Goal: Task Accomplishment & Management: Use online tool/utility

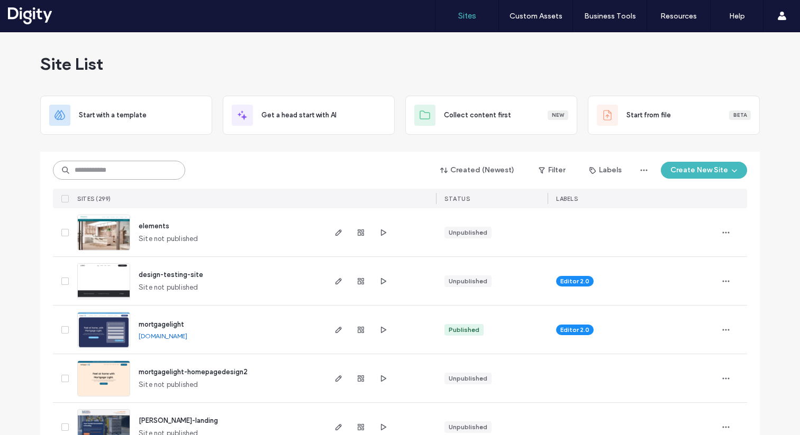
click at [147, 167] on input at bounding box center [119, 170] width 132 height 19
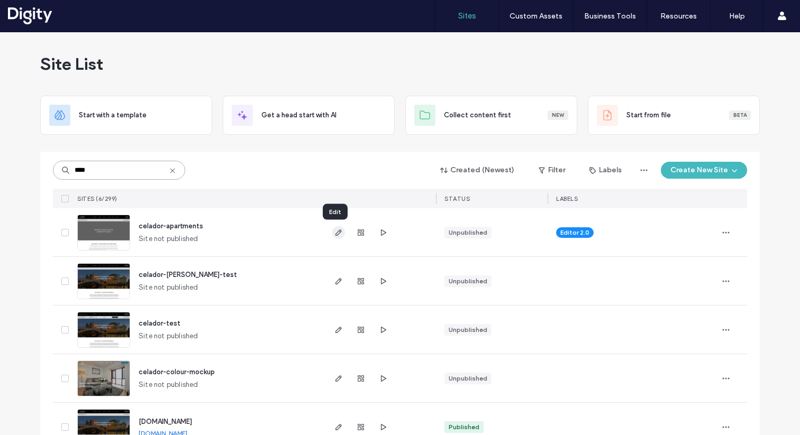
type input "****"
click at [334, 230] on icon "button" at bounding box center [338, 233] width 8 height 8
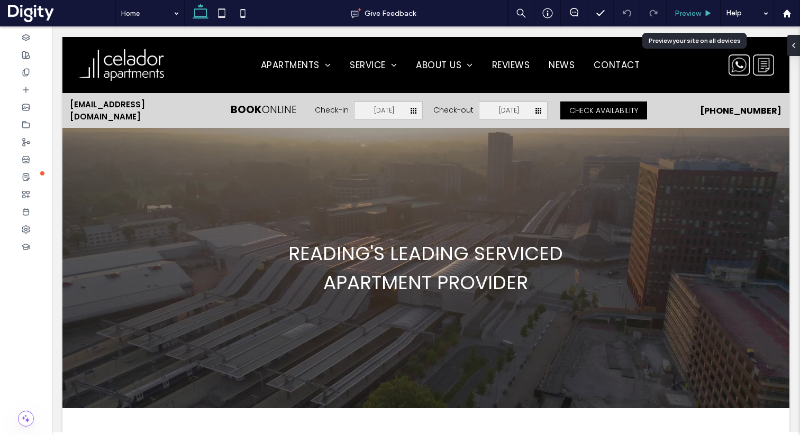
click at [680, 9] on span "Preview" at bounding box center [688, 13] width 26 height 9
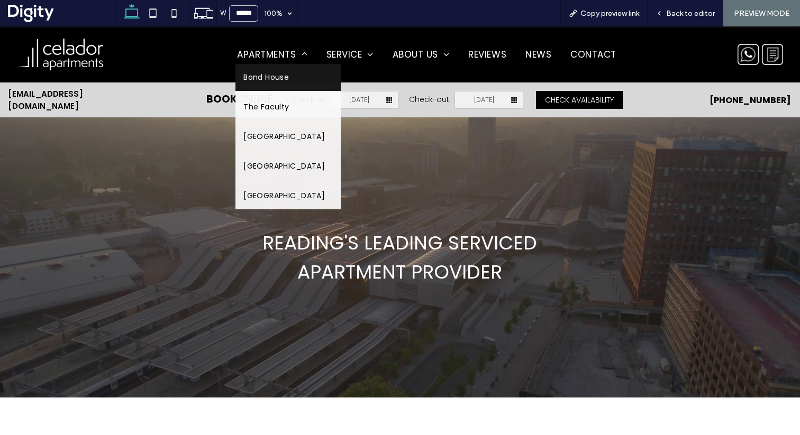
click at [276, 80] on span "Bond House" at bounding box center [266, 77] width 46 height 11
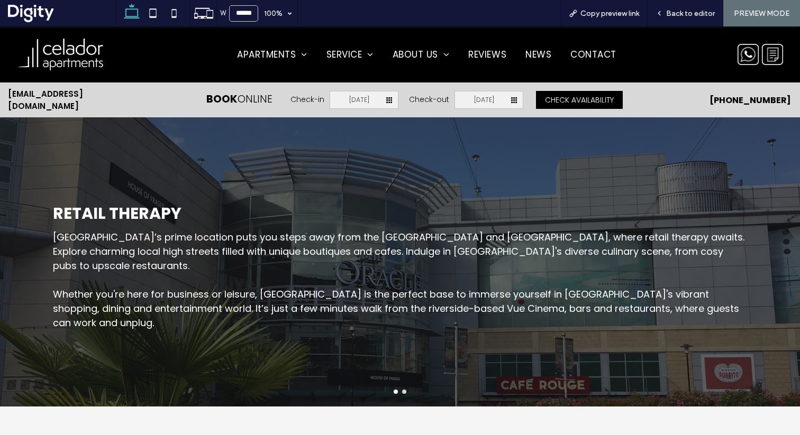
scroll to position [1445, 0]
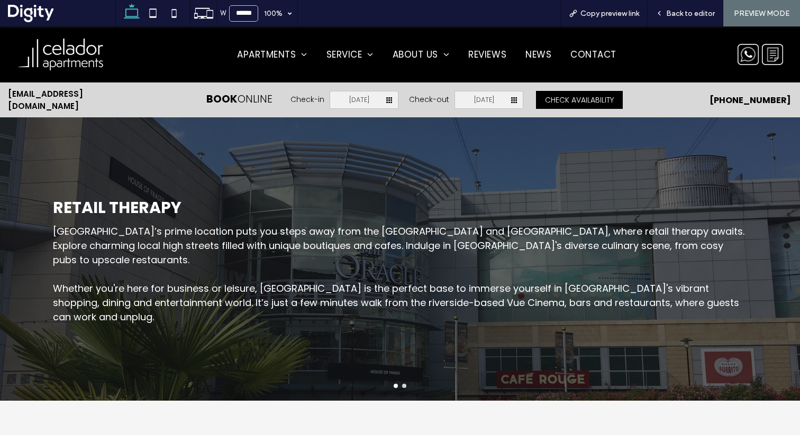
click at [399, 386] on div at bounding box center [400, 251] width 800 height 301
click at [402, 384] on button "go to slide 2" at bounding box center [404, 386] width 4 height 4
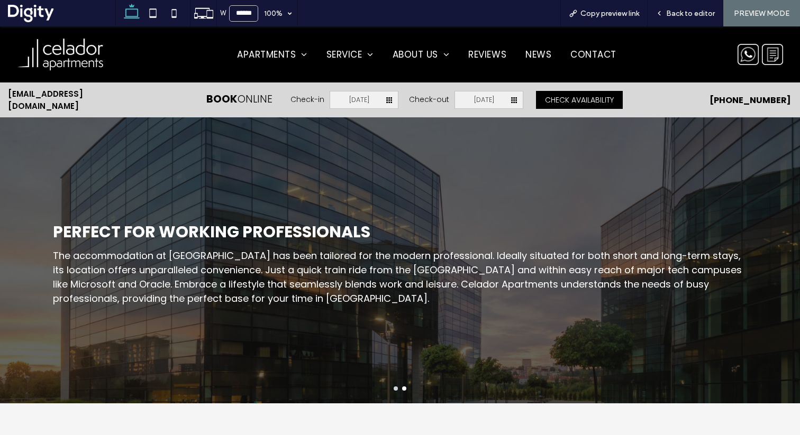
scroll to position [1441, 0]
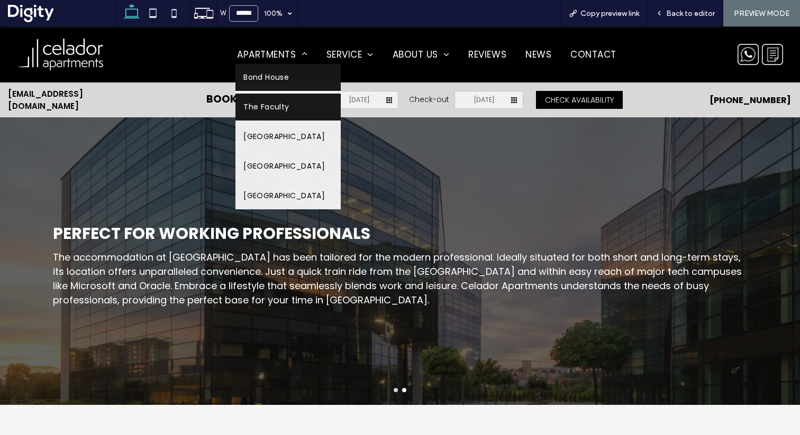
click at [270, 109] on span "The Faculty" at bounding box center [266, 107] width 46 height 11
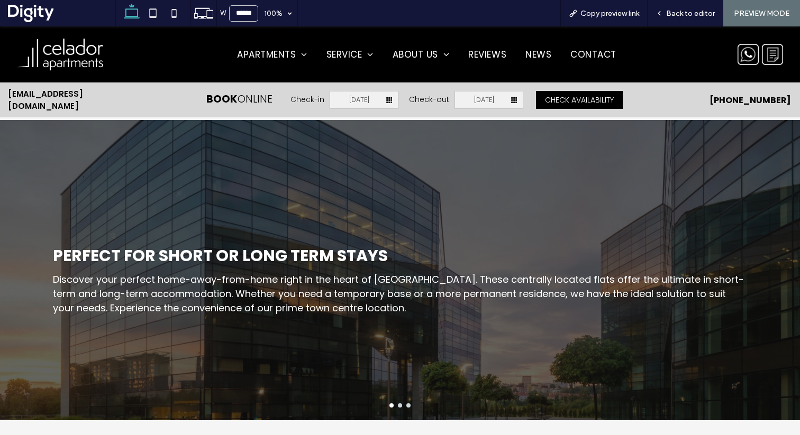
scroll to position [1413, 0]
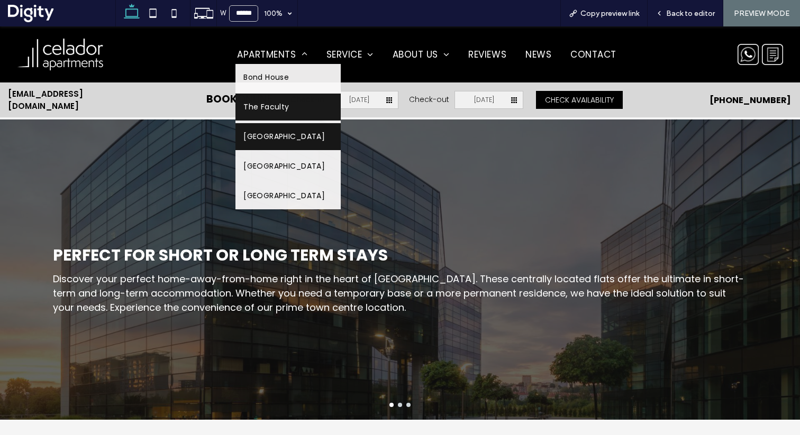
click at [273, 142] on link "Riverside House" at bounding box center [287, 136] width 105 height 27
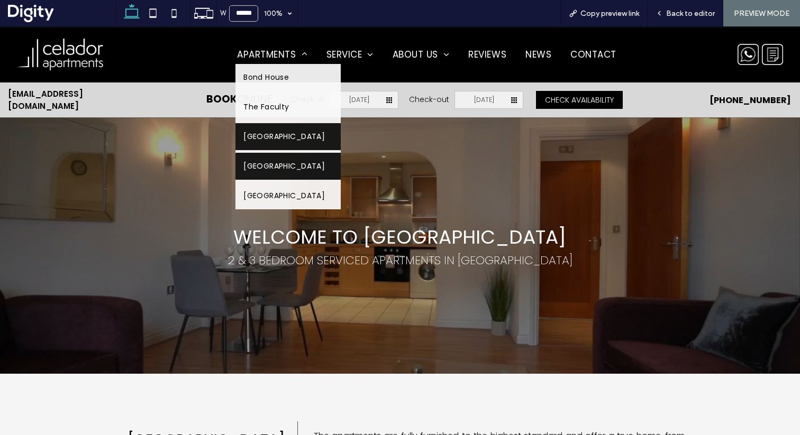
click at [278, 166] on span "Sussex House" at bounding box center [283, 166] width 81 height 11
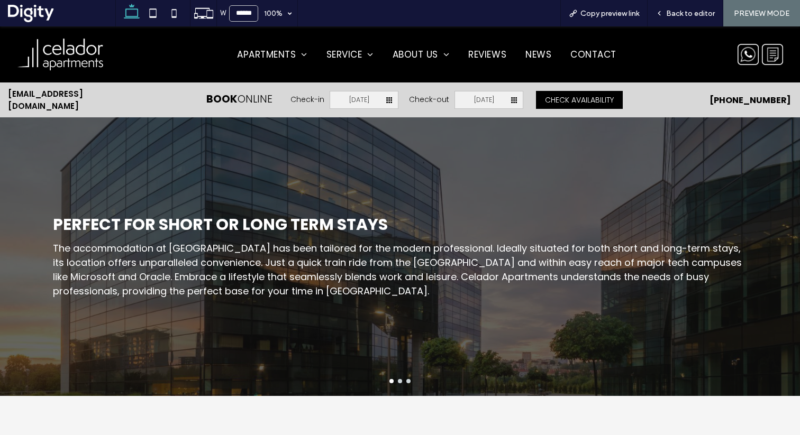
scroll to position [1437, 0]
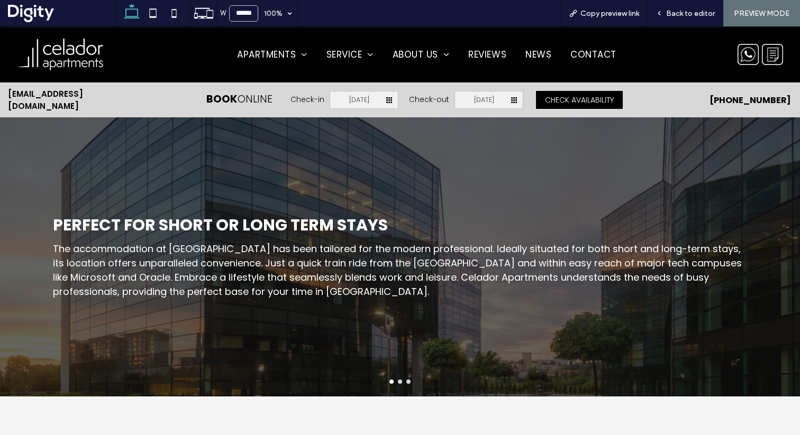
click at [389, 380] on button "go to slide 1" at bounding box center [391, 382] width 4 height 4
click at [398, 380] on button "go to slide 2" at bounding box center [400, 382] width 4 height 4
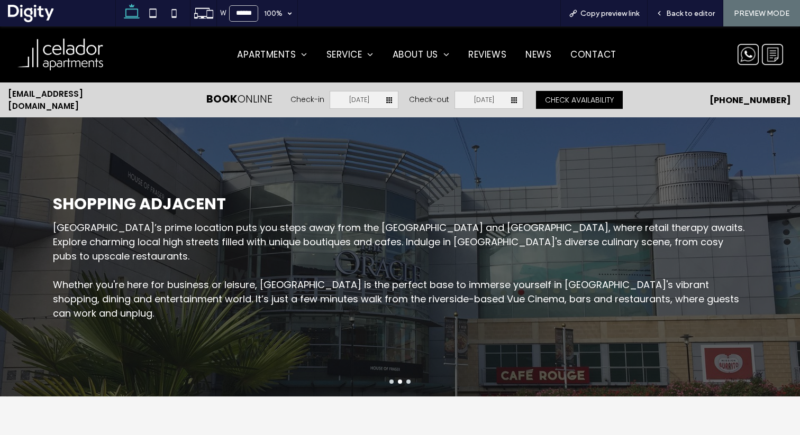
click at [389, 381] on button "go to slide 1" at bounding box center [391, 382] width 4 height 4
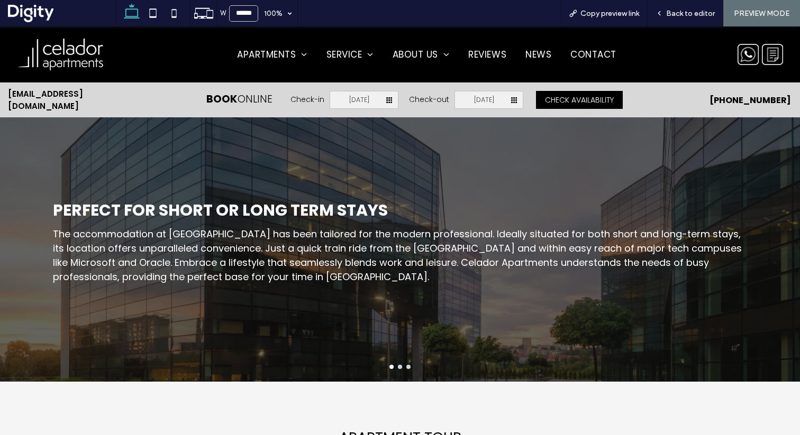
scroll to position [1456, 0]
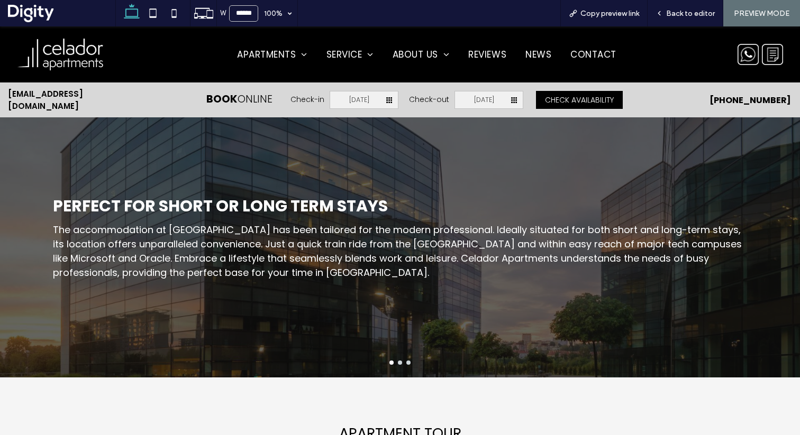
click at [389, 361] on button "go to slide 1" at bounding box center [391, 363] width 4 height 4
click at [390, 362] on div at bounding box center [400, 363] width 800 height 4
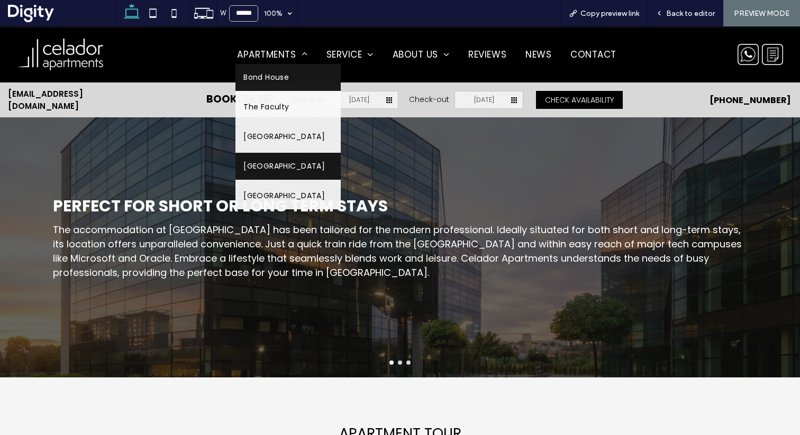
click at [268, 80] on span "Bond House" at bounding box center [266, 77] width 46 height 11
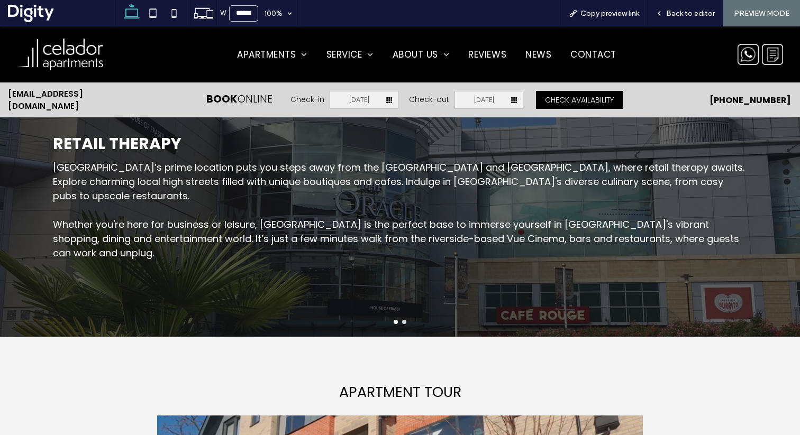
scroll to position [1515, 0]
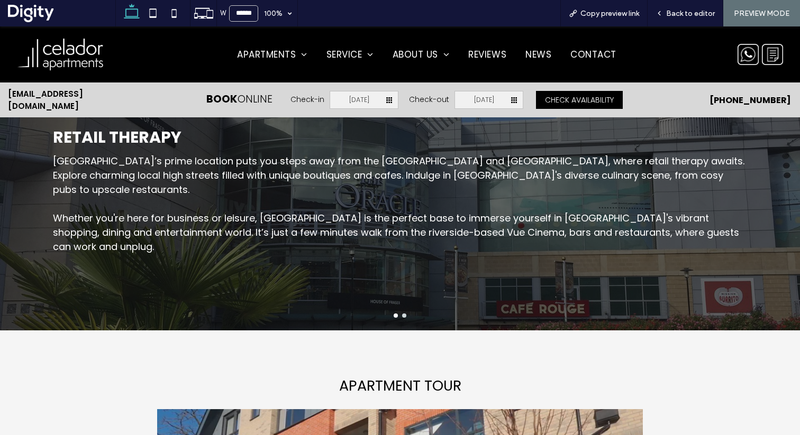
click at [402, 314] on button "go to slide 2" at bounding box center [404, 316] width 4 height 4
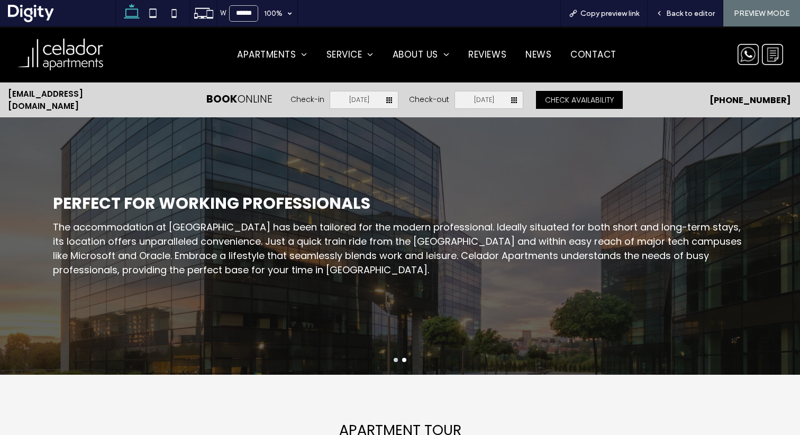
scroll to position [1402, 0]
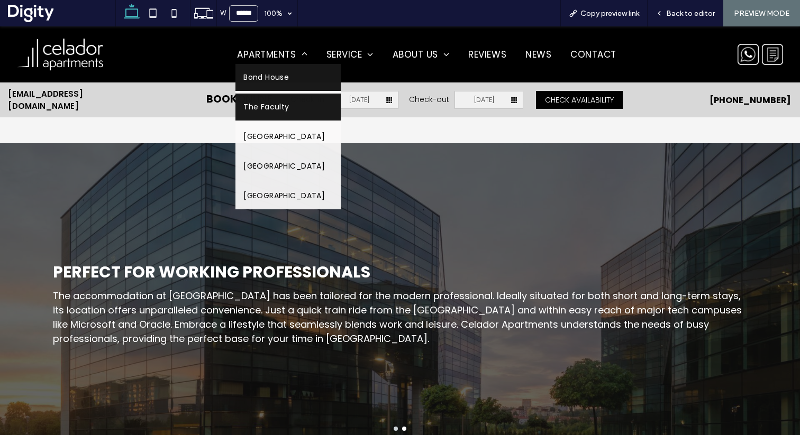
click at [277, 101] on link "The Faculty" at bounding box center [287, 107] width 105 height 27
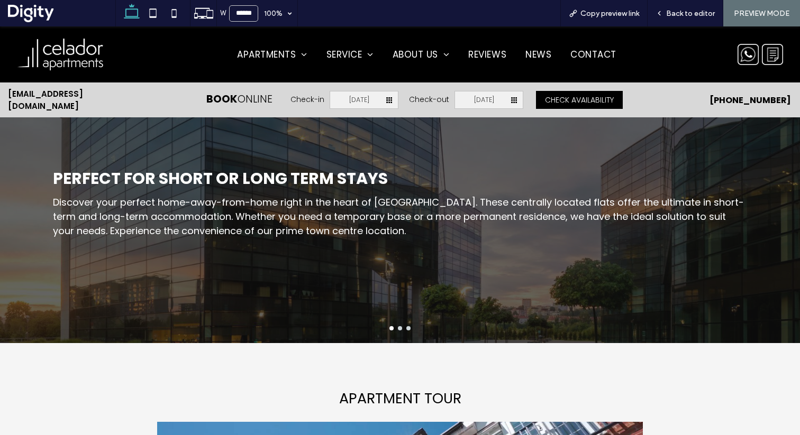
scroll to position [1492, 0]
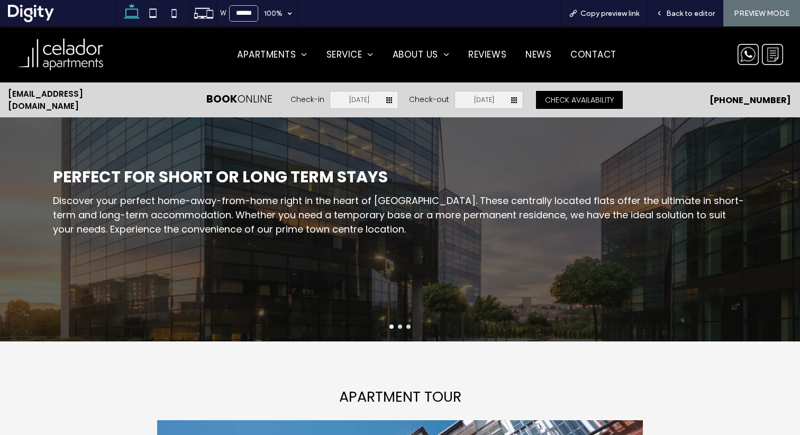
click at [398, 325] on button "go to slide 2" at bounding box center [400, 327] width 4 height 4
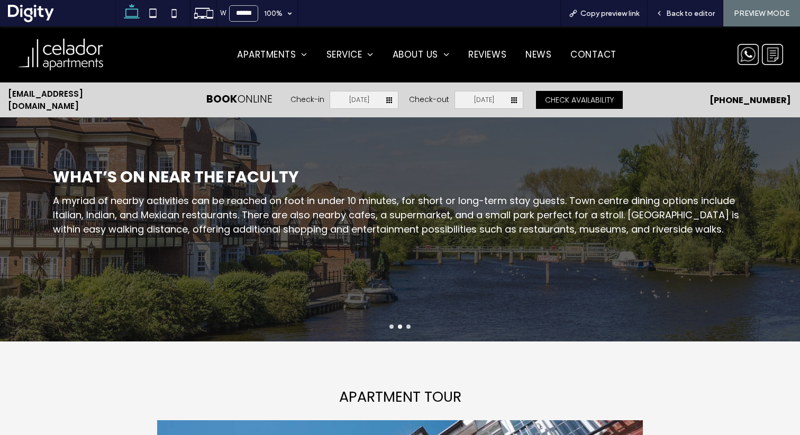
scroll to position [1489, 0]
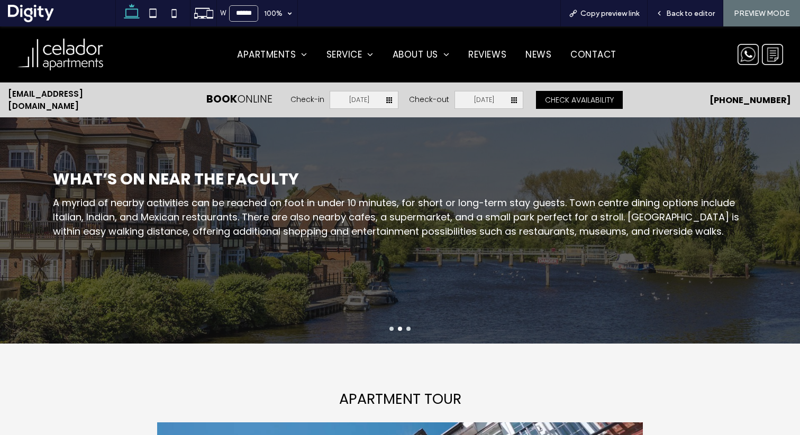
click at [402, 327] on div at bounding box center [400, 329] width 800 height 4
click at [406, 327] on button "go to slide 3" at bounding box center [408, 329] width 4 height 4
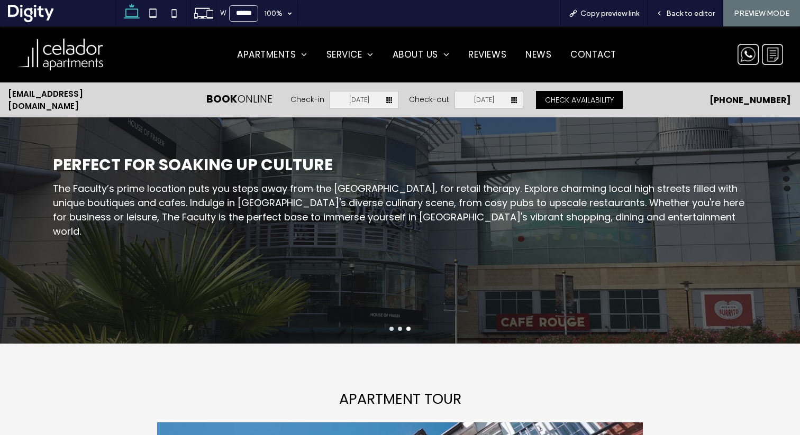
scroll to position [1295, 0]
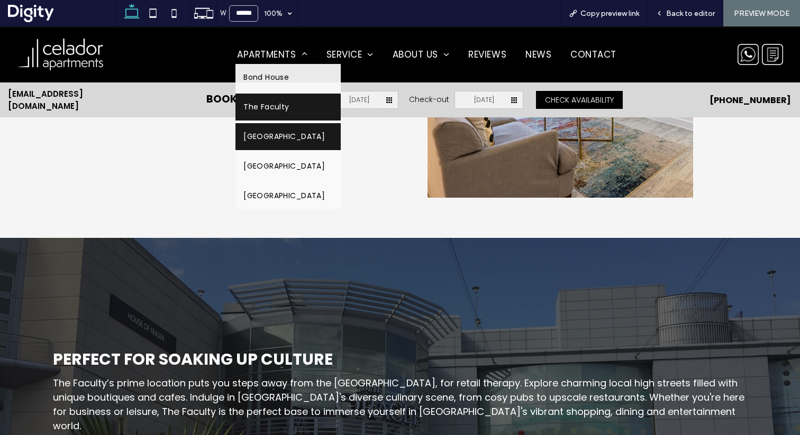
click at [275, 134] on span "Riverside House" at bounding box center [283, 136] width 81 height 11
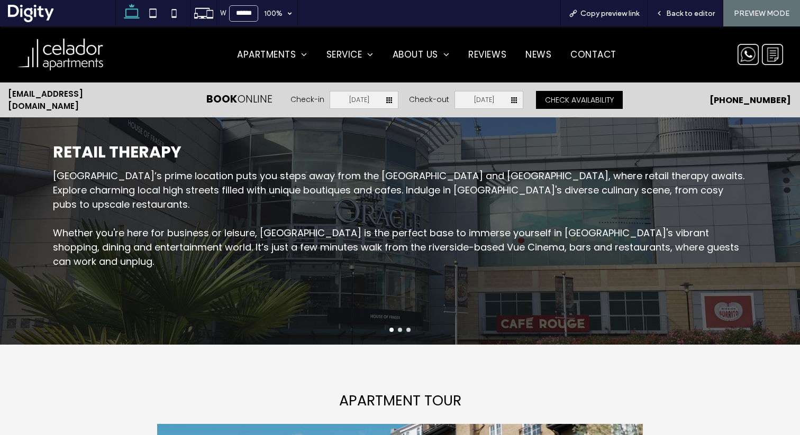
scroll to position [1508, 0]
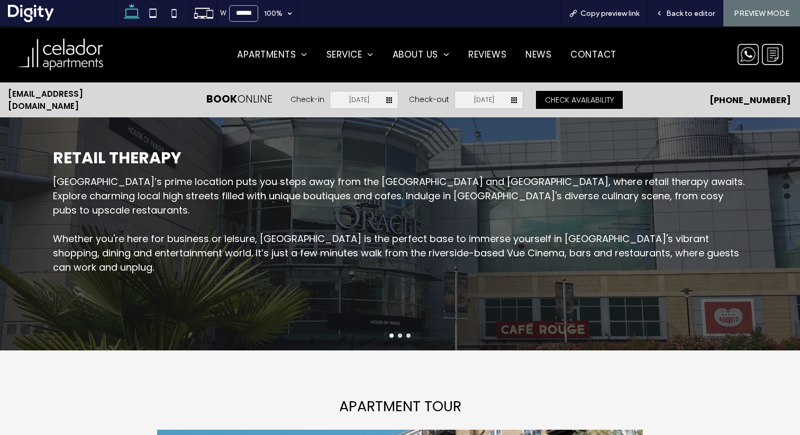
click at [389, 334] on button "go to slide 1" at bounding box center [391, 336] width 4 height 4
click at [398, 334] on button "go to slide 2" at bounding box center [400, 336] width 4 height 4
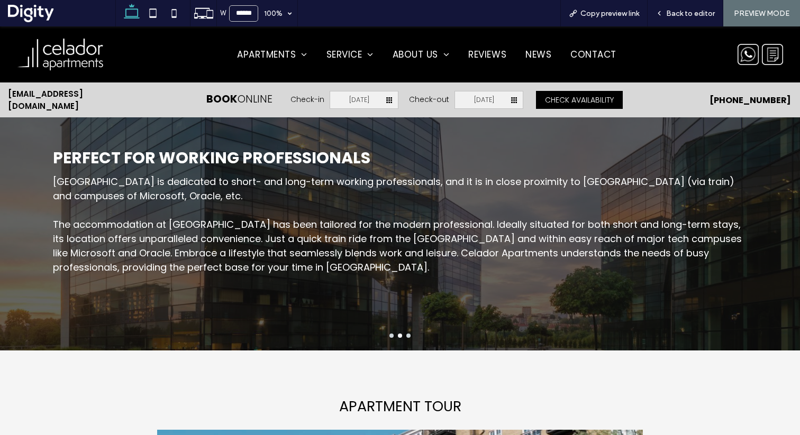
click at [406, 334] on button "go to slide 3" at bounding box center [408, 336] width 4 height 4
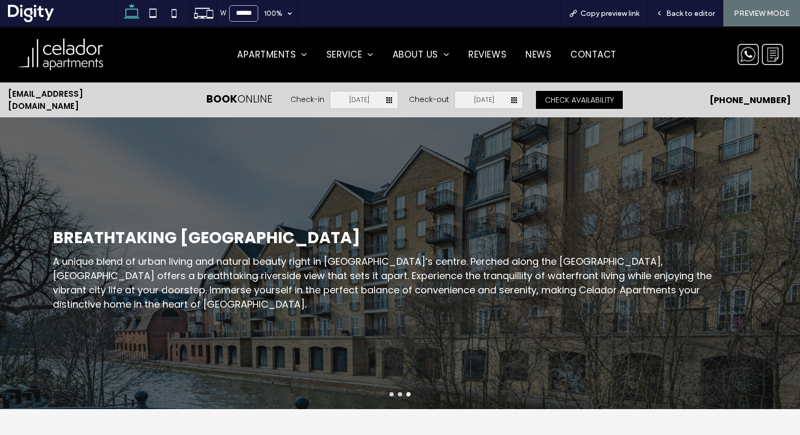
scroll to position [1434, 0]
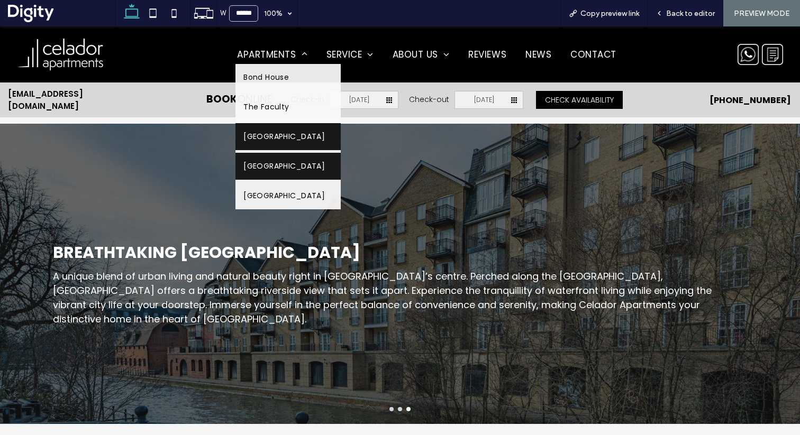
click at [290, 165] on span "[GEOGRAPHIC_DATA]" at bounding box center [283, 166] width 81 height 11
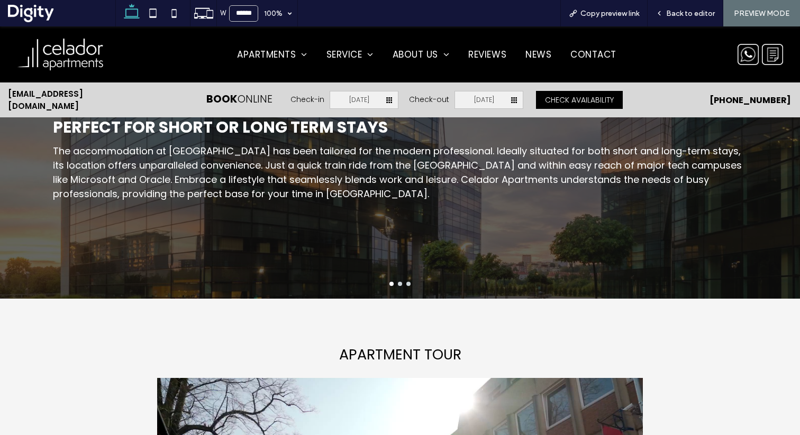
scroll to position [1536, 0]
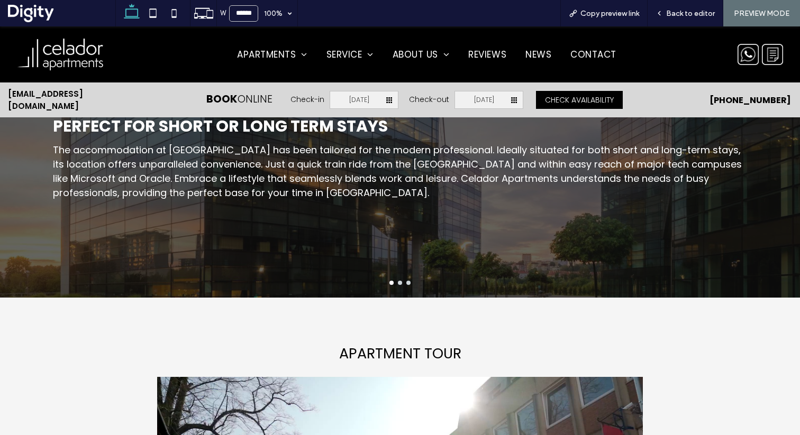
click at [398, 281] on button "go to slide 2" at bounding box center [400, 283] width 4 height 4
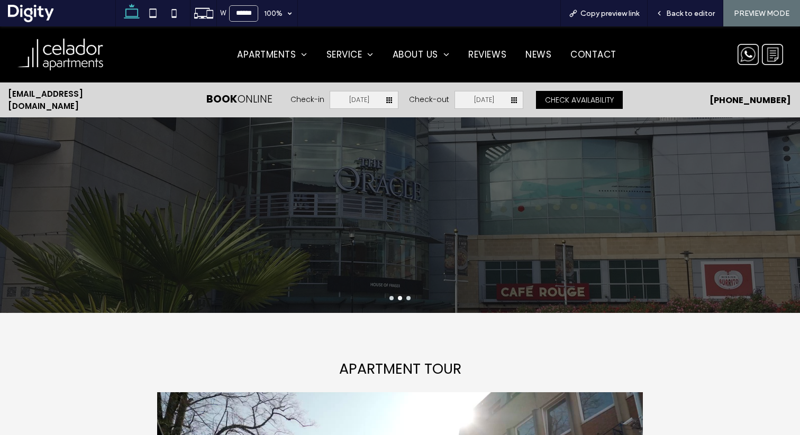
scroll to position [1489, 0]
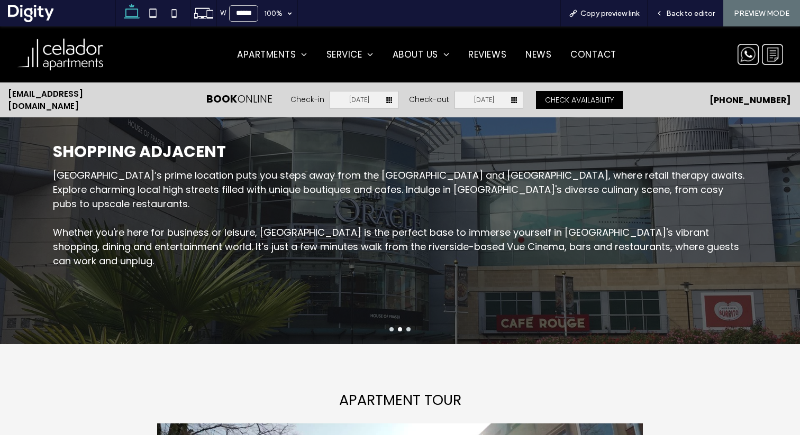
click at [406, 328] on button "go to slide 3" at bounding box center [408, 330] width 4 height 4
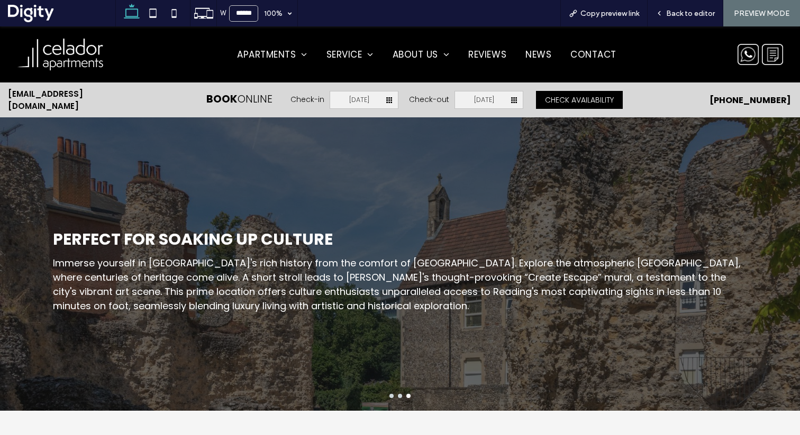
scroll to position [1424, 0]
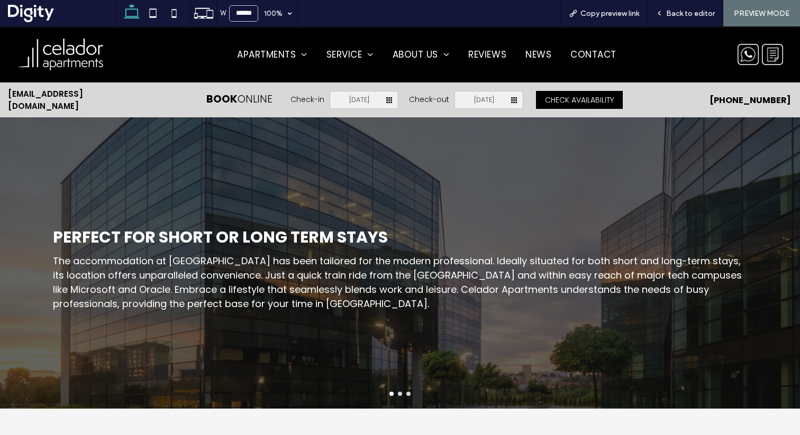
click at [398, 392] on button "go to slide 2" at bounding box center [400, 394] width 4 height 4
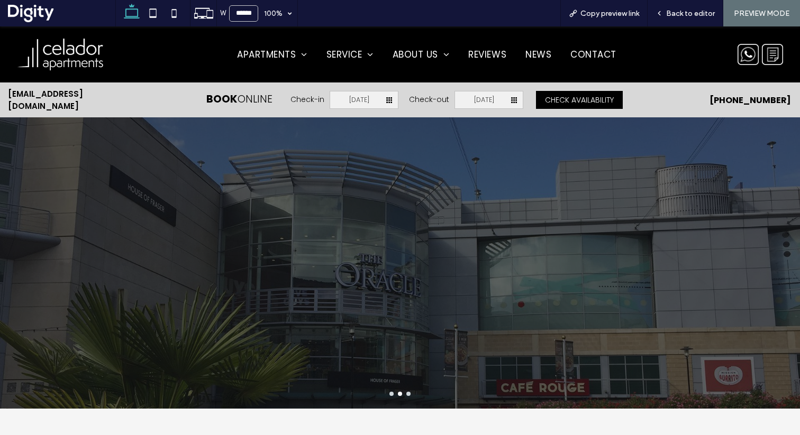
click at [406, 392] on button "go to slide 3" at bounding box center [408, 394] width 4 height 4
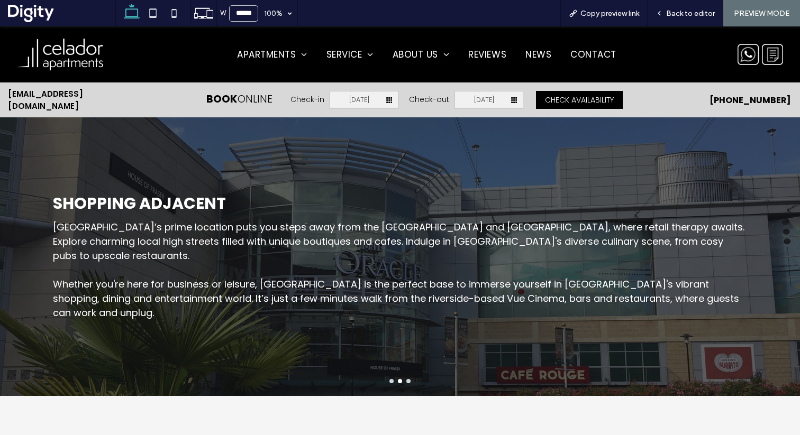
scroll to position [1436, 0]
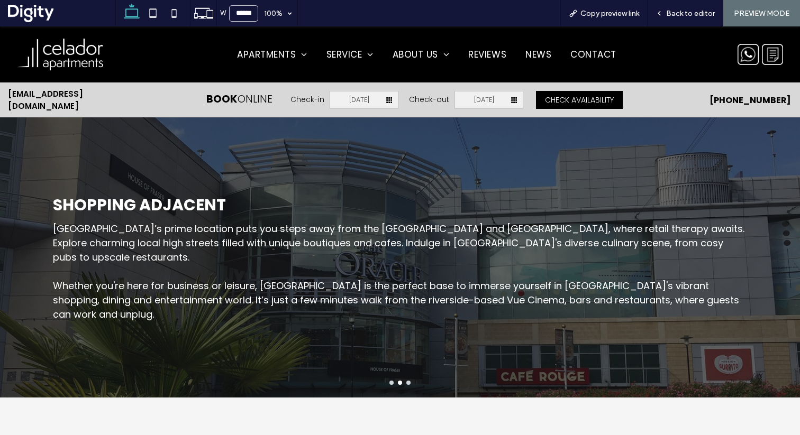
click at [389, 381] on button "go to slide 1" at bounding box center [391, 383] width 4 height 4
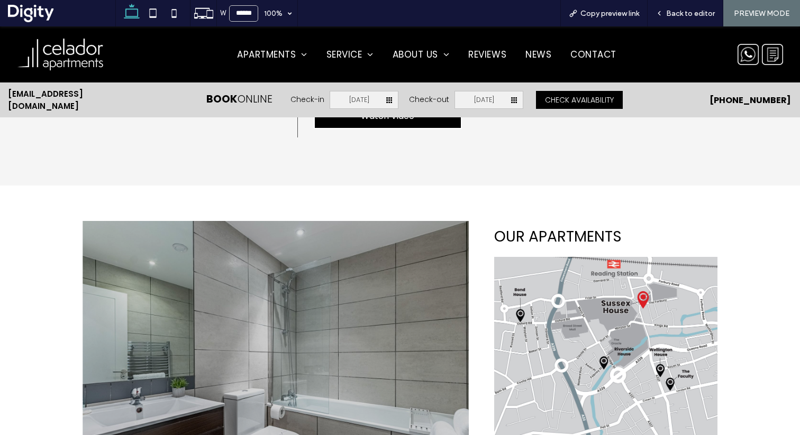
scroll to position [0, 0]
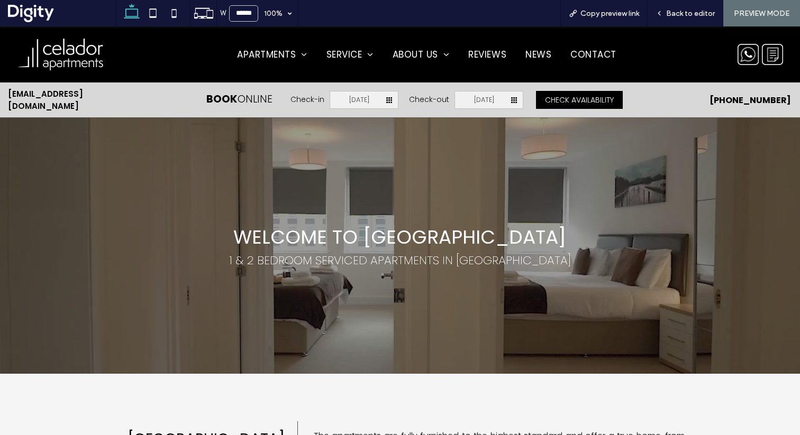
click at [70, 60] on img at bounding box center [61, 54] width 90 height 35
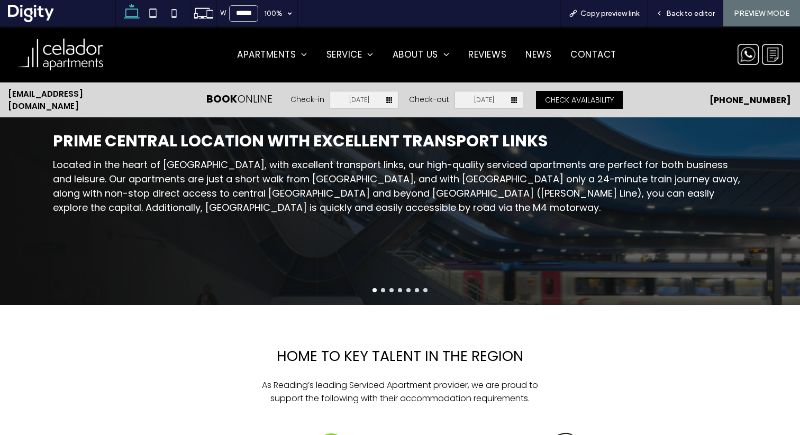
scroll to position [1559, 0]
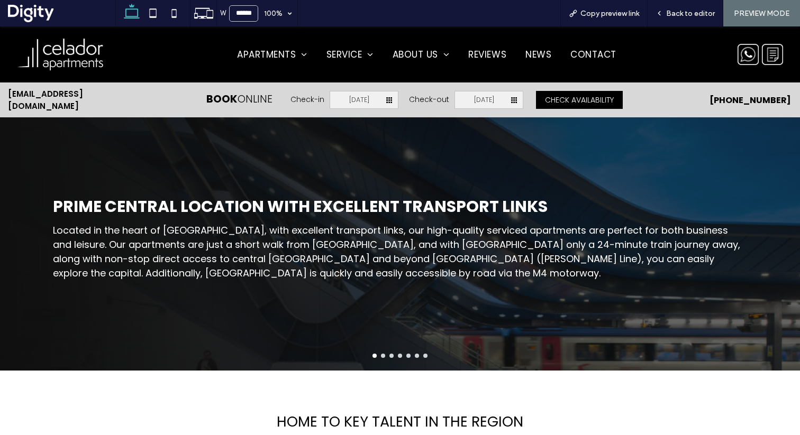
click at [381, 358] on button "go to slide 2" at bounding box center [383, 356] width 4 height 4
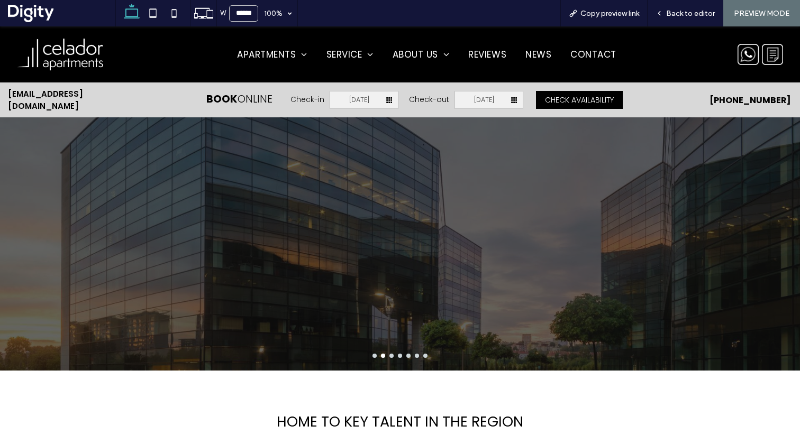
click at [389, 358] on button "go to slide 3" at bounding box center [391, 356] width 4 height 4
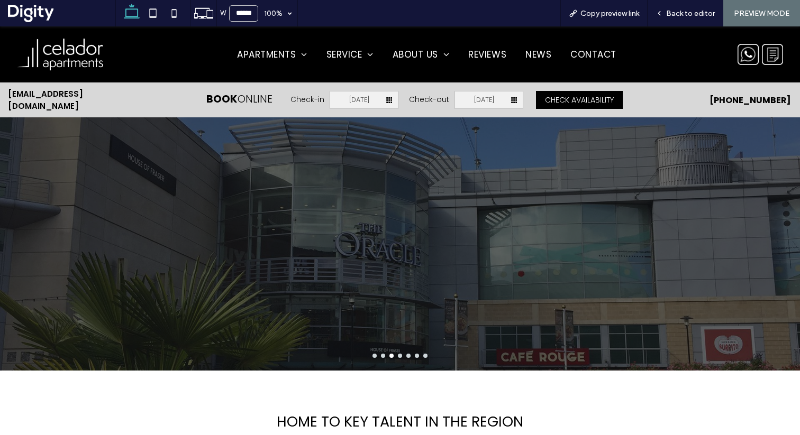
click at [398, 358] on button "go to slide 4" at bounding box center [400, 356] width 4 height 4
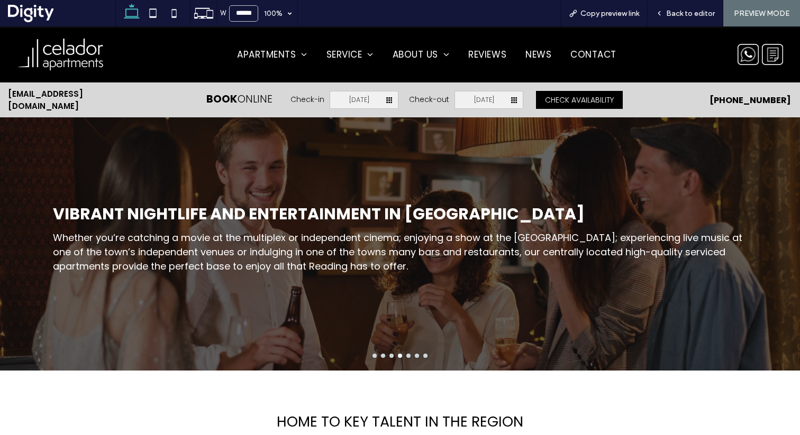
click at [406, 358] on button "go to slide 5" at bounding box center [408, 356] width 4 height 4
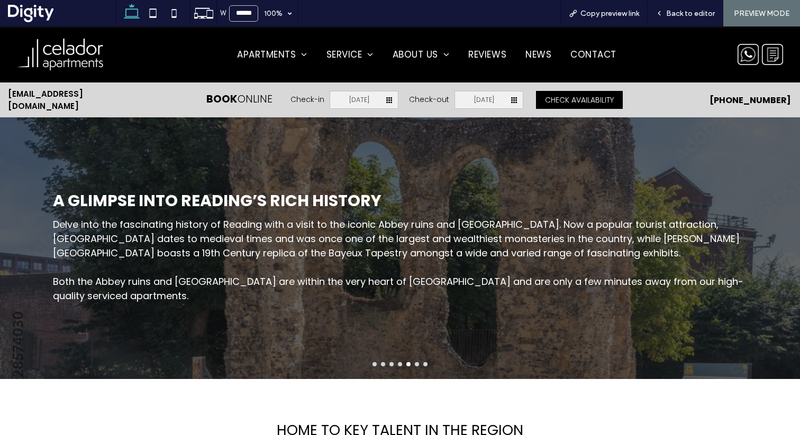
scroll to position [1550, 0]
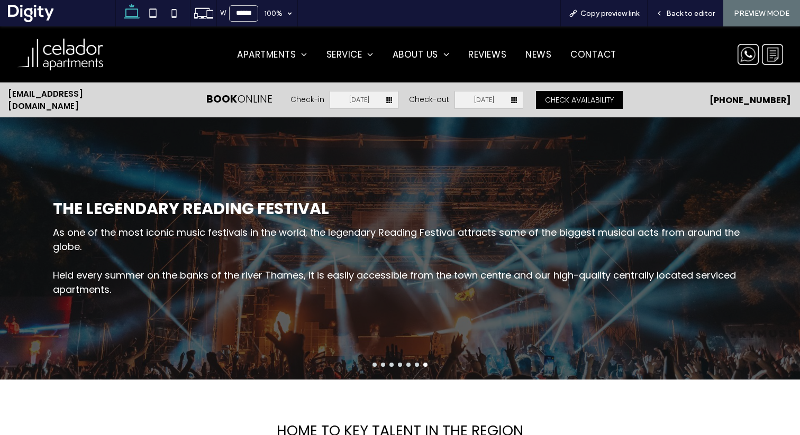
click at [415, 367] on button "go to slide 6" at bounding box center [417, 365] width 4 height 4
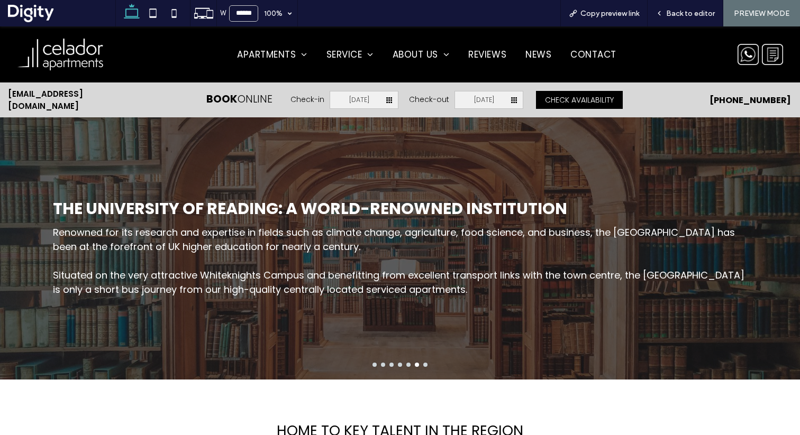
click at [401, 367] on div at bounding box center [400, 365] width 800 height 4
click at [406, 367] on button "go to slide 5" at bounding box center [408, 365] width 4 height 4
click at [398, 367] on button "go to slide 4" at bounding box center [400, 365] width 4 height 4
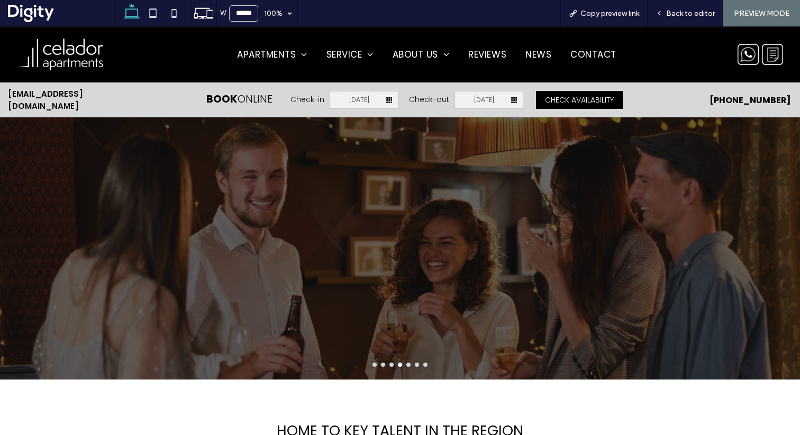
click at [406, 367] on button "go to slide 5" at bounding box center [408, 365] width 4 height 4
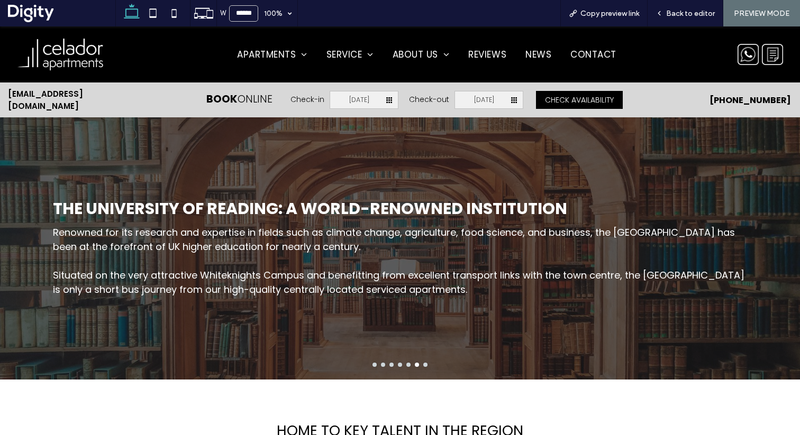
click at [406, 367] on button "go to slide 5" at bounding box center [408, 365] width 4 height 4
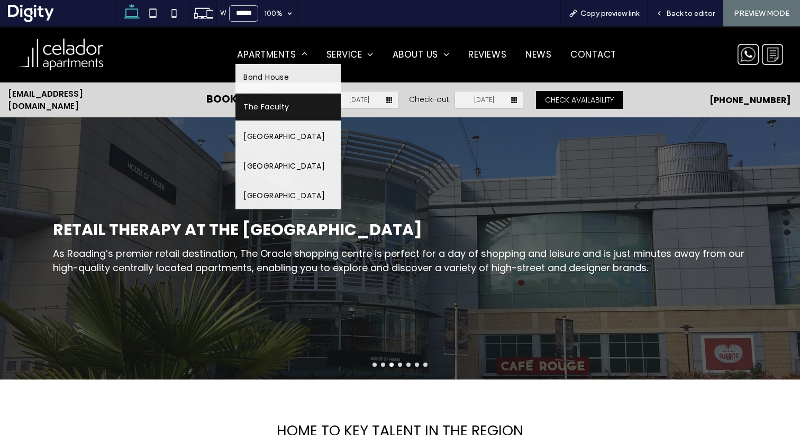
click at [284, 113] on link "The Faculty" at bounding box center [287, 107] width 105 height 27
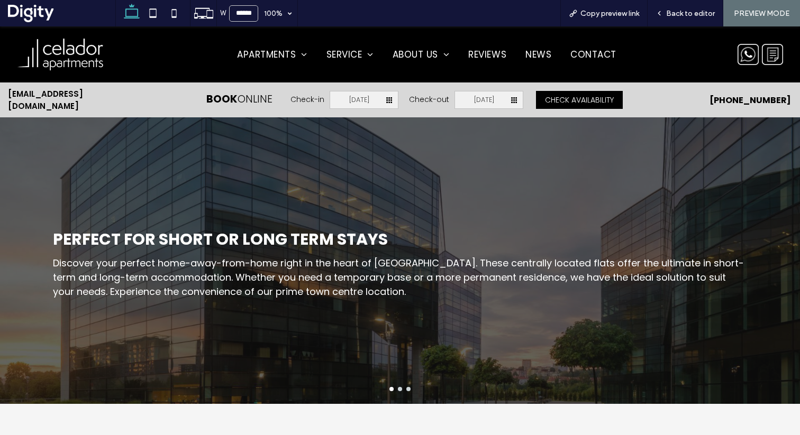
scroll to position [1434, 0]
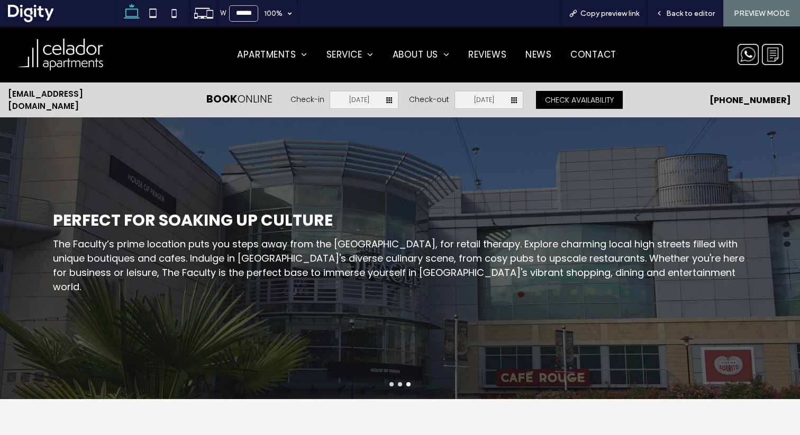
click at [398, 383] on button "go to slide 2" at bounding box center [400, 385] width 4 height 4
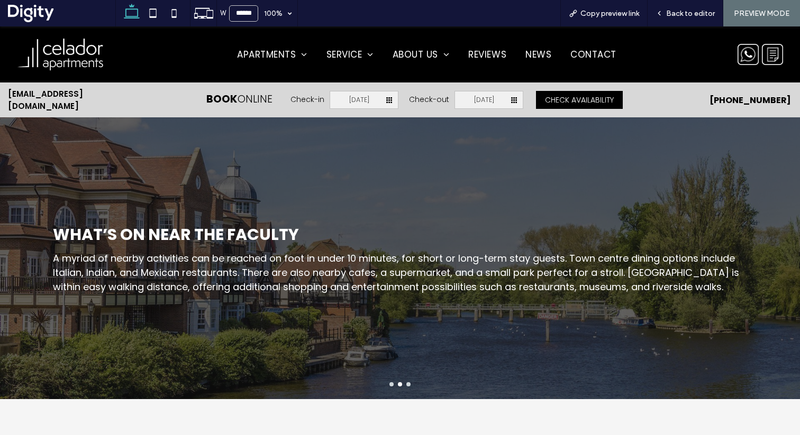
click at [389, 383] on button "go to slide 1" at bounding box center [391, 385] width 4 height 4
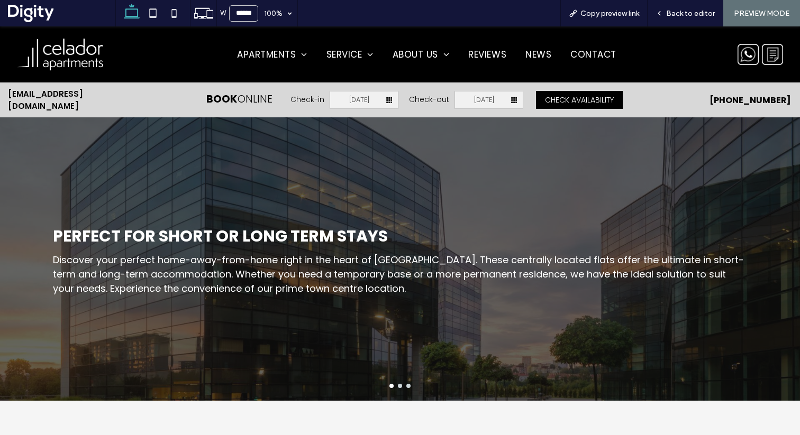
scroll to position [1432, 0]
drag, startPoint x: 80, startPoint y: 59, endPoint x: 89, endPoint y: 98, distance: 40.6
click at [80, 59] on img at bounding box center [61, 54] width 90 height 35
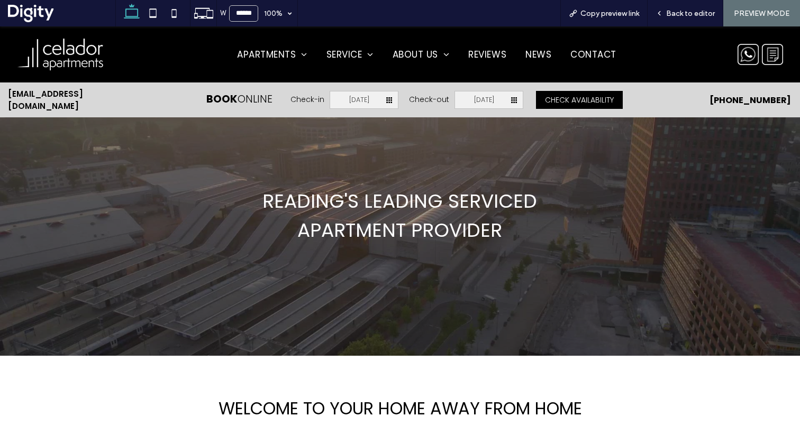
scroll to position [348, 0]
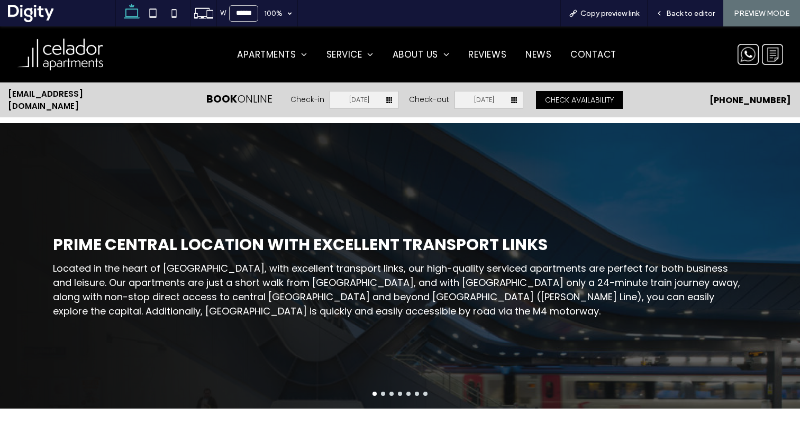
scroll to position [1522, 0]
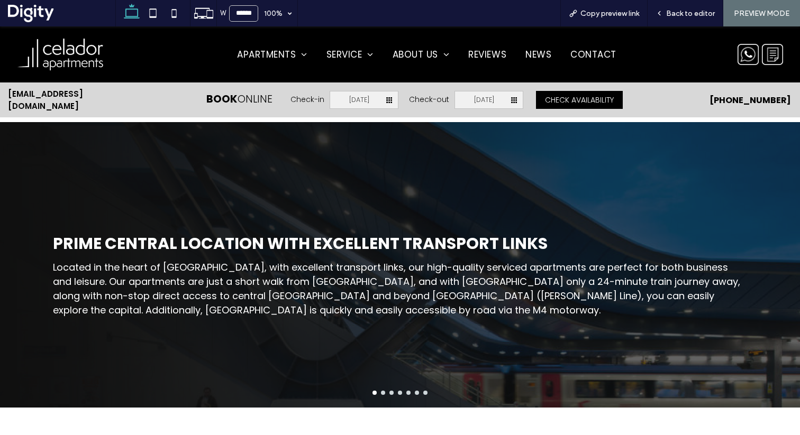
click at [381, 395] on button "go to slide 2" at bounding box center [383, 393] width 4 height 4
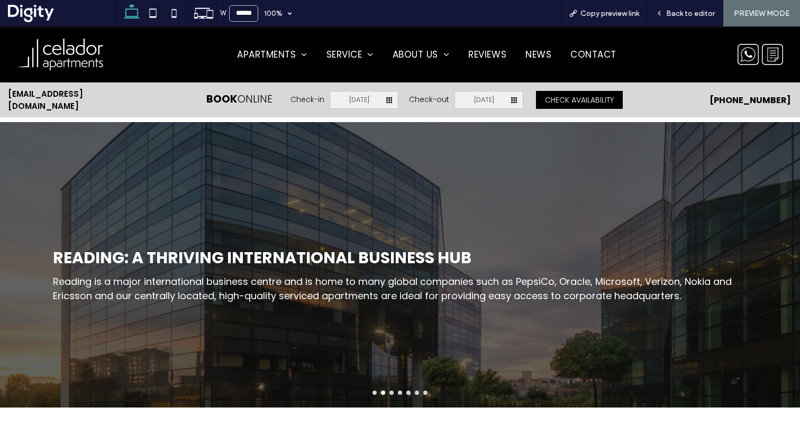
click at [390, 395] on div at bounding box center [400, 393] width 800 height 4
click at [389, 395] on button "go to slide 3" at bounding box center [391, 393] width 4 height 4
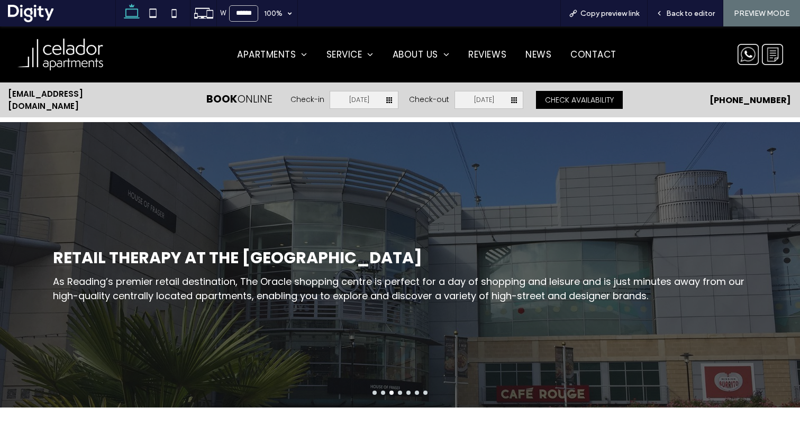
click at [398, 395] on div at bounding box center [400, 393] width 800 height 4
click at [398, 395] on button "go to slide 4" at bounding box center [400, 393] width 4 height 4
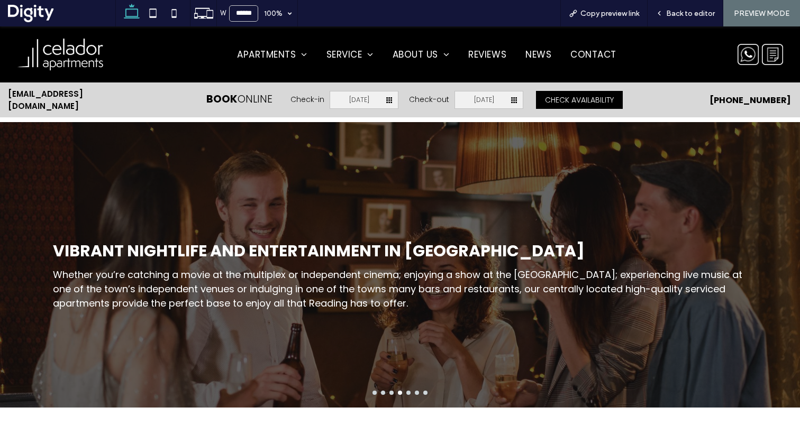
click at [406, 395] on button "go to slide 5" at bounding box center [408, 393] width 4 height 4
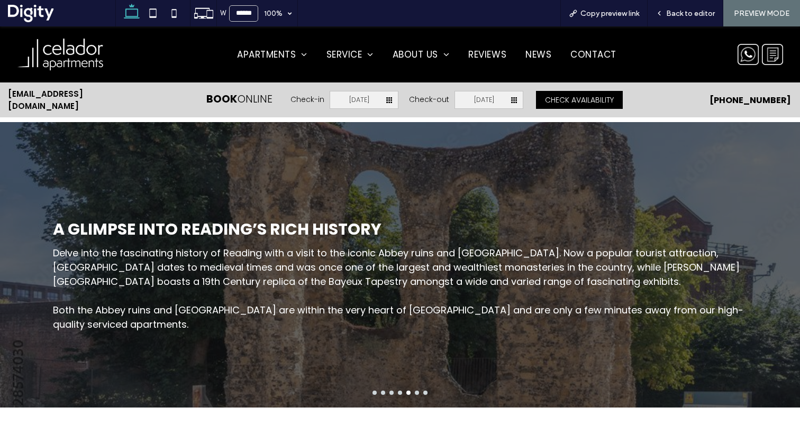
click at [415, 395] on button "go to slide 6" at bounding box center [417, 393] width 4 height 4
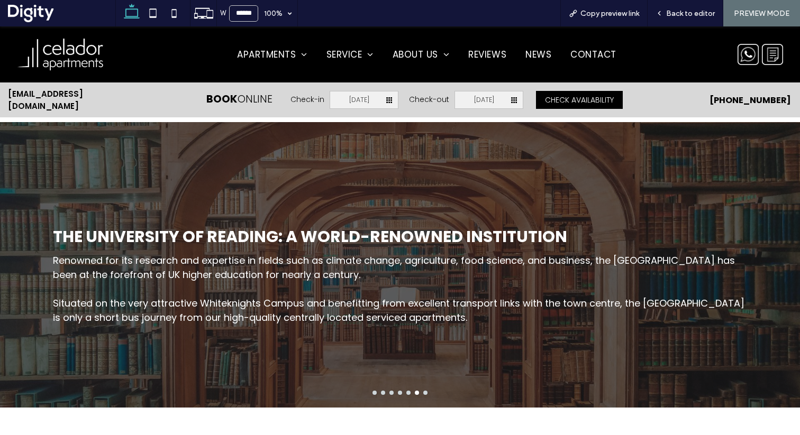
click at [423, 395] on button "go to slide 7" at bounding box center [425, 393] width 4 height 4
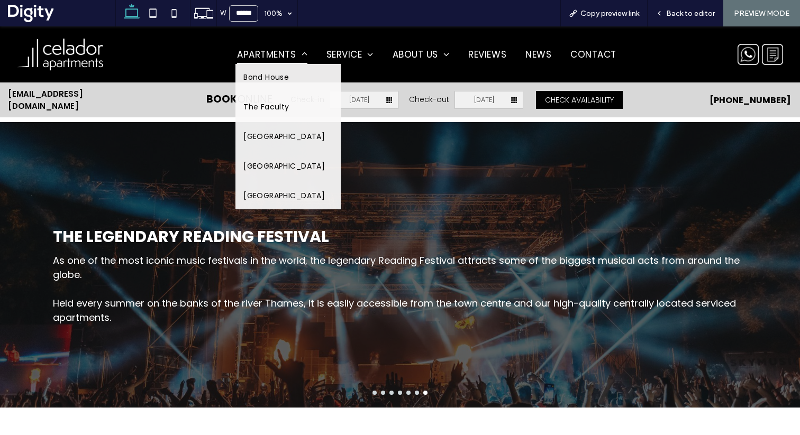
click at [266, 53] on span "Apartments" at bounding box center [272, 55] width 70 height 20
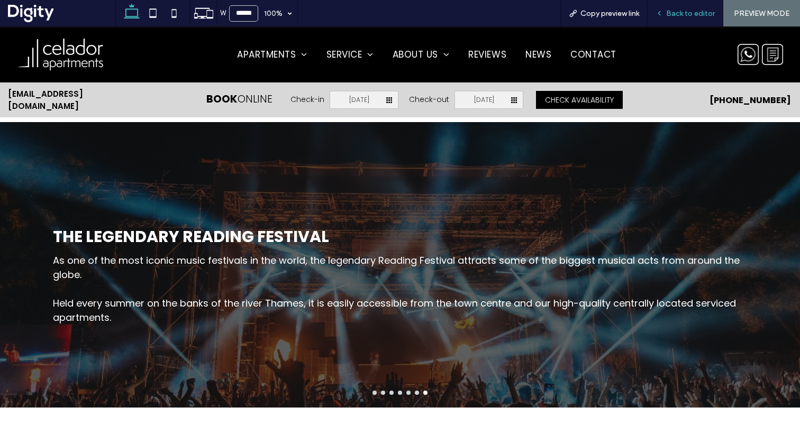
click at [690, 14] on span "Back to editor" at bounding box center [690, 13] width 49 height 9
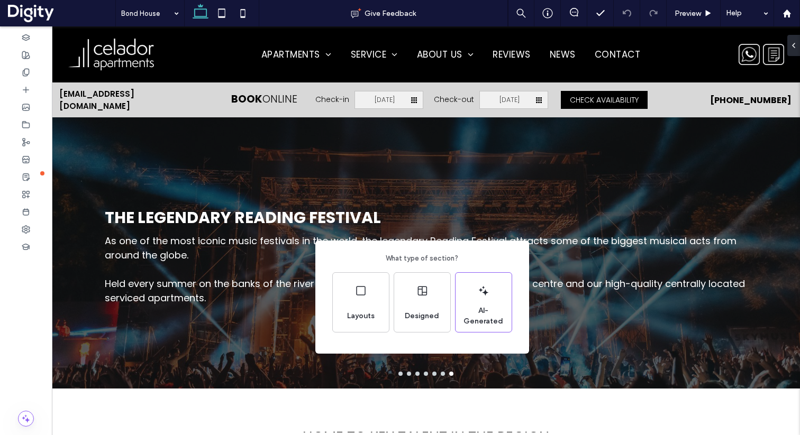
click at [595, 229] on div "What type of section? Layouts Designed AI-Generated" at bounding box center [400, 243] width 800 height 487
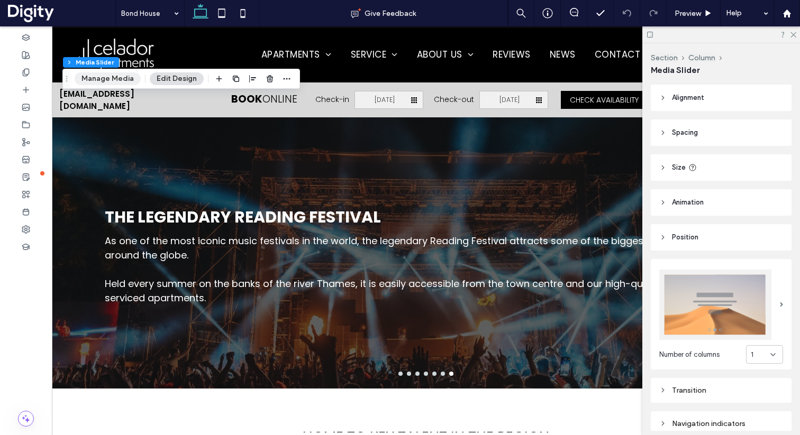
click at [121, 78] on button "Manage Media" at bounding box center [108, 78] width 66 height 13
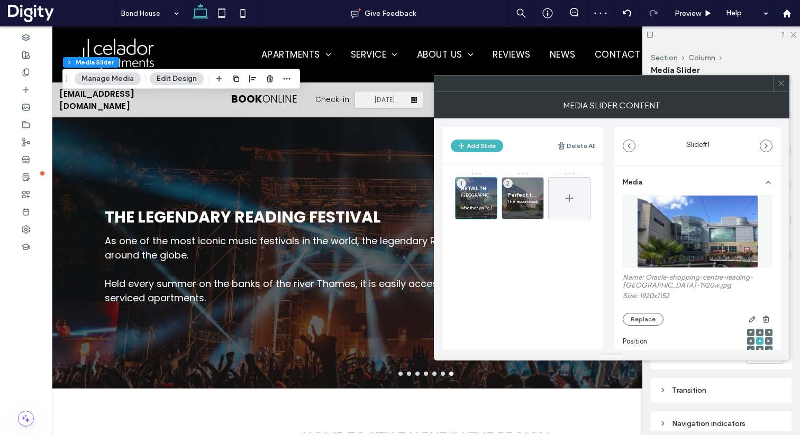
click at [568, 197] on icon at bounding box center [569, 198] width 13 height 13
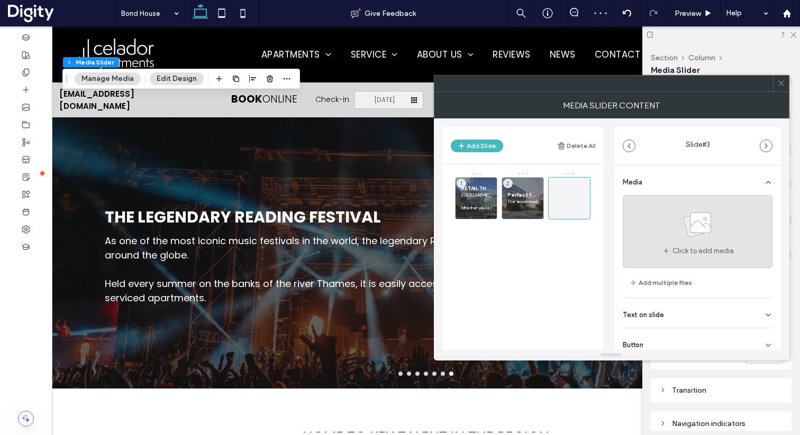
click at [660, 243] on div "Click to add media" at bounding box center [698, 231] width 150 height 73
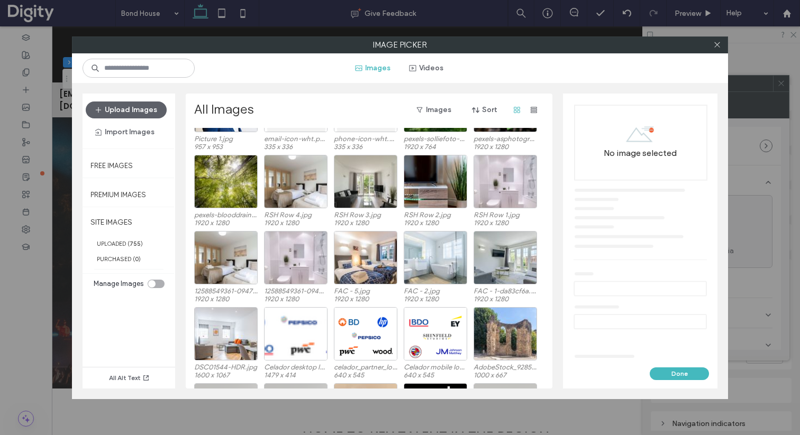
scroll to position [299, 0]
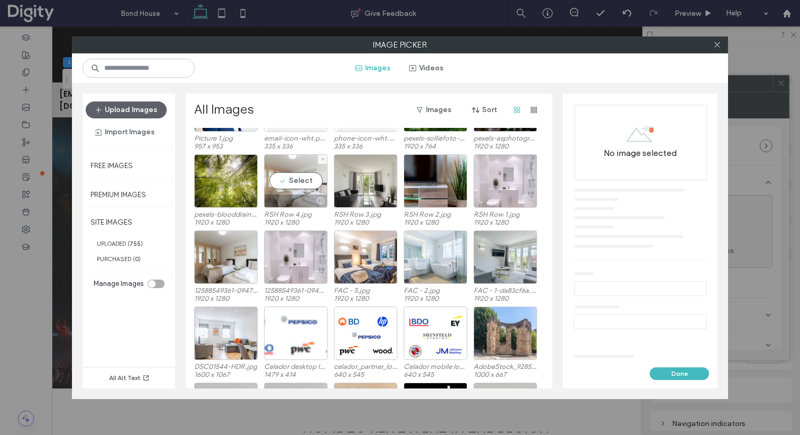
click at [297, 180] on div "Select" at bounding box center [295, 181] width 63 height 53
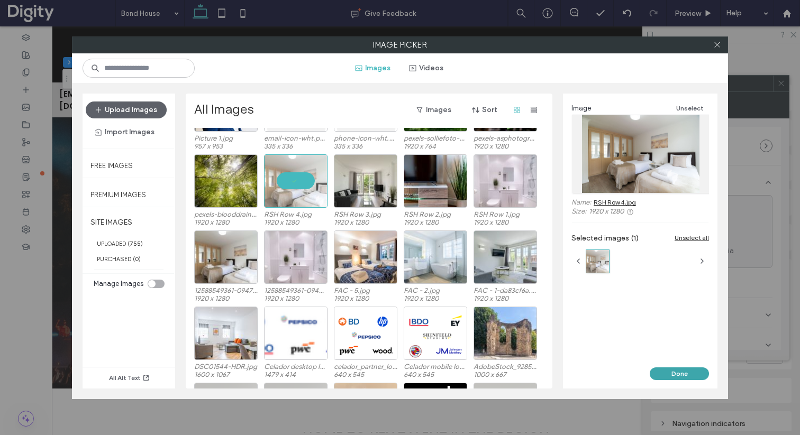
click at [680, 373] on button "Done" at bounding box center [679, 374] width 59 height 13
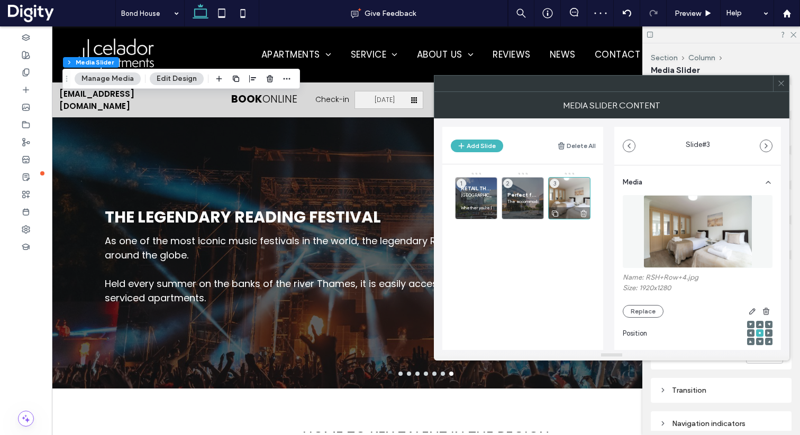
click at [568, 196] on div "3" at bounding box center [569, 198] width 42 height 42
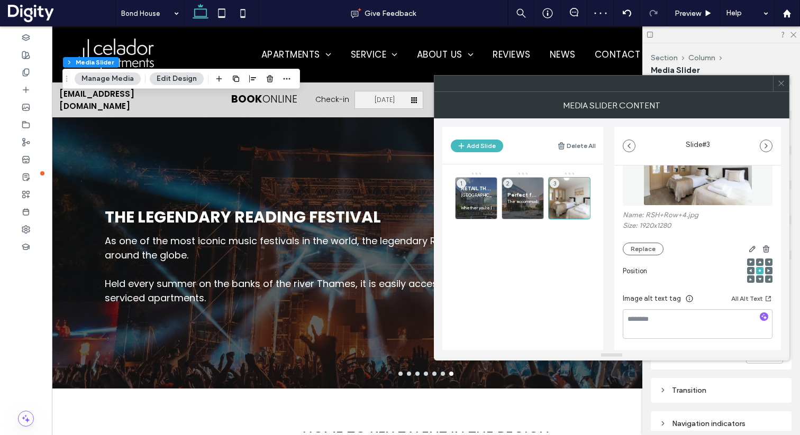
scroll to position [151, 0]
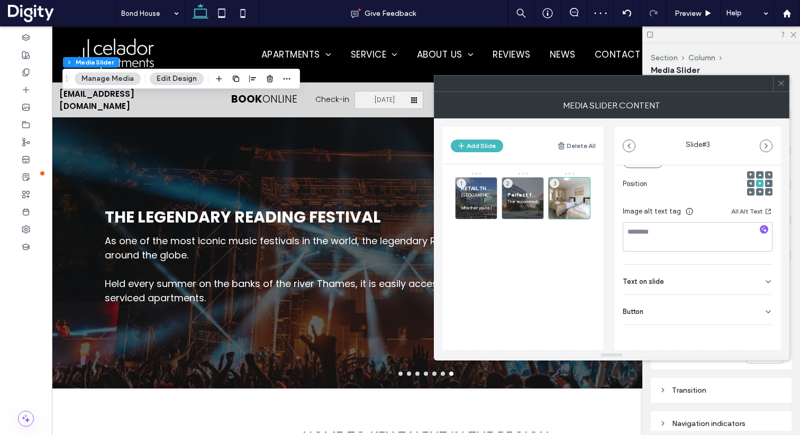
click at [688, 312] on div "Button" at bounding box center [698, 310] width 150 height 30
click at [753, 332] on button at bounding box center [762, 333] width 19 height 19
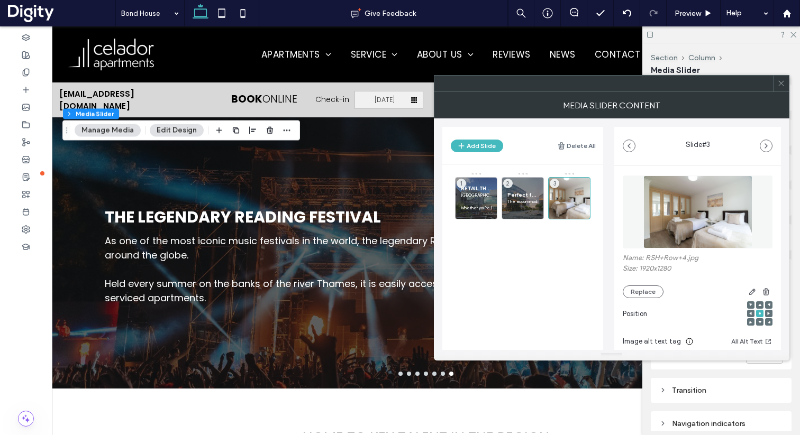
scroll to position [165, 0]
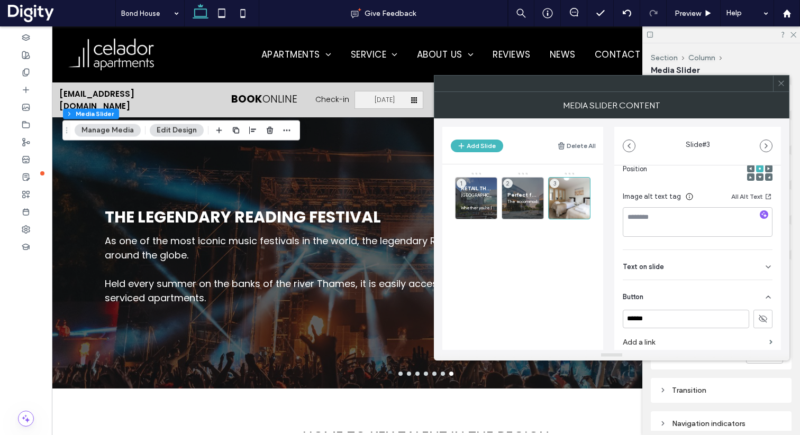
click at [663, 270] on div "Text on slide" at bounding box center [698, 265] width 150 height 30
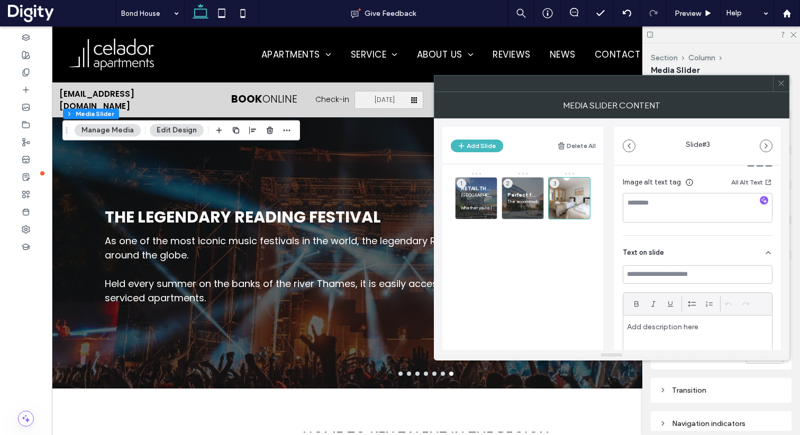
scroll to position [182, 0]
click at [665, 273] on input at bounding box center [698, 271] width 150 height 19
paste input "**********"
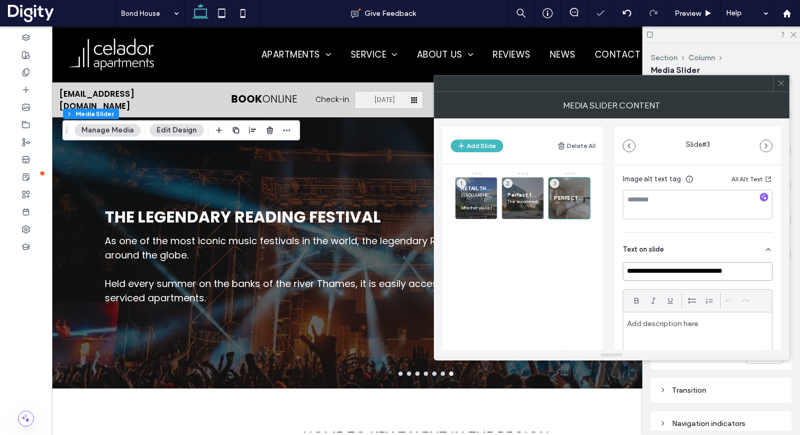
scroll to position [0, 11]
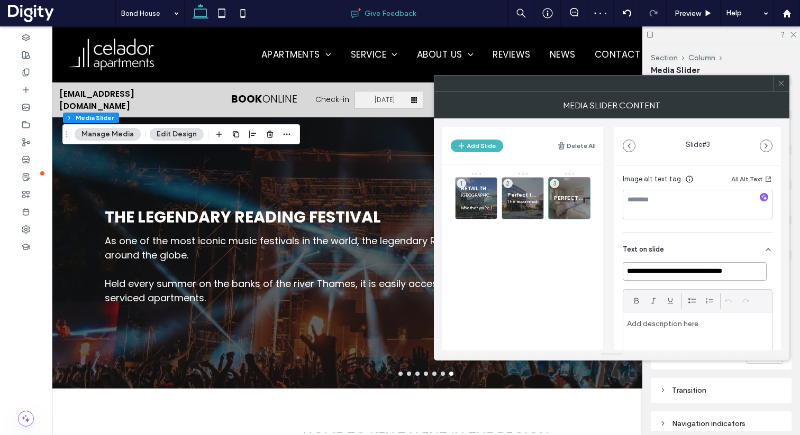
type input "**********"
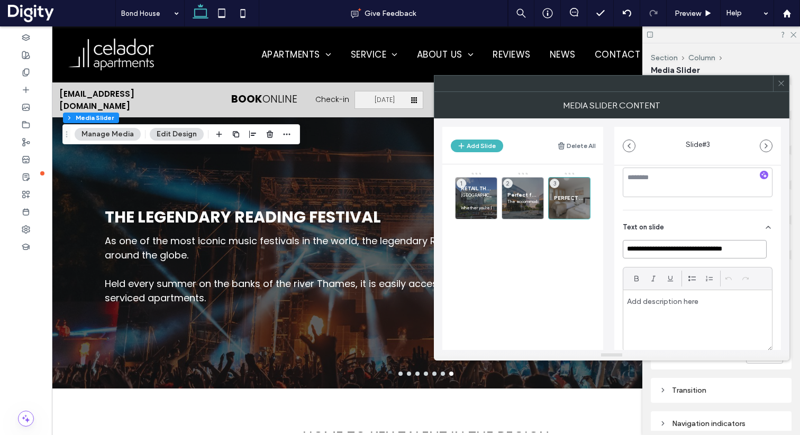
scroll to position [205, 0]
click at [656, 300] on p at bounding box center [697, 301] width 141 height 10
paste div
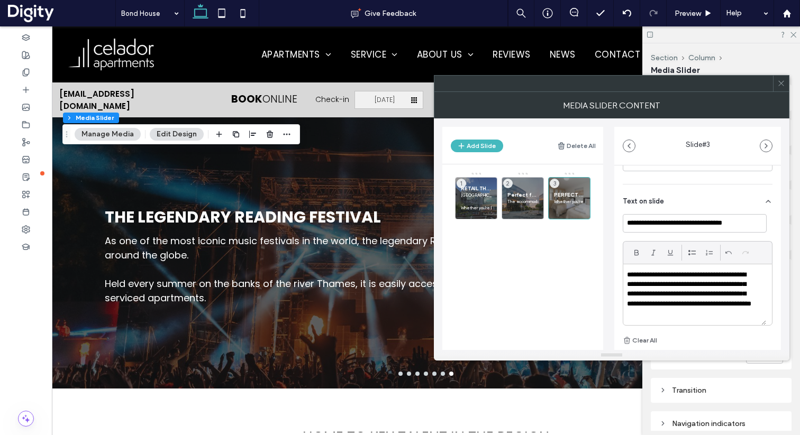
scroll to position [232, 0]
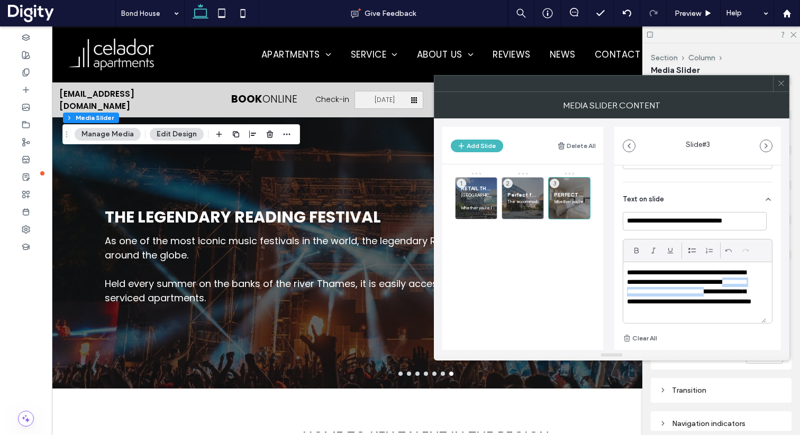
drag, startPoint x: 748, startPoint y: 293, endPoint x: 624, endPoint y: 293, distance: 124.3
click at [624, 293] on div "**********" at bounding box center [694, 292] width 143 height 61
click at [725, 296] on p "**********" at bounding box center [694, 288] width 135 height 39
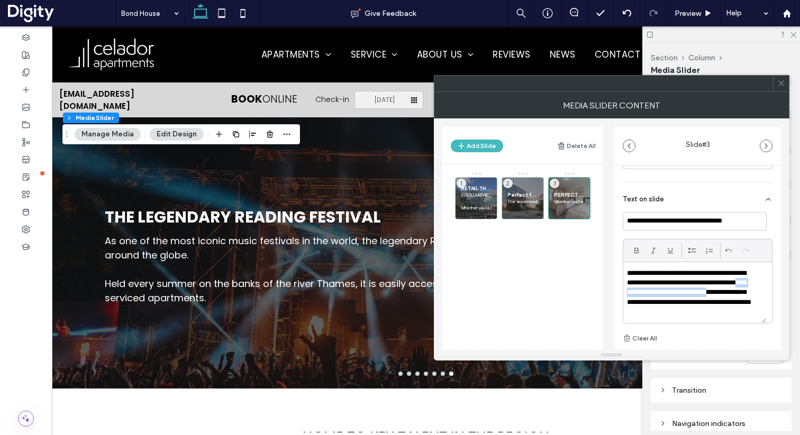
drag, startPoint x: 647, startPoint y: 295, endPoint x: 750, endPoint y: 292, distance: 102.7
click at [750, 292] on p "**********" at bounding box center [691, 293] width 128 height 49
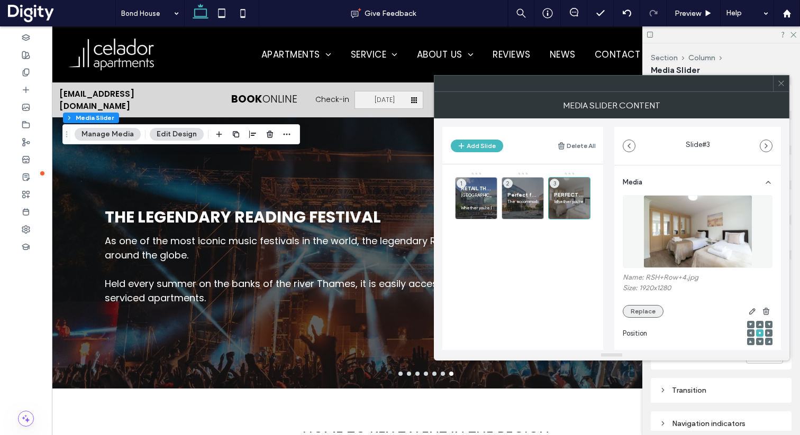
click at [643, 313] on button "Replace" at bounding box center [643, 311] width 41 height 13
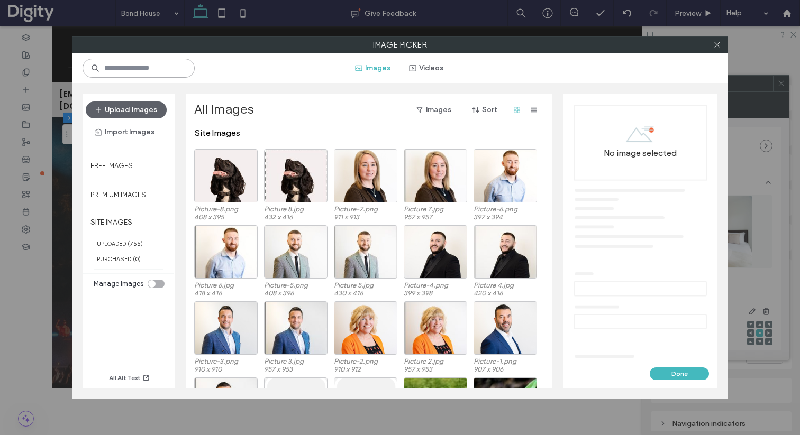
click at [151, 70] on input at bounding box center [139, 68] width 112 height 19
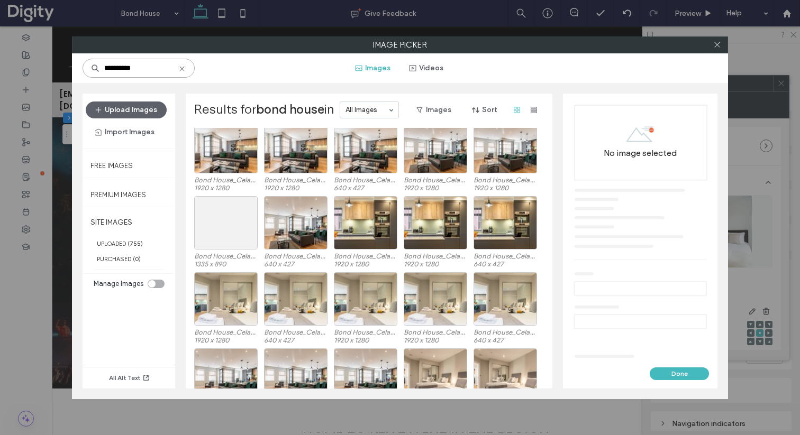
scroll to position [110, 0]
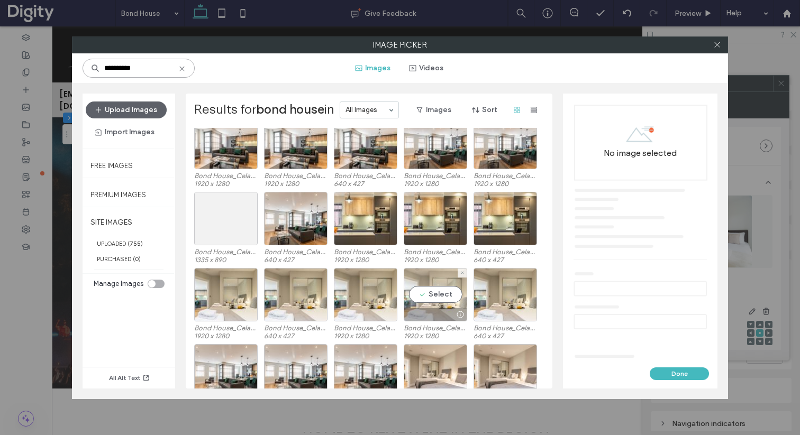
type input "**********"
click at [439, 295] on div "Select" at bounding box center [435, 294] width 63 height 53
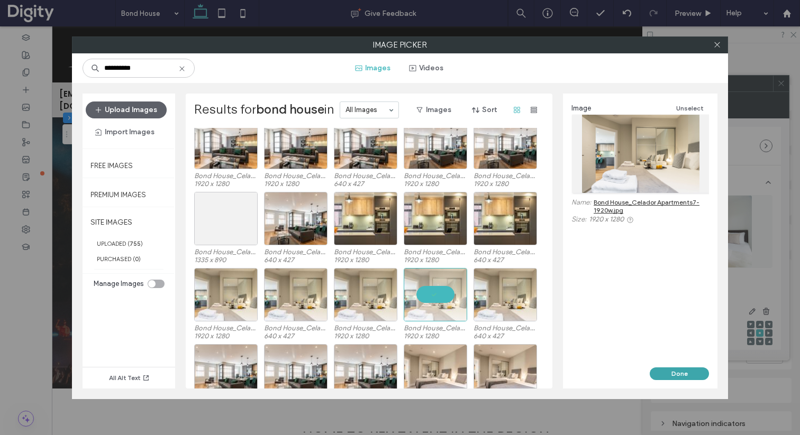
click at [678, 373] on button "Done" at bounding box center [679, 374] width 59 height 13
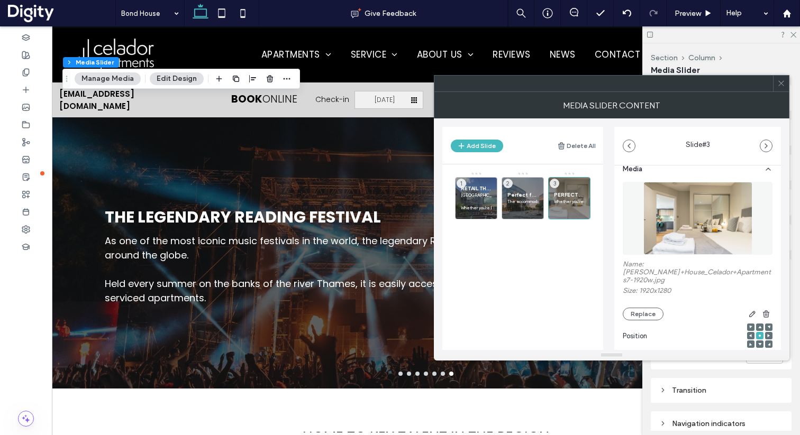
scroll to position [15, 0]
click at [756, 339] on div at bounding box center [759, 342] width 7 height 7
click at [758, 341] on use at bounding box center [759, 342] width 3 height 3
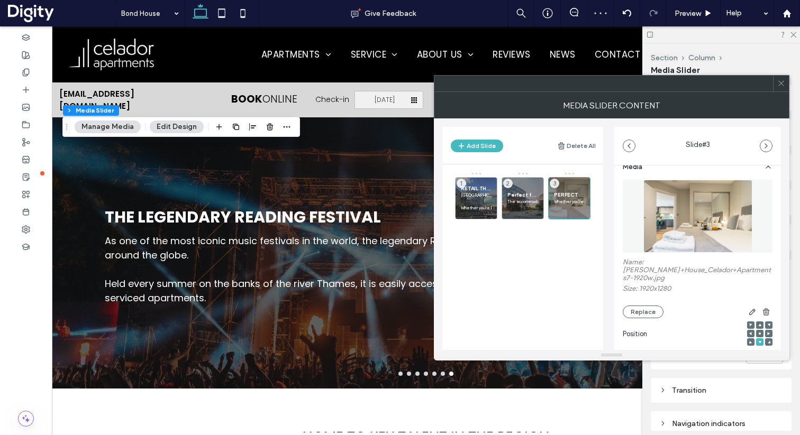
click at [782, 85] on icon at bounding box center [781, 83] width 8 height 8
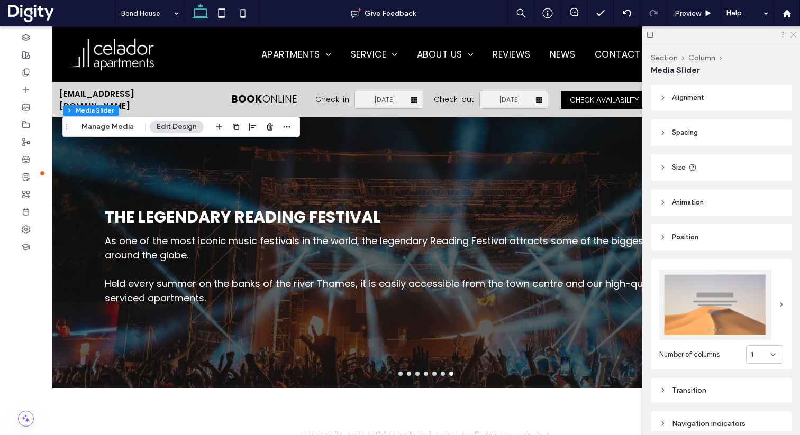
click at [793, 33] on icon at bounding box center [792, 34] width 7 height 7
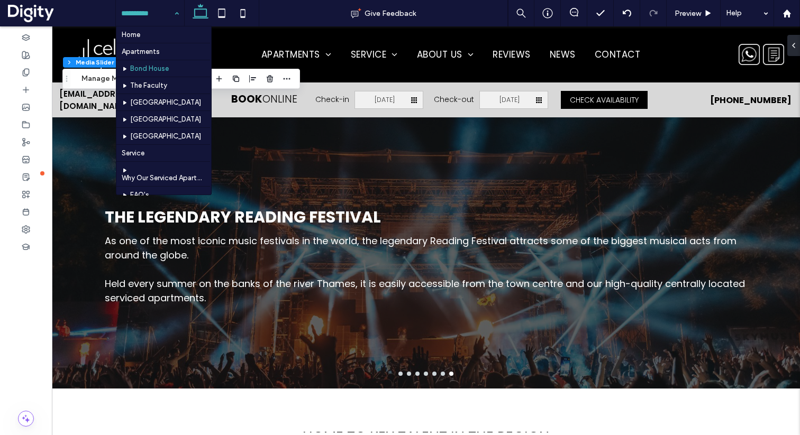
type input "*"
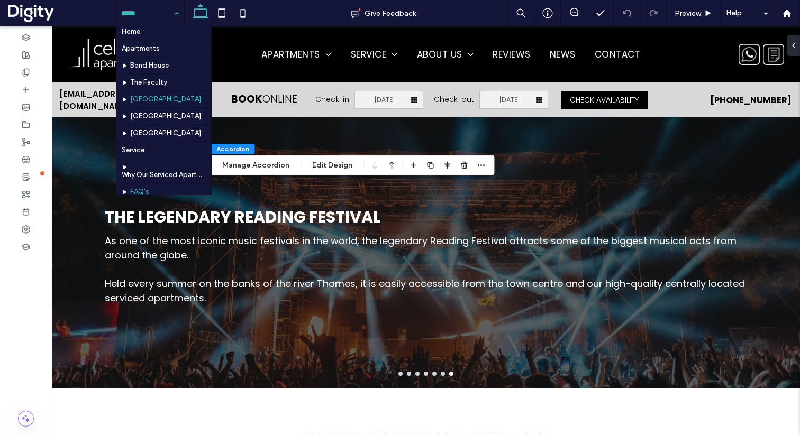
scroll to position [4, 0]
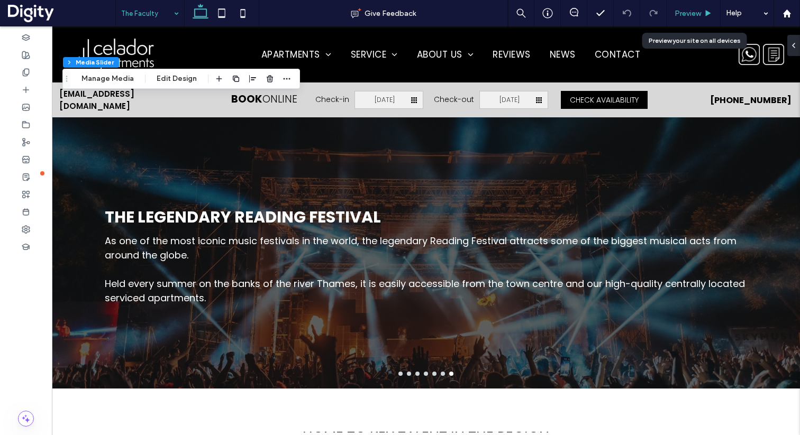
click at [685, 12] on span "Preview" at bounding box center [688, 13] width 26 height 9
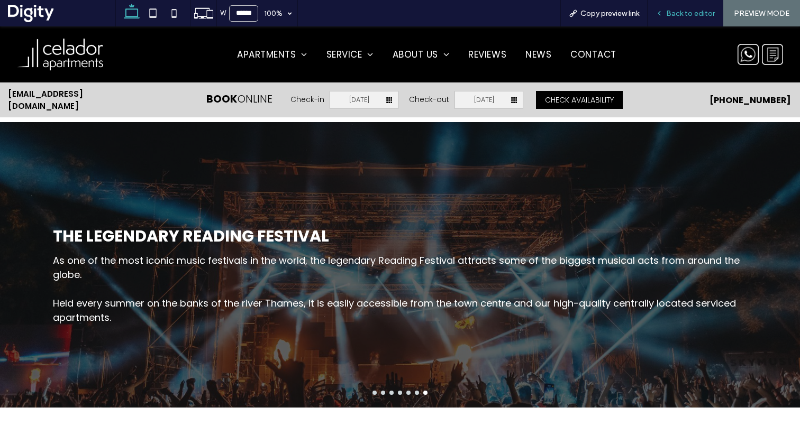
click at [676, 13] on span "Back to editor" at bounding box center [690, 13] width 49 height 9
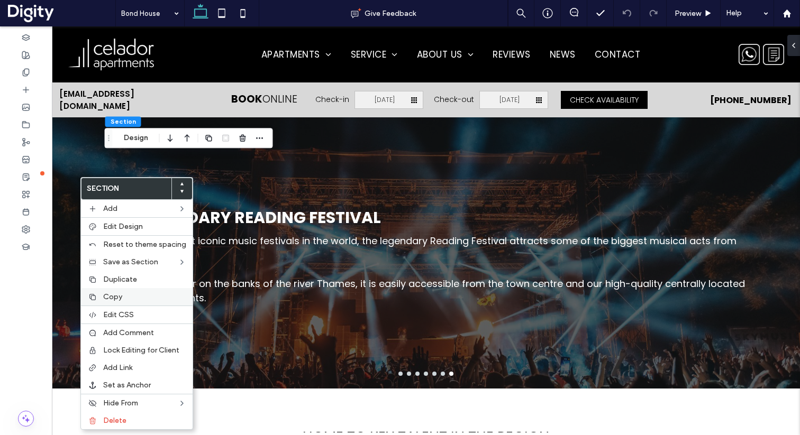
click at [132, 294] on label "Copy" at bounding box center [144, 297] width 83 height 9
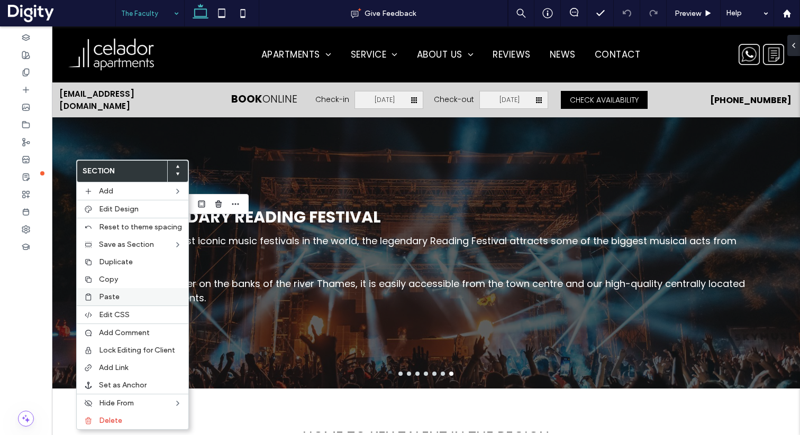
click at [117, 294] on span "Paste" at bounding box center [109, 297] width 21 height 9
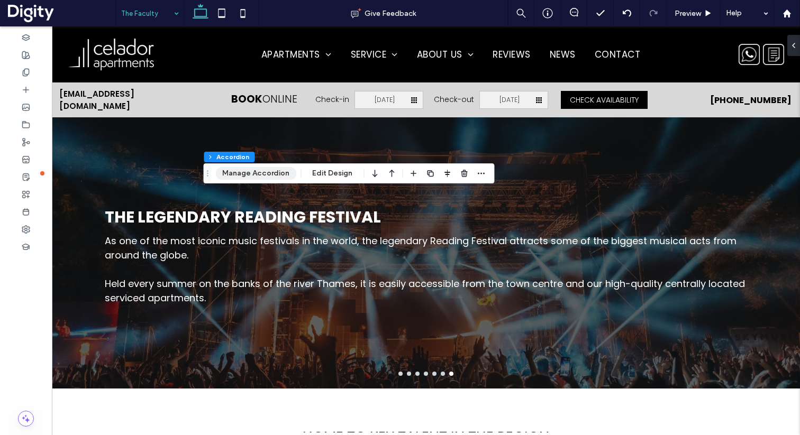
click at [273, 173] on button "Manage Accordion" at bounding box center [255, 173] width 81 height 13
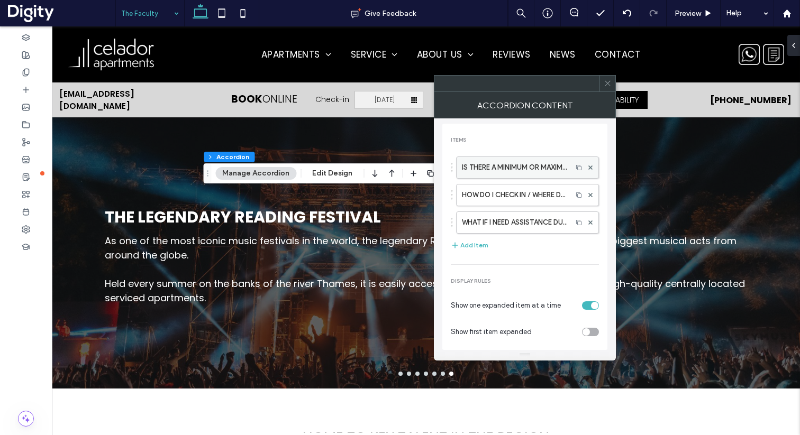
click at [511, 167] on label "IS THERE A MINIMUM OR MAXIMUM LENGTH OF STAY?" at bounding box center [514, 167] width 105 height 21
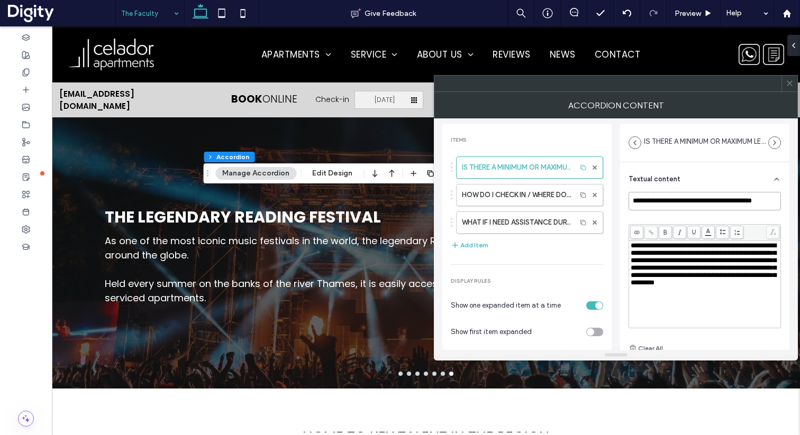
click at [658, 202] on input "**********" at bounding box center [705, 201] width 152 height 19
paste input "**********"
click at [675, 206] on input "**********" at bounding box center [702, 201] width 147 height 19
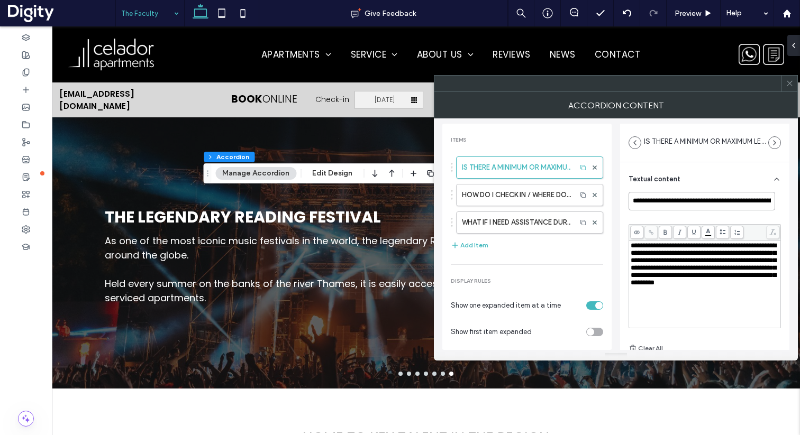
click at [675, 206] on input "**********" at bounding box center [702, 201] width 147 height 19
paste input
click at [667, 261] on span "**********" at bounding box center [704, 264] width 146 height 44
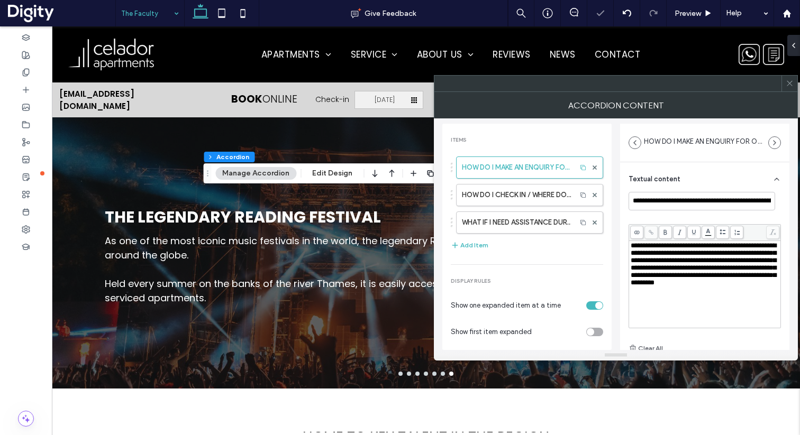
click at [678, 287] on div "**********" at bounding box center [705, 264] width 149 height 44
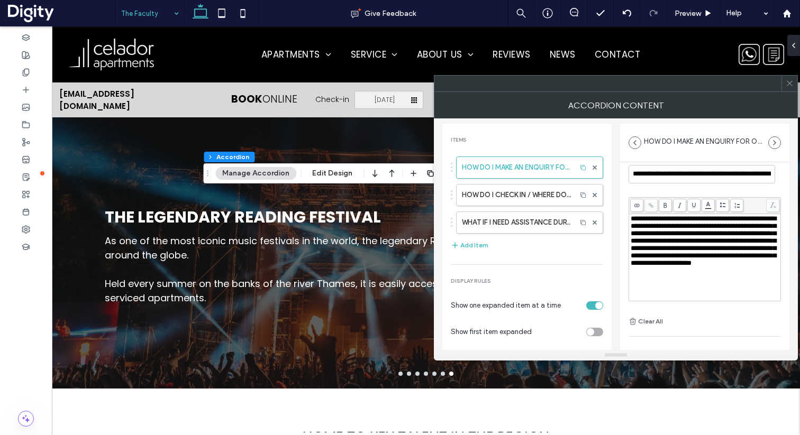
scroll to position [33, 0]
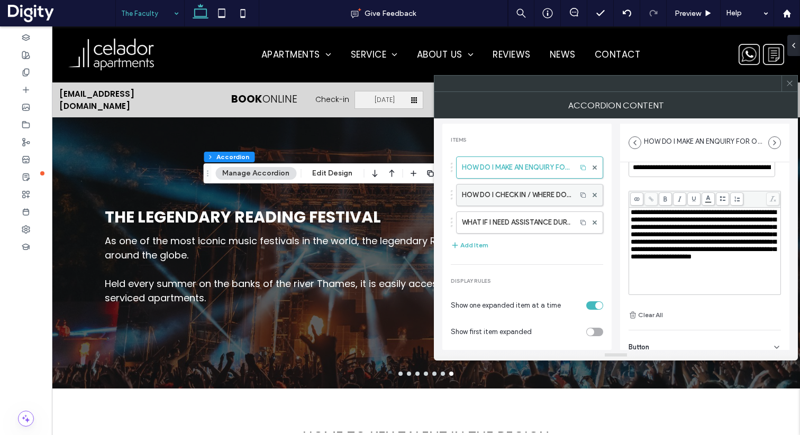
click at [512, 194] on label "HOW DO I CHECK IN / WHERE DO I COLLECT MY KEYS FROM?" at bounding box center [516, 195] width 109 height 21
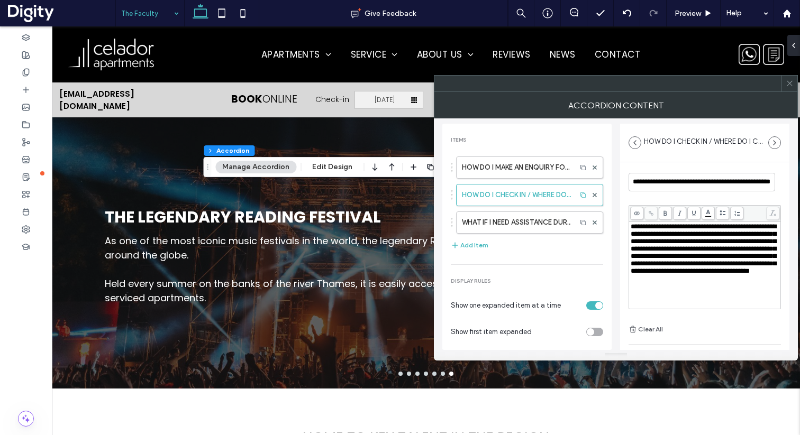
scroll to position [0, 0]
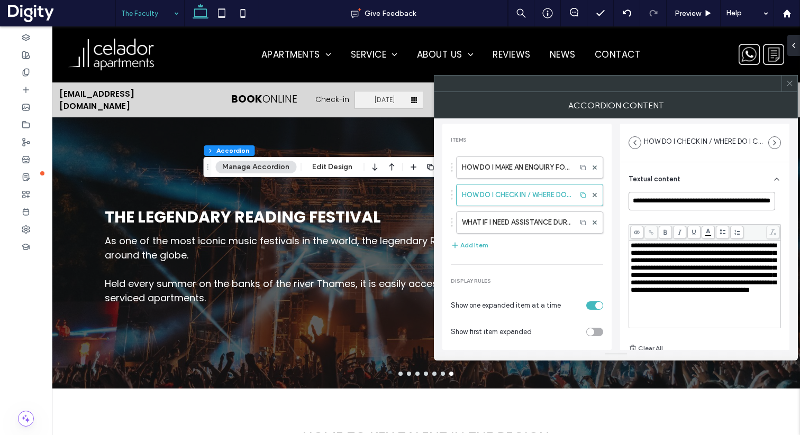
click at [659, 196] on input "**********" at bounding box center [702, 201] width 147 height 19
click at [659, 197] on input "**********" at bounding box center [702, 201] width 147 height 19
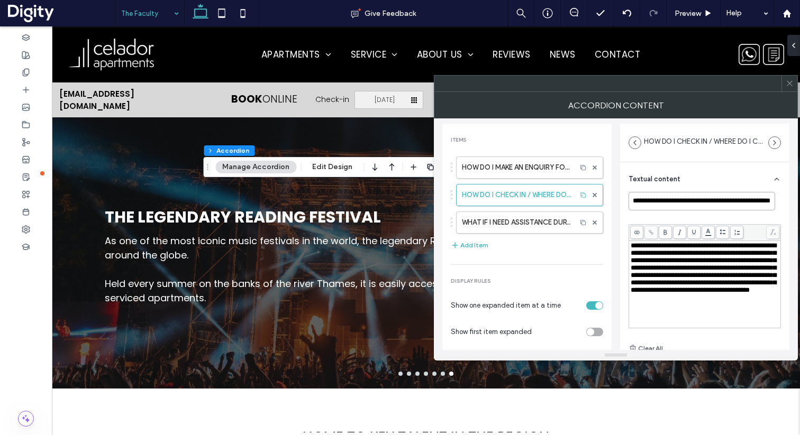
paste input
click at [670, 247] on span "**********" at bounding box center [704, 267] width 146 height 51
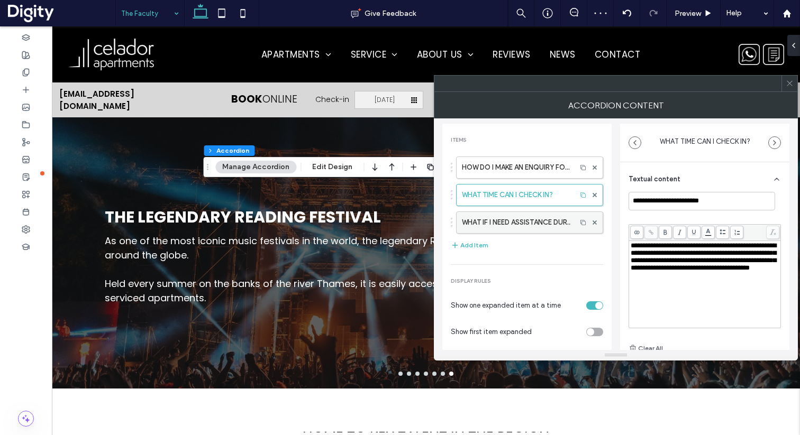
click at [505, 227] on label "WHAT IF I NEED ASSISTANCE DURING MY STAY?" at bounding box center [516, 222] width 109 height 21
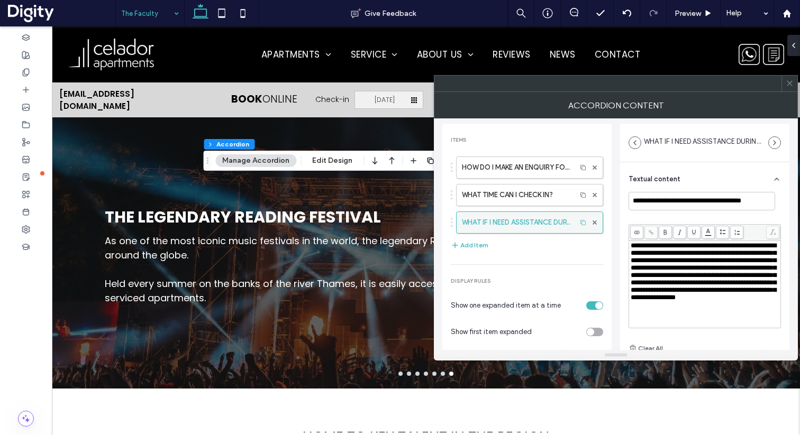
click at [520, 226] on label "WHAT IF I NEED ASSISTANCE DURING MY STAY?" at bounding box center [516, 222] width 109 height 21
click at [689, 204] on input "**********" at bounding box center [702, 201] width 147 height 19
paste input
click at [664, 270] on span "**********" at bounding box center [704, 271] width 146 height 59
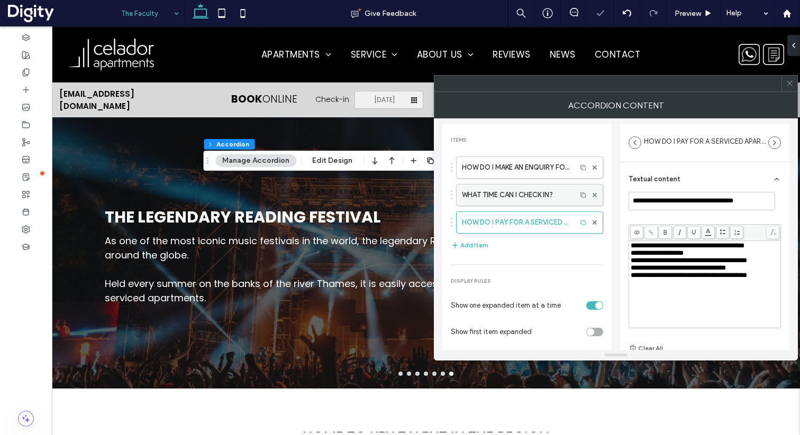
click at [532, 201] on label "WHAT TIME CAN I CHECK IN?" at bounding box center [516, 195] width 109 height 21
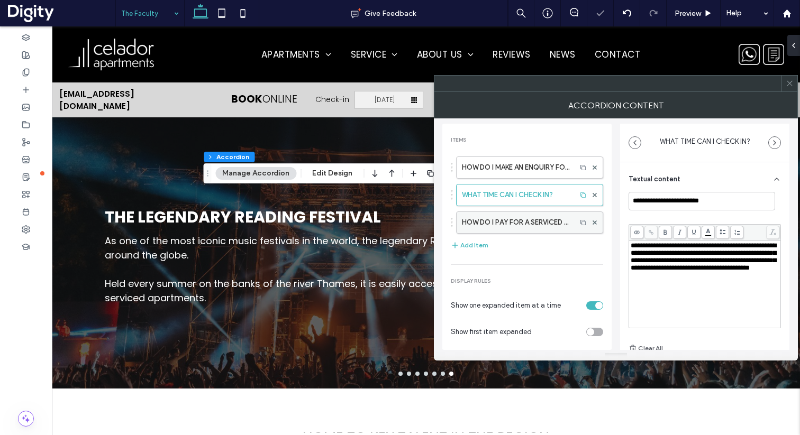
click at [526, 227] on label "HOW DO I PAY FOR A SERVICED APARTMENT?" at bounding box center [516, 222] width 109 height 21
type input "**********"
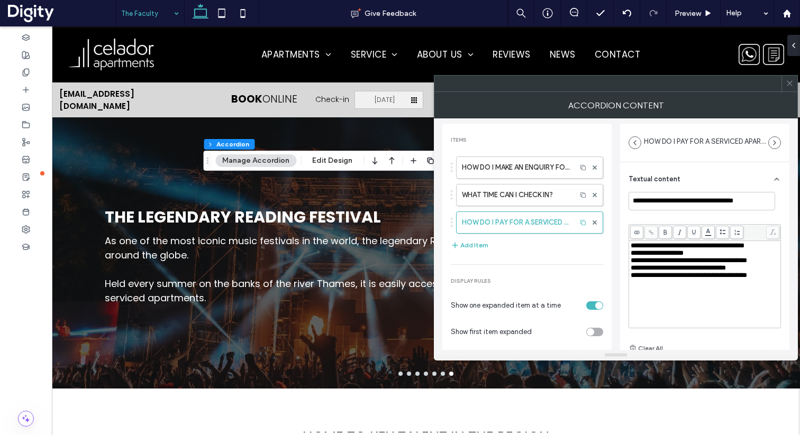
click at [789, 84] on use at bounding box center [789, 83] width 5 height 5
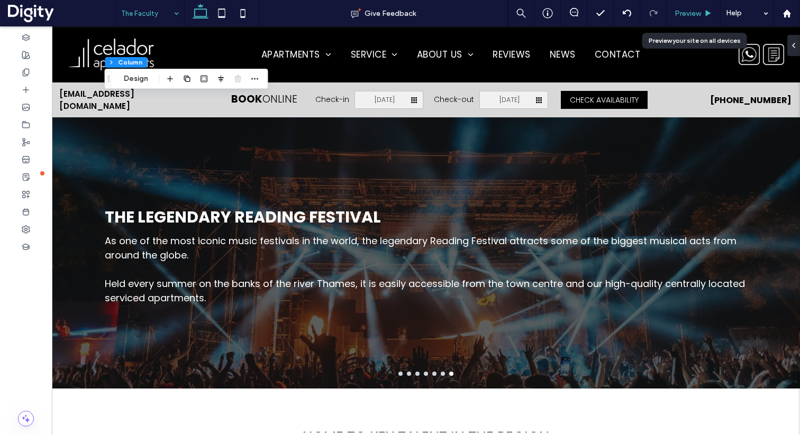
click at [686, 16] on span "Preview" at bounding box center [688, 13] width 26 height 9
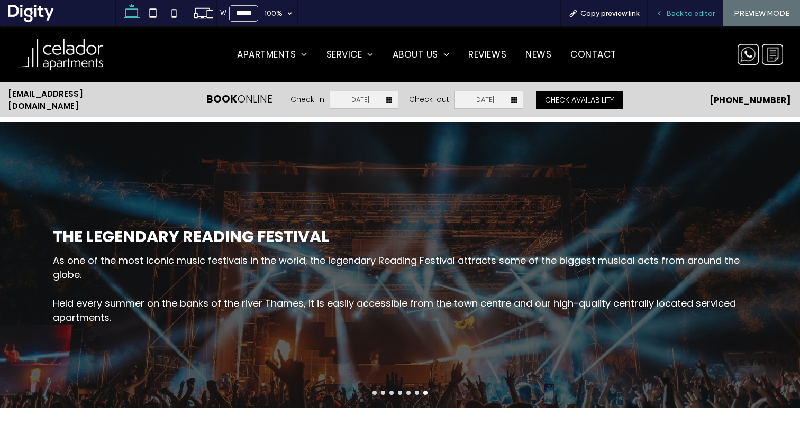
click at [681, 13] on span "Back to editor" at bounding box center [690, 13] width 49 height 9
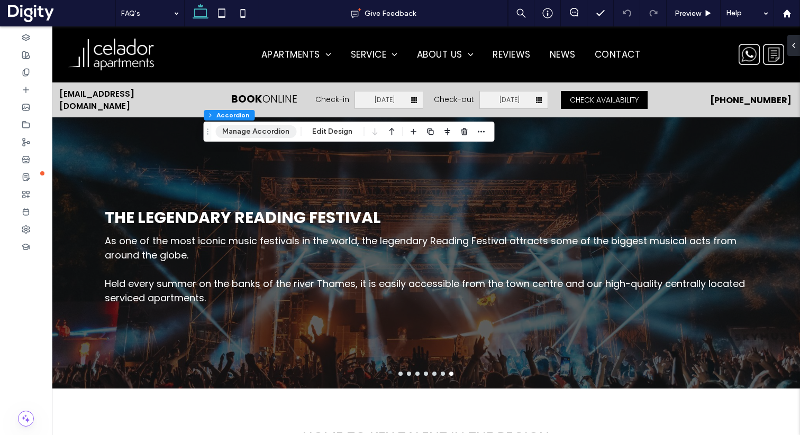
click at [244, 127] on button "Manage Accordion" at bounding box center [255, 131] width 81 height 13
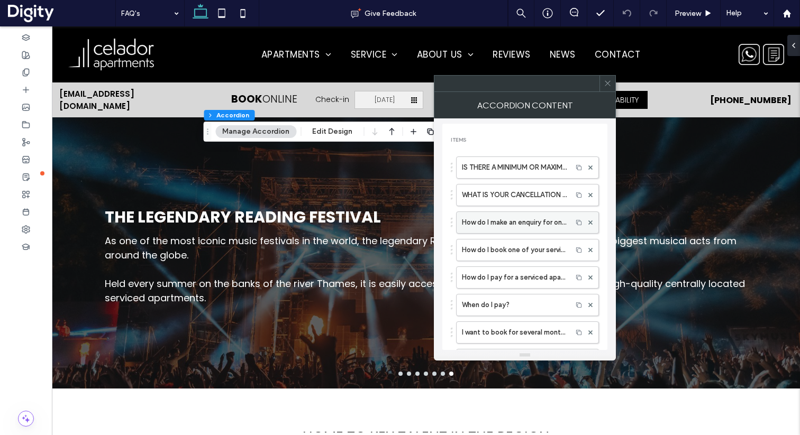
click at [514, 224] on label "How do I make an enquiry for one of your serviced apartments?" at bounding box center [514, 222] width 105 height 21
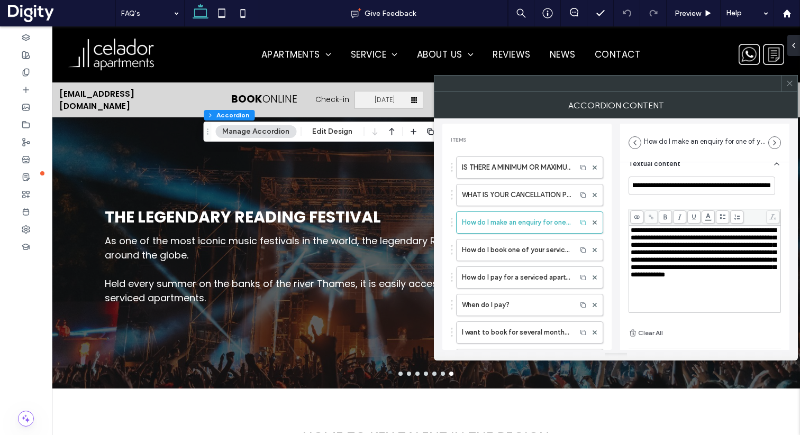
scroll to position [17, 0]
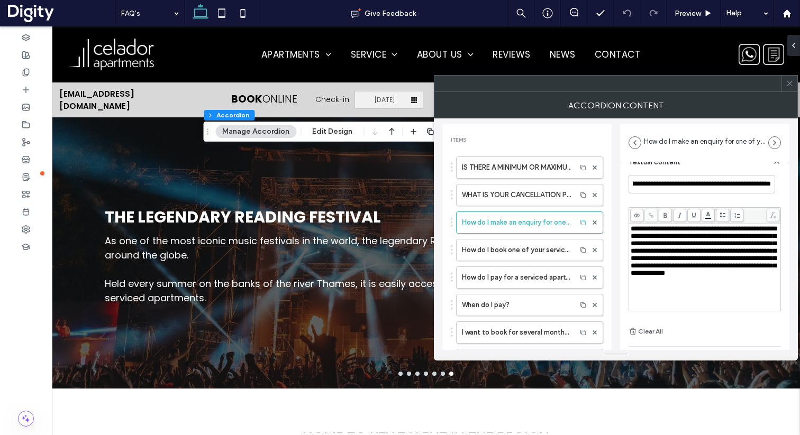
click at [676, 239] on span "**********" at bounding box center [704, 250] width 146 height 51
click at [788, 89] on span at bounding box center [790, 84] width 8 height 16
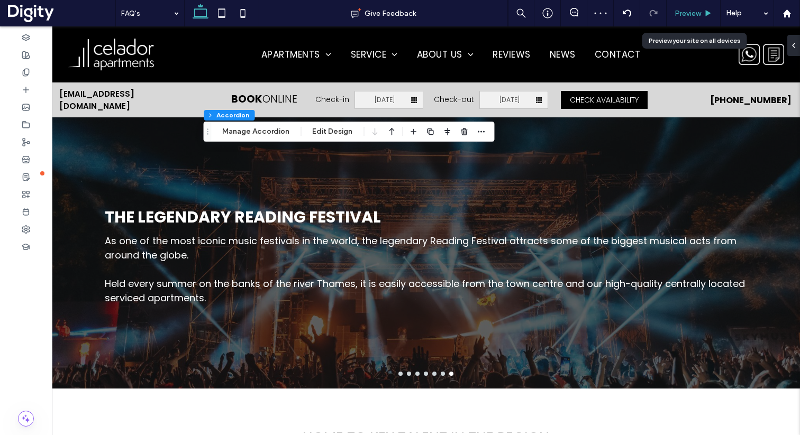
click at [685, 8] on div "Preview" at bounding box center [694, 13] width 54 height 26
click at [684, 12] on span "Preview" at bounding box center [688, 13] width 26 height 9
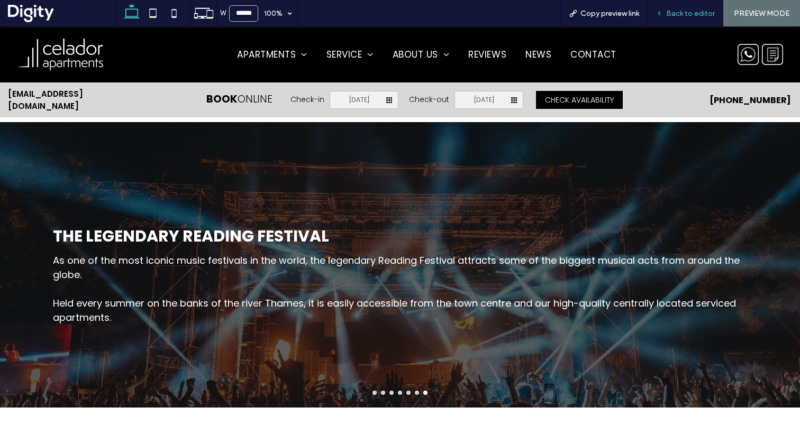
click at [668, 13] on span "Back to editor" at bounding box center [690, 13] width 49 height 9
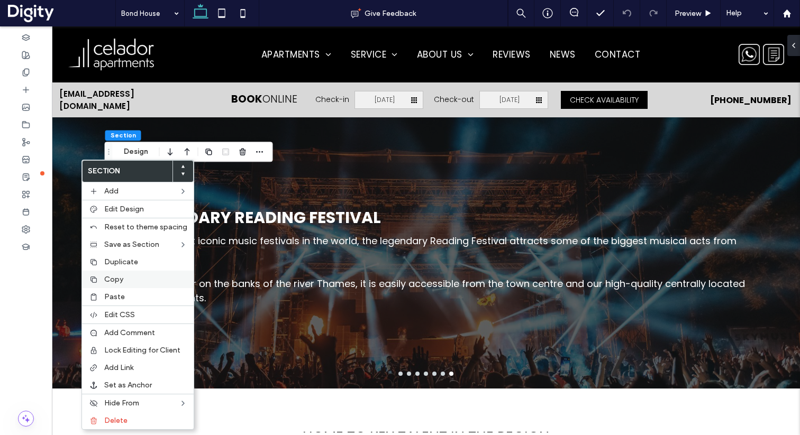
click at [112, 285] on div "Copy" at bounding box center [138, 279] width 112 height 17
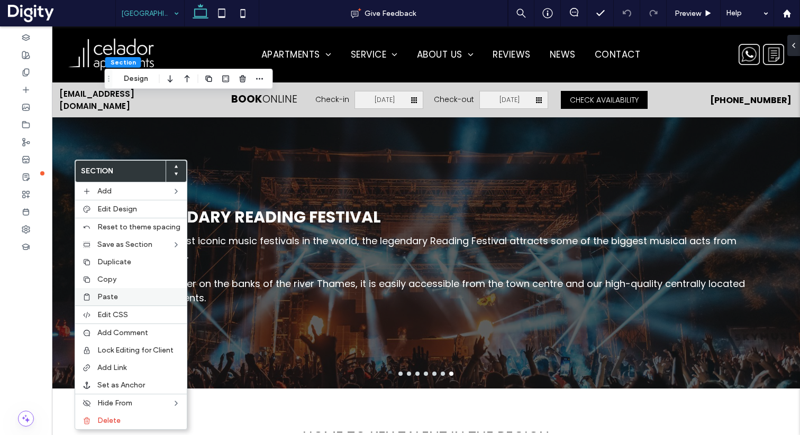
click at [120, 294] on label "Paste" at bounding box center [138, 297] width 83 height 9
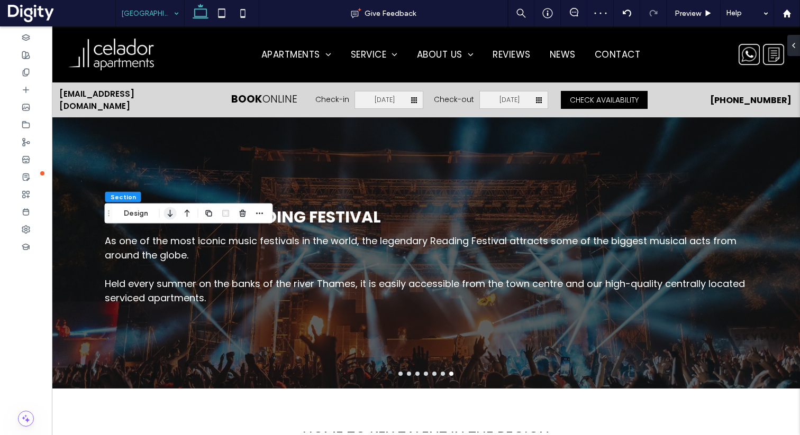
click at [171, 216] on use "button" at bounding box center [170, 213] width 5 height 7
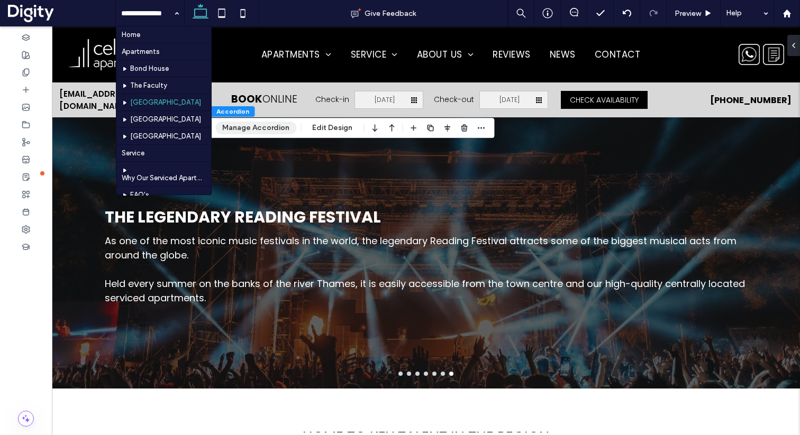
click at [265, 124] on button "Manage Accordion" at bounding box center [255, 128] width 81 height 13
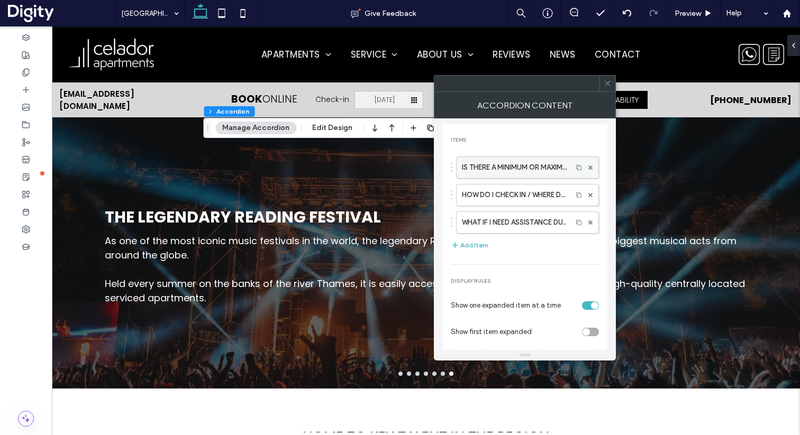
click at [491, 170] on label "IS THERE A MINIMUM OR MAXIMUM LENGTH OF STAY?" at bounding box center [514, 167] width 105 height 21
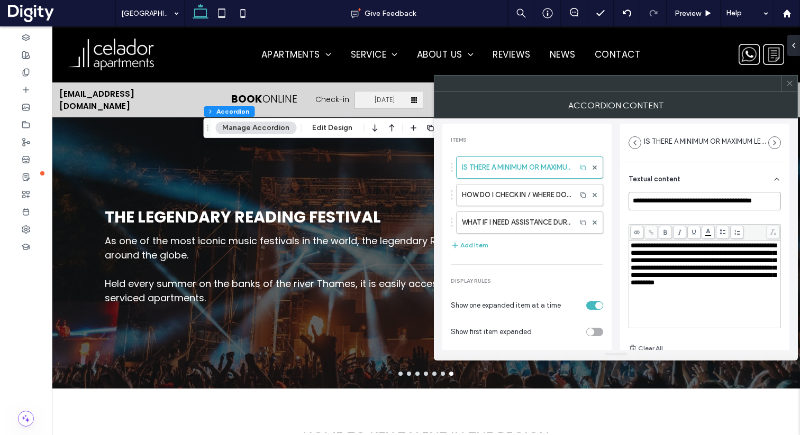
click at [657, 198] on input "**********" at bounding box center [705, 201] width 152 height 19
paste input "*"
click at [669, 265] on span "**********" at bounding box center [704, 264] width 146 height 44
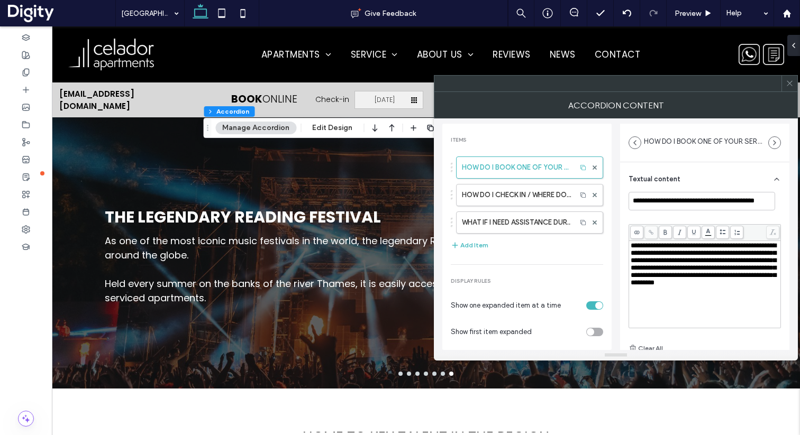
click at [670, 271] on span "**********" at bounding box center [704, 264] width 146 height 44
click at [533, 198] on label "HOW DO I CHECK IN / WHERE DO I COLLECT MY KEYS FROM?" at bounding box center [516, 195] width 109 height 21
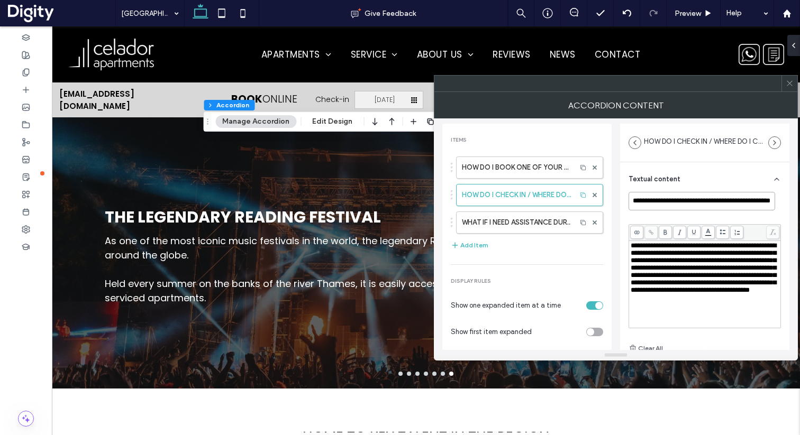
click at [684, 201] on input "**********" at bounding box center [702, 201] width 147 height 19
paste input
click at [657, 255] on span "**********" at bounding box center [704, 267] width 146 height 51
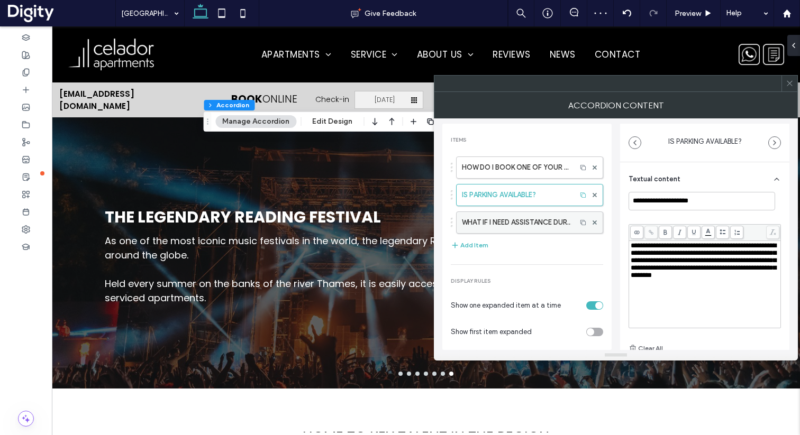
click at [508, 223] on label "WHAT IF I NEED ASSISTANCE DURING MY STAY?" at bounding box center [516, 222] width 109 height 21
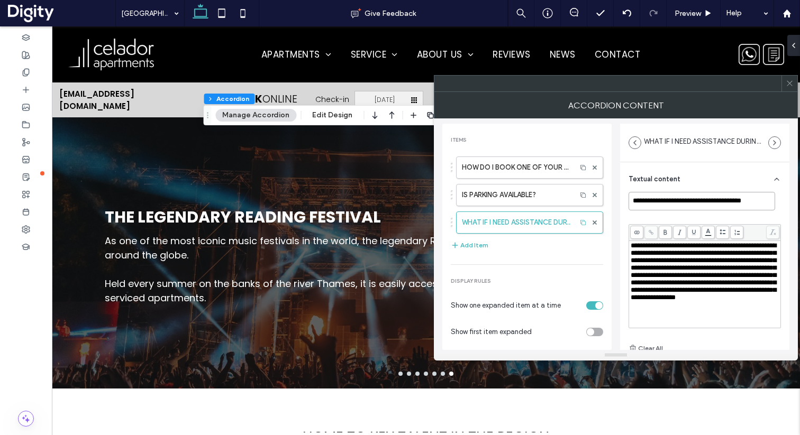
click at [657, 200] on input "**********" at bounding box center [702, 201] width 147 height 19
paste input
type input "**********"
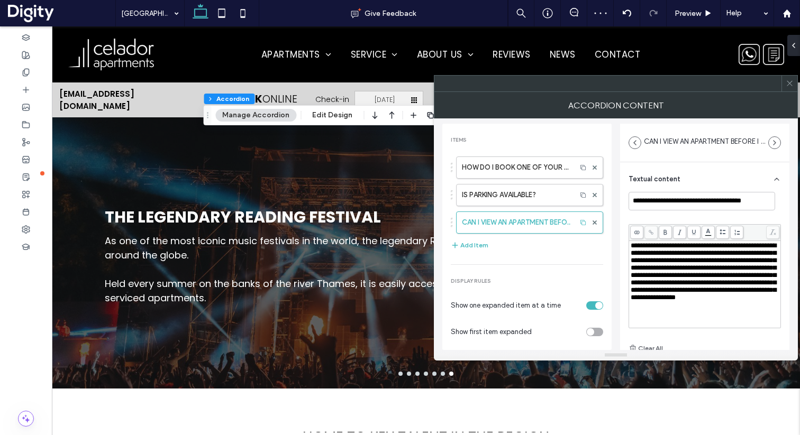
click at [658, 250] on span "**********" at bounding box center [704, 271] width 146 height 59
click at [789, 83] on use at bounding box center [789, 83] width 5 height 5
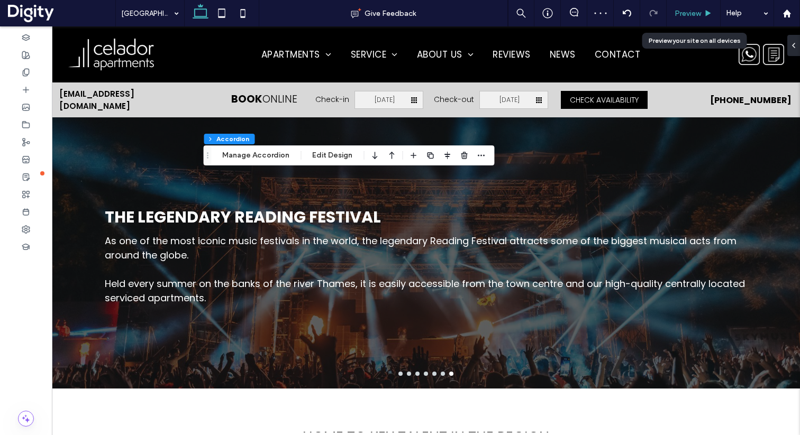
click at [687, 18] on div "Preview" at bounding box center [694, 13] width 54 height 26
click at [685, 13] on span "Preview" at bounding box center [688, 13] width 26 height 9
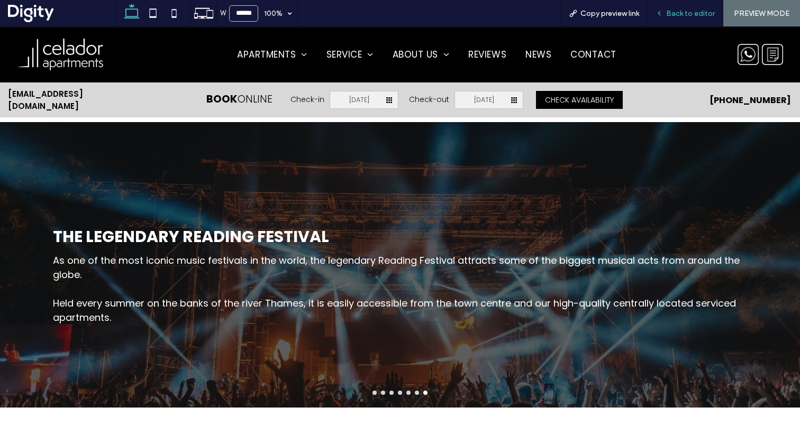
click at [677, 12] on span "Back to editor" at bounding box center [690, 13] width 49 height 9
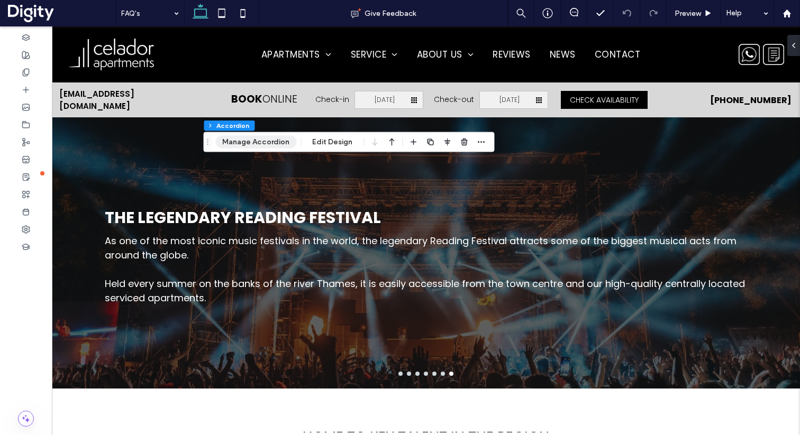
click at [258, 140] on button "Manage Accordion" at bounding box center [255, 142] width 81 height 13
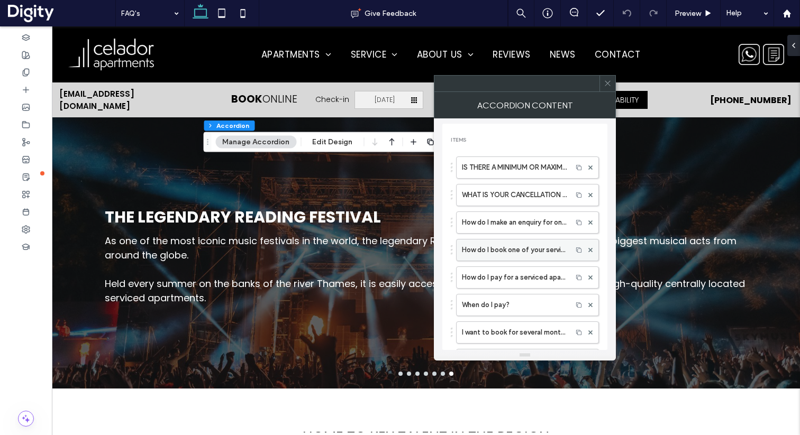
click at [512, 251] on label "How do I book one of your serviced apartments?" at bounding box center [514, 250] width 105 height 21
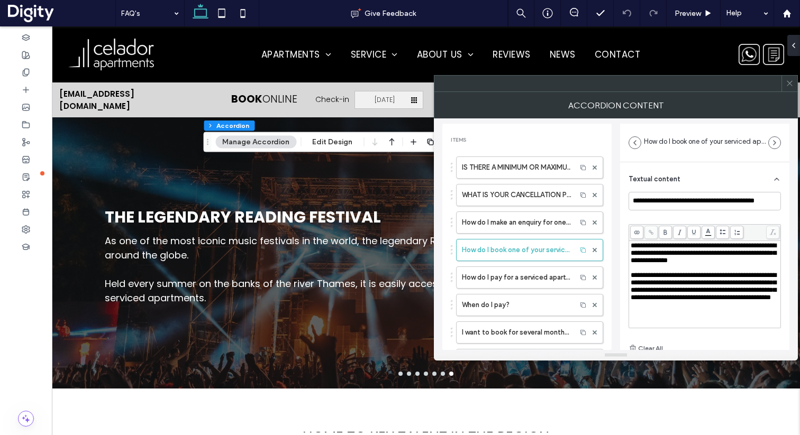
click at [676, 272] on div "Rich Text Editor" at bounding box center [705, 268] width 149 height 7
click at [673, 264] on span "**********" at bounding box center [704, 253] width 146 height 22
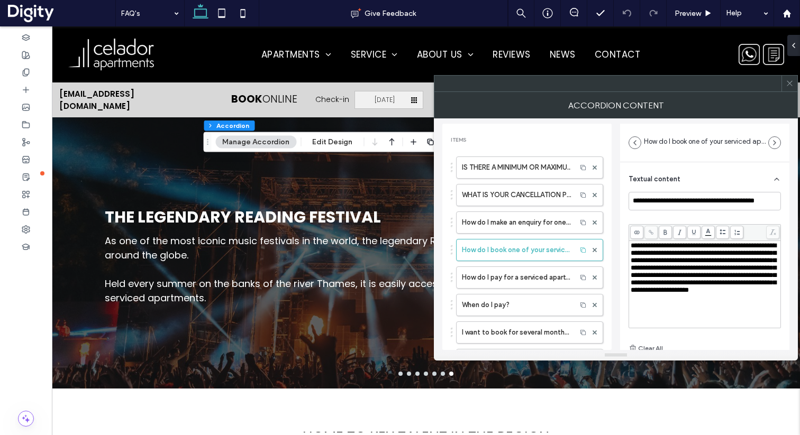
scroll to position [8, 0]
click at [787, 86] on icon at bounding box center [790, 83] width 8 height 8
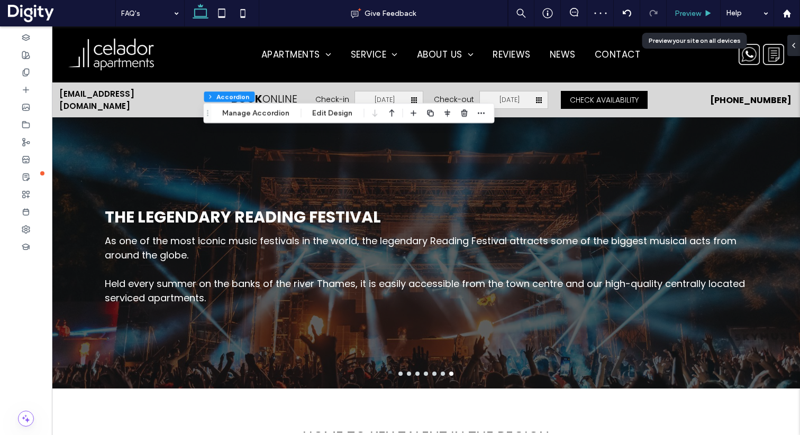
click at [682, 15] on span "Preview" at bounding box center [688, 13] width 26 height 9
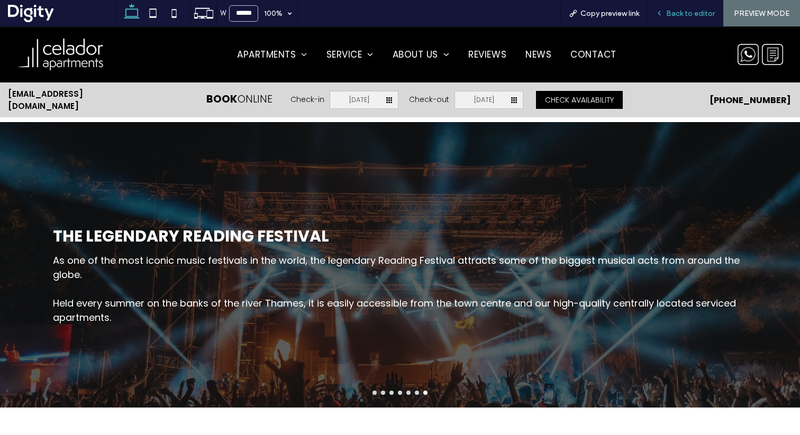
click at [676, 12] on span "Back to editor" at bounding box center [690, 13] width 49 height 9
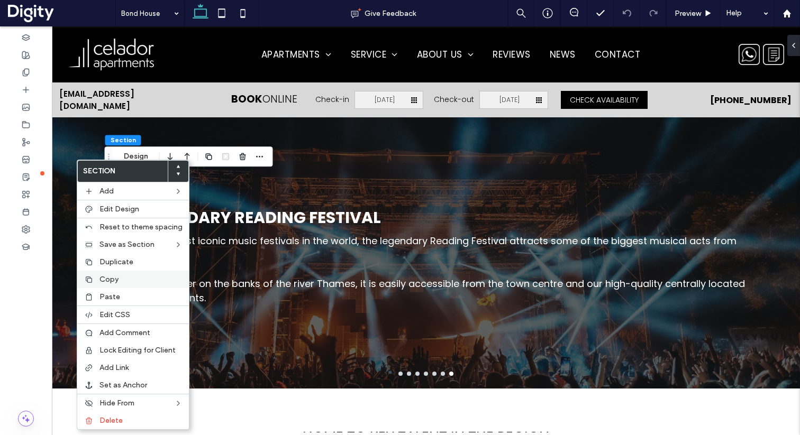
click at [104, 282] on span "Copy" at bounding box center [108, 279] width 19 height 9
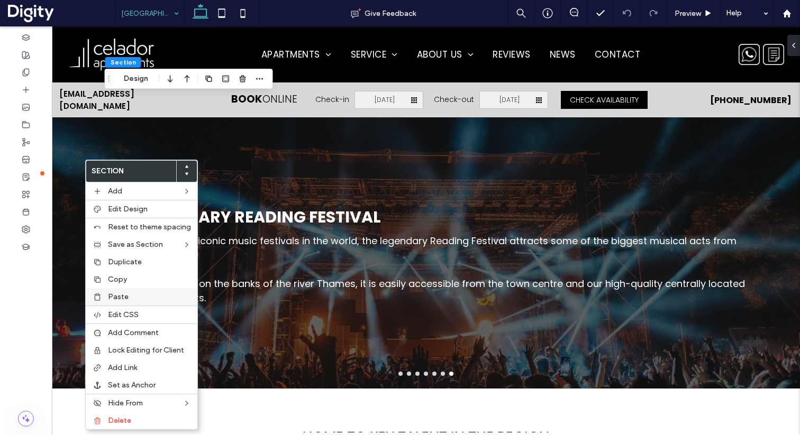
click at [129, 291] on div "Paste" at bounding box center [142, 296] width 112 height 17
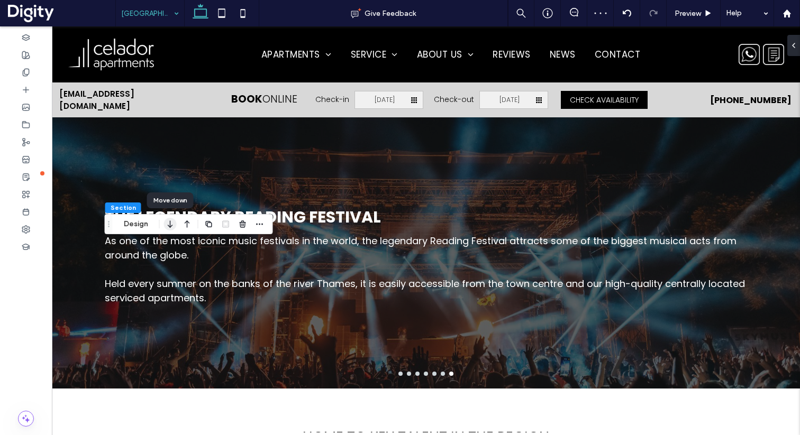
click at [171, 226] on use "button" at bounding box center [170, 224] width 5 height 7
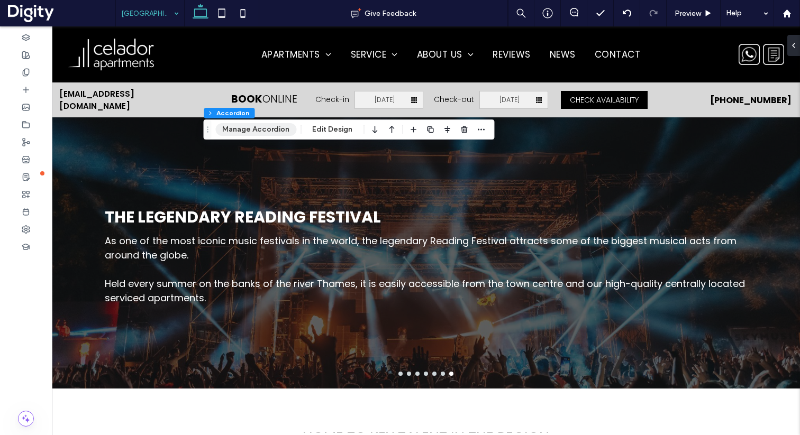
click at [256, 129] on button "Manage Accordion" at bounding box center [255, 129] width 81 height 13
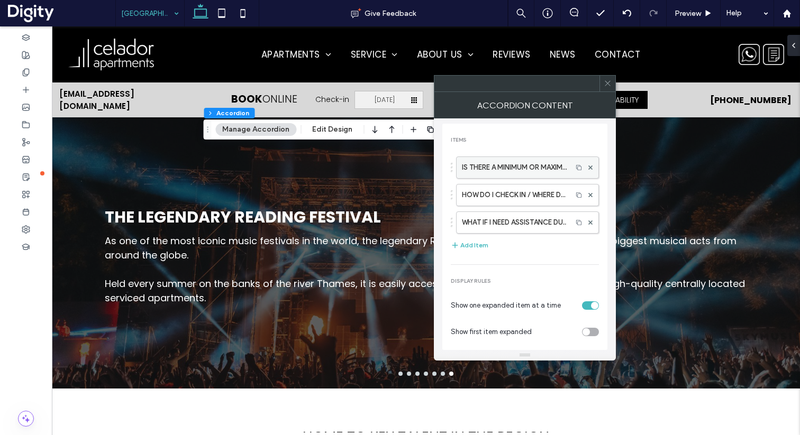
click at [506, 168] on label "IS THERE A MINIMUM OR MAXIMUM LENGTH OF STAY?" at bounding box center [514, 167] width 105 height 21
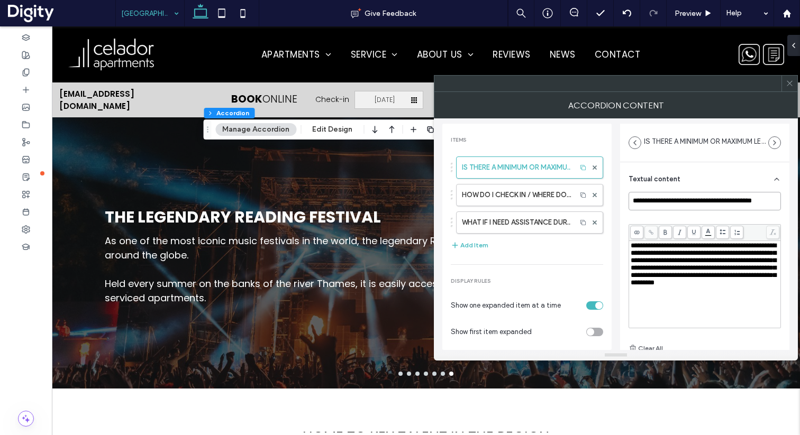
click at [665, 207] on input "**********" at bounding box center [705, 201] width 152 height 19
click at [666, 199] on input "**********" at bounding box center [705, 201] width 152 height 19
paste input "**********"
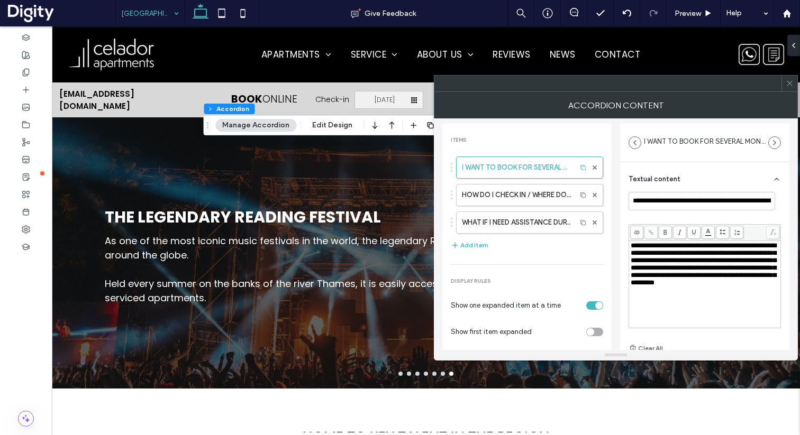
click at [656, 263] on span "**********" at bounding box center [704, 264] width 146 height 44
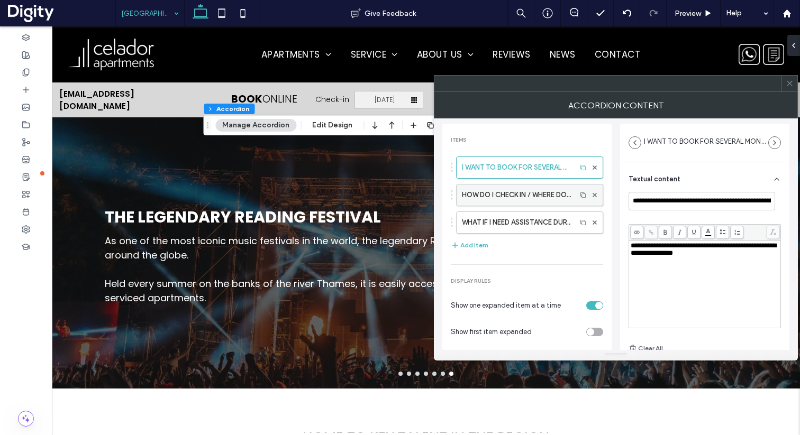
click at [515, 201] on label "HOW DO I CHECK IN / WHERE DO I COLLECT MY KEYS FROM?" at bounding box center [516, 195] width 109 height 21
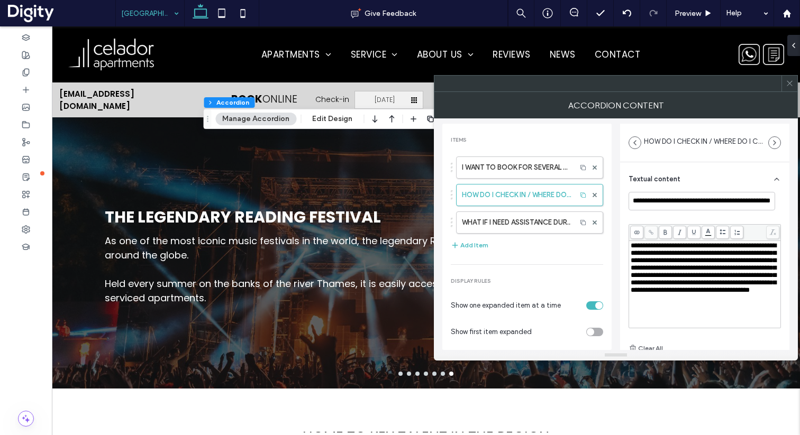
click at [667, 259] on span "**********" at bounding box center [704, 267] width 146 height 51
click at [525, 171] on label "I WANT TO BOOK FOR SEVERAL MONTHS – WILL I HAVE TO PAY FOR THE WHOLE STAY AT TH…" at bounding box center [516, 167] width 109 height 21
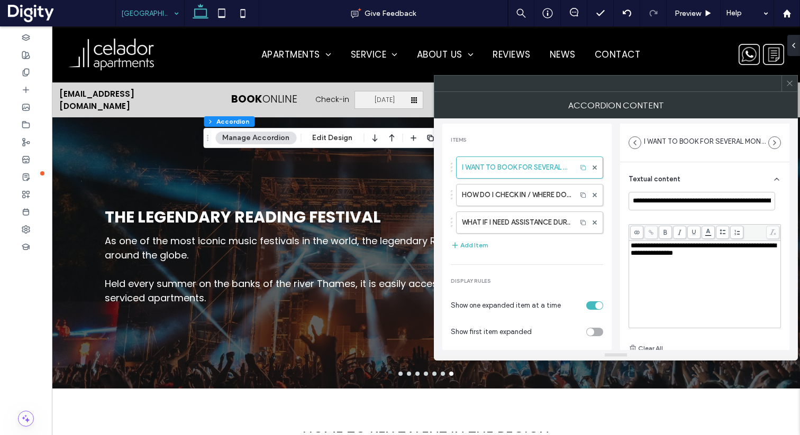
click at [676, 252] on span "**********" at bounding box center [704, 249] width 146 height 14
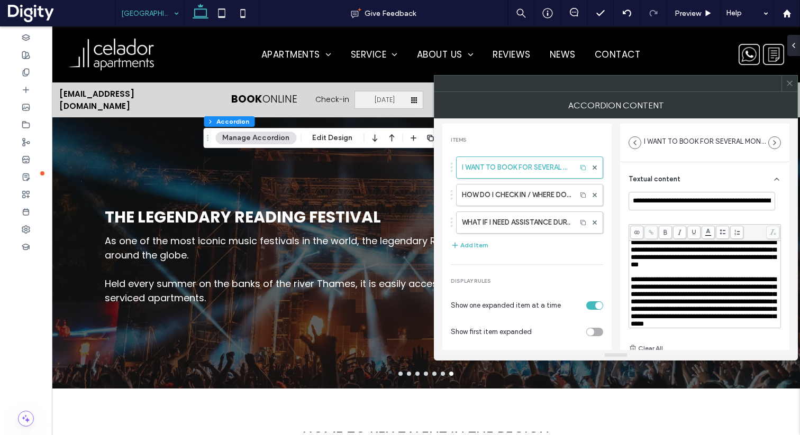
scroll to position [75, 0]
click at [528, 197] on label "HOW DO I CHECK IN / WHERE DO I COLLECT MY KEYS FROM?" at bounding box center [516, 195] width 109 height 21
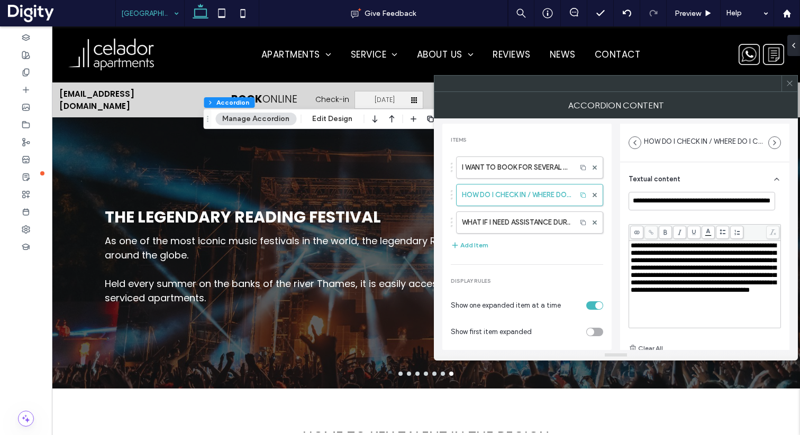
scroll to position [0, 0]
click at [663, 254] on span "**********" at bounding box center [704, 267] width 146 height 51
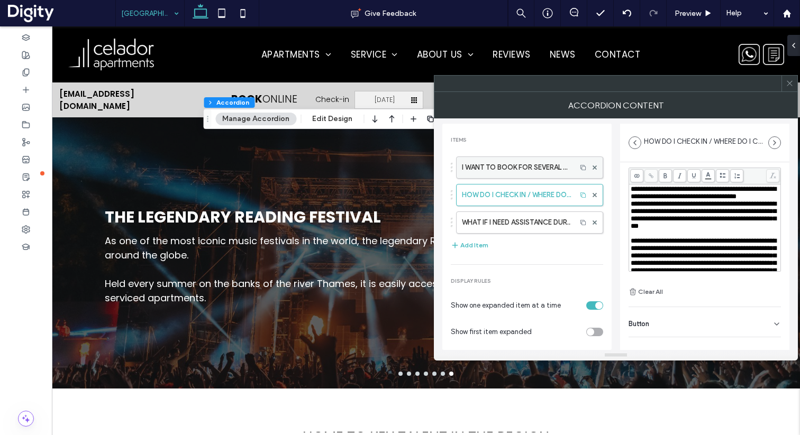
click at [515, 168] on label "I WANT TO BOOK FOR SEVERAL MONTHS – WILL I HAVE TO PAY FOR THE WHOLE STAY AT TH…" at bounding box center [516, 167] width 109 height 21
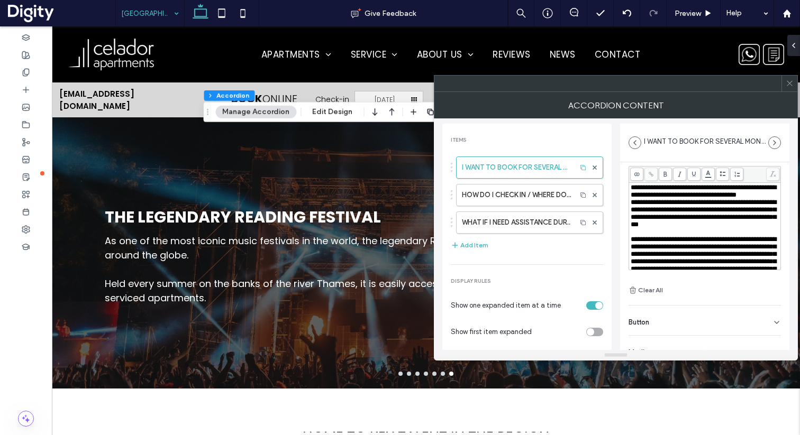
scroll to position [75, 0]
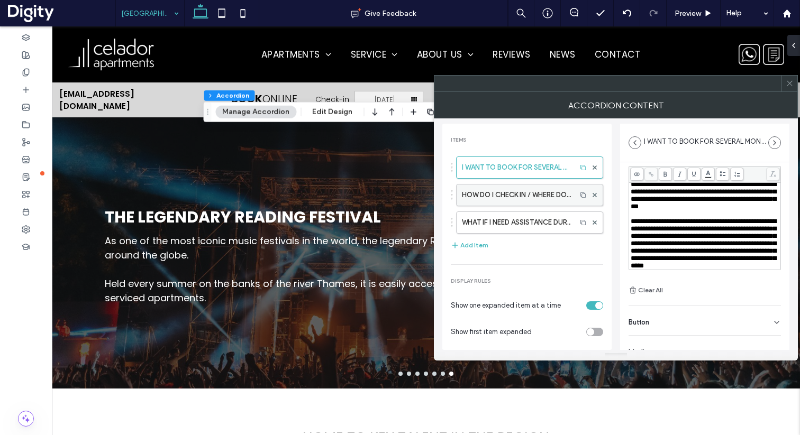
click at [529, 197] on label "HOW DO I CHECK IN / WHERE DO I COLLECT MY KEYS FROM?" at bounding box center [516, 195] width 109 height 21
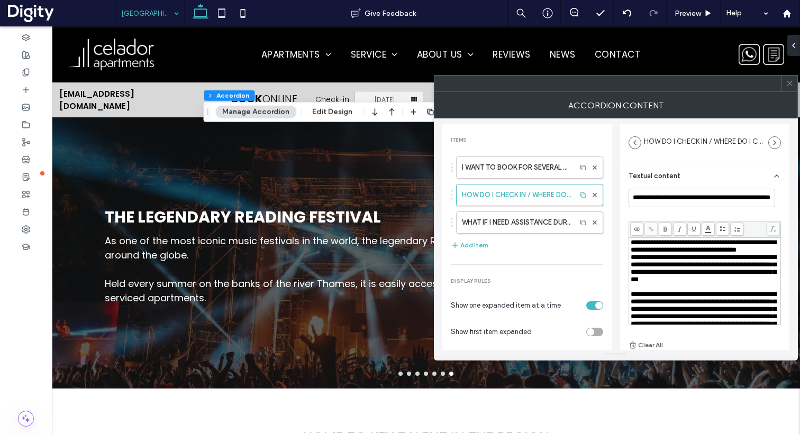
scroll to position [0, 0]
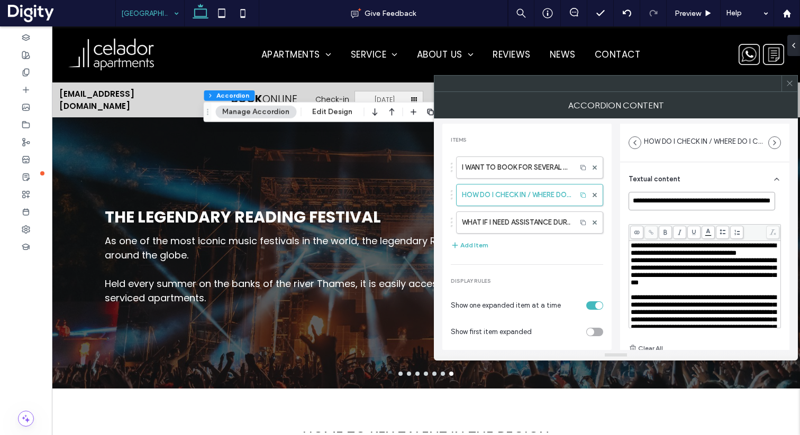
click at [664, 205] on input "**********" at bounding box center [702, 201] width 147 height 19
click at [667, 202] on input "**********" at bounding box center [702, 201] width 147 height 19
paste input
click at [675, 256] on span "**********" at bounding box center [704, 249] width 146 height 14
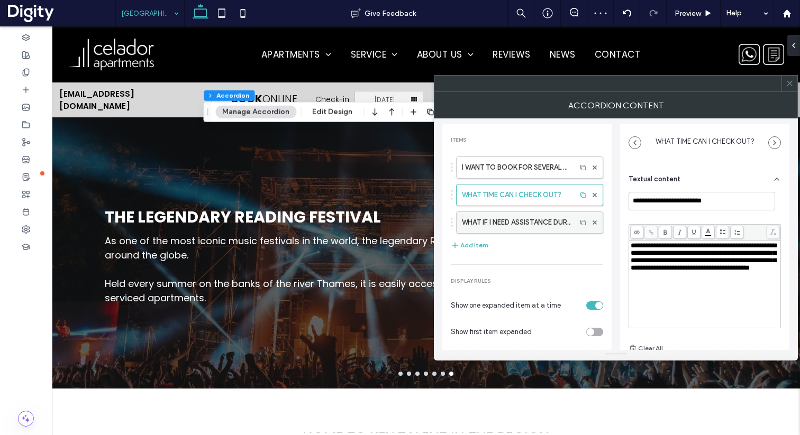
click at [493, 221] on label "WHAT IF I NEED ASSISTANCE DURING MY STAY?" at bounding box center [516, 222] width 109 height 21
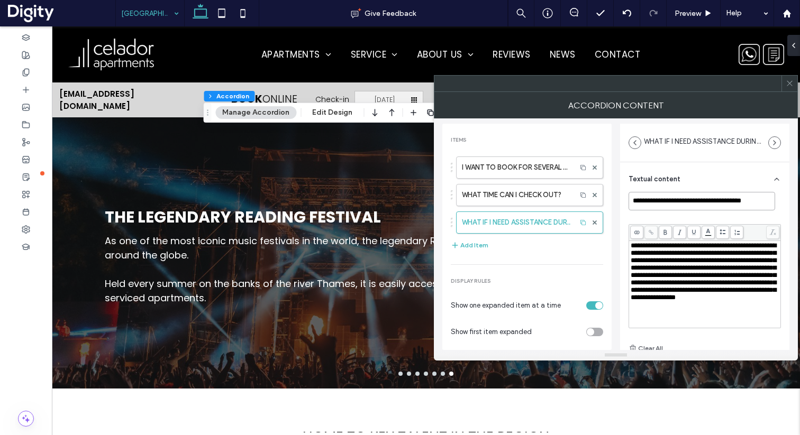
click at [662, 203] on input "**********" at bounding box center [702, 201] width 147 height 19
paste input
type input "**********"
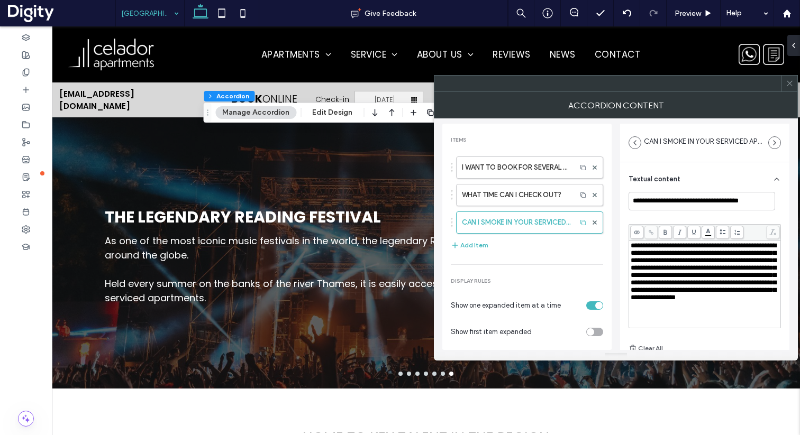
click at [691, 281] on span "**********" at bounding box center [704, 271] width 146 height 59
click at [787, 84] on icon at bounding box center [790, 83] width 8 height 8
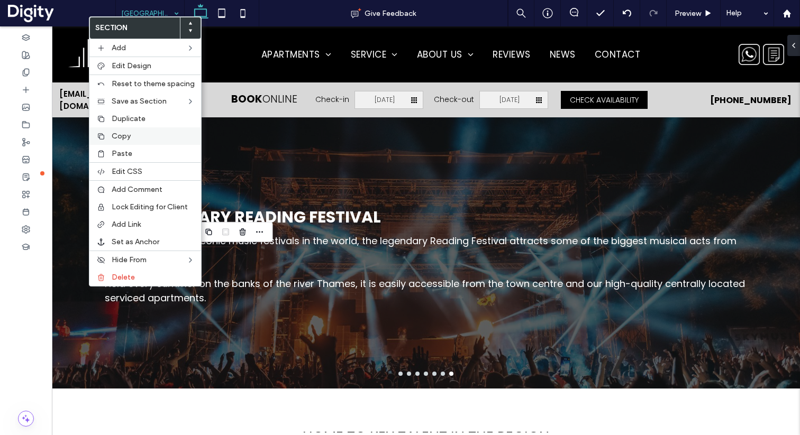
click at [129, 133] on span "Copy" at bounding box center [121, 136] width 19 height 9
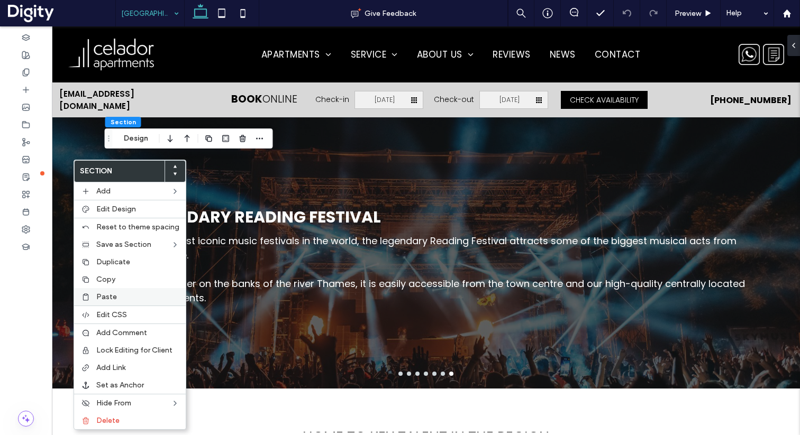
click at [119, 293] on label "Paste" at bounding box center [137, 297] width 83 height 9
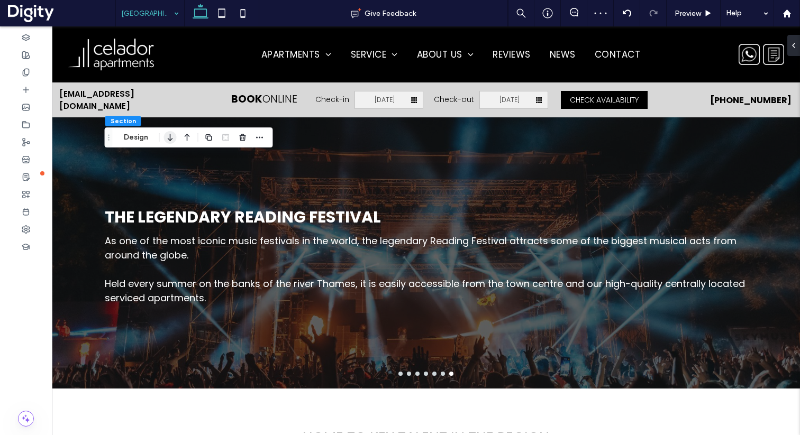
click at [173, 139] on icon "button" at bounding box center [170, 137] width 13 height 19
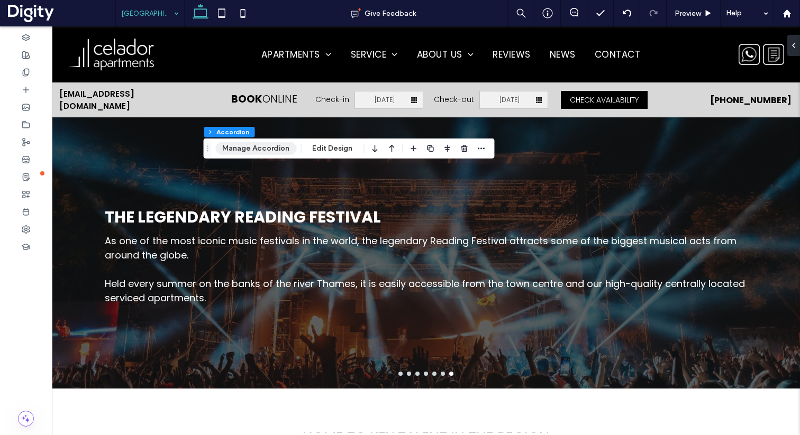
click at [256, 144] on button "Manage Accordion" at bounding box center [255, 148] width 81 height 13
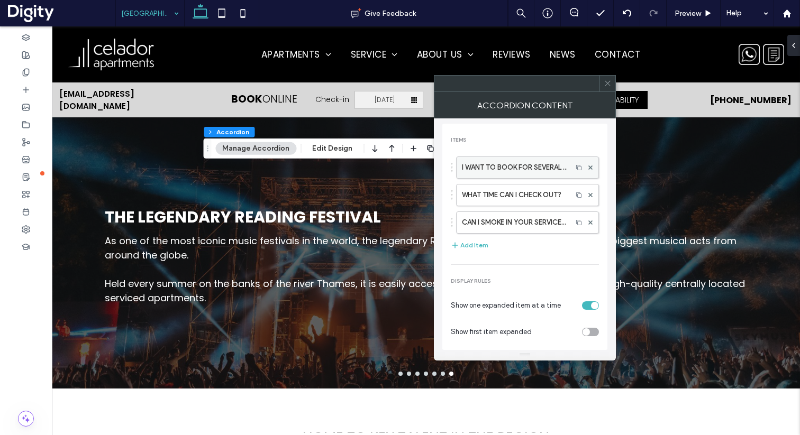
click at [528, 166] on label "I WANT TO BOOK FOR SEVERAL MONTHS – WILL I HAVE TO PAY FOR THE WHOLE STAY AT TH…" at bounding box center [514, 167] width 105 height 21
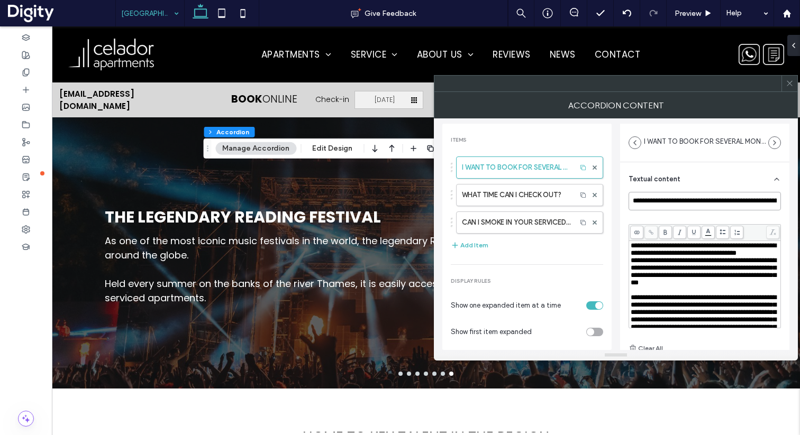
click at [675, 199] on input "**********" at bounding box center [705, 201] width 152 height 19
paste input
click at [660, 248] on span "**********" at bounding box center [704, 249] width 146 height 14
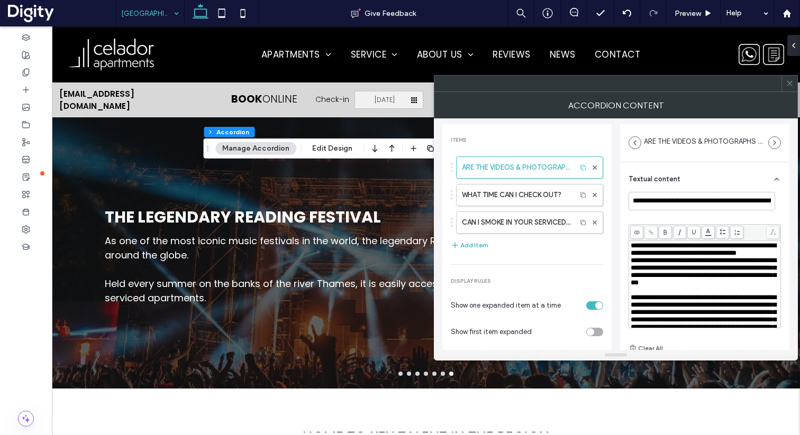
click at [674, 257] on span "**********" at bounding box center [704, 249] width 146 height 14
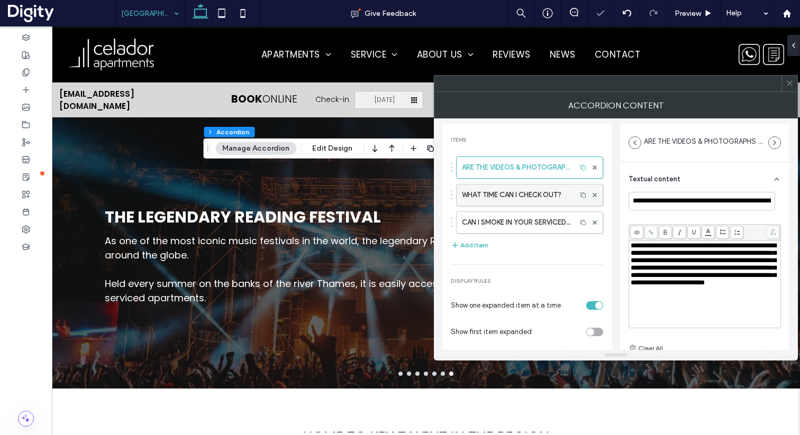
click at [530, 196] on label "WHAT TIME CAN I CHECK OUT?" at bounding box center [516, 195] width 109 height 21
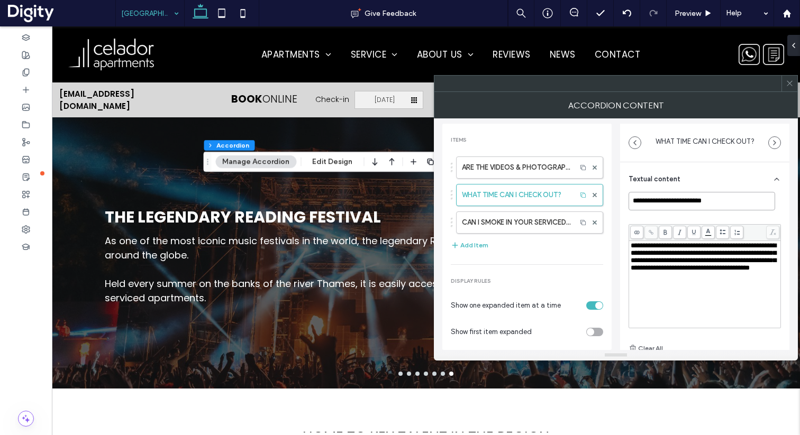
click at [759, 206] on input "**********" at bounding box center [702, 201] width 147 height 19
paste input "*"
click at [689, 272] on div "**********" at bounding box center [705, 257] width 149 height 30
click at [520, 224] on label "CAN I SMOKE IN YOUR SERVICED APARTMENTS?" at bounding box center [516, 222] width 109 height 21
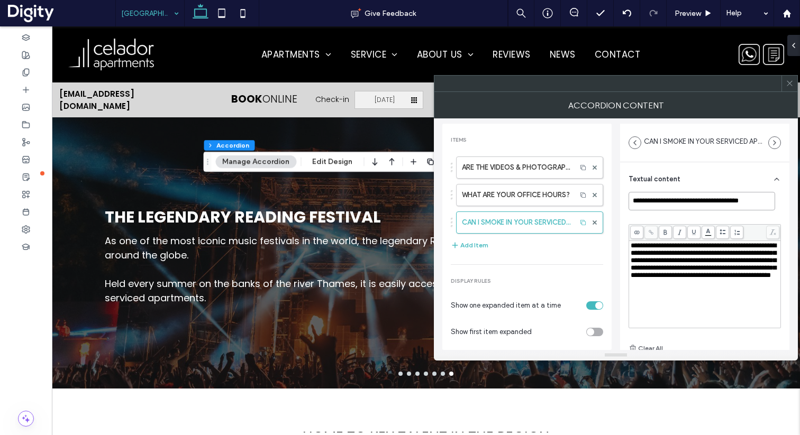
click at [685, 202] on input "**********" at bounding box center [702, 201] width 147 height 19
paste input "*******"
click at [648, 255] on span "**********" at bounding box center [704, 260] width 146 height 37
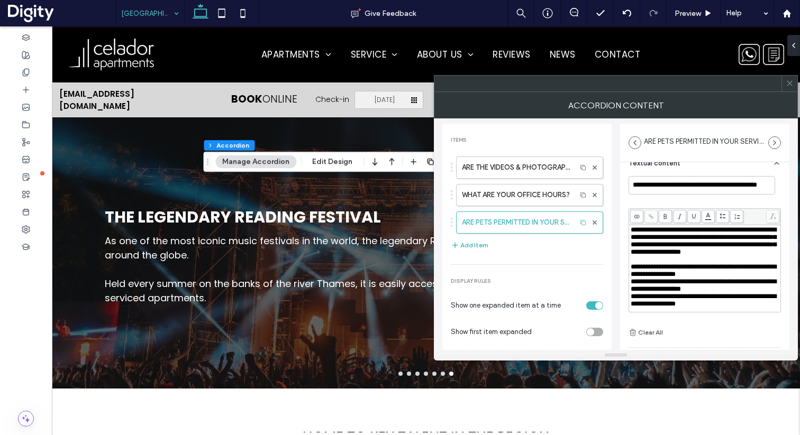
scroll to position [24, 0]
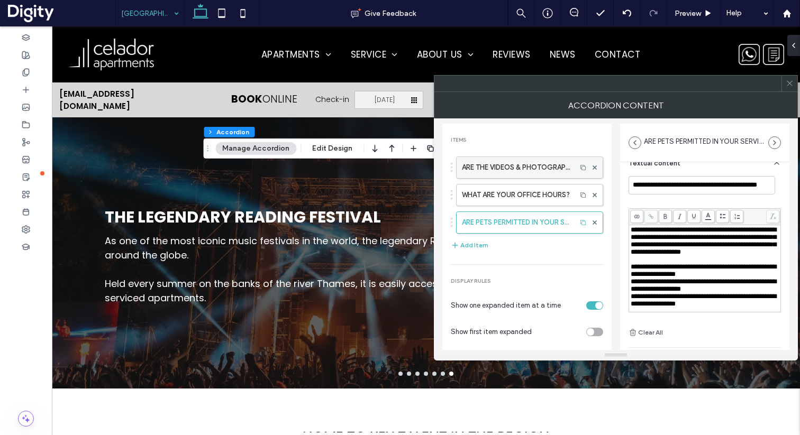
click at [519, 163] on label "ARE THE VIDEOS & PHOTOGRAPHS ON YOUR WEBSITE OF THE ACTUAL APARTMENT I WILL BE …" at bounding box center [516, 167] width 109 height 21
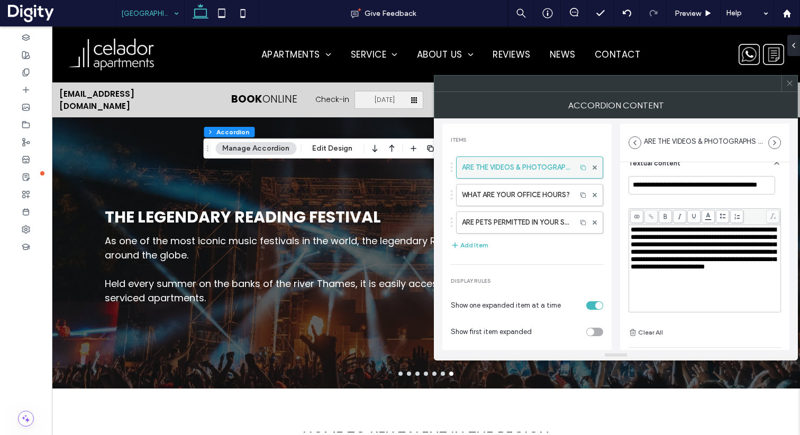
type input "**********"
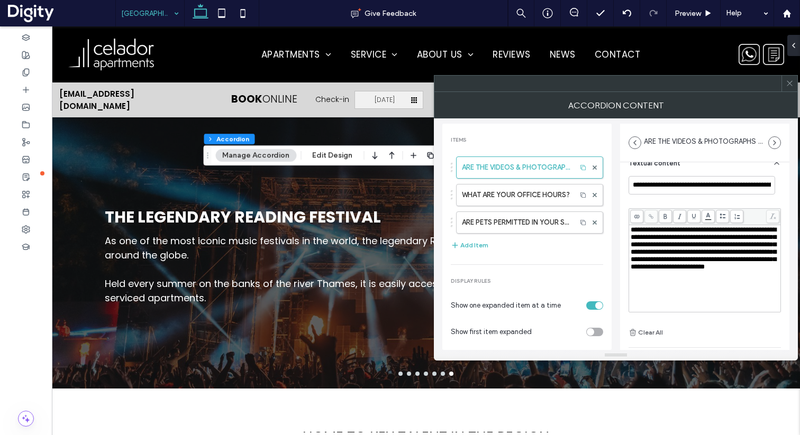
click at [788, 88] on span at bounding box center [790, 84] width 8 height 16
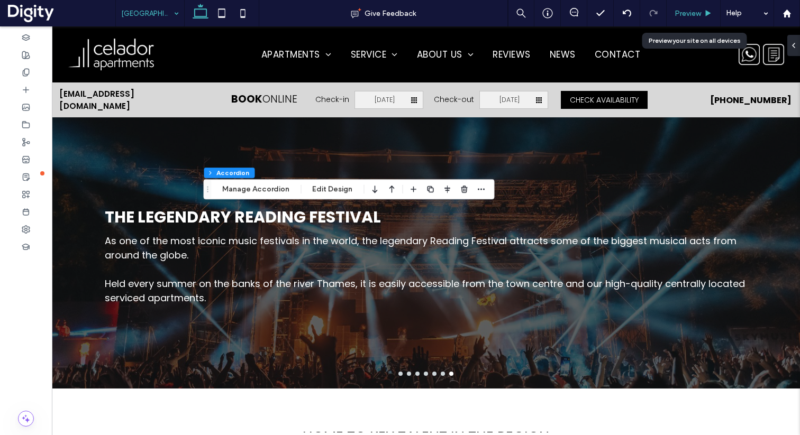
click at [693, 14] on span "Preview" at bounding box center [688, 13] width 26 height 9
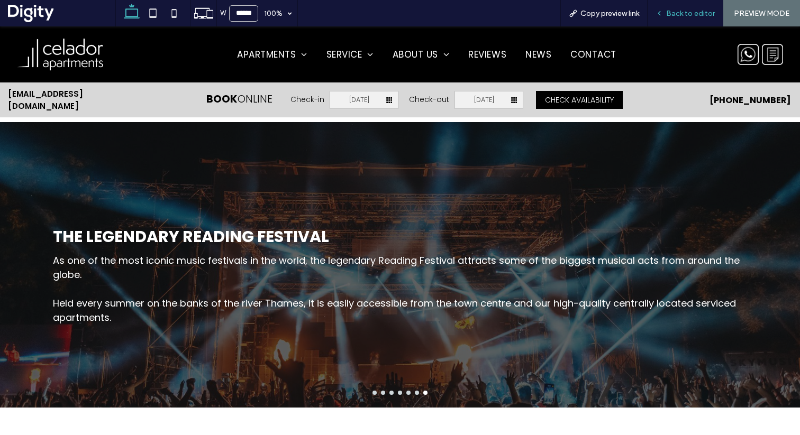
click at [673, 18] on div "Back to editor" at bounding box center [686, 13] width 76 height 26
click at [673, 13] on span "Back to editor" at bounding box center [690, 13] width 49 height 9
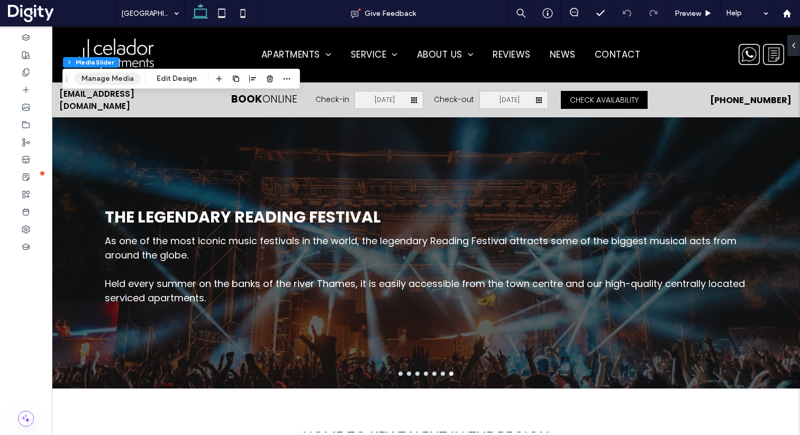
click at [107, 76] on button "Manage Media" at bounding box center [108, 78] width 66 height 13
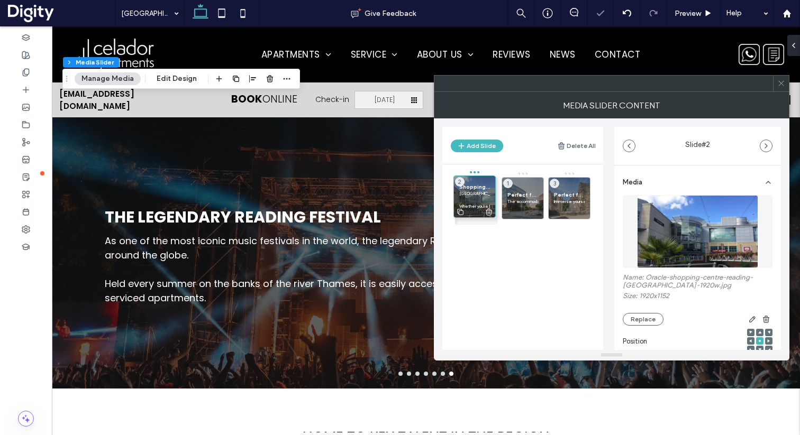
drag, startPoint x: 522, startPoint y: 197, endPoint x: 474, endPoint y: 195, distance: 48.2
click at [479, 193] on p "Riverside House’s prime location puts you steps away from the bustling Oracle S…" at bounding box center [476, 195] width 31 height 6
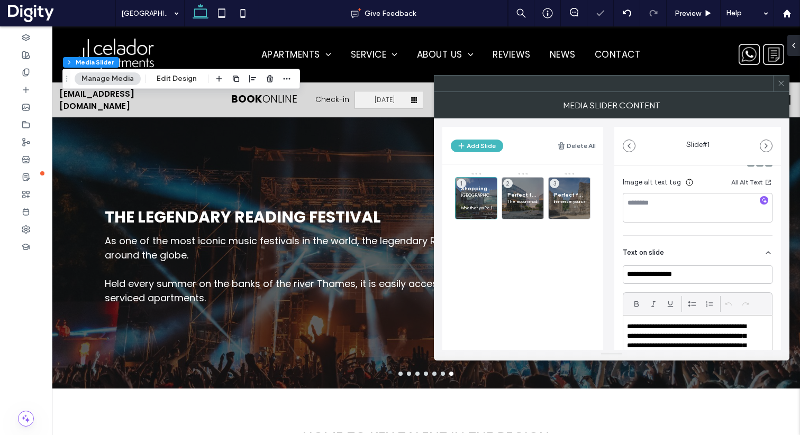
scroll to position [188, 0]
click at [670, 273] on input "**********" at bounding box center [698, 274] width 150 height 19
paste input
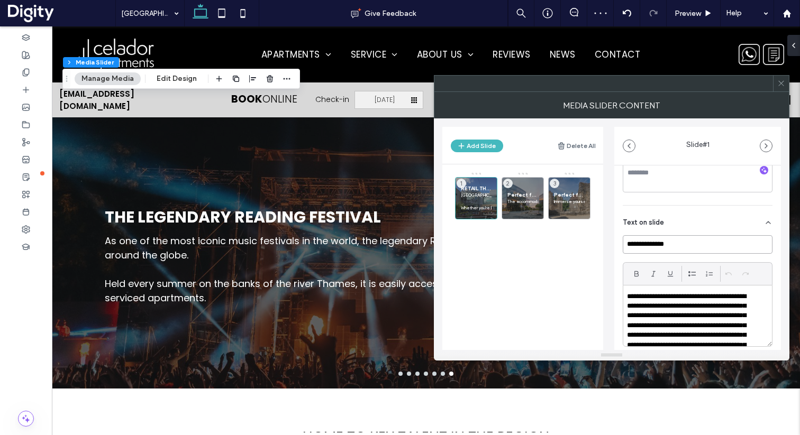
scroll to position [221, 0]
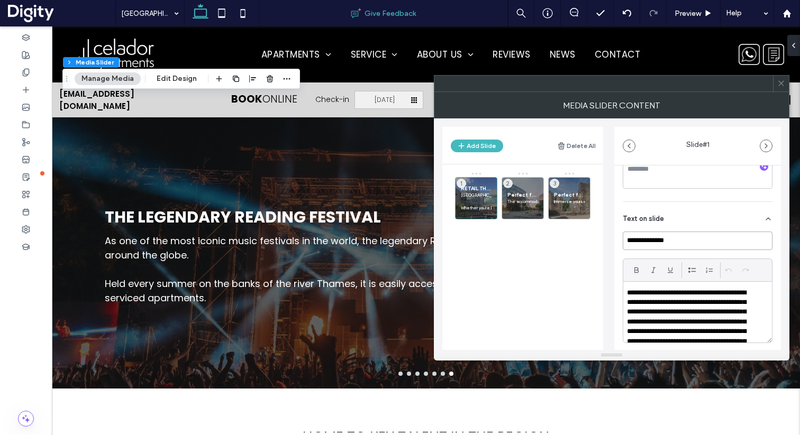
type input "**********"
click at [523, 198] on p "The accommodation at Riverside House has been tailored for the modern professio…" at bounding box center [522, 201] width 31 height 6
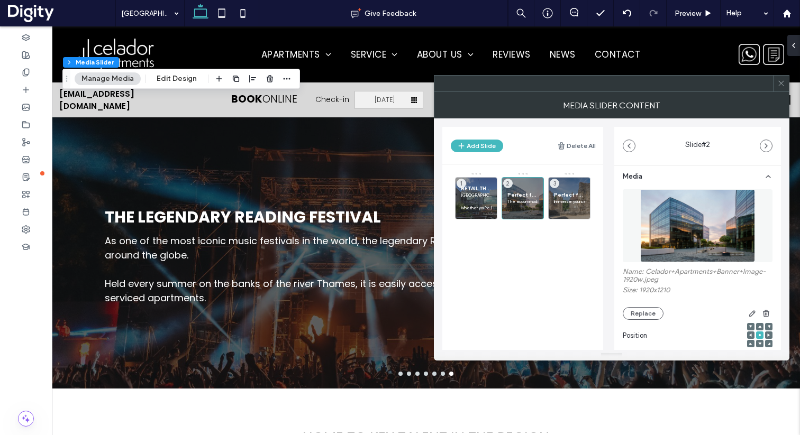
scroll to position [5, 0]
click at [566, 196] on span "Perfect for Soaking up Culture" at bounding box center [569, 195] width 31 height 7
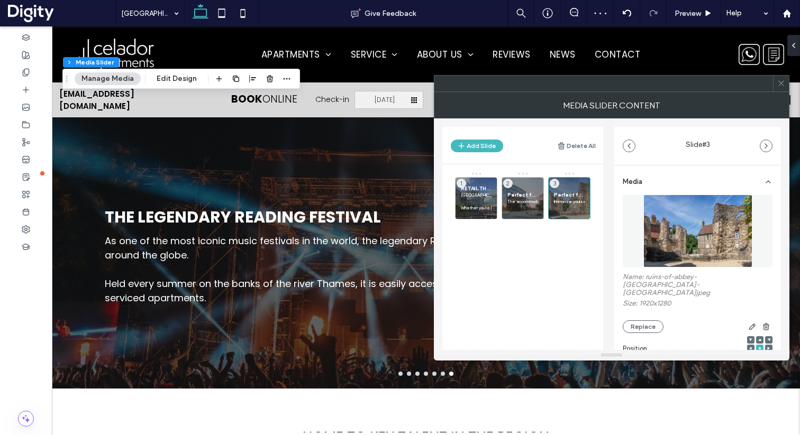
scroll to position [0, 0]
click at [647, 321] on button "Replace" at bounding box center [643, 327] width 41 height 13
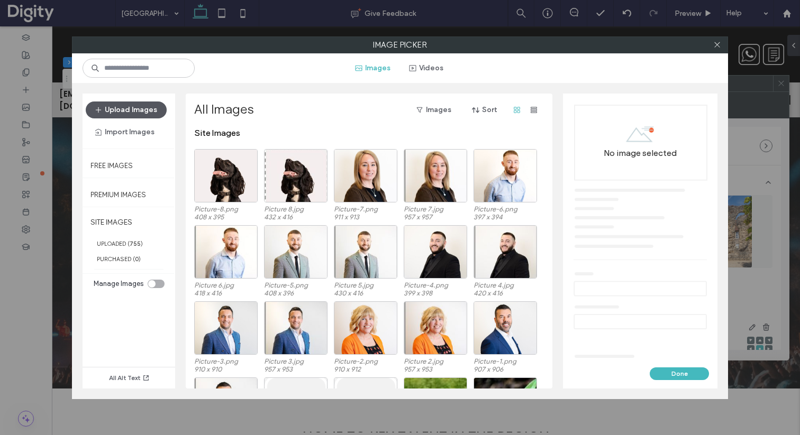
click at [135, 113] on button "Upload Images" at bounding box center [126, 110] width 81 height 17
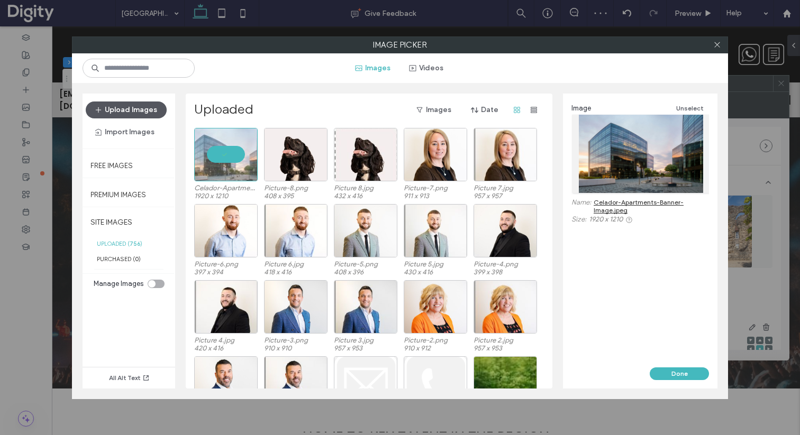
click at [131, 110] on button "Upload Images" at bounding box center [126, 110] width 81 height 17
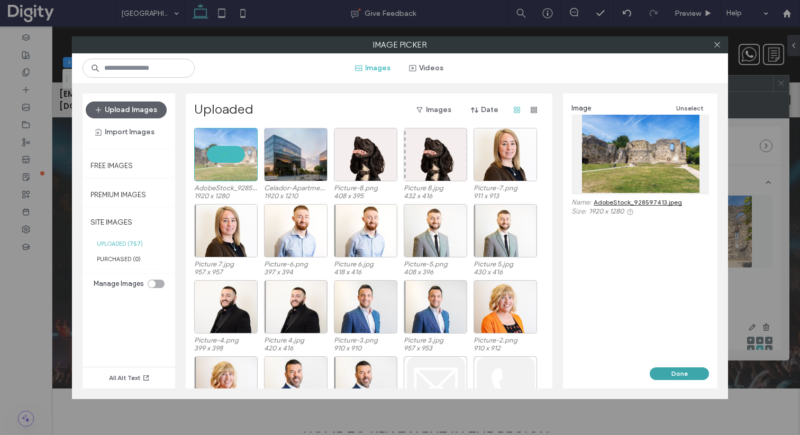
click at [688, 374] on button "Done" at bounding box center [679, 374] width 59 height 13
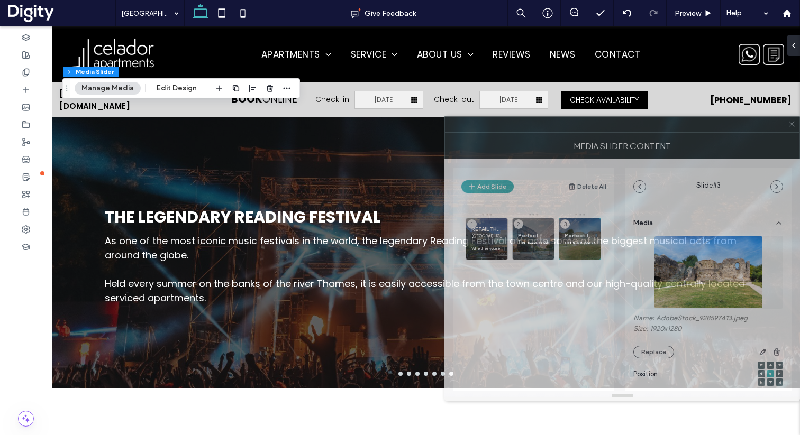
drag, startPoint x: 544, startPoint y: 88, endPoint x: 556, endPoint y: 129, distance: 42.4
click at [556, 129] on div at bounding box center [614, 124] width 339 height 16
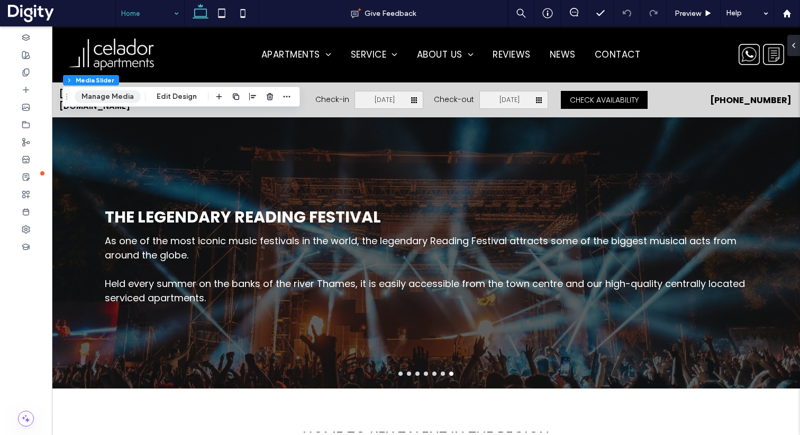
click at [107, 94] on button "Manage Media" at bounding box center [108, 96] width 66 height 13
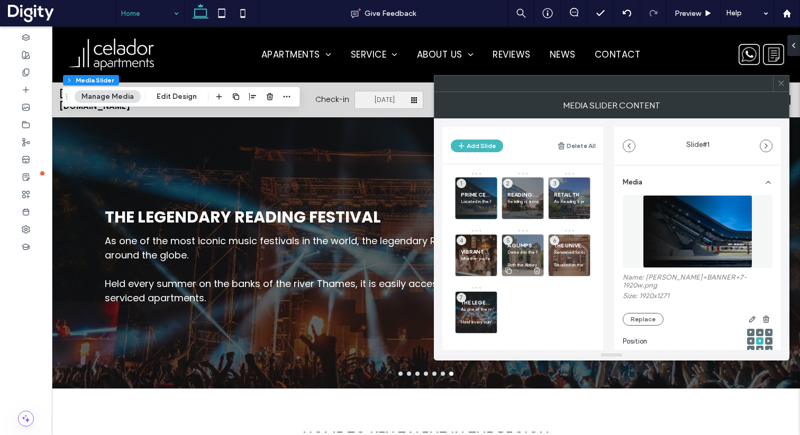
click at [514, 251] on p "Delve into the fascinating history of Reading with a visit to the iconic Abbey …" at bounding box center [522, 252] width 31 height 6
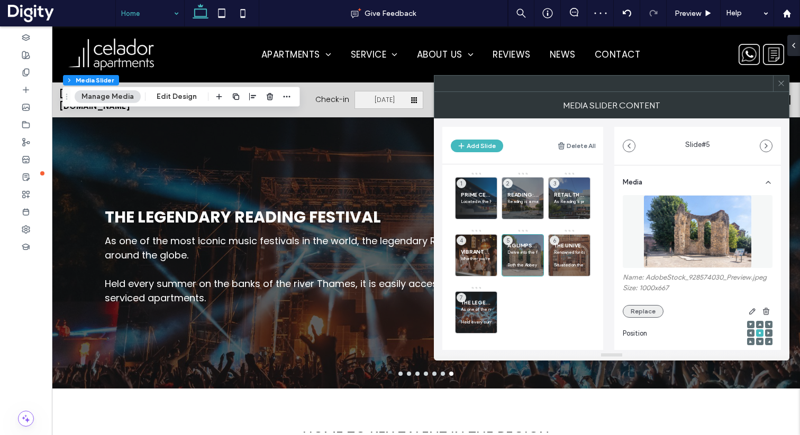
click at [637, 318] on button "Replace" at bounding box center [643, 311] width 41 height 13
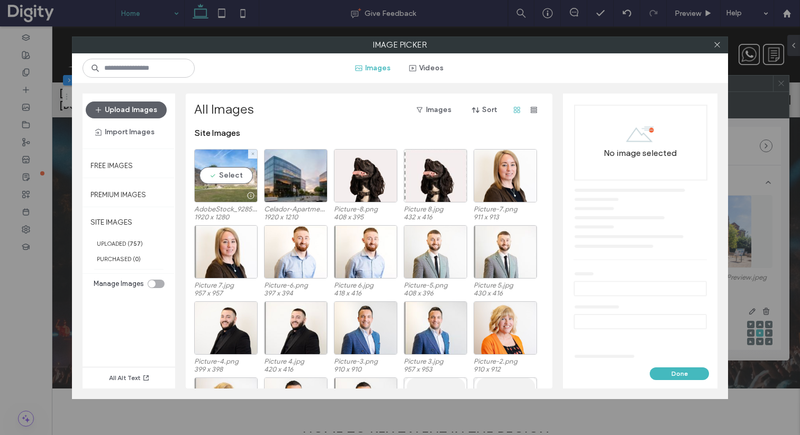
click at [239, 174] on div "Select" at bounding box center [225, 175] width 63 height 53
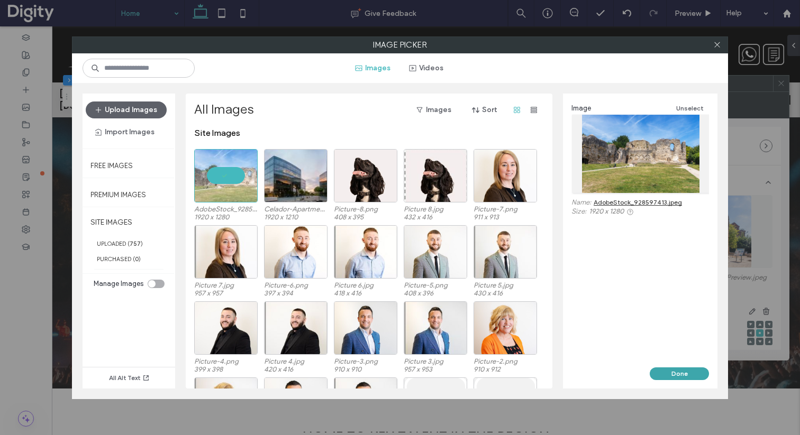
click at [676, 369] on button "Done" at bounding box center [679, 374] width 59 height 13
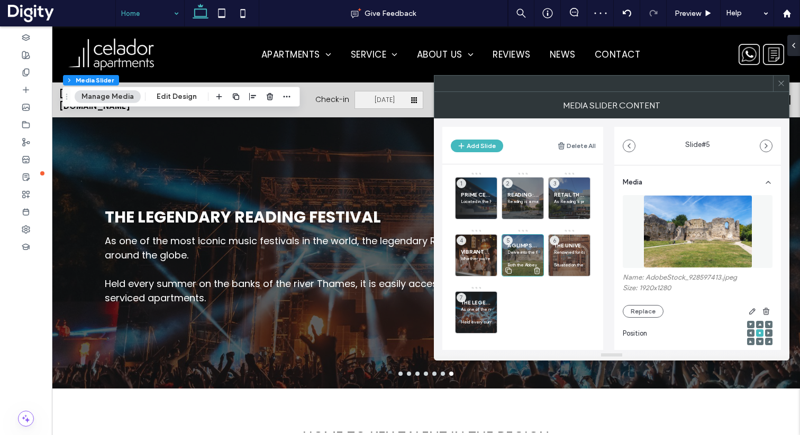
click at [527, 255] on p "Delve into the fascinating history of Reading with a visit to the iconic Abbey …" at bounding box center [522, 252] width 31 height 6
click at [479, 253] on span "VIBRANT NIGHTLIFE AND ENTERTAINMENT IN READING" at bounding box center [476, 252] width 31 height 7
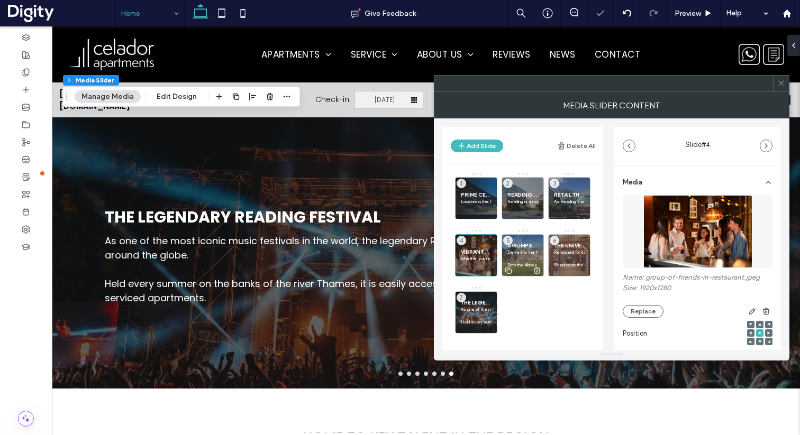
click at [516, 253] on p "Delve into the fascinating history of Reading with a visit to the iconic Abbey …" at bounding box center [522, 252] width 31 height 6
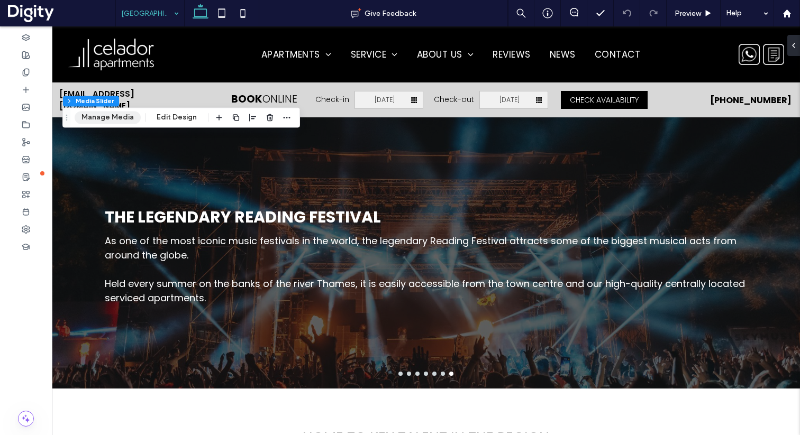
click at [96, 119] on button "Manage Media" at bounding box center [108, 117] width 66 height 13
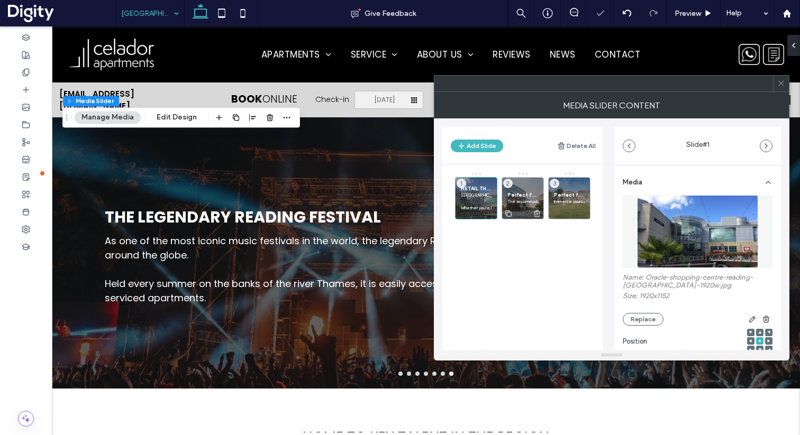
click at [511, 194] on span "Perfect for Short or Long Term Stays" at bounding box center [522, 195] width 31 height 7
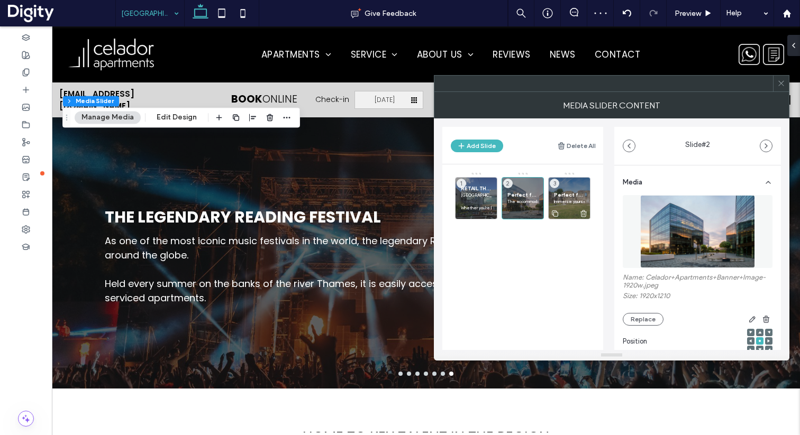
click at [555, 195] on span "Perfect for Soaking up Culture" at bounding box center [569, 195] width 31 height 7
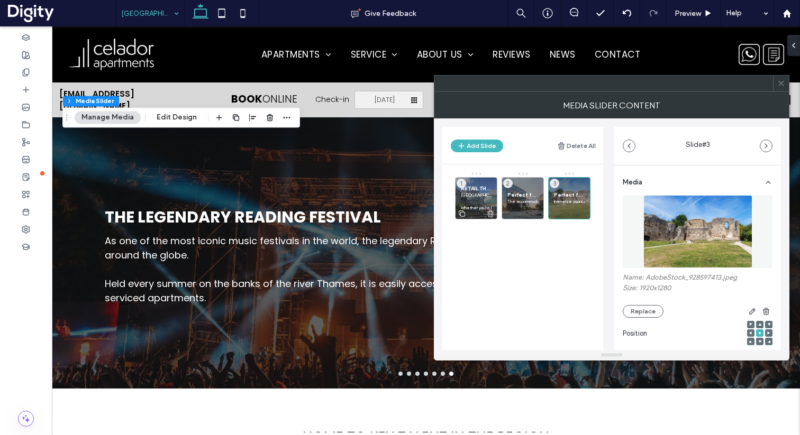
click at [483, 193] on p "Riverside House’s prime location puts you steps away from the bustling Oracle S…" at bounding box center [476, 195] width 31 height 6
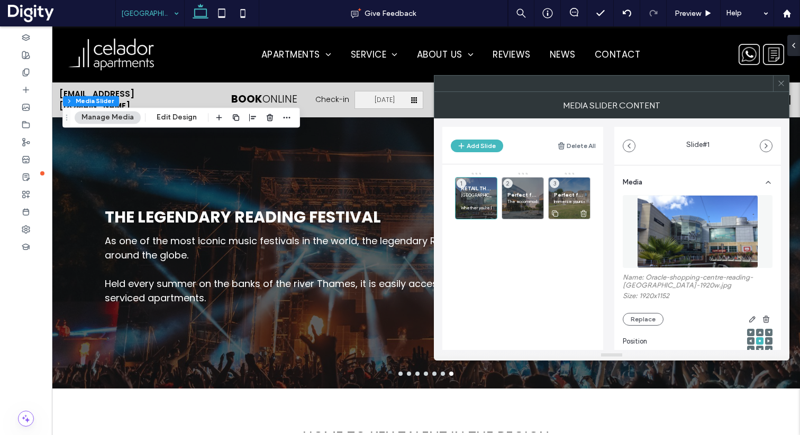
click at [564, 195] on span "Perfect for Soaking up Culture" at bounding box center [569, 195] width 31 height 7
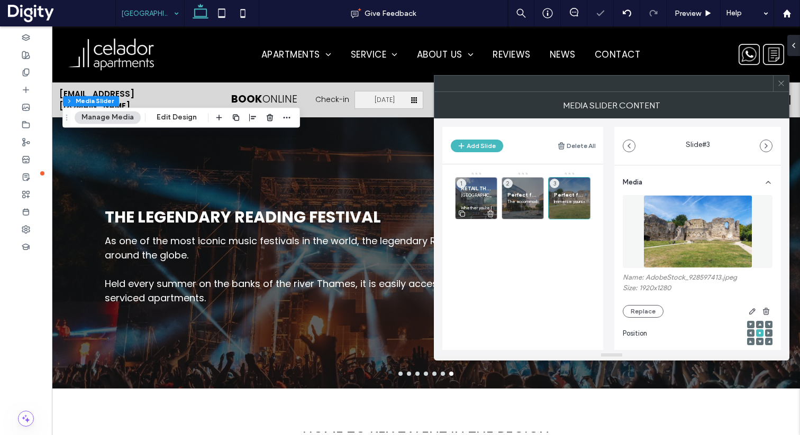
click at [483, 196] on p "Riverside House’s prime location puts you steps away from the bustling Oracle S…" at bounding box center [476, 195] width 31 height 6
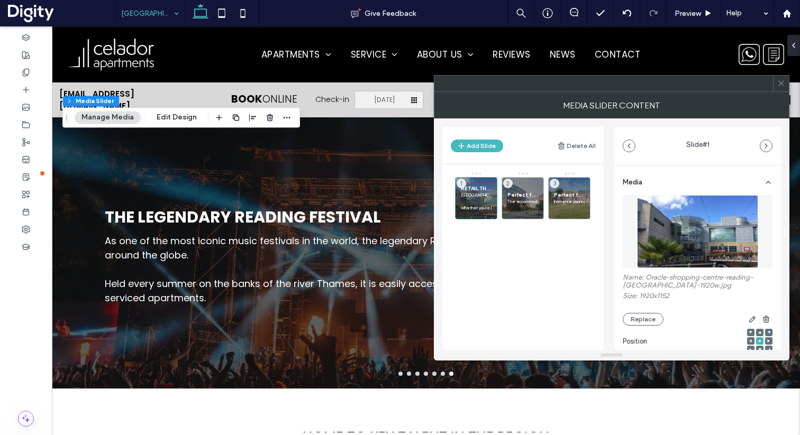
click at [783, 83] on icon at bounding box center [781, 83] width 8 height 8
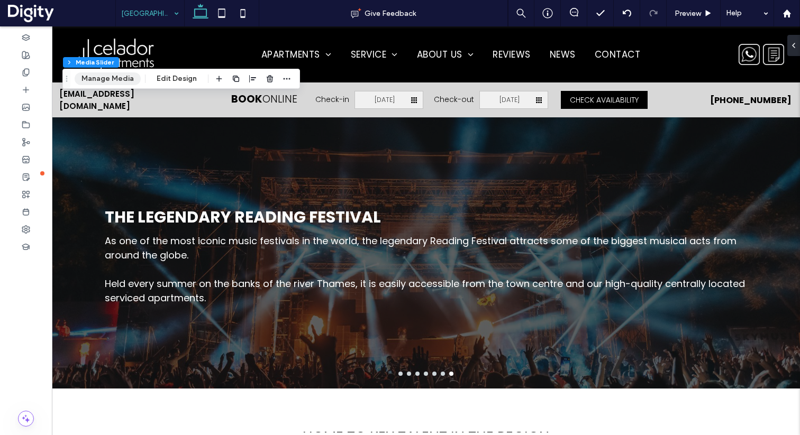
click at [101, 79] on button "Manage Media" at bounding box center [108, 78] width 66 height 13
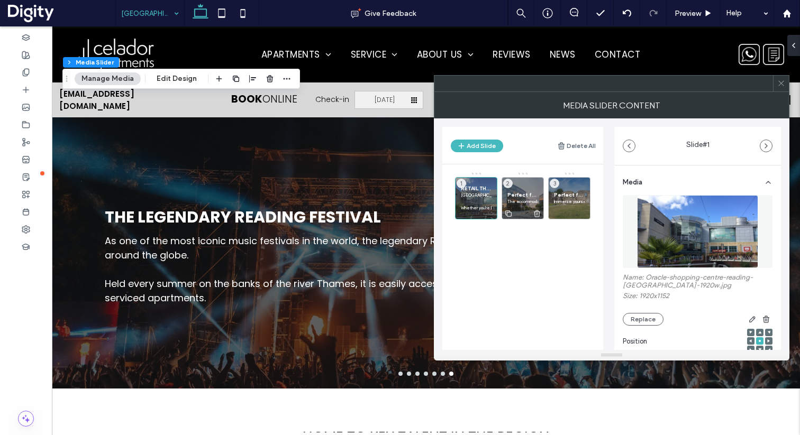
click at [513, 197] on span "Perfect for Short or Long Term Stays" at bounding box center [522, 195] width 31 height 7
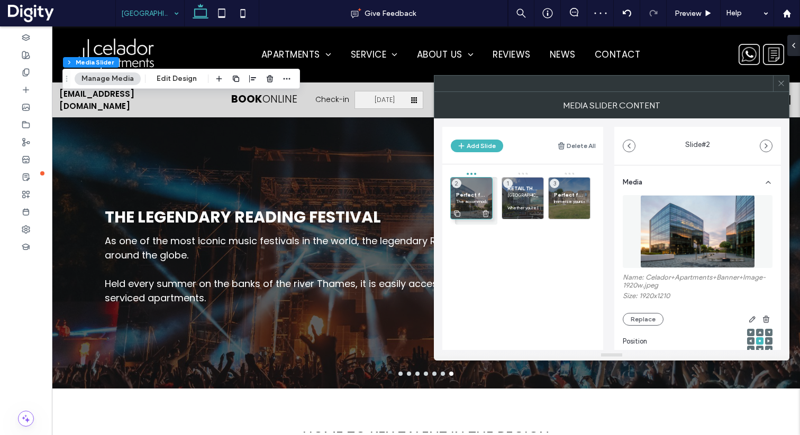
drag, startPoint x: 523, startPoint y: 194, endPoint x: 474, endPoint y: 194, distance: 49.7
click at [476, 194] on span "Perfect for Short or Long Term Stays" at bounding box center [476, 195] width 31 height 7
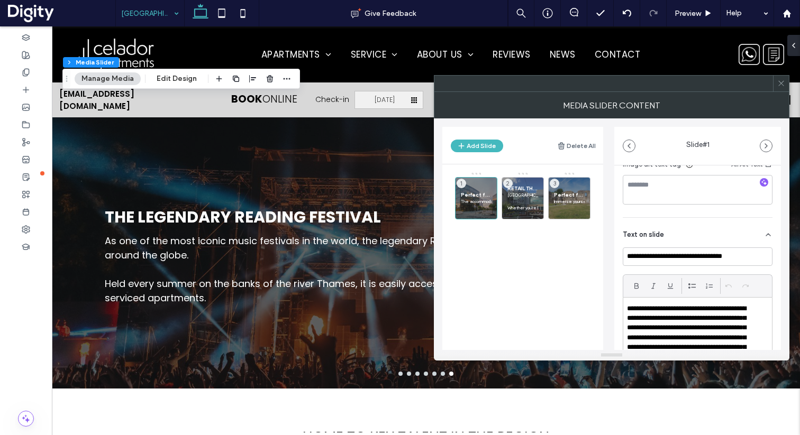
scroll to position [208, 0]
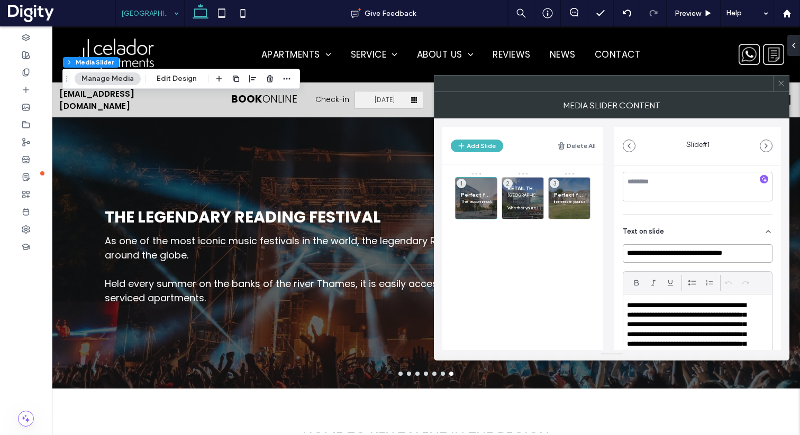
click at [660, 252] on input "**********" at bounding box center [698, 253] width 150 height 19
paste input
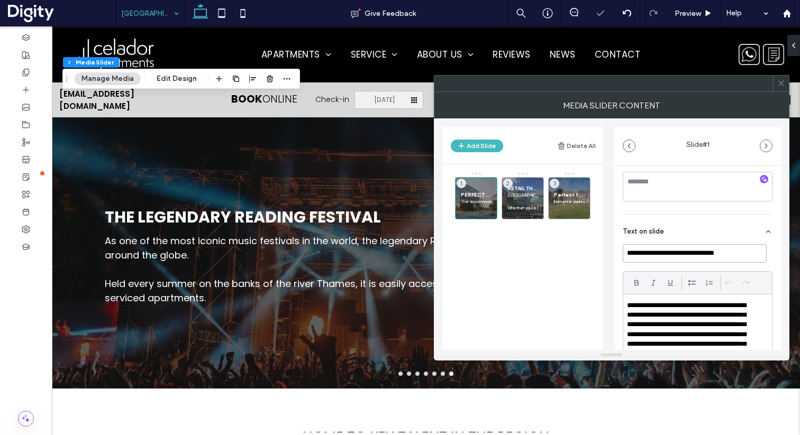
type input "**********"
click at [665, 315] on p "**********" at bounding box center [691, 364] width 128 height 127
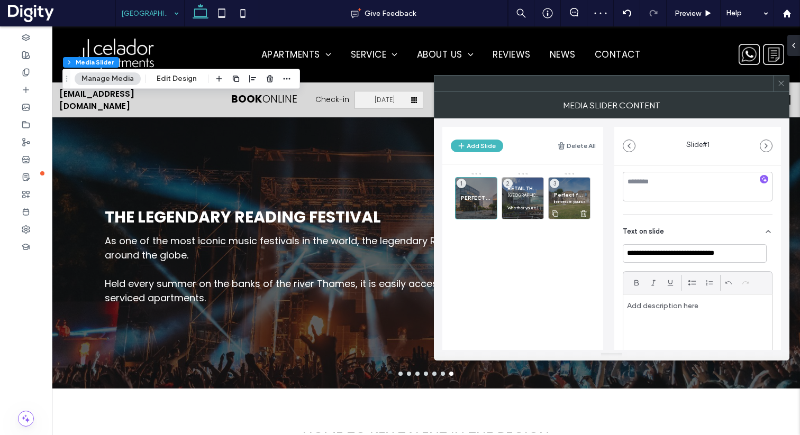
click at [559, 195] on span "Perfect for Soaking up Culture" at bounding box center [569, 195] width 31 height 7
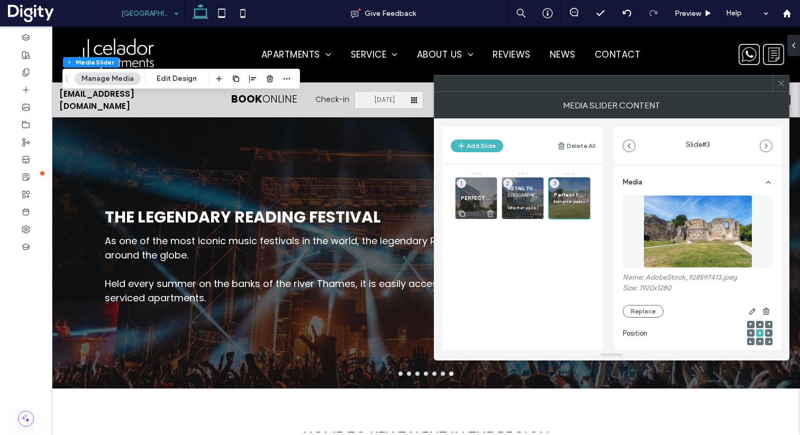
click at [476, 195] on span "PERFECT FOR WORKING PROFESSIONALS" at bounding box center [476, 198] width 31 height 7
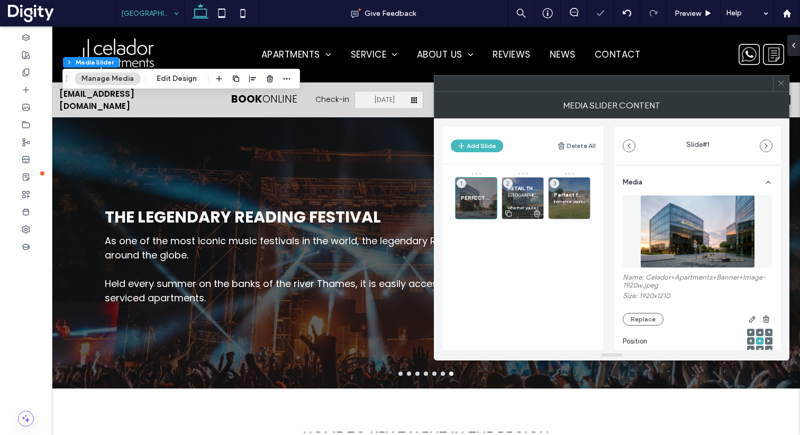
click at [516, 195] on p "Riverside House’s prime location puts you steps away from the bustling Oracle S…" at bounding box center [522, 195] width 31 height 6
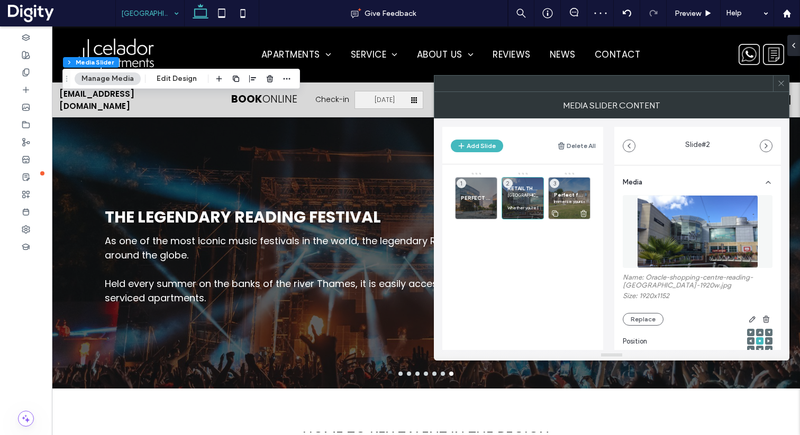
click at [578, 193] on span "Perfect for Soaking up Culture" at bounding box center [569, 195] width 31 height 7
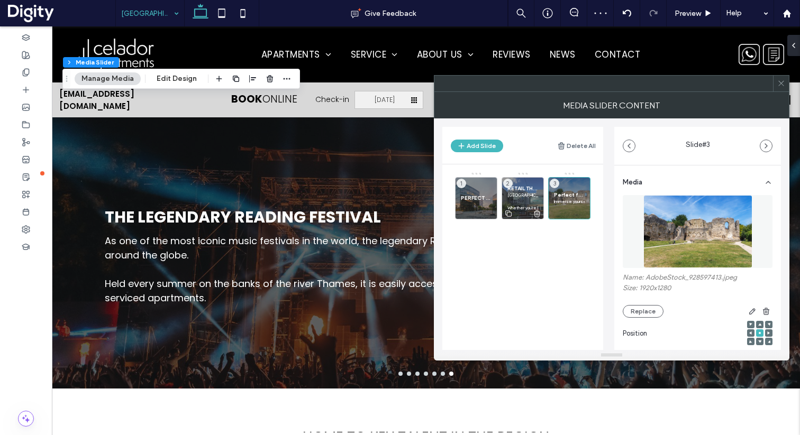
click at [526, 195] on p "Riverside House’s prime location puts you steps away from the bustling Oracle S…" at bounding box center [522, 195] width 31 height 6
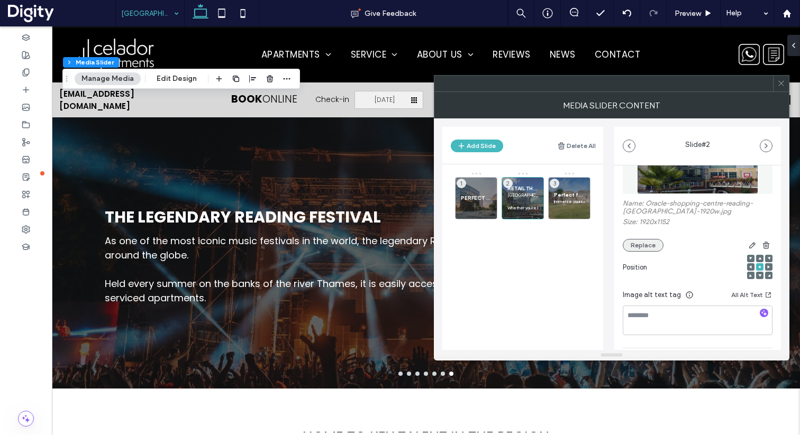
scroll to position [147, 0]
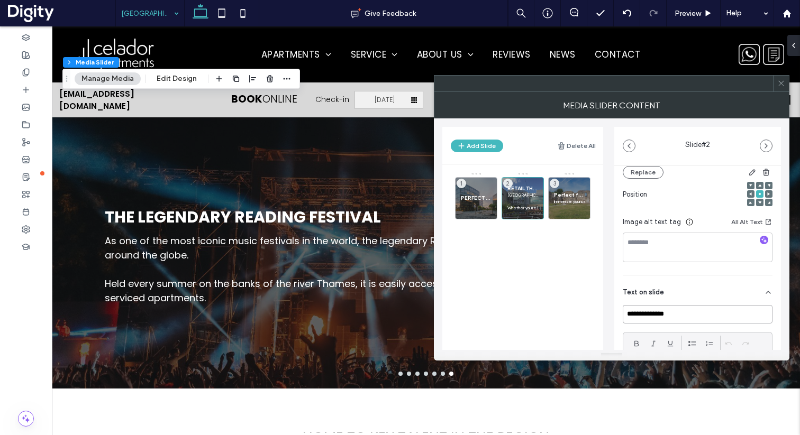
click at [691, 313] on input "**********" at bounding box center [698, 314] width 150 height 19
paste input "**********"
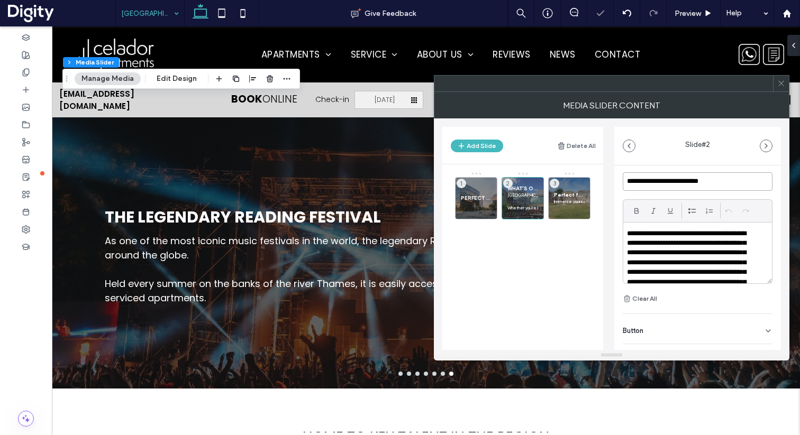
scroll to position [282, 0]
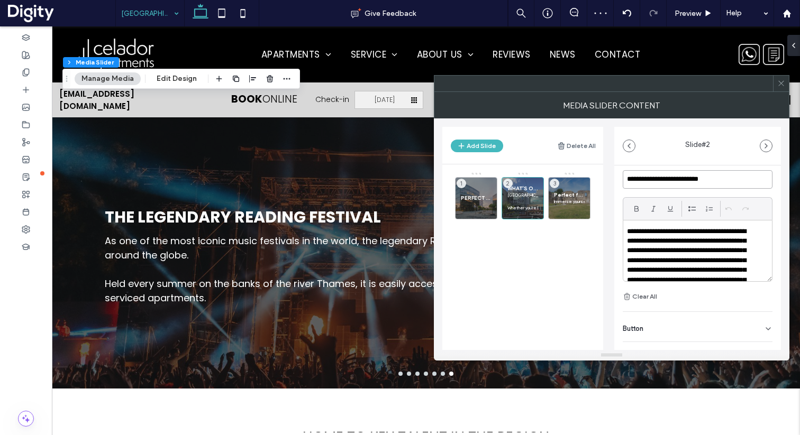
type input "**********"
click at [660, 252] on p "**********" at bounding box center [691, 266] width 128 height 78
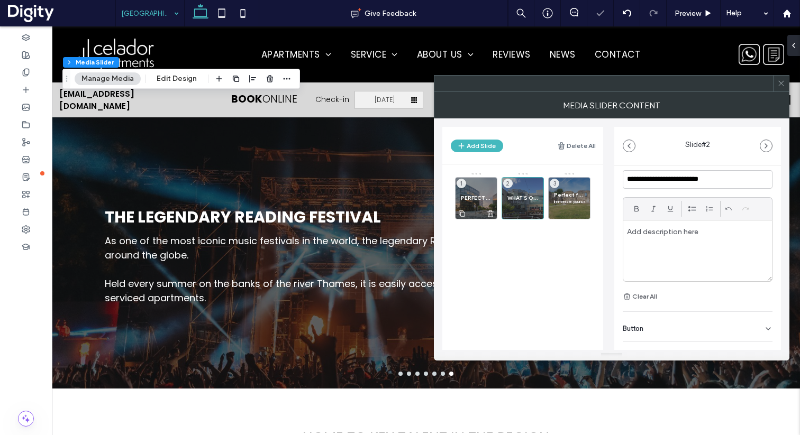
click at [475, 198] on span "PERFECT FOR WORKING PROFESSIONALS" at bounding box center [476, 198] width 31 height 7
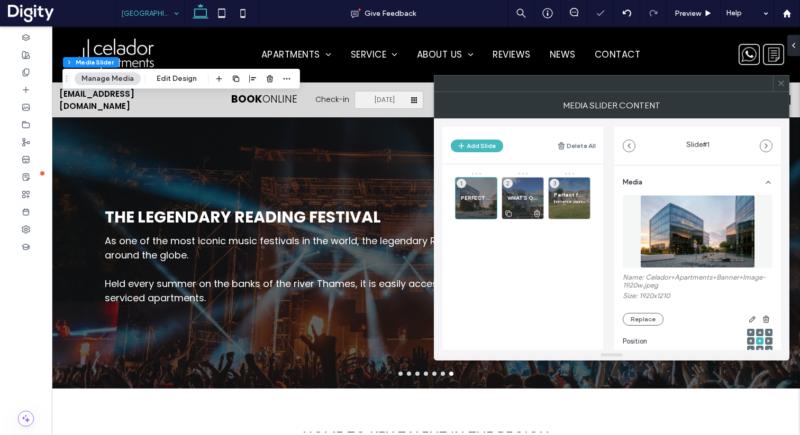
click at [510, 193] on div "WHAT’S ON NEAR SUSSEX HOUSE 2" at bounding box center [523, 198] width 42 height 42
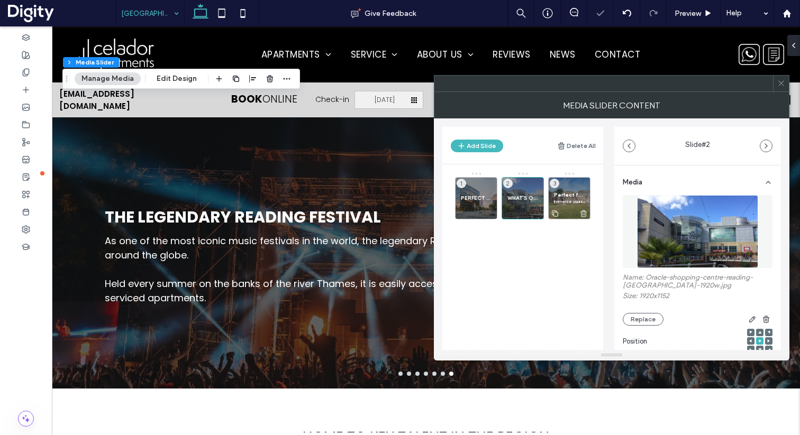
click at [571, 195] on span "Perfect for Soaking up Culture" at bounding box center [569, 195] width 31 height 7
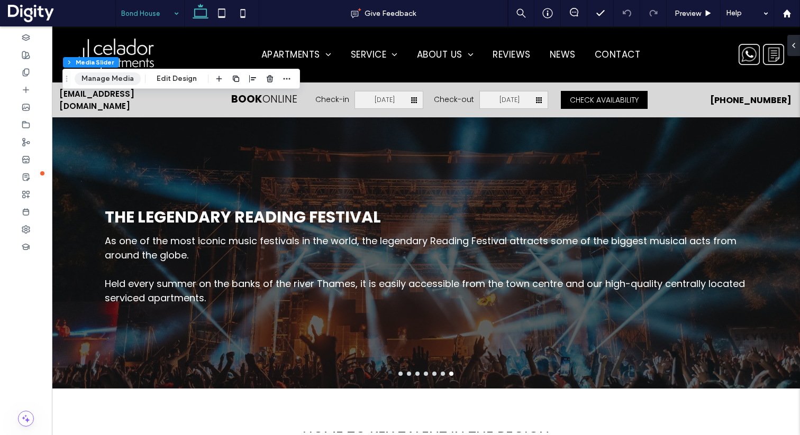
click at [100, 72] on button "Manage Media" at bounding box center [108, 78] width 66 height 13
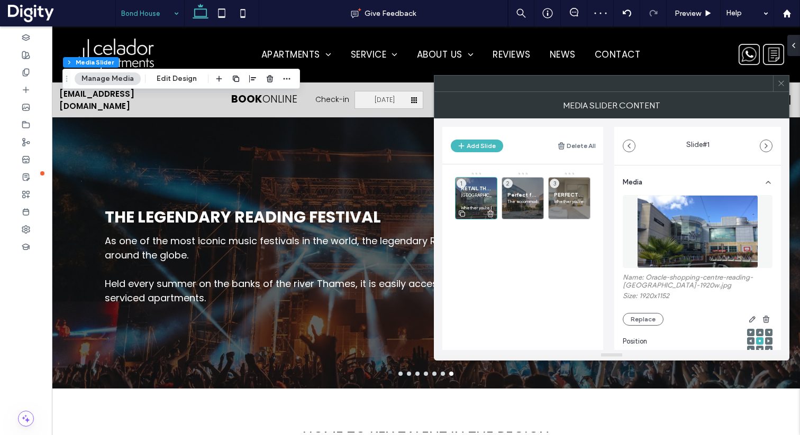
click at [478, 191] on span "RETAIL THERAPY" at bounding box center [476, 188] width 31 height 7
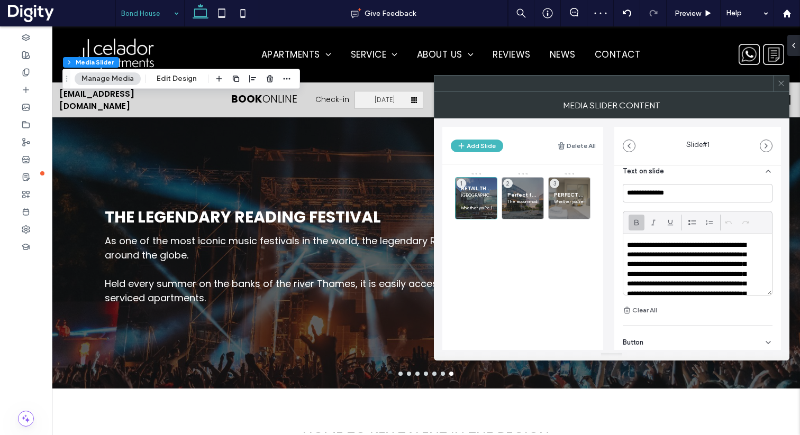
scroll to position [269, 0]
click at [644, 253] on p "**********" at bounding box center [691, 279] width 128 height 78
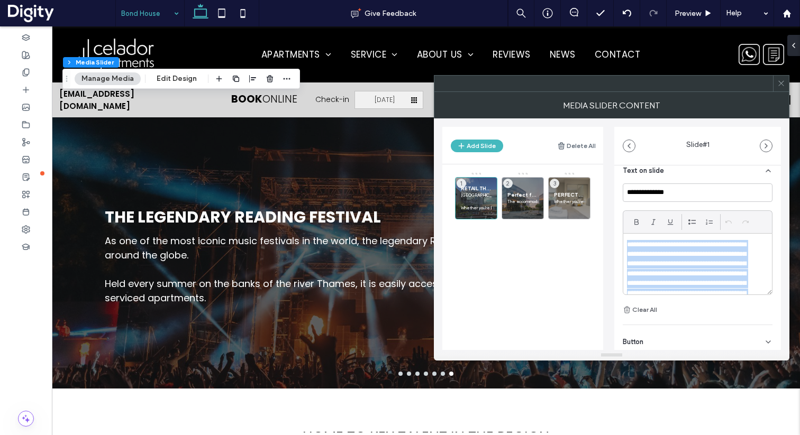
paste div
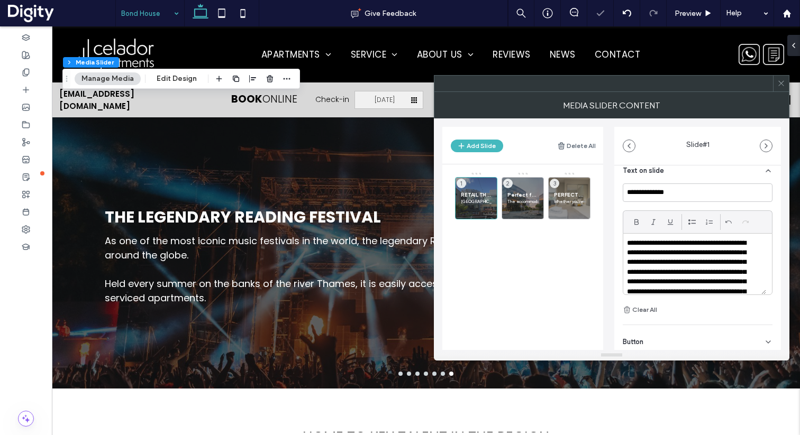
scroll to position [0, 0]
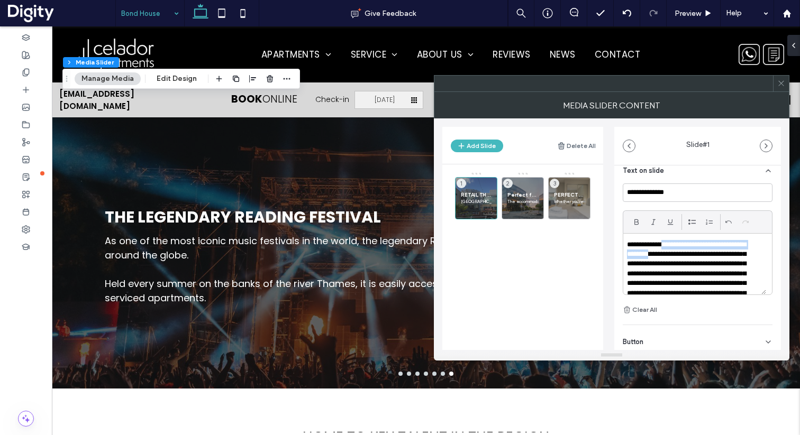
drag, startPoint x: 671, startPoint y: 247, endPoint x: 686, endPoint y: 259, distance: 19.1
click at [686, 259] on p "**********" at bounding box center [691, 289] width 128 height 98
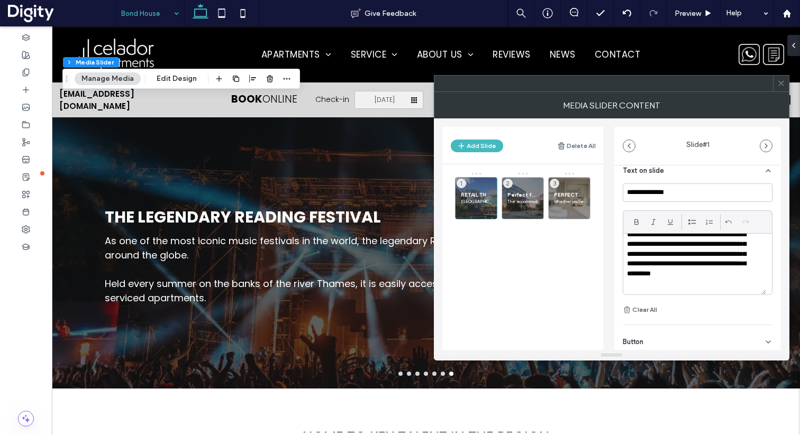
scroll to position [40, 0]
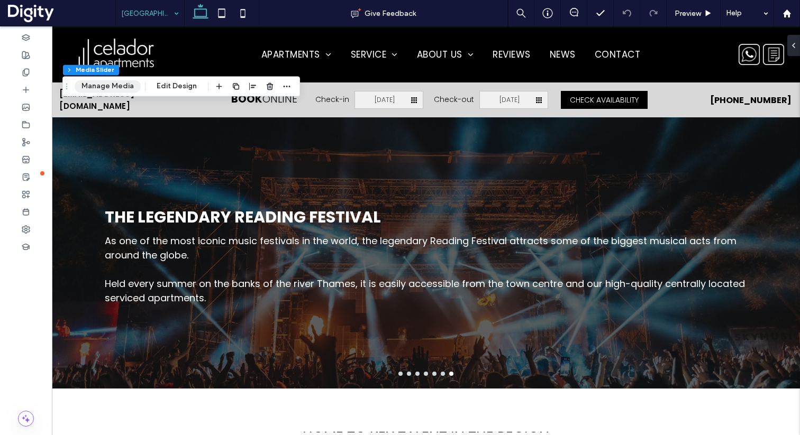
click at [114, 89] on button "Manage Media" at bounding box center [108, 86] width 66 height 13
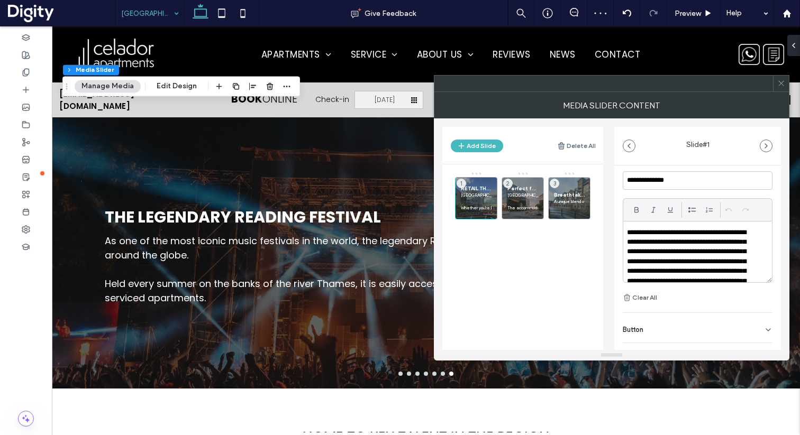
scroll to position [283, 0]
click at [662, 256] on p "**********" at bounding box center [691, 265] width 128 height 78
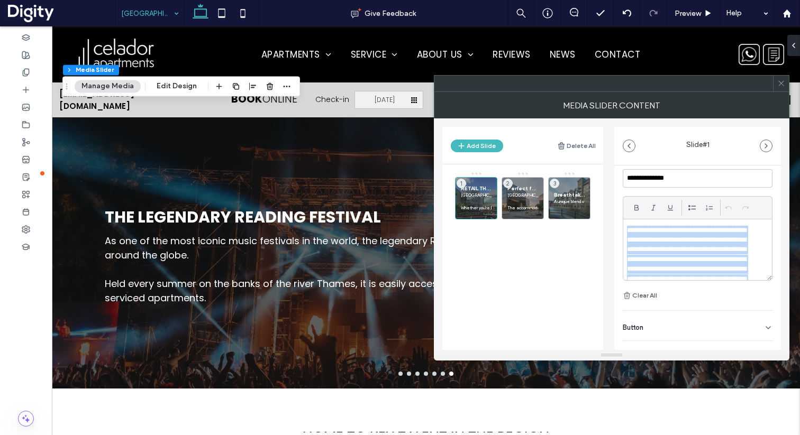
paste div
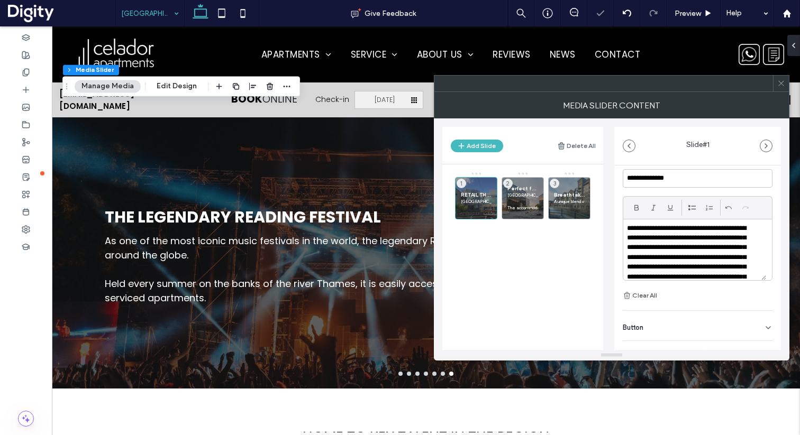
scroll to position [0, 0]
drag, startPoint x: 676, startPoint y: 233, endPoint x: 622, endPoint y: 232, distance: 53.4
click at [623, 232] on div "**********" at bounding box center [698, 250] width 150 height 62
drag, startPoint x: 684, startPoint y: 234, endPoint x: 767, endPoint y: 235, distance: 83.1
click at [767, 235] on div "**********" at bounding box center [697, 144] width 167 height 522
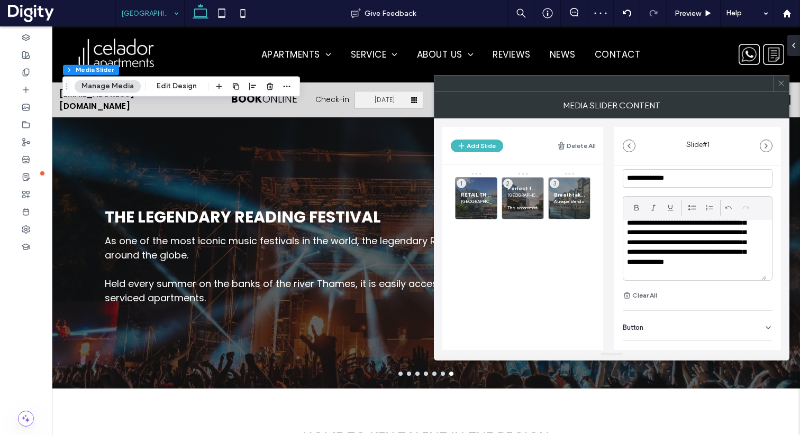
scroll to position [40, 0]
click at [782, 84] on icon at bounding box center [781, 83] width 8 height 8
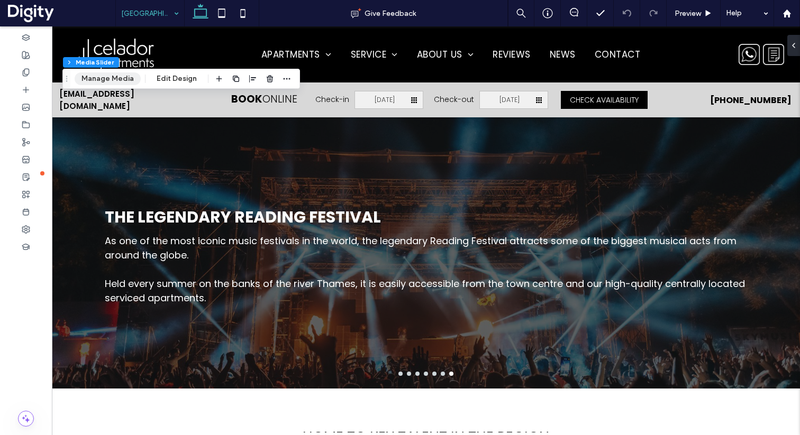
click at [114, 80] on button "Manage Media" at bounding box center [108, 78] width 66 height 13
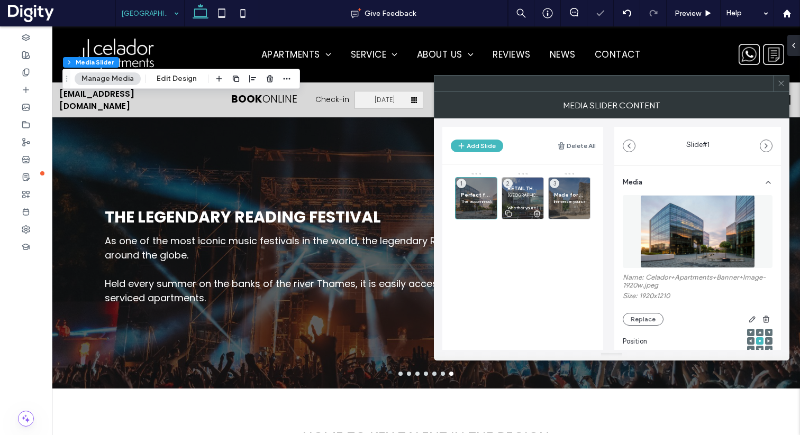
click at [521, 196] on p "Wellington House’s prime location puts you steps away from the bustling Oracle …" at bounding box center [522, 195] width 31 height 6
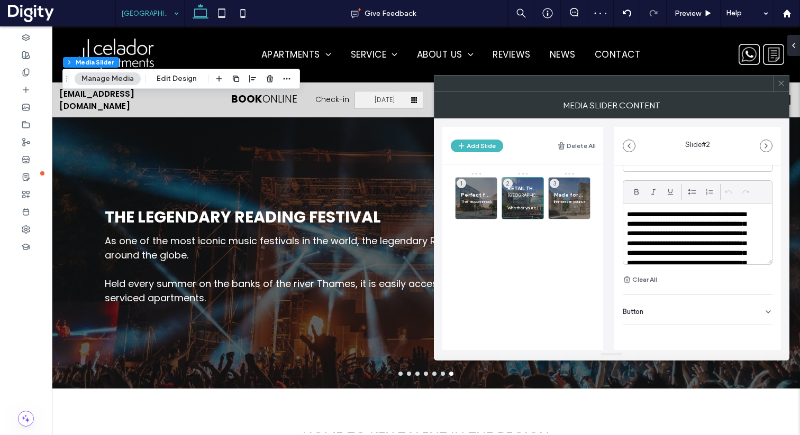
scroll to position [301, 0]
click at [669, 250] on p "**********" at bounding box center [691, 249] width 128 height 78
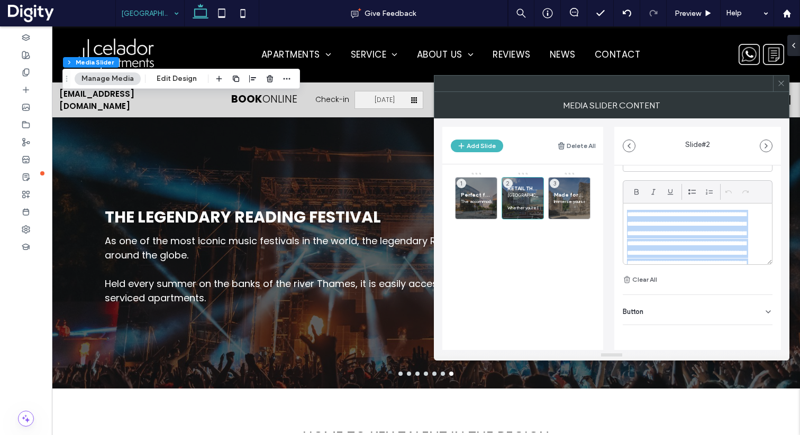
paste div
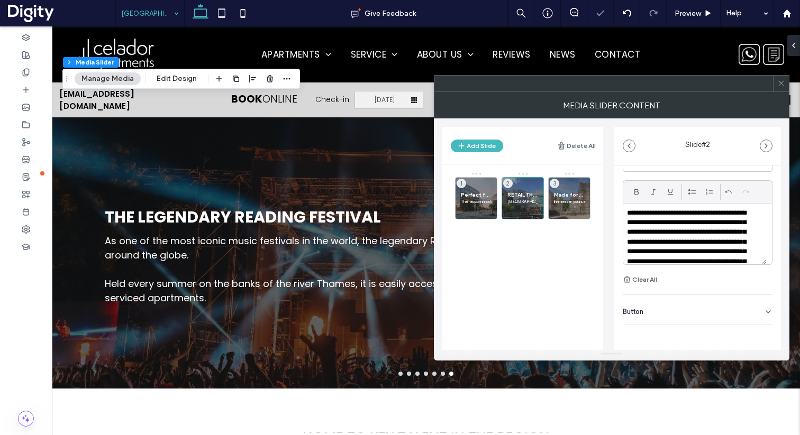
scroll to position [0, 0]
drag, startPoint x: 742, startPoint y: 214, endPoint x: 603, endPoint y: 213, distance: 139.2
click at [603, 213] on div "Add Slide Delete All Perfect for Working Professionals The accommodation at Wel…" at bounding box center [611, 235] width 339 height 232
click at [782, 86] on icon at bounding box center [781, 83] width 8 height 8
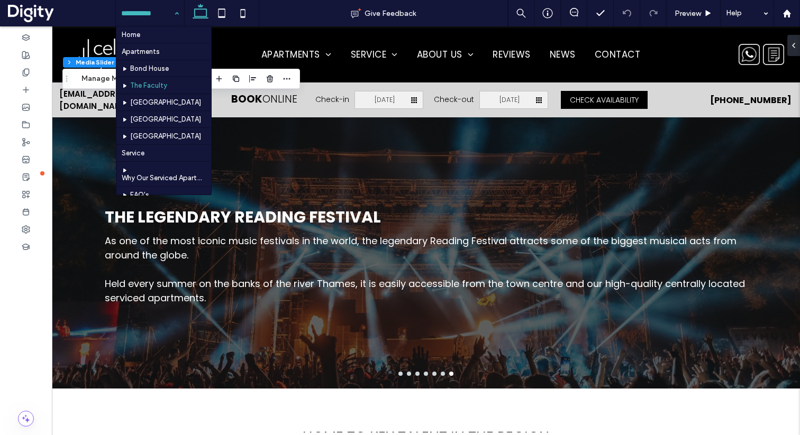
click at [143, 16] on input at bounding box center [147, 13] width 52 height 26
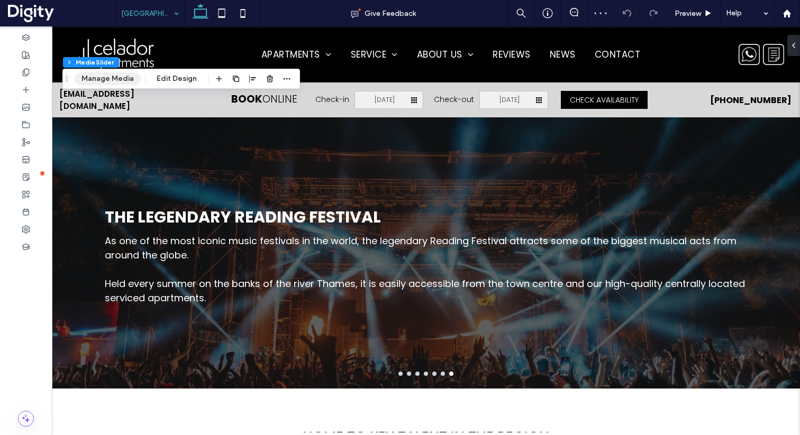
click at [100, 82] on button "Manage Media" at bounding box center [108, 78] width 66 height 13
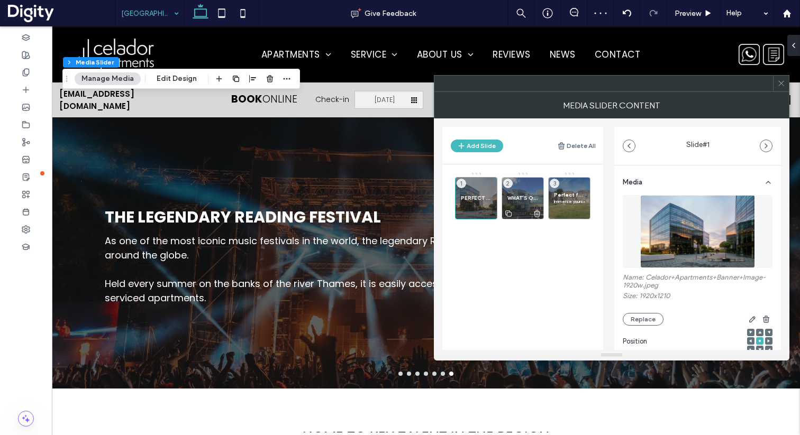
click at [519, 197] on span "WHAT’S ON NEAR [GEOGRAPHIC_DATA]" at bounding box center [522, 198] width 31 height 7
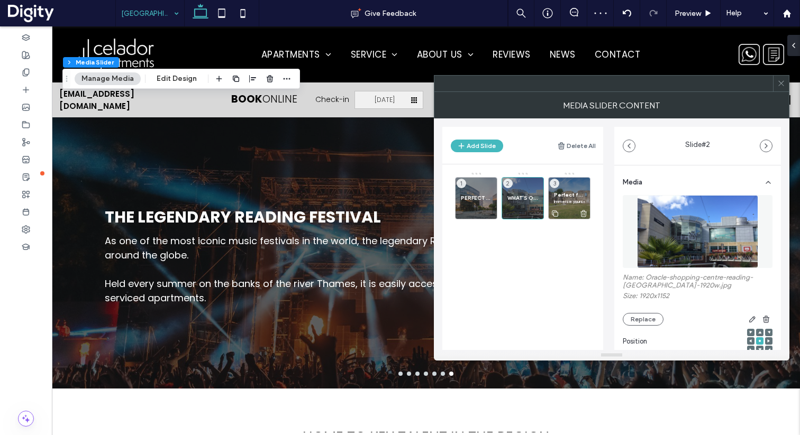
click at [562, 194] on span "Perfect for Soaking up Culture" at bounding box center [569, 195] width 31 height 7
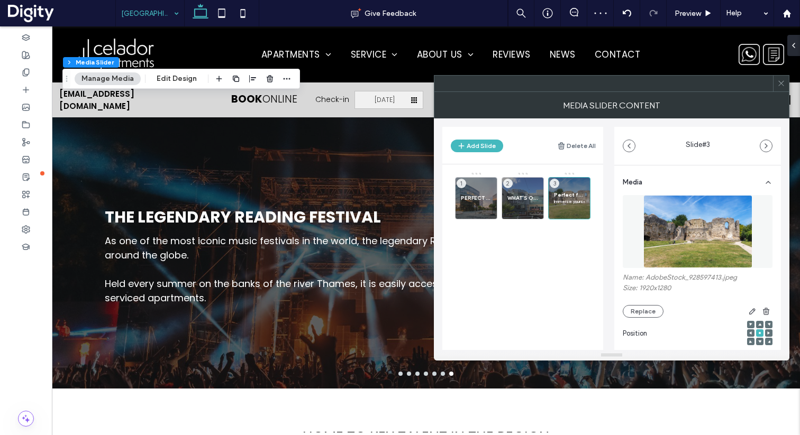
click at [781, 86] on icon at bounding box center [781, 83] width 8 height 8
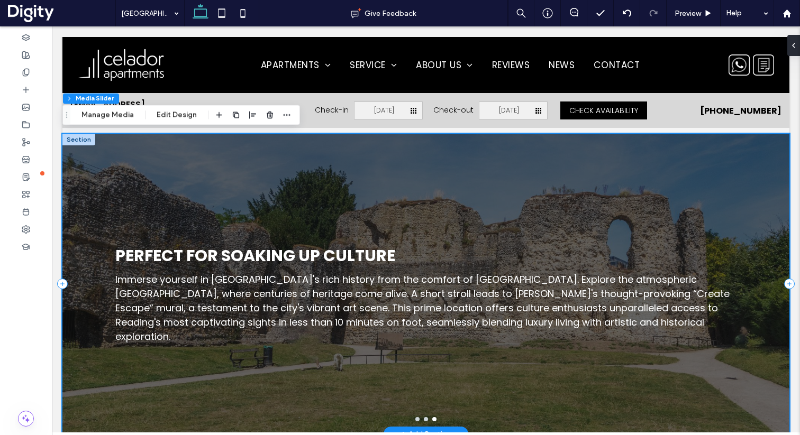
scroll to position [1399, 0]
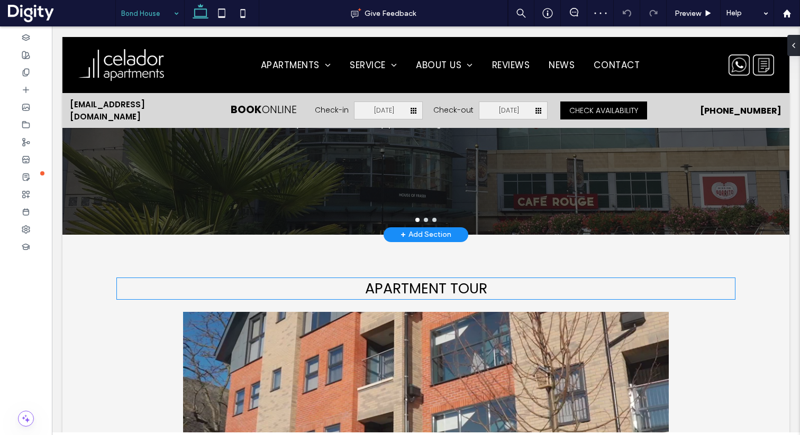
scroll to position [1447, 0]
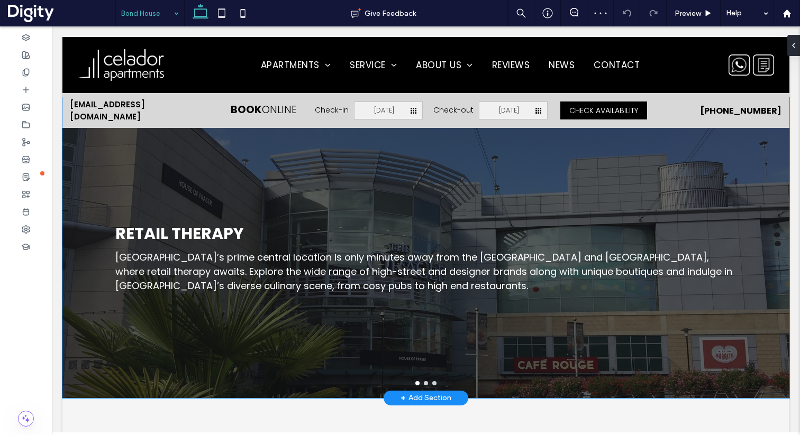
click at [362, 232] on div "RETAIL THERAPY Bond House’s prime central location is only minutes away from th…" at bounding box center [425, 255] width 727 height 250
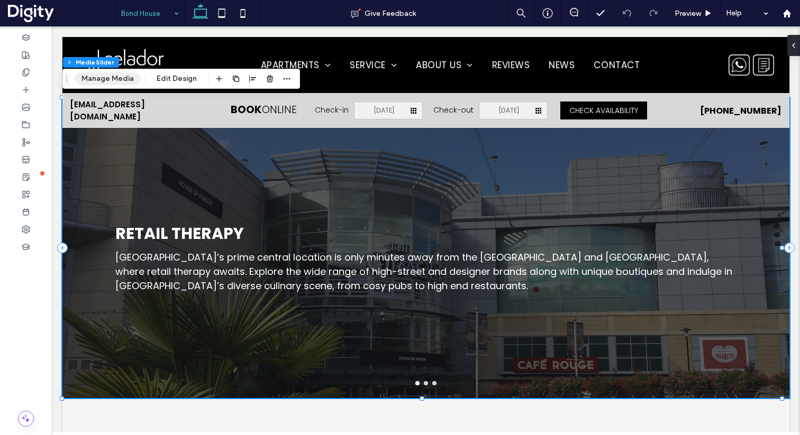
click at [114, 84] on button "Manage Media" at bounding box center [108, 78] width 66 height 13
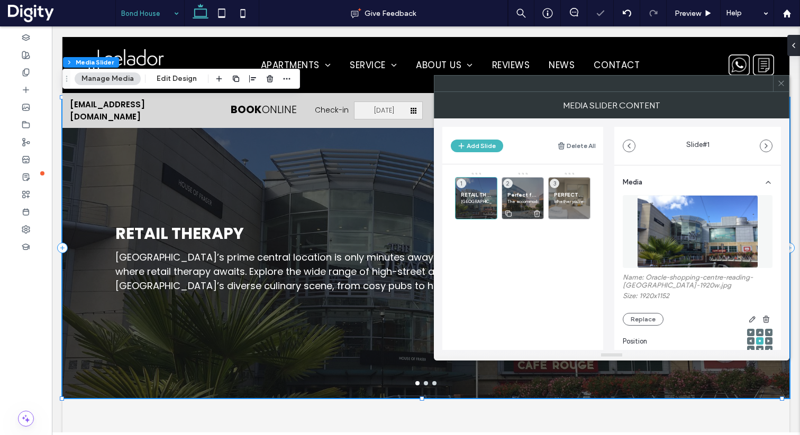
click at [517, 196] on span "Perfect for Working Professionals" at bounding box center [522, 195] width 31 height 7
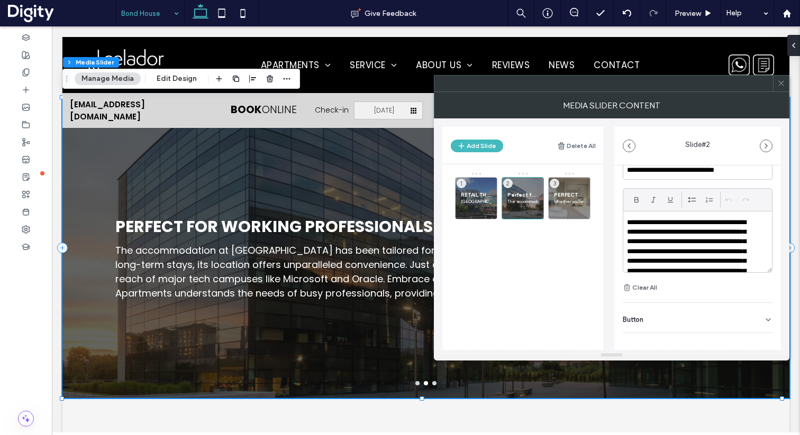
scroll to position [292, 0]
click at [659, 235] on p "**********" at bounding box center [691, 280] width 128 height 127
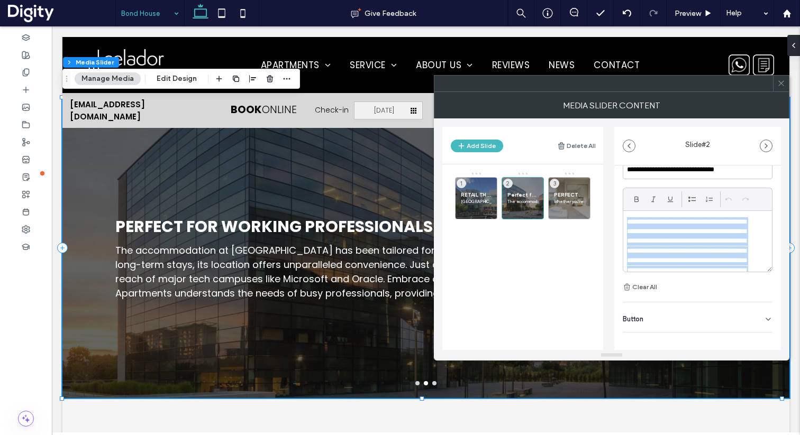
paste div
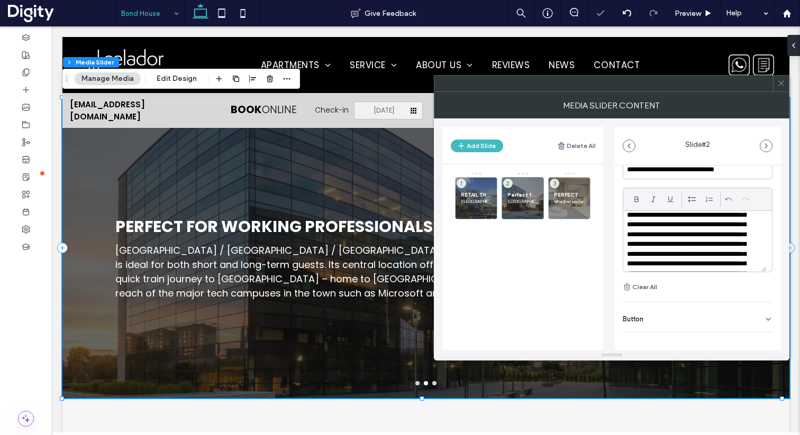
scroll to position [0, 0]
drag, startPoint x: 650, startPoint y: 234, endPoint x: 667, endPoint y: 226, distance: 18.7
click at [667, 226] on p "**********" at bounding box center [691, 270] width 128 height 107
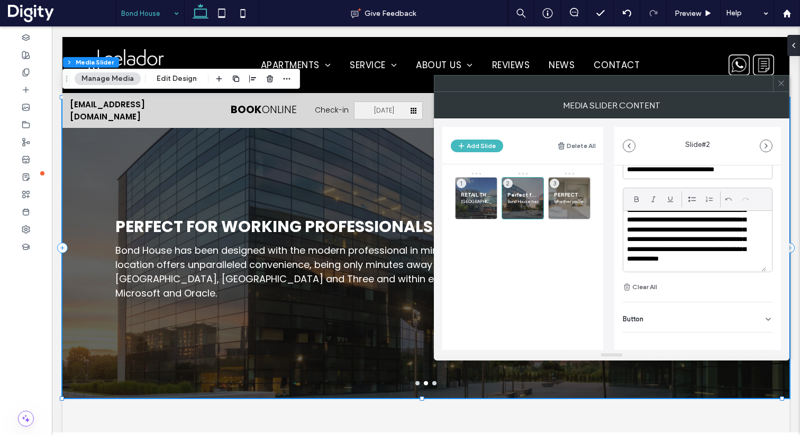
scroll to position [49, 0]
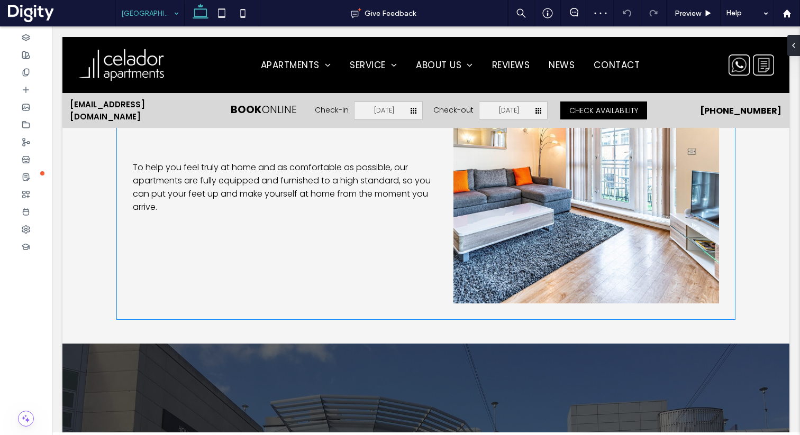
scroll to position [1423, 0]
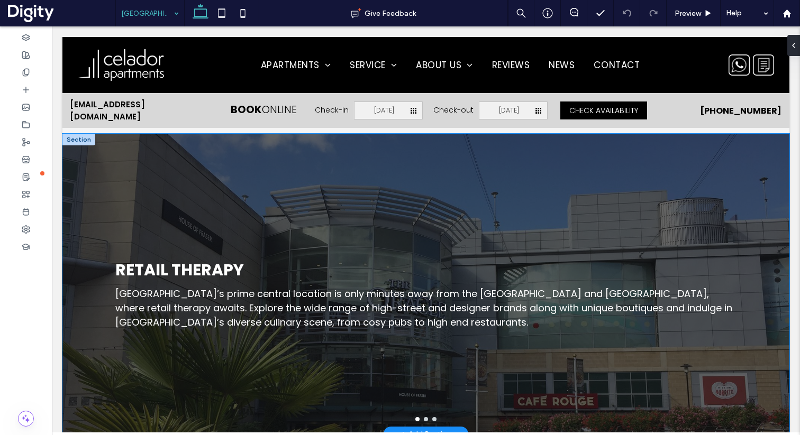
click at [321, 265] on div "RETAIL THERAPY Riverside House’s prime central location is only minutes away fr…" at bounding box center [425, 291] width 727 height 250
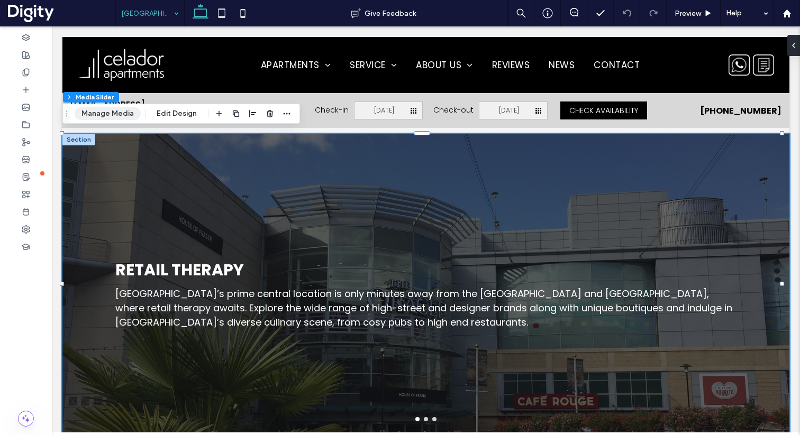
click at [111, 114] on button "Manage Media" at bounding box center [108, 113] width 66 height 13
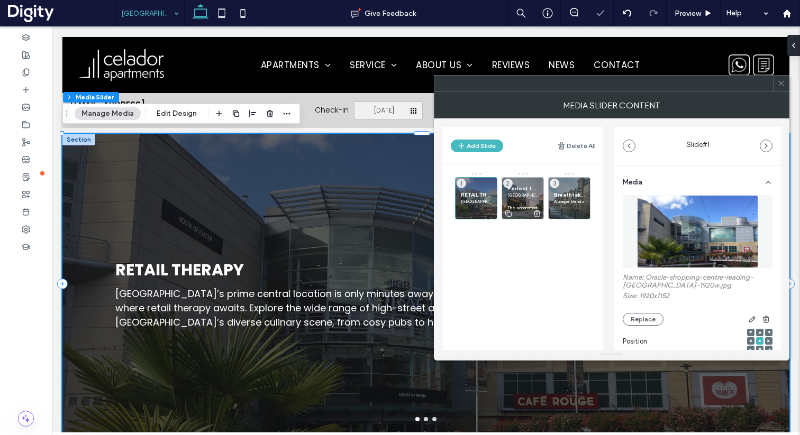
click at [520, 192] on p "Riverside House is dedicated to short- and long-term working professionals, and…" at bounding box center [522, 195] width 31 height 6
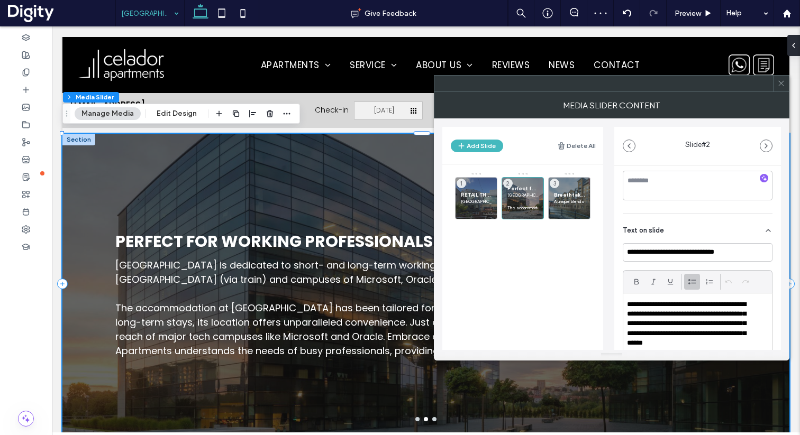
scroll to position [276, 0]
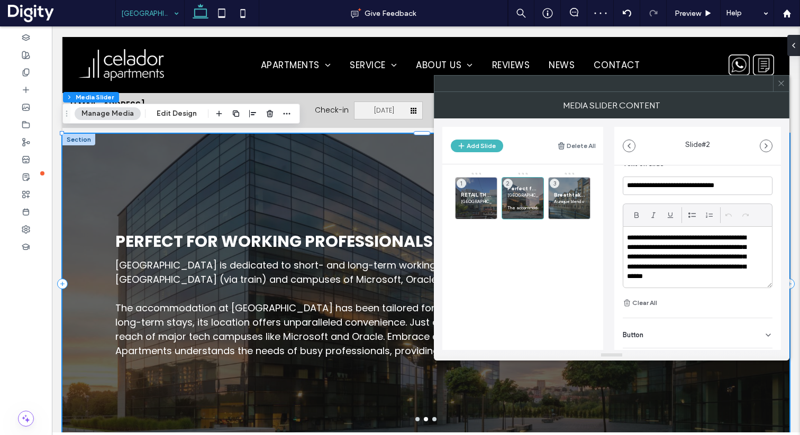
click at [677, 263] on p "**********" at bounding box center [691, 257] width 128 height 49
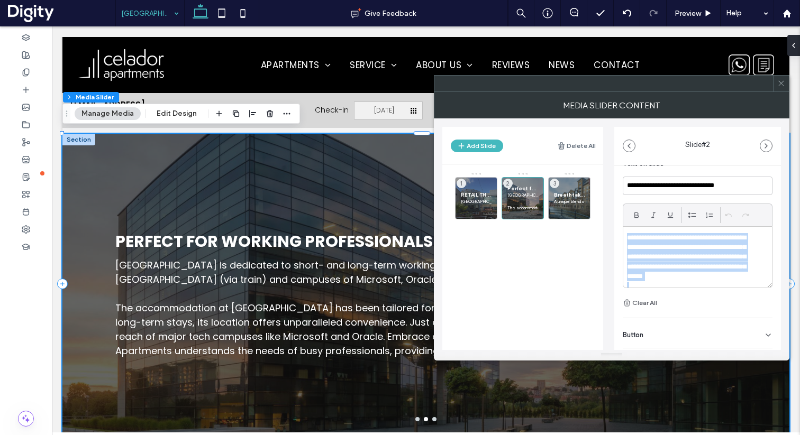
paste div
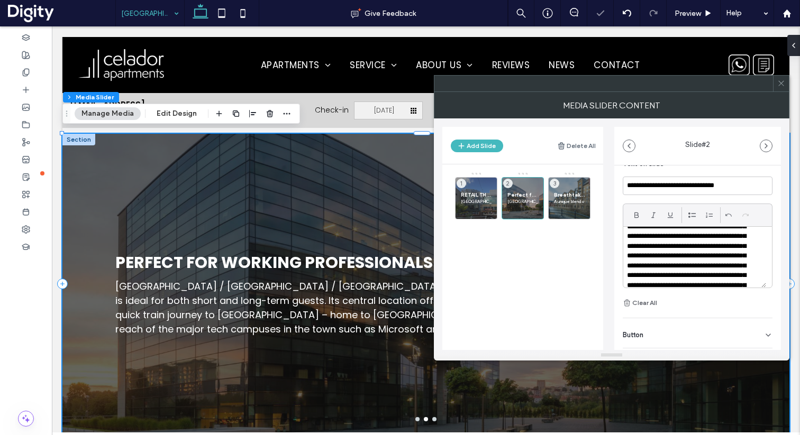
scroll to position [0, 0]
drag, startPoint x: 670, startPoint y: 240, endPoint x: 608, endPoint y: 243, distance: 62.0
click at [608, 243] on div "**********" at bounding box center [611, 235] width 339 height 232
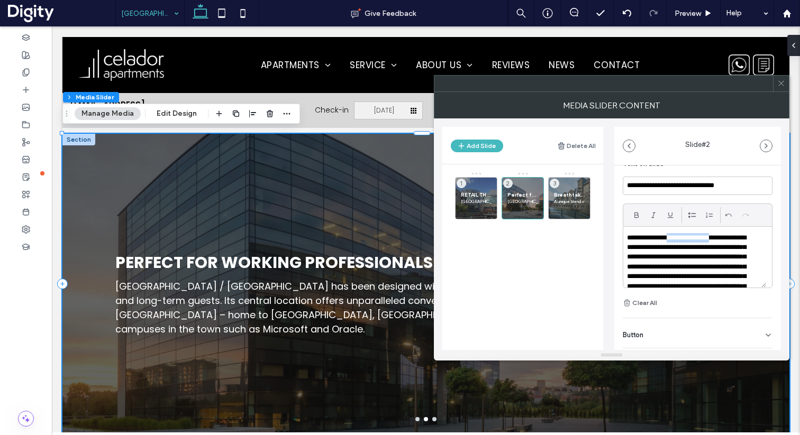
drag, startPoint x: 730, startPoint y: 240, endPoint x: 677, endPoint y: 243, distance: 52.5
click at [677, 243] on p "**********" at bounding box center [691, 286] width 128 height 107
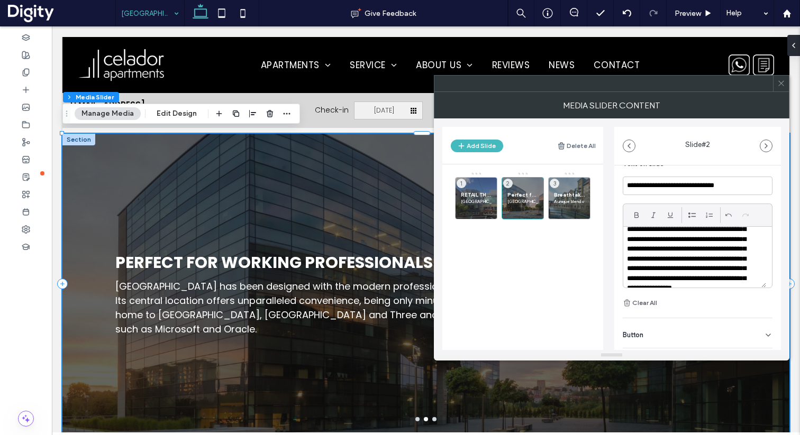
scroll to position [26, 0]
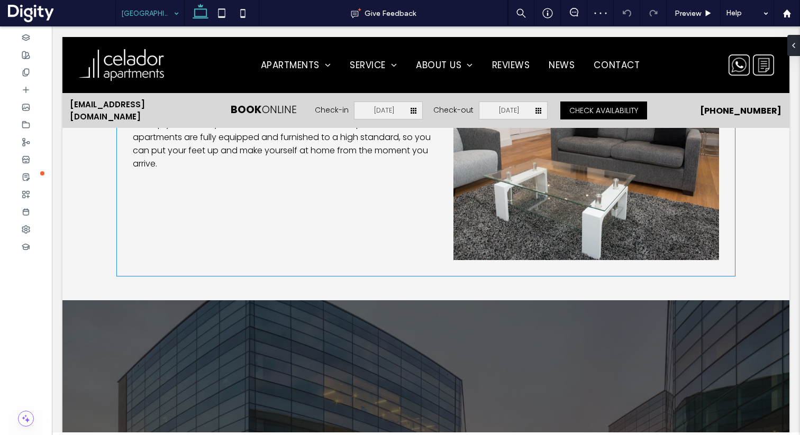
scroll to position [1446, 0]
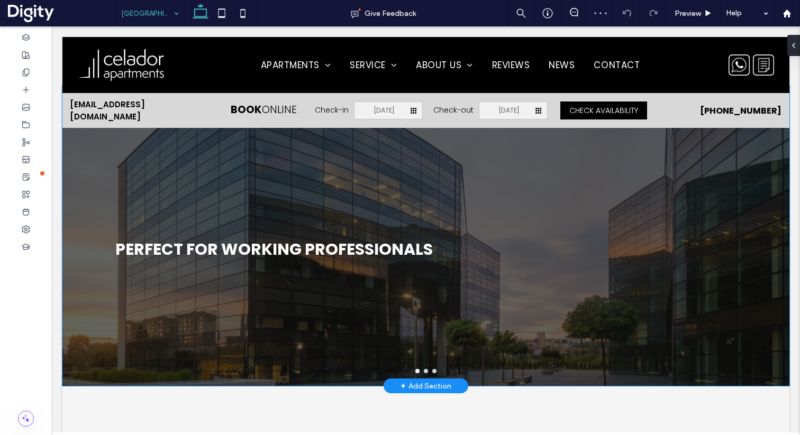
click at [283, 249] on h3 "PERFECT FOR WORKING PROFESSIONALS" at bounding box center [273, 250] width 317 height 24
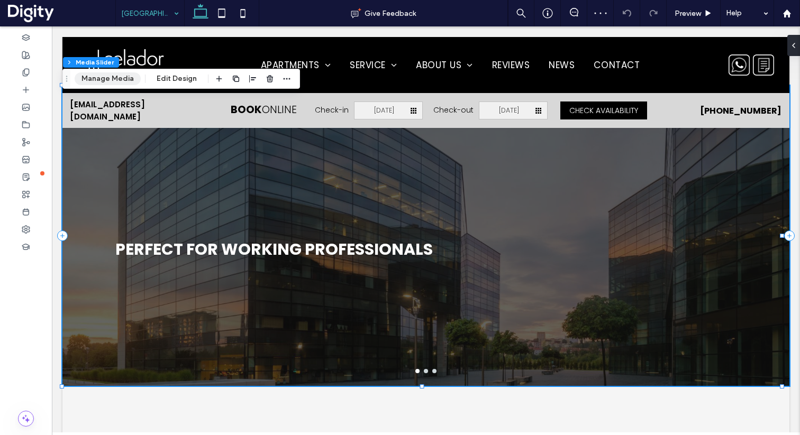
click at [108, 81] on button "Manage Media" at bounding box center [108, 78] width 66 height 13
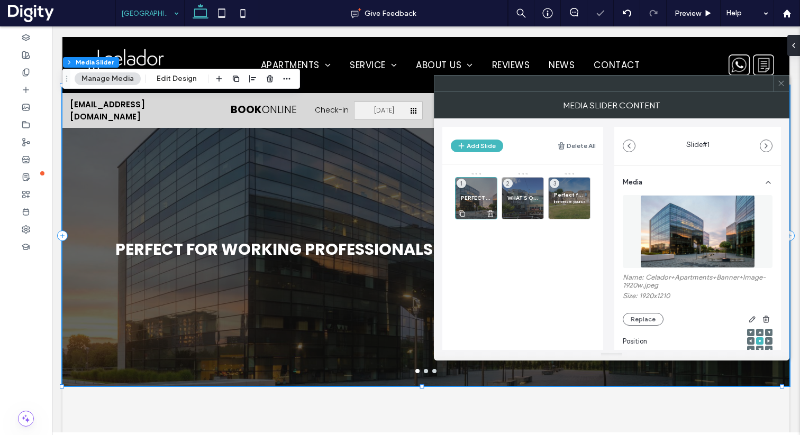
click at [475, 200] on span "PERFECT FOR WORKING PROFESSIONALS" at bounding box center [476, 198] width 31 height 7
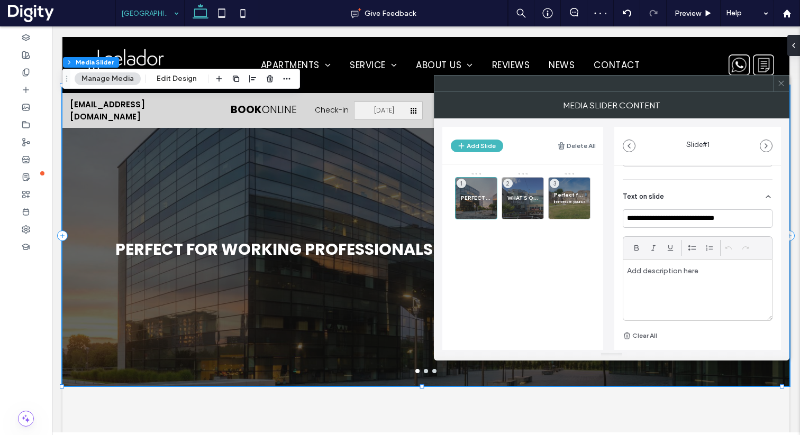
scroll to position [266, 0]
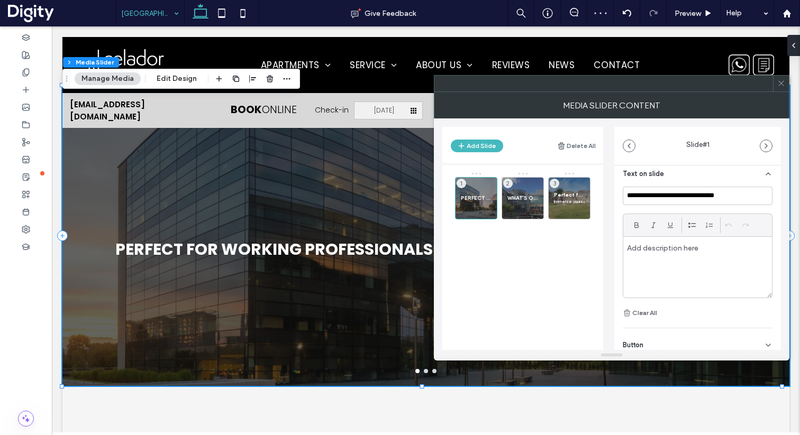
click at [673, 255] on div at bounding box center [697, 267] width 149 height 61
paste div
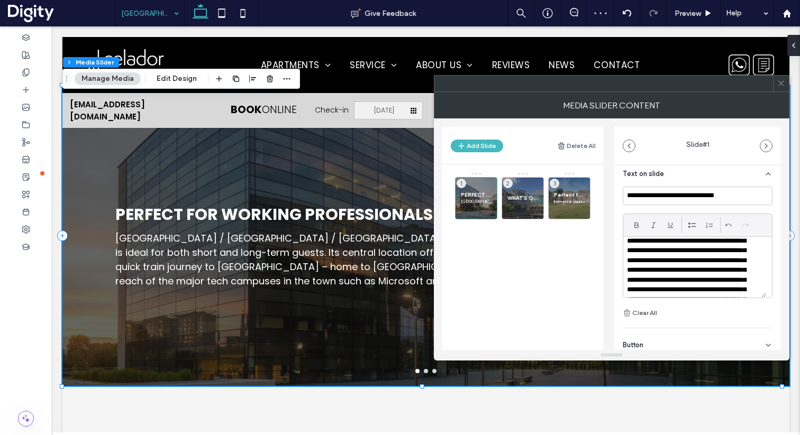
scroll to position [0, 0]
drag, startPoint x: 727, startPoint y: 250, endPoint x: 624, endPoint y: 251, distance: 103.2
click at [624, 251] on div "**********" at bounding box center [694, 267] width 143 height 61
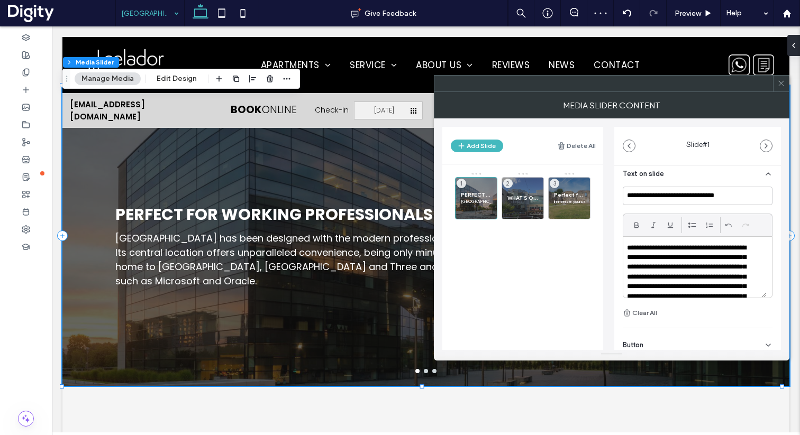
click at [780, 86] on icon at bounding box center [781, 83] width 8 height 8
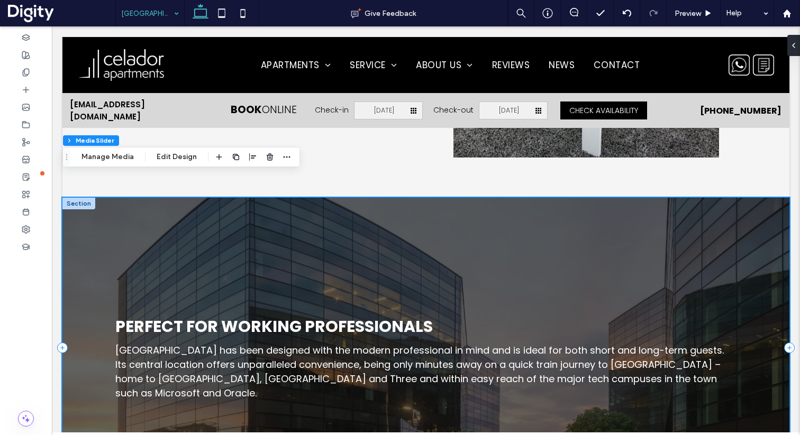
scroll to position [1373, 0]
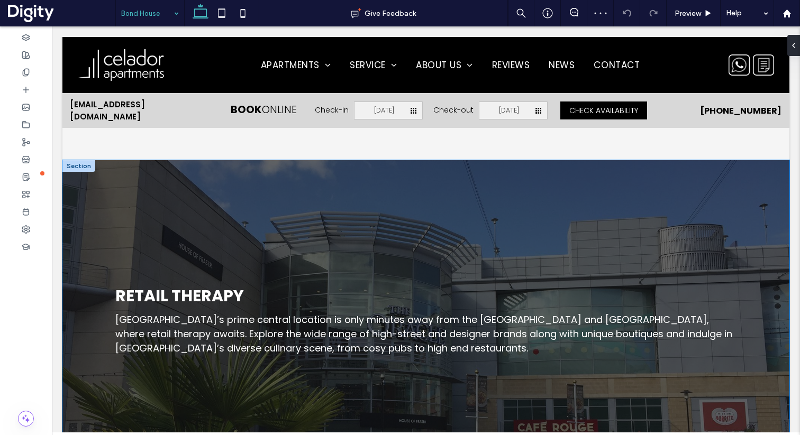
scroll to position [1385, 0]
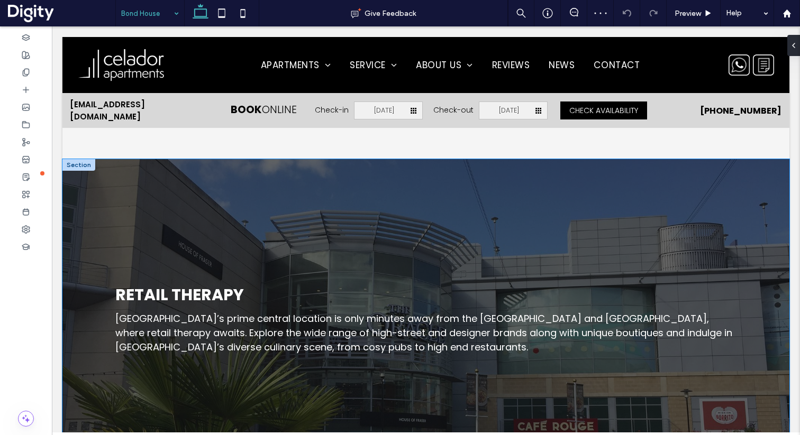
click at [304, 258] on div "RETAIL THERAPY Bond House’s prime central location is only minutes away from th…" at bounding box center [425, 316] width 727 height 250
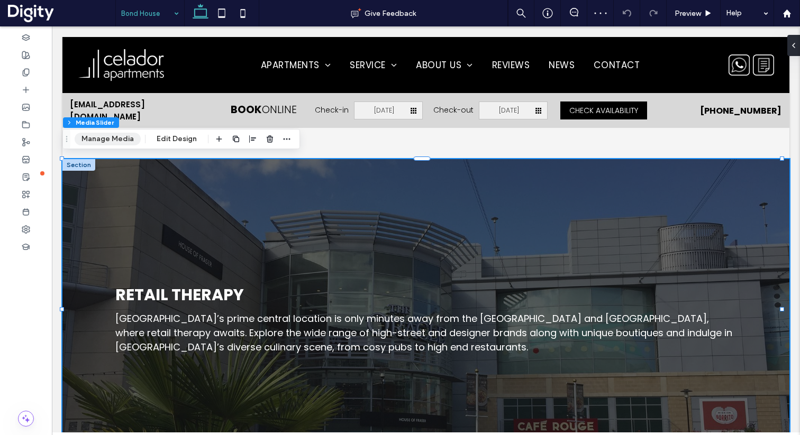
click at [116, 143] on button "Manage Media" at bounding box center [108, 139] width 66 height 13
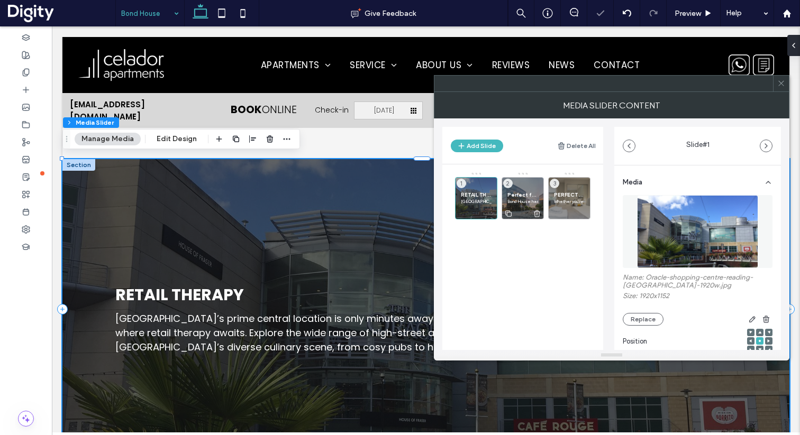
click at [523, 201] on p "Bond House has been designed with the modern professional in mind and is ideal …" at bounding box center [522, 201] width 31 height 6
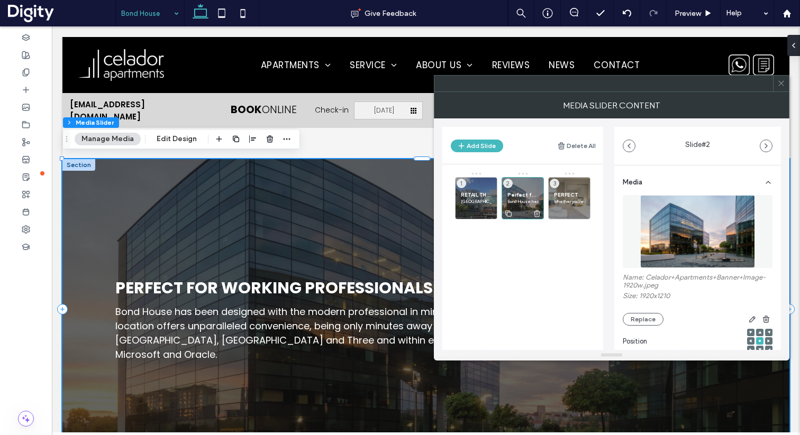
click at [514, 194] on span "Perfect for Working Professionals" at bounding box center [522, 195] width 31 height 7
click at [556, 194] on span "PERFECT FOR SHORT OR LONG TERM STAYS" at bounding box center [569, 195] width 31 height 7
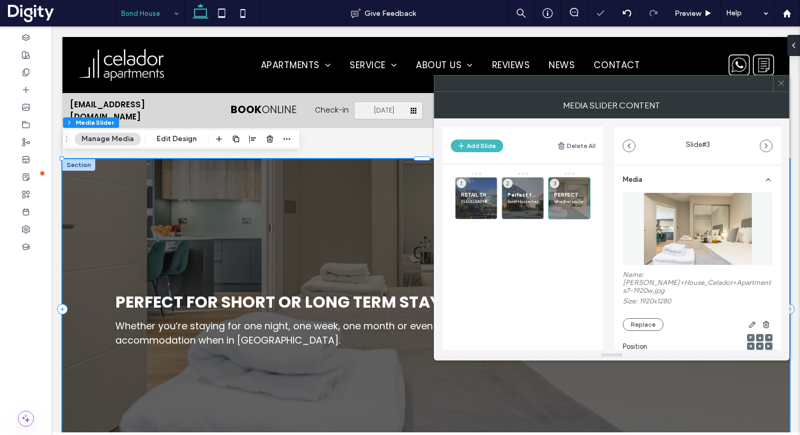
scroll to position [2, 0]
click at [525, 197] on span "Perfect for Working Professionals" at bounding box center [522, 195] width 31 height 7
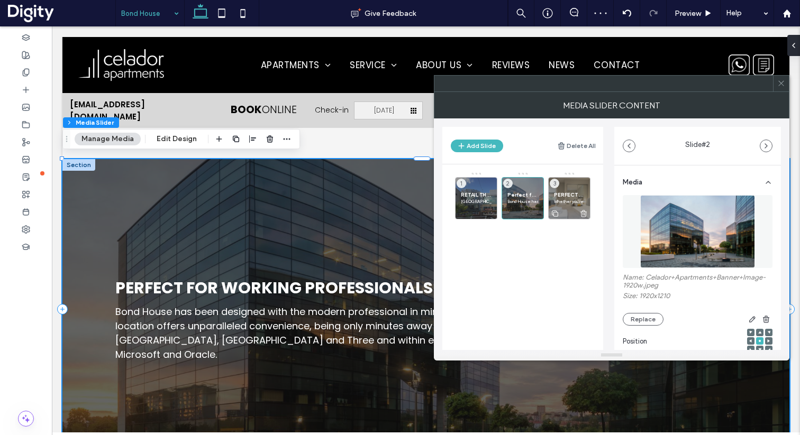
click at [574, 194] on span "PERFECT FOR SHORT OR LONG TERM STAYS" at bounding box center [569, 195] width 31 height 7
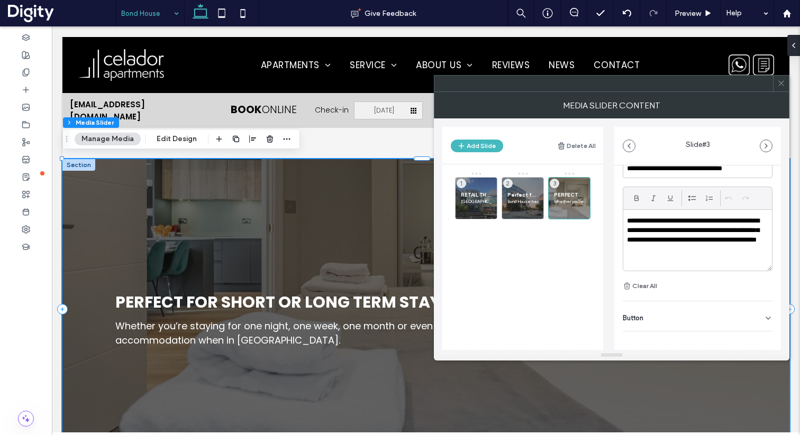
scroll to position [298, 0]
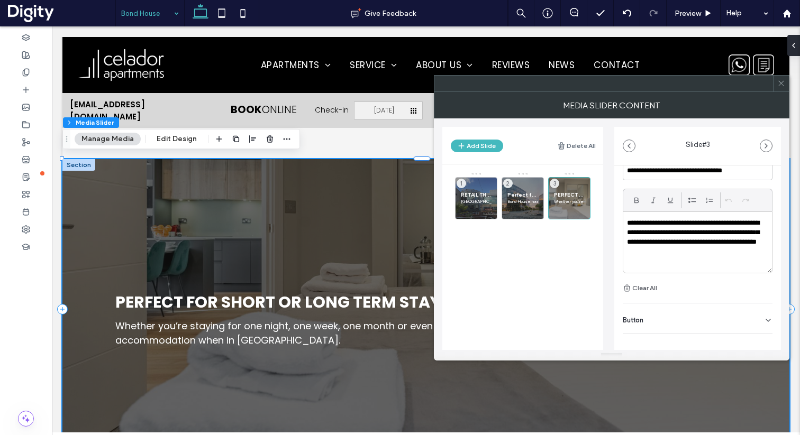
click at [667, 226] on p "**********" at bounding box center [694, 238] width 135 height 39
paste div
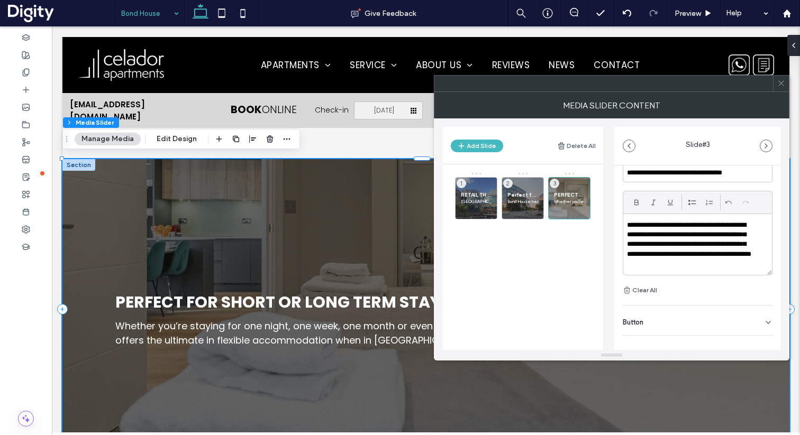
scroll to position [294, 0]
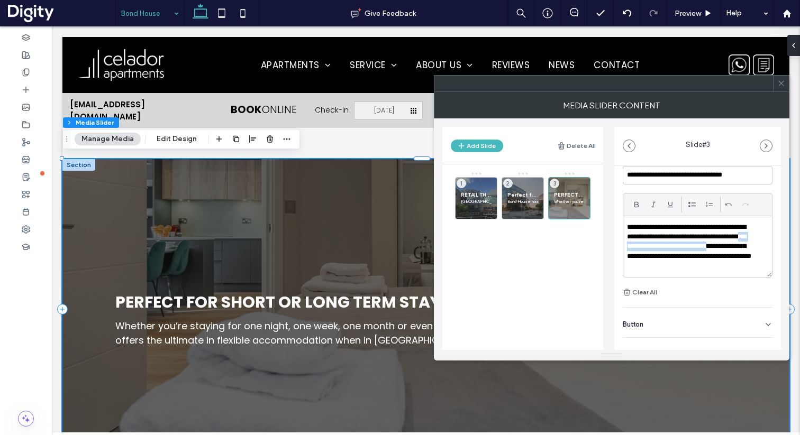
drag, startPoint x: 651, startPoint y: 240, endPoint x: 749, endPoint y: 239, distance: 97.9
click at [749, 239] on p "**********" at bounding box center [691, 247] width 128 height 49
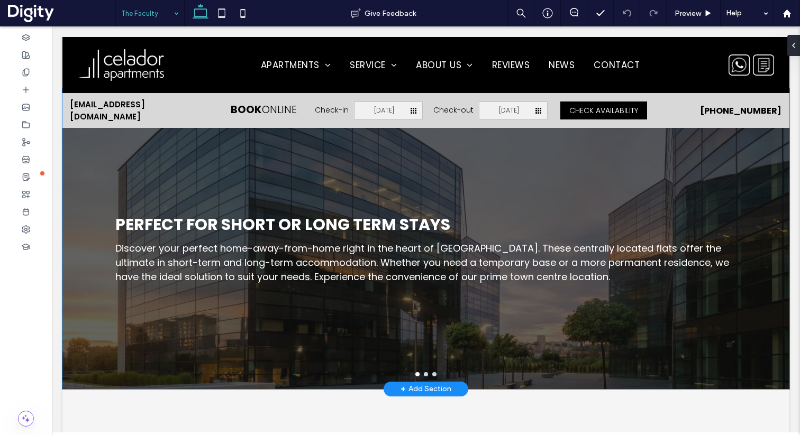
scroll to position [1442, 0]
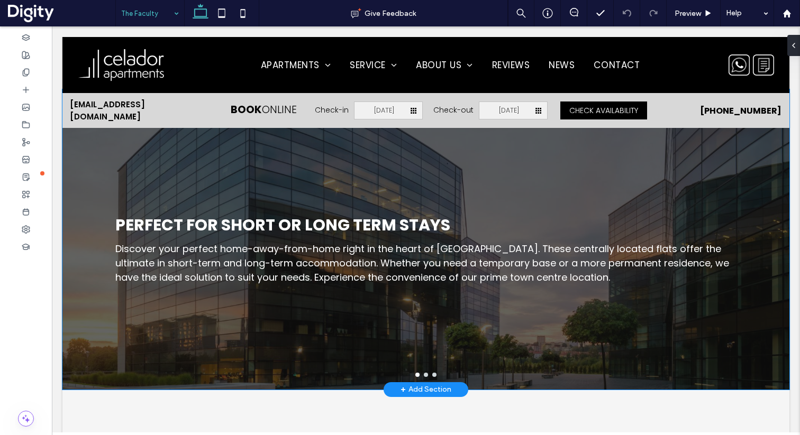
click at [341, 229] on h3 "Perfect for Short or Long Term Stays" at bounding box center [282, 225] width 335 height 24
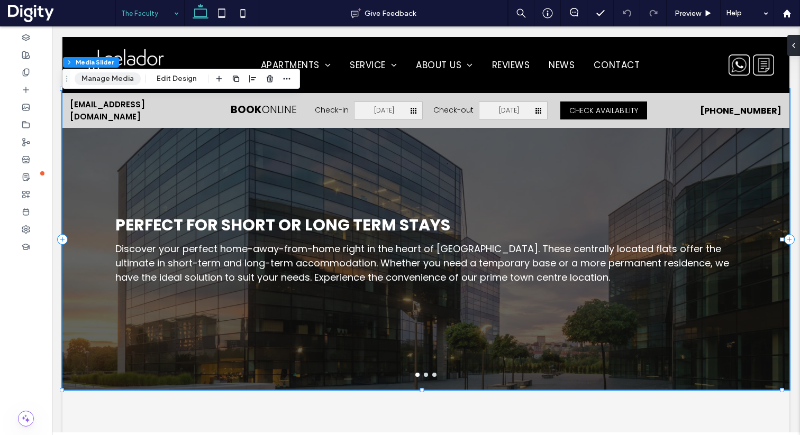
click at [116, 78] on button "Manage Media" at bounding box center [108, 78] width 66 height 13
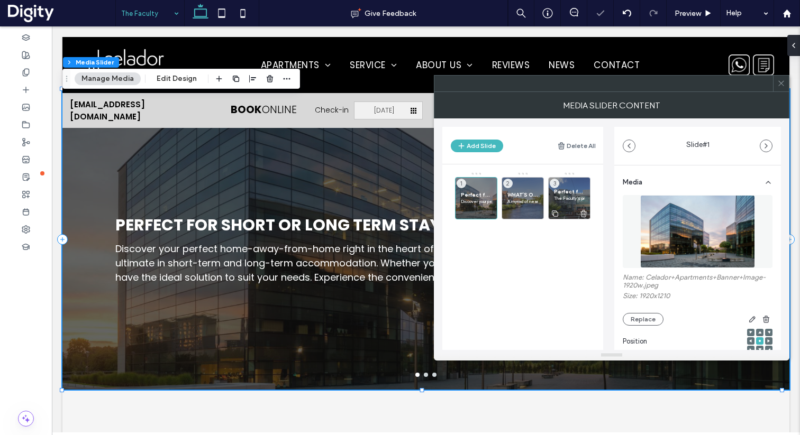
click at [571, 193] on span "Perfect for Soaking up Culture" at bounding box center [569, 191] width 31 height 7
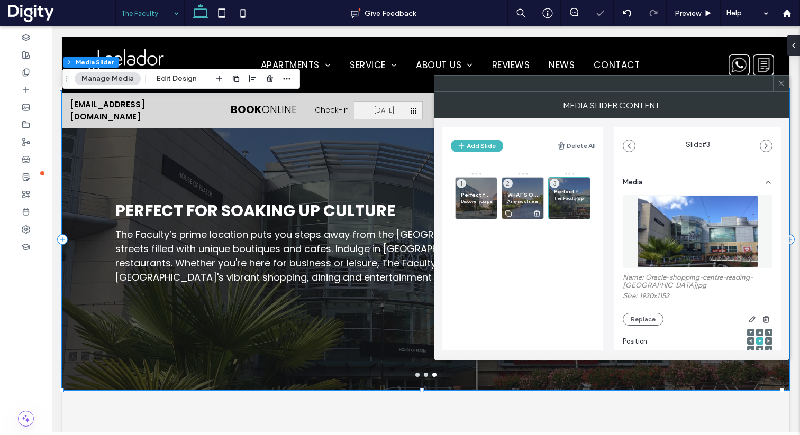
click at [521, 196] on span "WHAT’S ON NEAR THE FACULTY" at bounding box center [522, 195] width 31 height 7
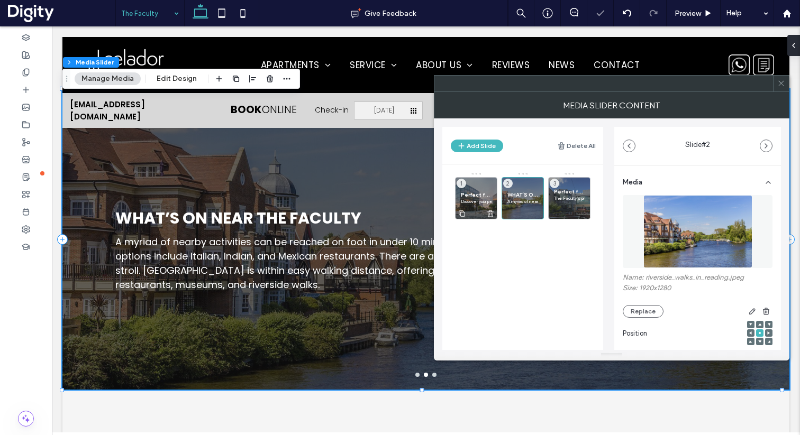
click at [487, 191] on div "Perfect for Short or Long Term Stays Discover your perfect home-away-from-home …" at bounding box center [476, 198] width 42 height 42
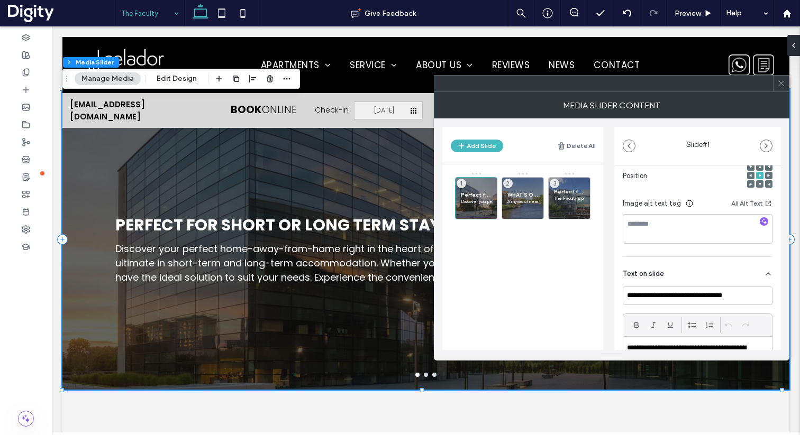
scroll to position [0, 0]
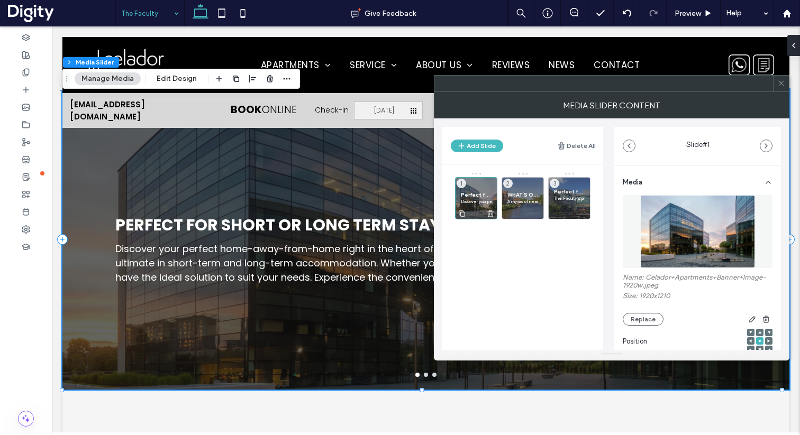
click at [465, 193] on span "Perfect for Short or Long Term Stays" at bounding box center [476, 195] width 31 height 7
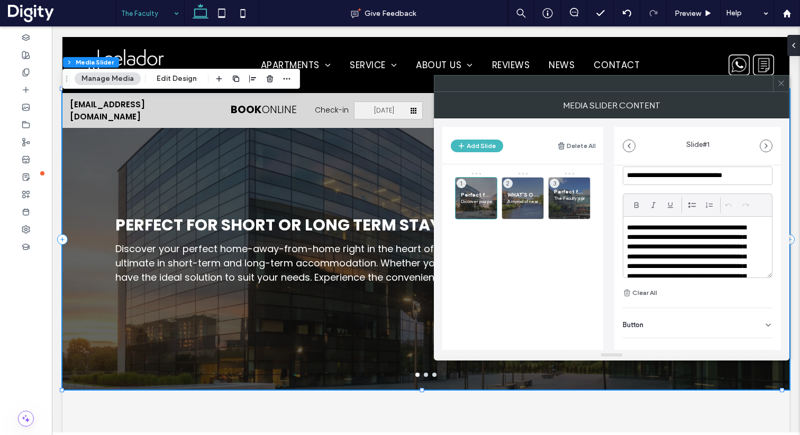
scroll to position [288, 0]
click at [686, 248] on p "**********" at bounding box center [691, 270] width 128 height 98
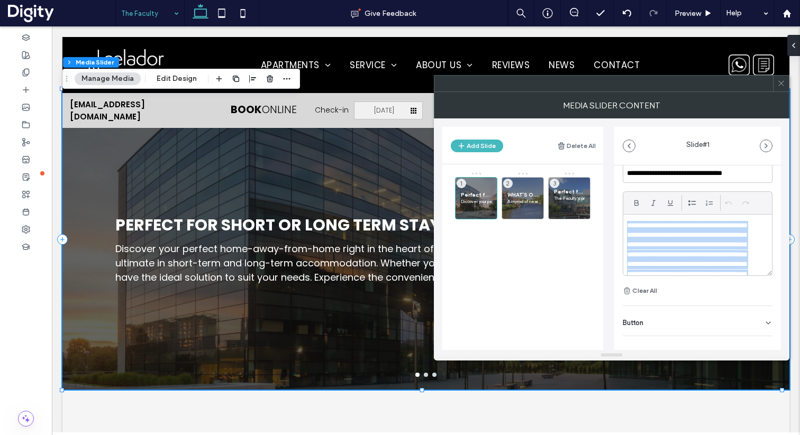
paste div
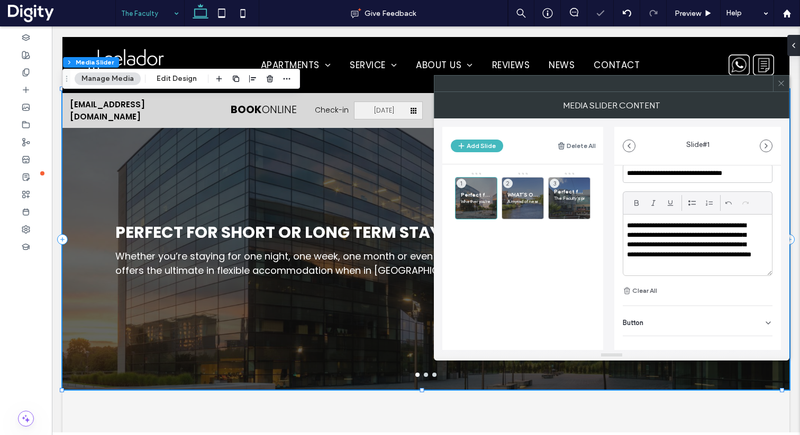
scroll to position [1, 0]
drag, startPoint x: 653, startPoint y: 245, endPoint x: 738, endPoint y: 237, distance: 85.0
click at [738, 237] on p "**********" at bounding box center [691, 245] width 128 height 49
drag, startPoint x: 651, startPoint y: 246, endPoint x: 710, endPoint y: 244, distance: 58.8
click at [710, 244] on p "**********" at bounding box center [691, 245] width 128 height 49
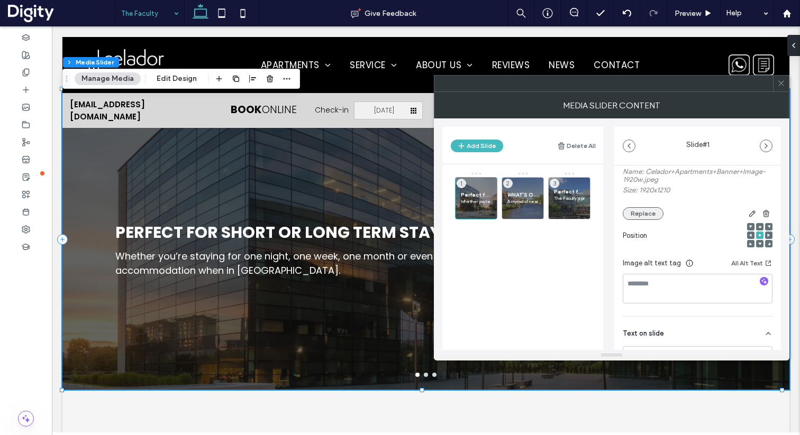
scroll to position [88, 0]
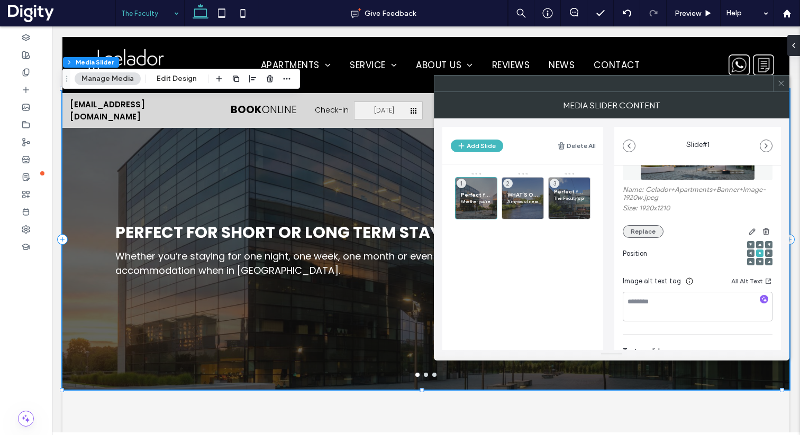
click at [647, 229] on button "Replace" at bounding box center [643, 231] width 41 height 13
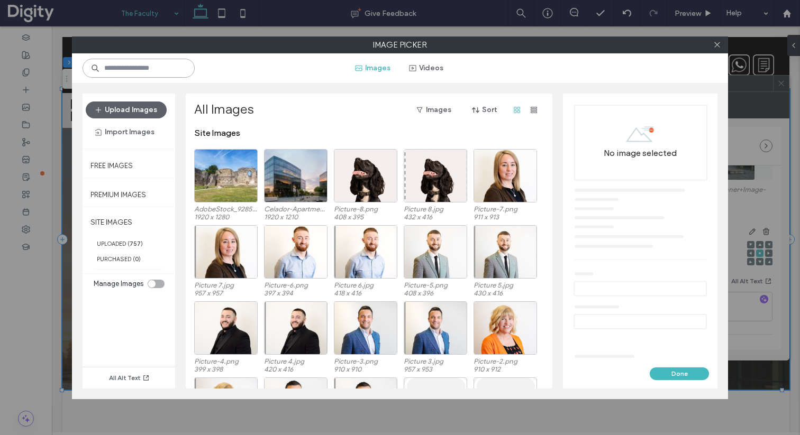
click at [139, 71] on input at bounding box center [139, 68] width 112 height 19
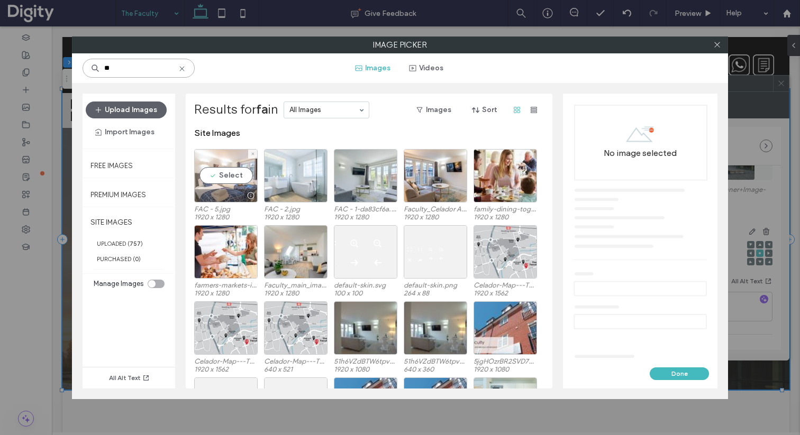
type input "**"
click at [226, 176] on div "Select" at bounding box center [225, 175] width 63 height 53
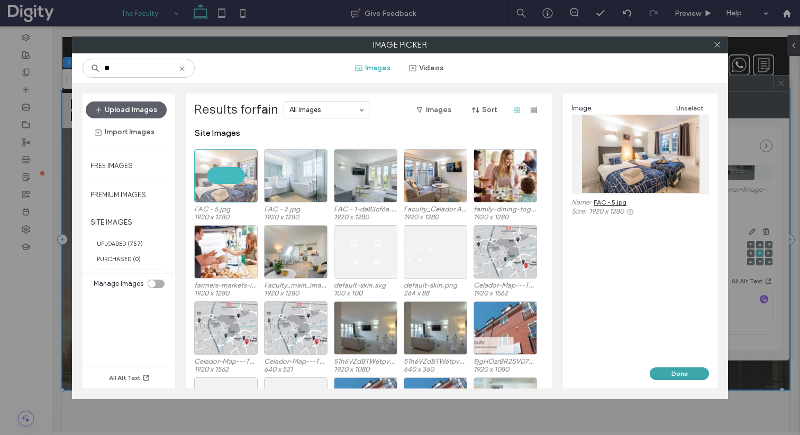
click at [675, 371] on button "Done" at bounding box center [679, 374] width 59 height 13
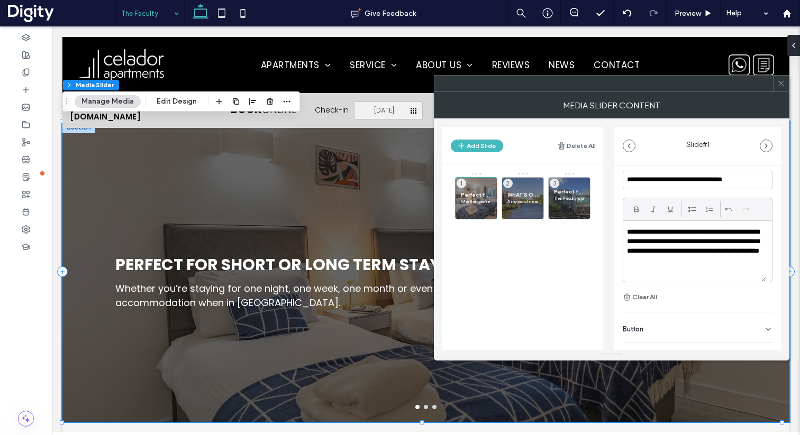
scroll to position [292, 0]
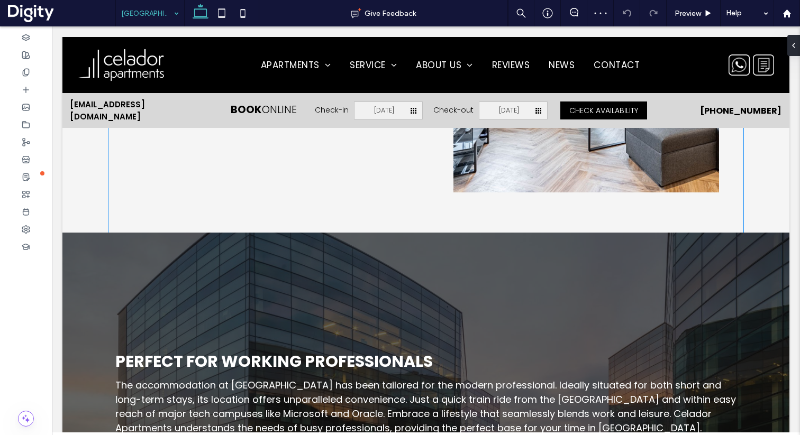
scroll to position [1458, 0]
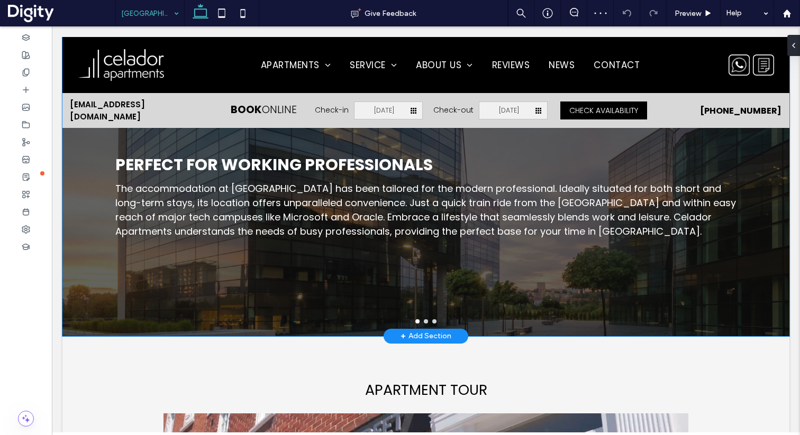
click at [299, 240] on div "Perfect for Working Professionals The accommodation at Wellington House has bee…" at bounding box center [425, 193] width 727 height 250
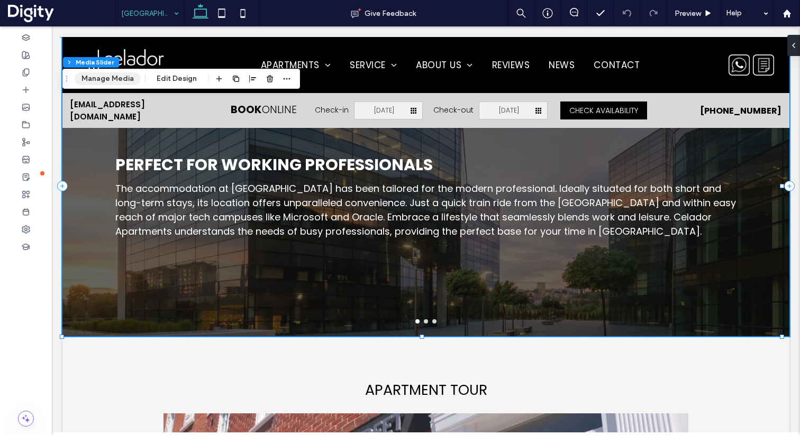
click at [108, 82] on button "Manage Media" at bounding box center [108, 78] width 66 height 13
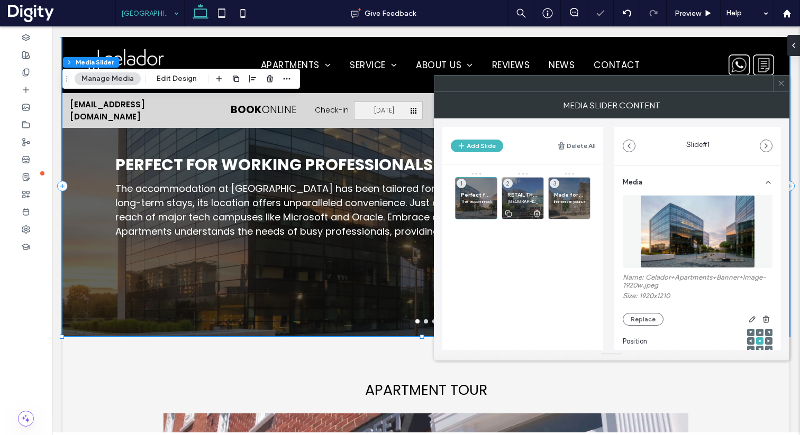
click at [529, 194] on span "RETAIL THERAPY" at bounding box center [522, 195] width 31 height 7
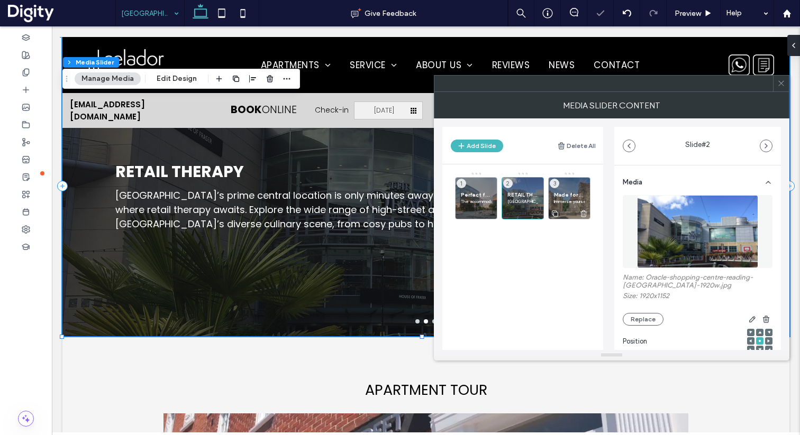
click at [554, 193] on span "Made for Soaking up Culture" at bounding box center [569, 195] width 31 height 7
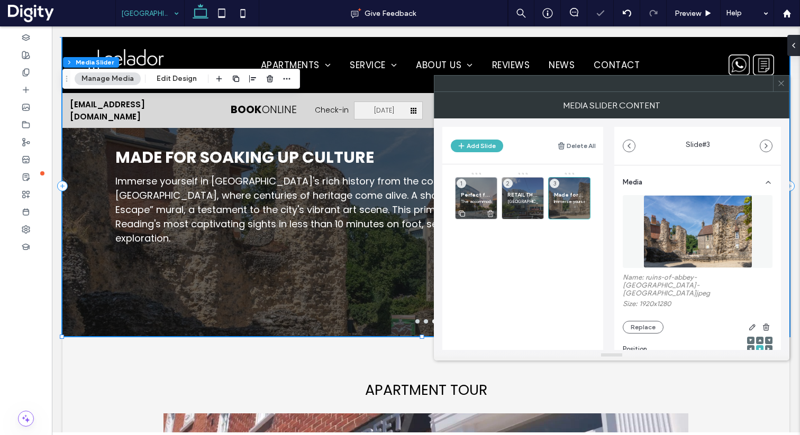
click at [484, 199] on p "The accommodation at Wellington House has been tailored for the modern professi…" at bounding box center [476, 201] width 31 height 6
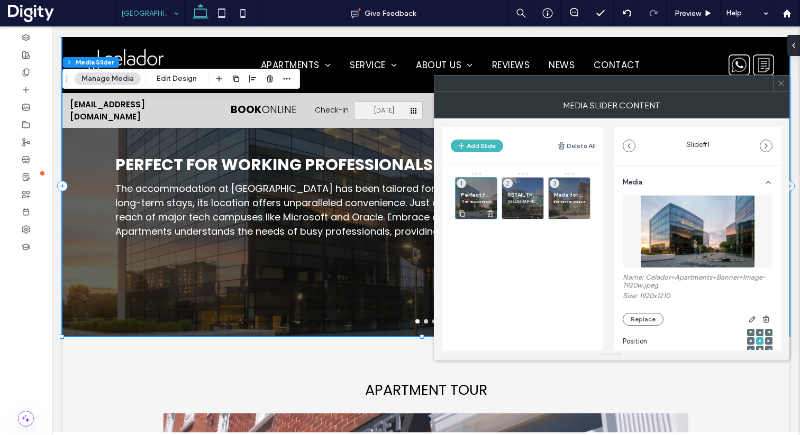
click at [471, 199] on p "The accommodation at Wellington House has been tailored for the modern professi…" at bounding box center [476, 201] width 31 height 6
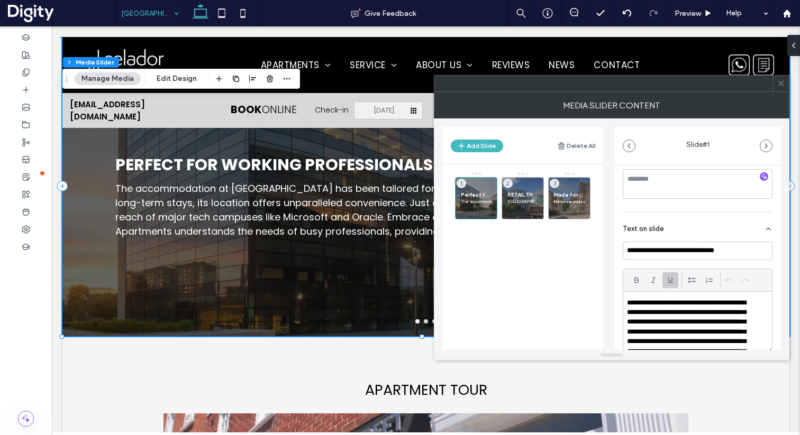
scroll to position [233, 0]
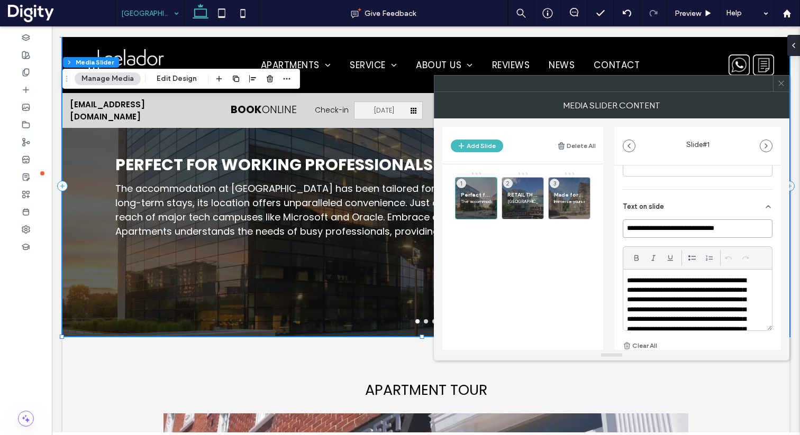
click at [677, 233] on input "**********" at bounding box center [698, 229] width 150 height 19
paste input "***"
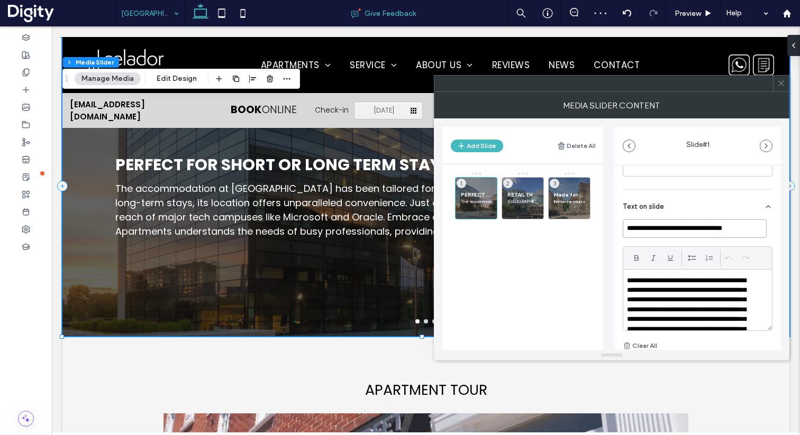
type input "**********"
click at [696, 297] on p "**********" at bounding box center [691, 339] width 128 height 127
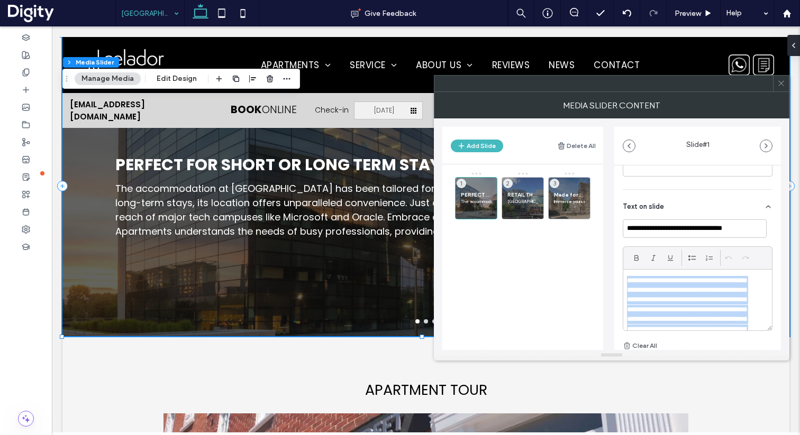
paste div
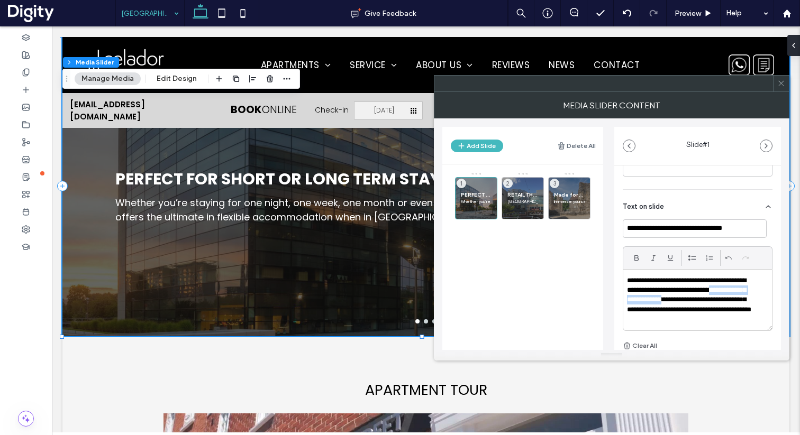
drag, startPoint x: 694, startPoint y: 302, endPoint x: 737, endPoint y: 296, distance: 42.7
click at [737, 296] on p "**********" at bounding box center [691, 300] width 128 height 49
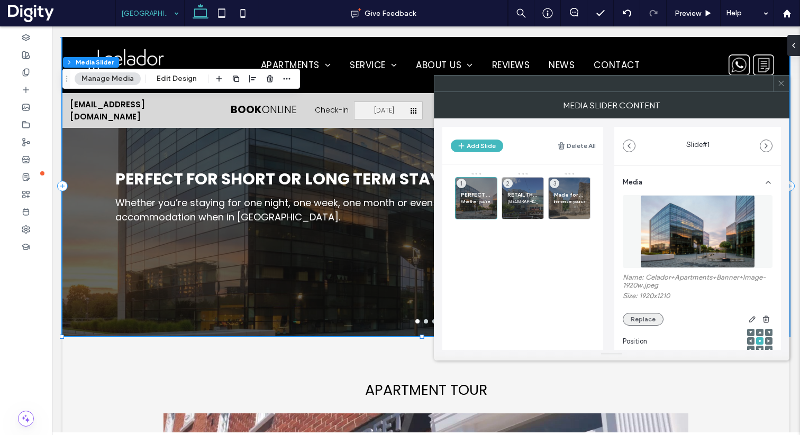
click at [648, 320] on button "Replace" at bounding box center [643, 319] width 41 height 13
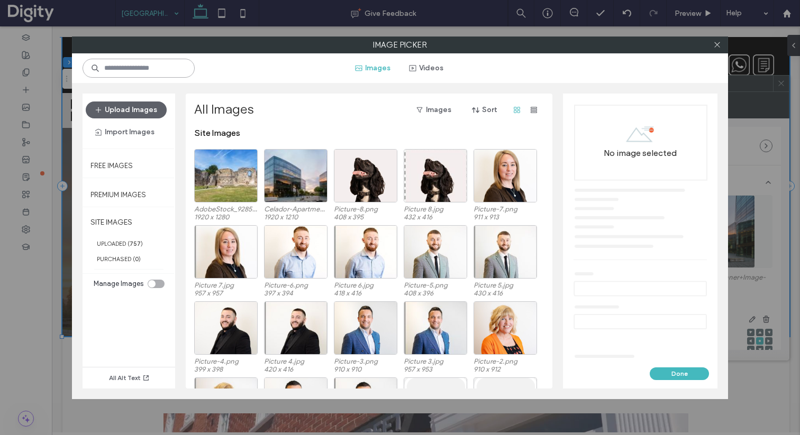
click at [139, 65] on input at bounding box center [139, 68] width 112 height 19
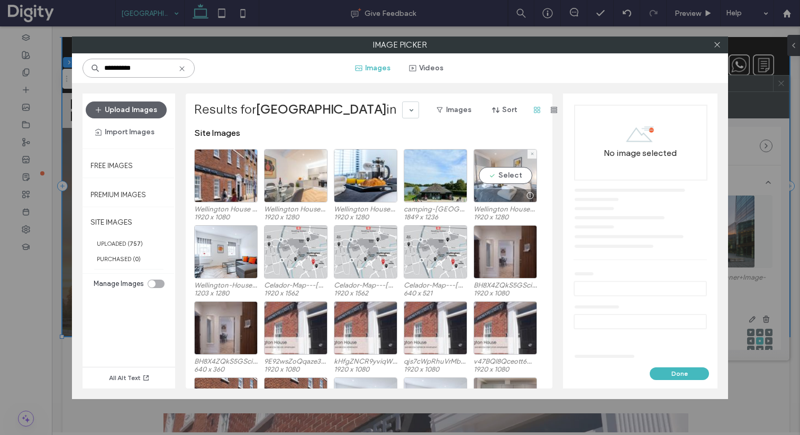
type input "**********"
click at [507, 168] on div "Select" at bounding box center [505, 175] width 63 height 53
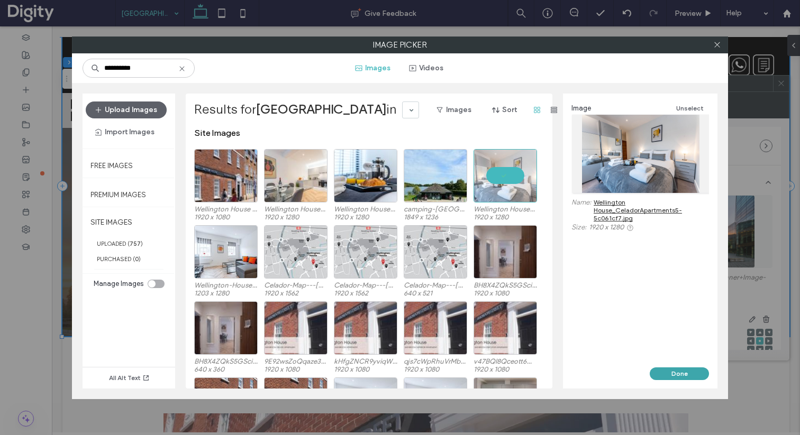
click at [679, 374] on button "Done" at bounding box center [679, 374] width 59 height 13
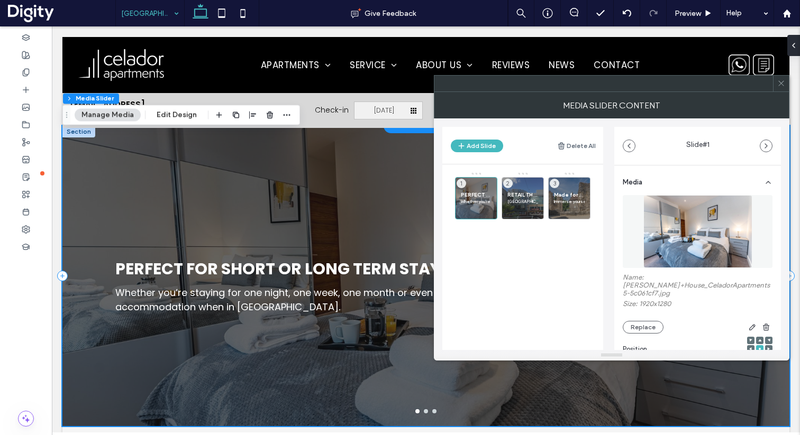
scroll to position [1355, 0]
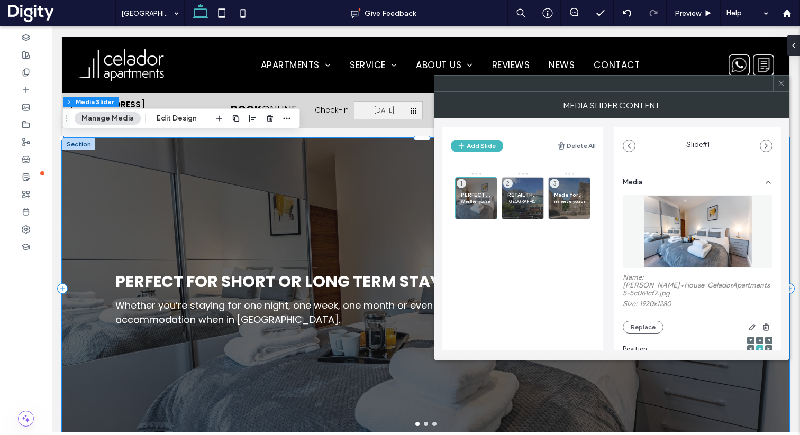
scroll to position [1355, 0]
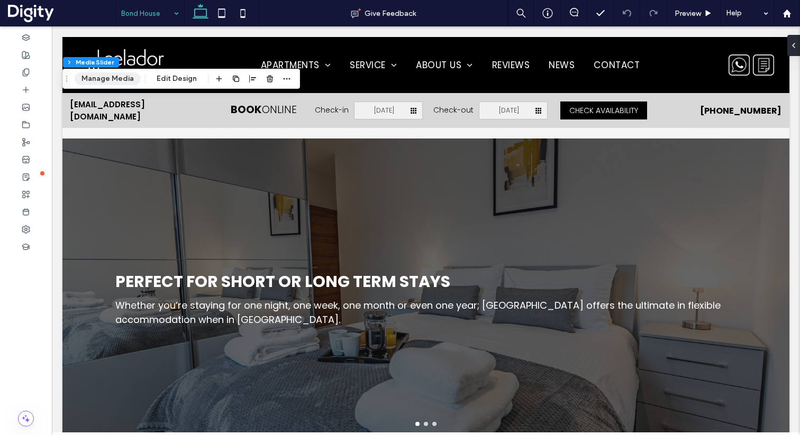
click at [105, 77] on button "Manage Media" at bounding box center [108, 78] width 66 height 13
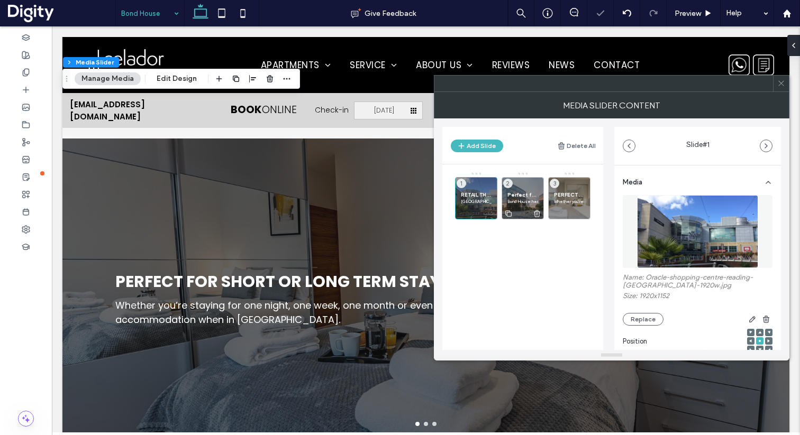
click at [522, 188] on div "Perfect for Working Professionals Bond House has been designed with the modern …" at bounding box center [523, 198] width 42 height 42
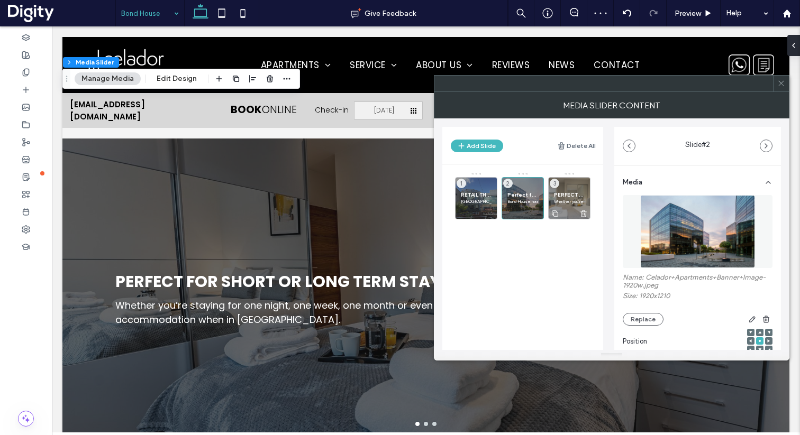
click at [560, 193] on span "PERFECT FOR SHORT OR LONG TERM STAYS" at bounding box center [569, 195] width 31 height 7
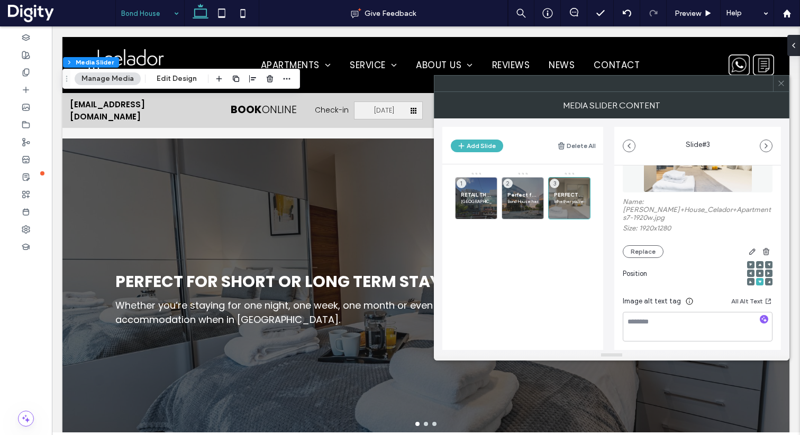
scroll to position [209, 0]
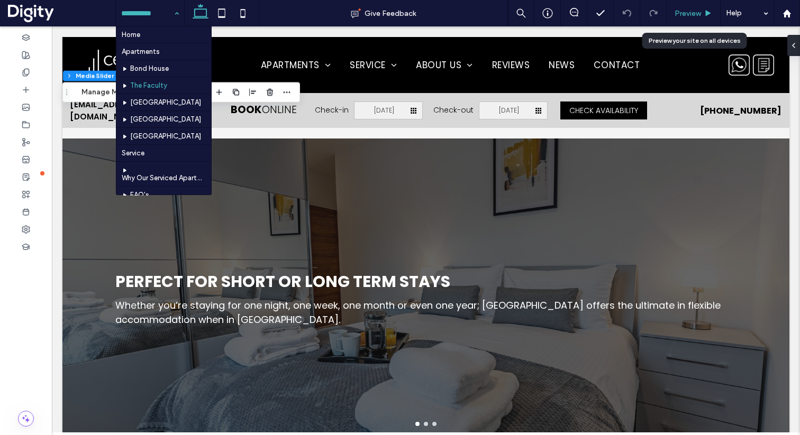
click at [673, 17] on div "Preview" at bounding box center [694, 13] width 54 height 26
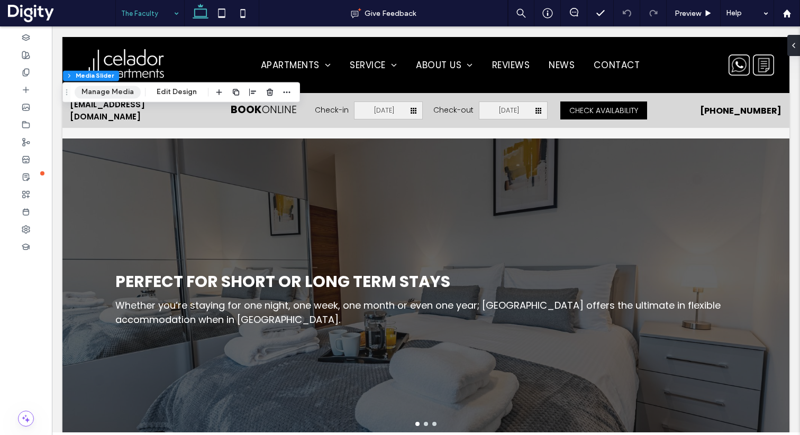
click at [117, 93] on button "Manage Media" at bounding box center [108, 92] width 66 height 13
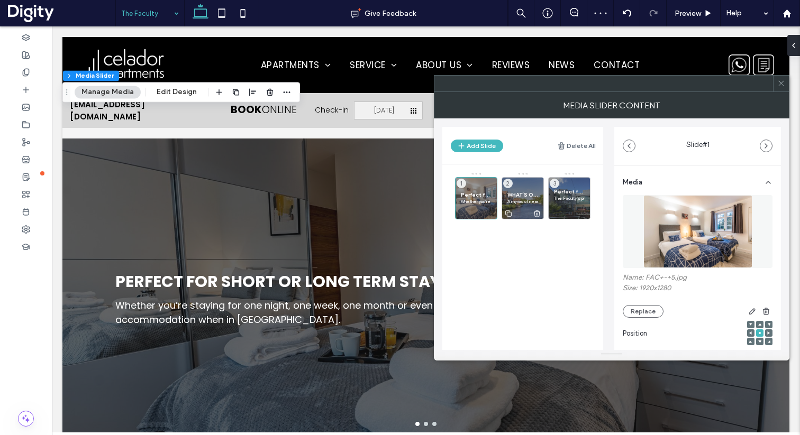
click at [519, 190] on div "WHAT’S ON NEAR THE FACULTY A myriad of nearby activities can be reached on foot…" at bounding box center [523, 198] width 42 height 42
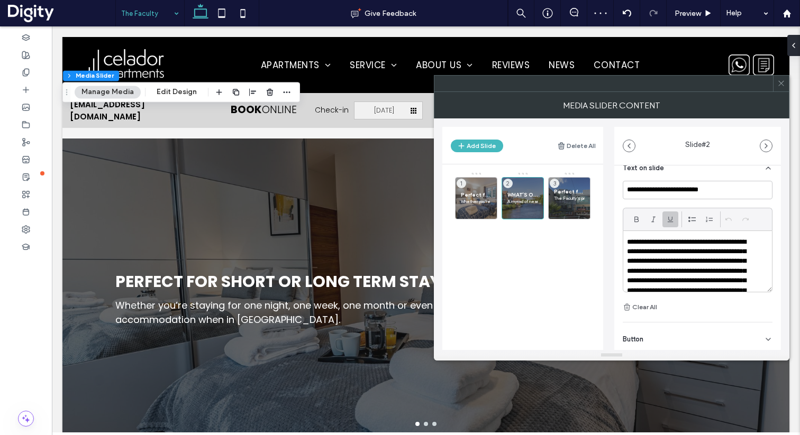
scroll to position [265, 0]
click at [667, 253] on p "**********" at bounding box center [691, 295] width 128 height 117
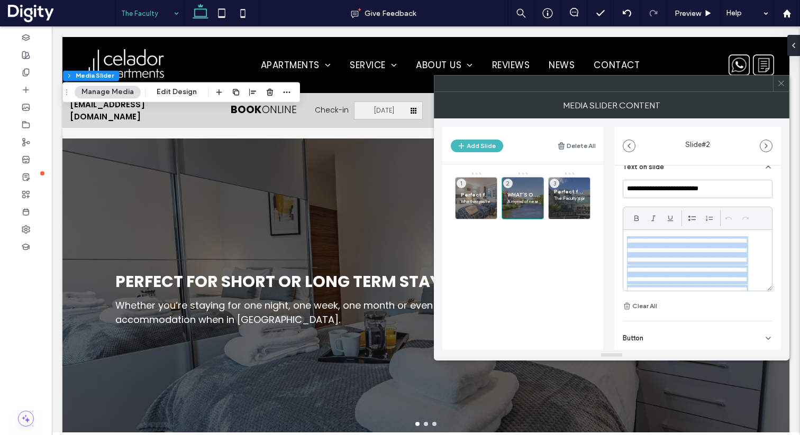
paste div
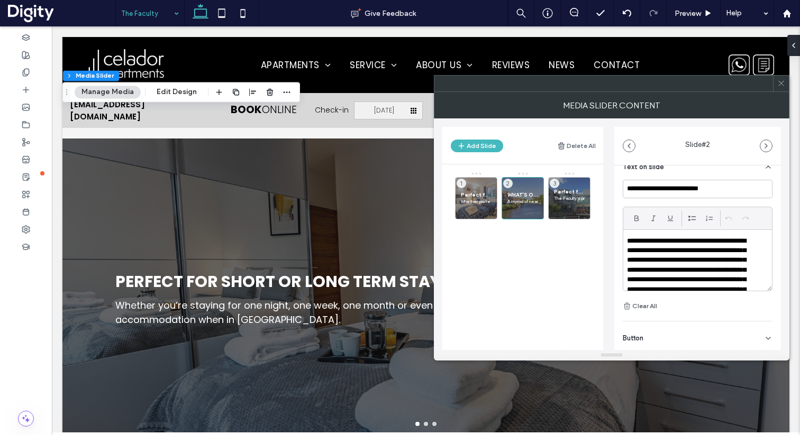
scroll to position [0, 0]
drag, startPoint x: 687, startPoint y: 251, endPoint x: 737, endPoint y: 249, distance: 50.3
click at [737, 249] on p "**********" at bounding box center [691, 261] width 128 height 49
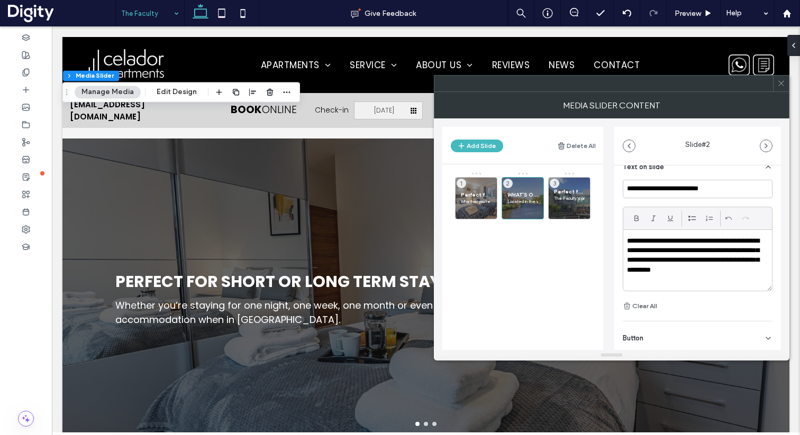
click at [779, 81] on icon at bounding box center [781, 83] width 8 height 8
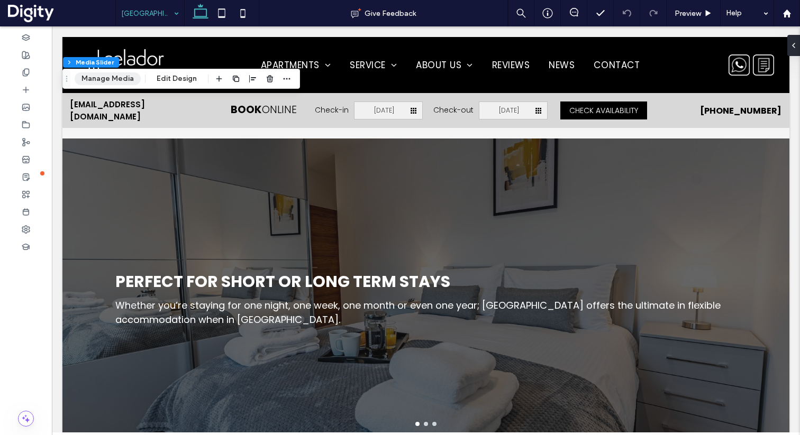
click at [101, 78] on button "Manage Media" at bounding box center [108, 78] width 66 height 13
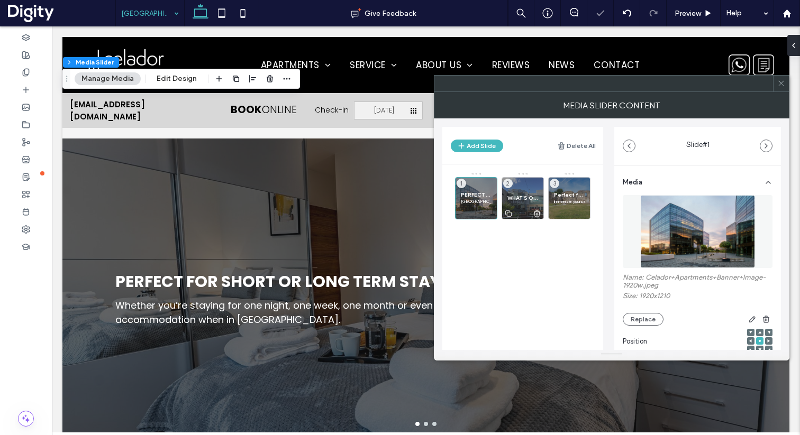
click at [514, 195] on span "WHAT’S ON NEAR [GEOGRAPHIC_DATA]" at bounding box center [522, 198] width 31 height 7
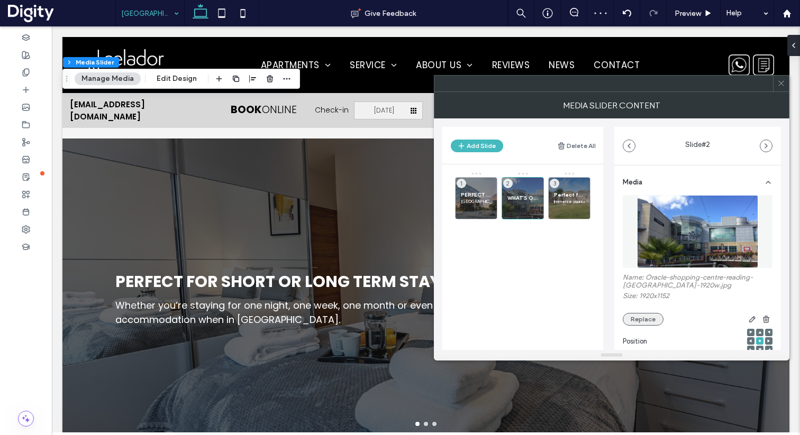
click at [649, 321] on button "Replace" at bounding box center [643, 319] width 41 height 13
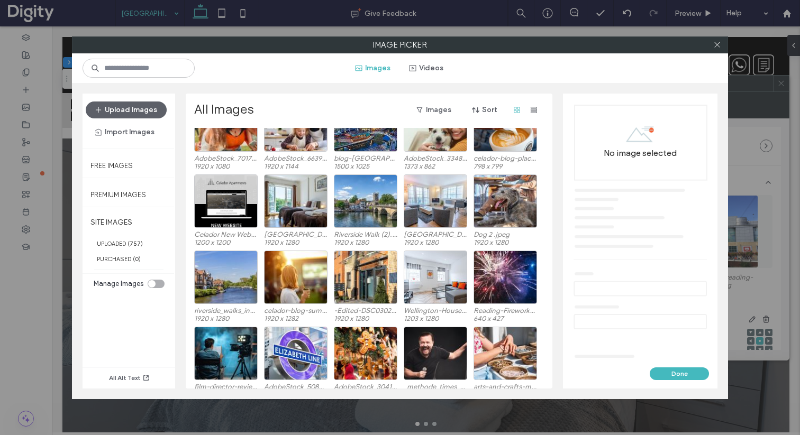
scroll to position [1846, 0]
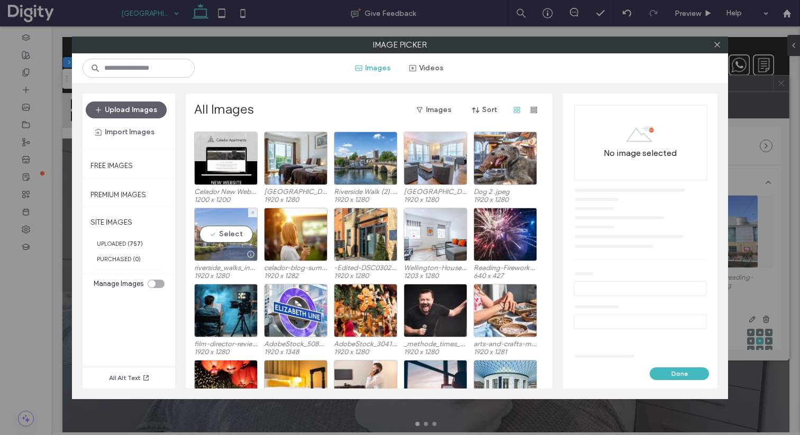
click at [221, 234] on div "Select" at bounding box center [225, 234] width 63 height 53
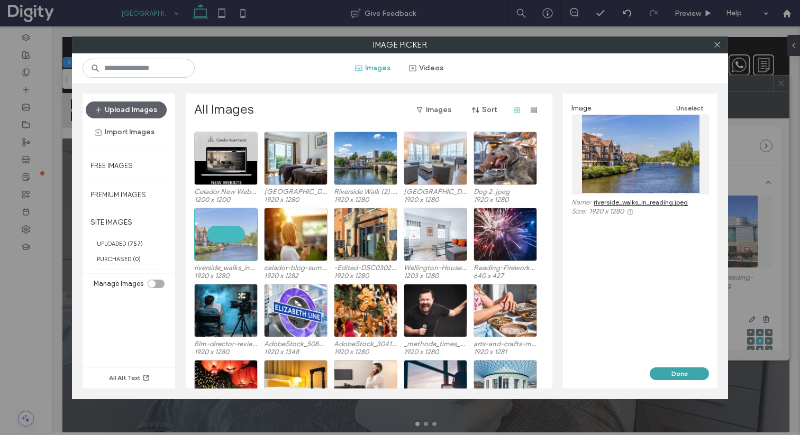
click at [684, 375] on button "Done" at bounding box center [679, 374] width 59 height 13
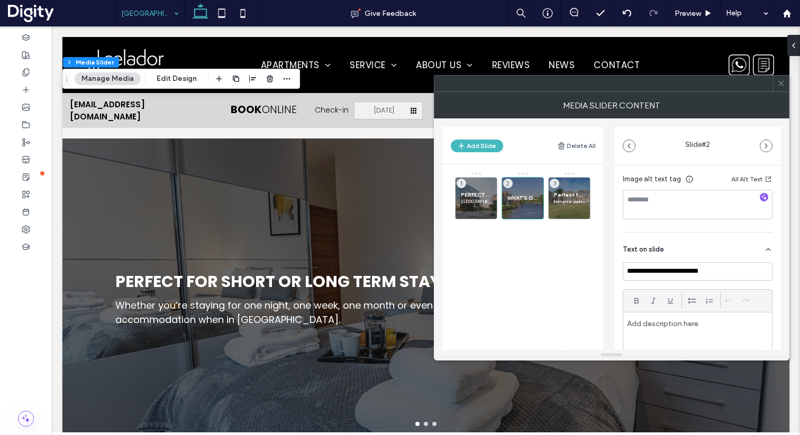
scroll to position [244, 0]
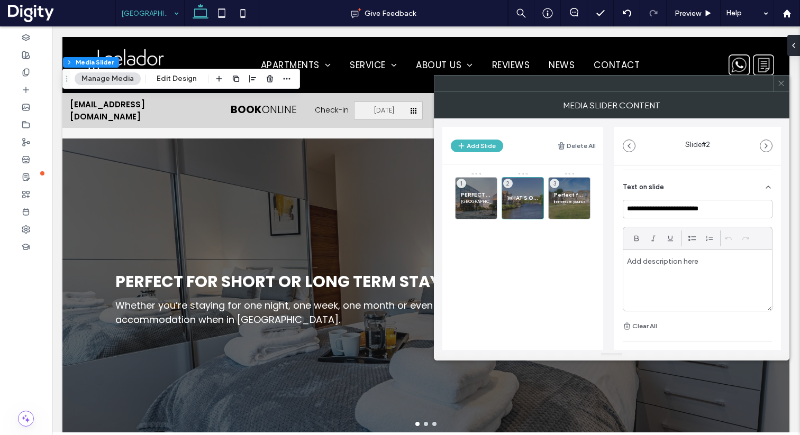
click at [675, 266] on p at bounding box center [697, 262] width 141 height 10
paste div
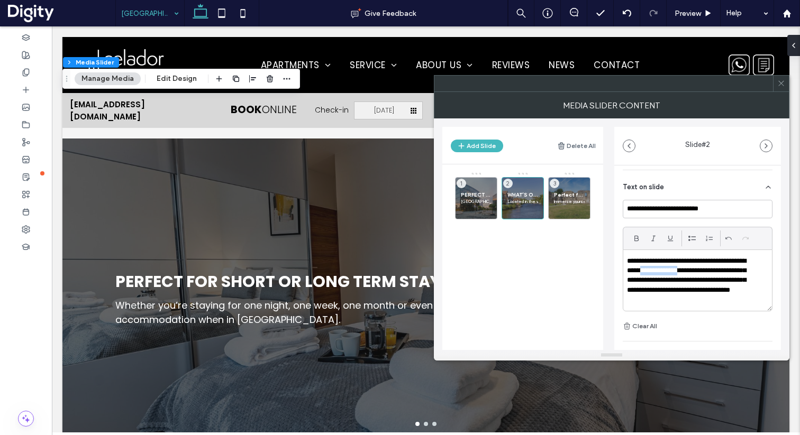
drag, startPoint x: 692, startPoint y: 273, endPoint x: 650, endPoint y: 275, distance: 41.9
click at [650, 275] on p "**********" at bounding box center [691, 281] width 128 height 49
click at [659, 265] on p "**********" at bounding box center [694, 276] width 135 height 39
drag, startPoint x: 692, startPoint y: 272, endPoint x: 651, endPoint y: 274, distance: 41.3
click at [651, 274] on p "**********" at bounding box center [691, 281] width 128 height 49
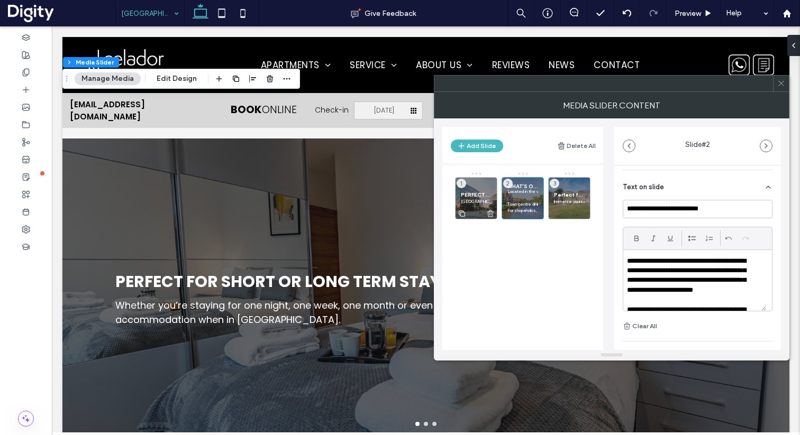
click at [479, 197] on span "PERFECT FOR WORKING PROFESSIONALS" at bounding box center [476, 195] width 31 height 7
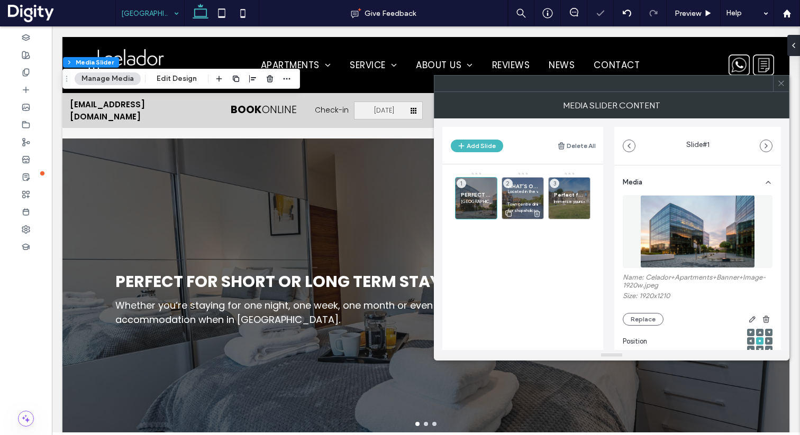
click at [521, 195] on p at bounding box center [522, 198] width 31 height 6
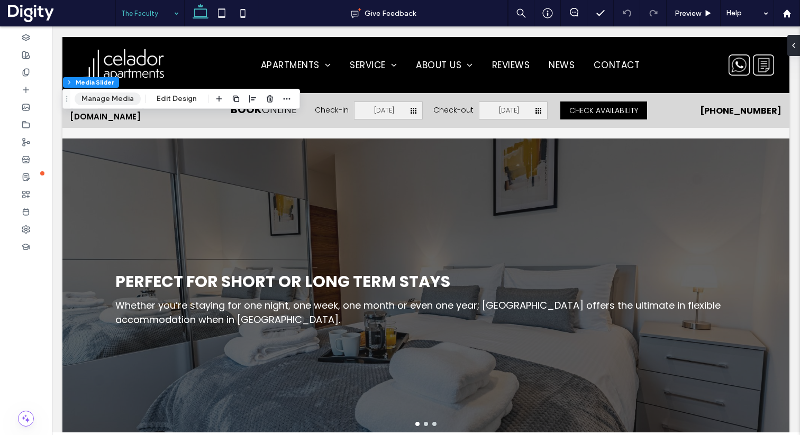
click at [116, 101] on button "Manage Media" at bounding box center [108, 99] width 66 height 13
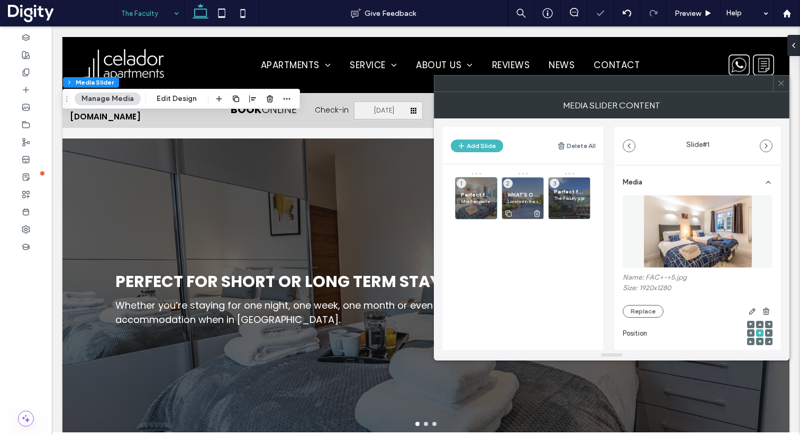
click at [526, 198] on p "Located in the very heart of [GEOGRAPHIC_DATA], The Faculty is the perfect base…" at bounding box center [522, 201] width 31 height 6
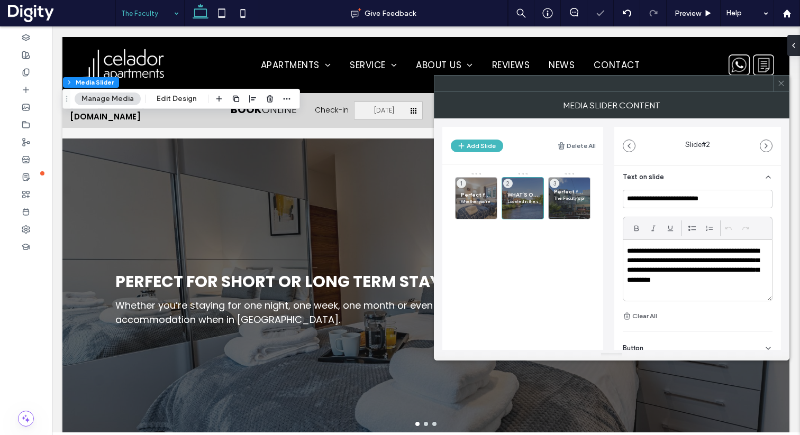
scroll to position [292, 0]
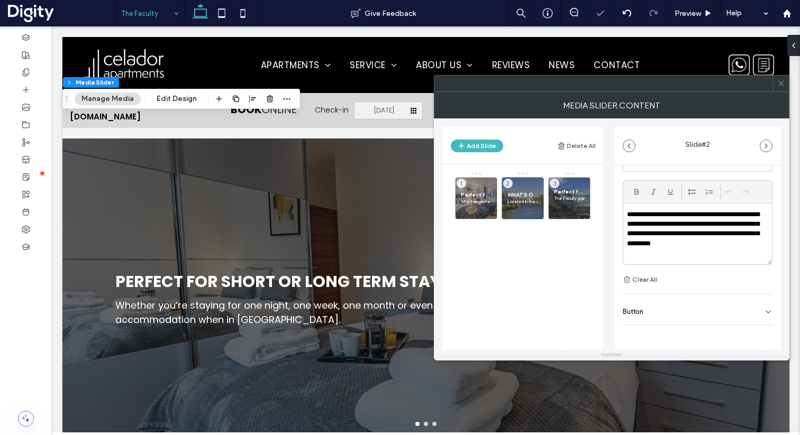
click at [674, 225] on p "**********" at bounding box center [694, 229] width 135 height 39
paste div
drag, startPoint x: 687, startPoint y: 224, endPoint x: 735, endPoint y: 224, distance: 48.7
click at [735, 224] on p "**********" at bounding box center [691, 234] width 128 height 49
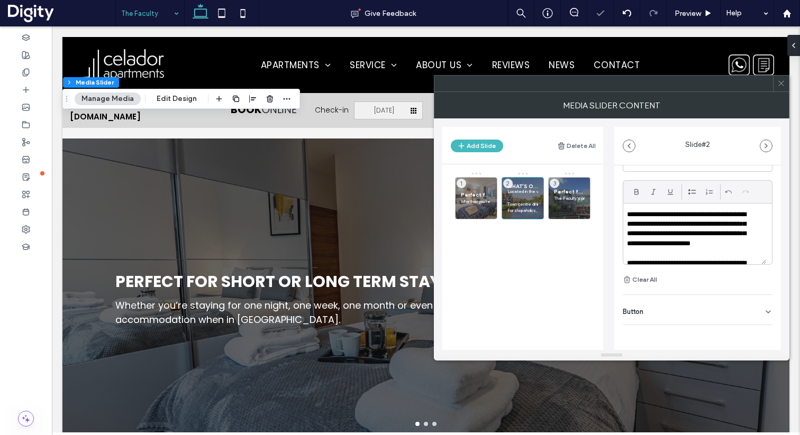
click at [725, 253] on p at bounding box center [694, 254] width 135 height 10
click at [780, 85] on icon at bounding box center [781, 83] width 8 height 8
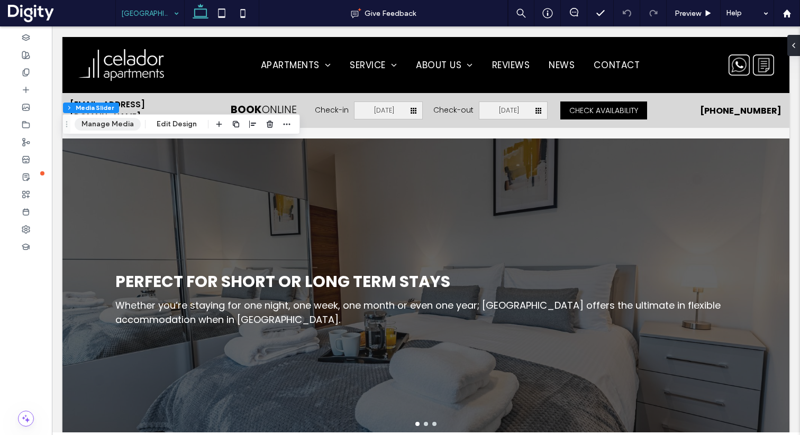
click at [112, 126] on button "Manage Media" at bounding box center [108, 124] width 66 height 13
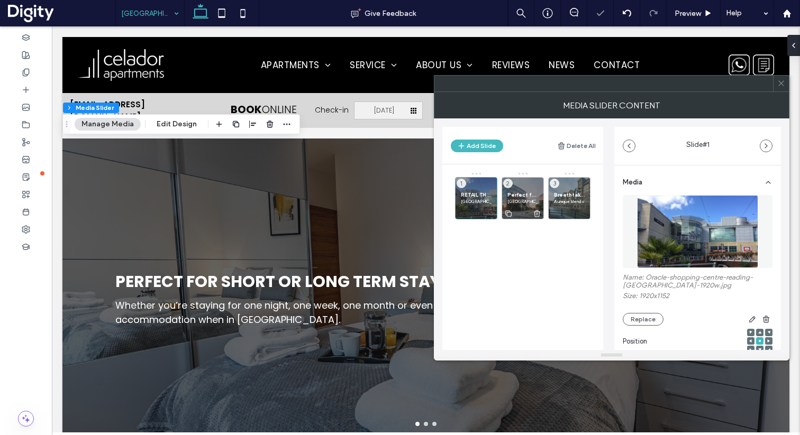
click at [520, 201] on p "[GEOGRAPHIC_DATA] has been designed with the modern professional in mind and is…" at bounding box center [522, 201] width 31 height 6
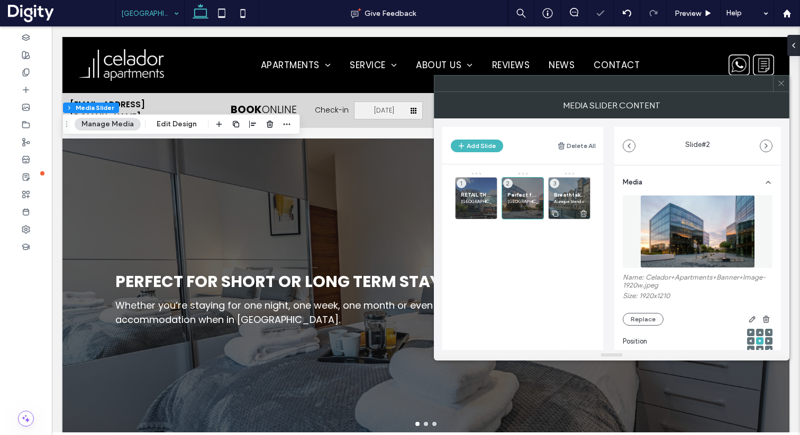
click at [559, 198] on p "A unique blend of urban living and natural beauty right in [GEOGRAPHIC_DATA]’s …" at bounding box center [569, 201] width 31 height 6
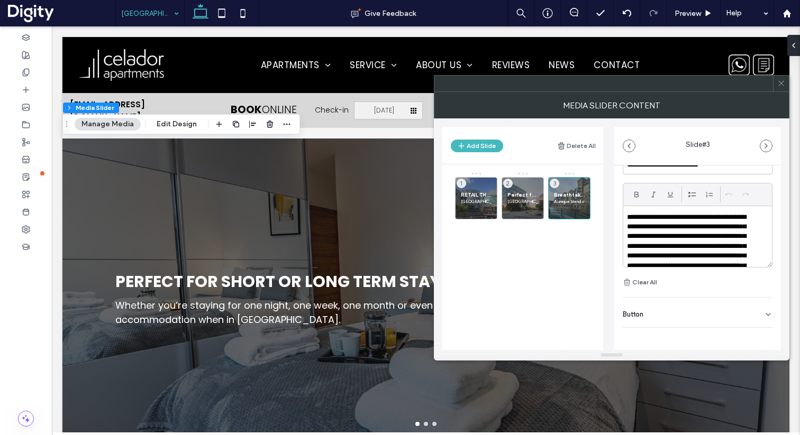
scroll to position [298, 0]
click at [666, 235] on p "**********" at bounding box center [691, 264] width 128 height 107
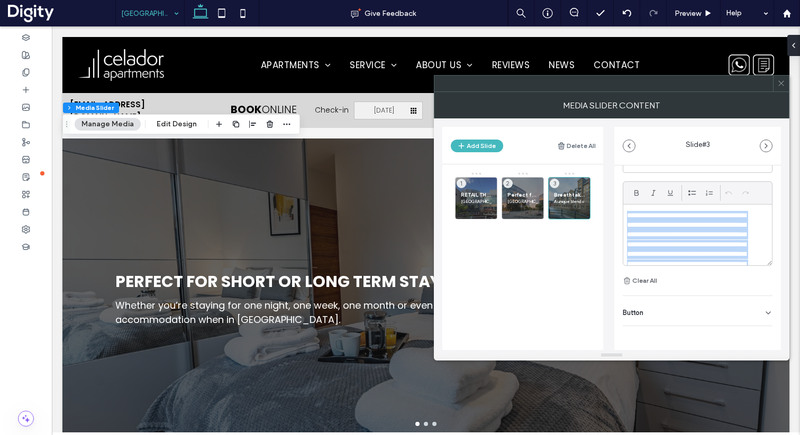
paste div
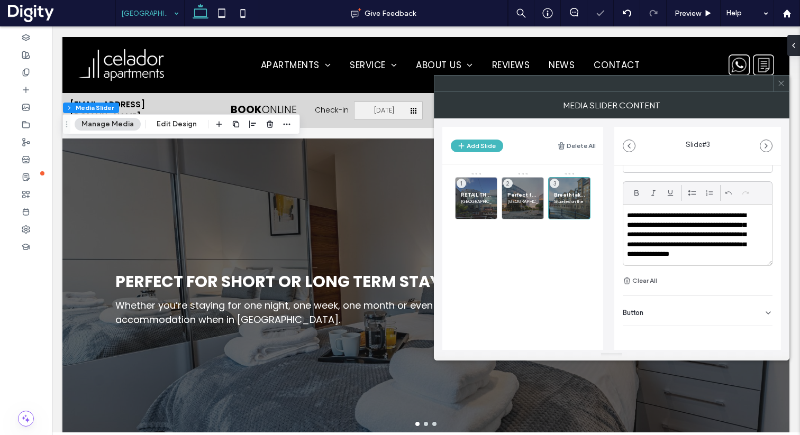
scroll to position [1, 0]
click at [780, 81] on icon at bounding box center [781, 83] width 8 height 8
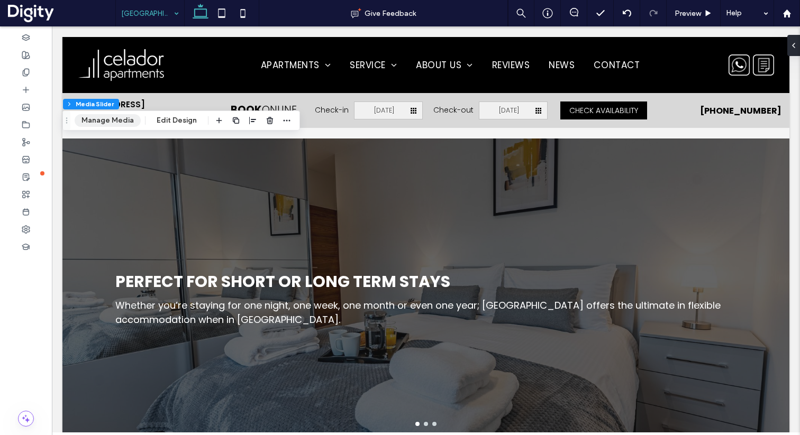
click at [114, 122] on button "Manage Media" at bounding box center [108, 120] width 66 height 13
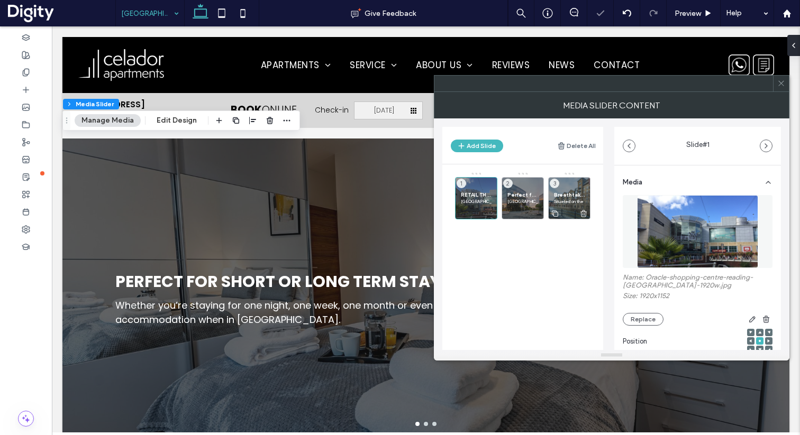
click at [558, 195] on span "Breathtaking [GEOGRAPHIC_DATA]" at bounding box center [569, 195] width 31 height 7
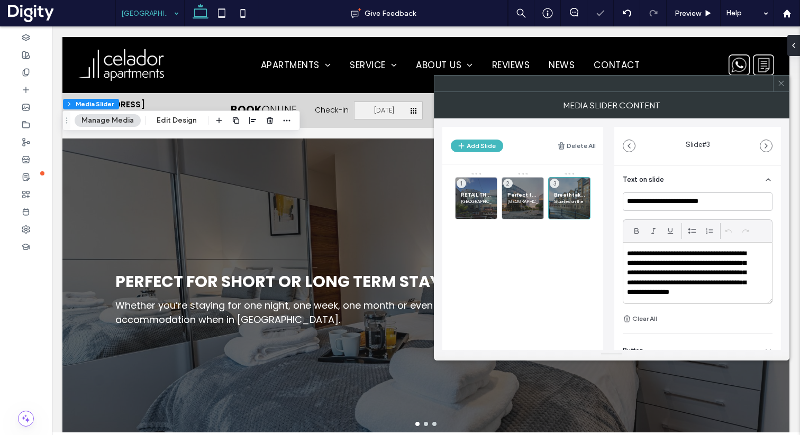
scroll to position [261, 0]
click at [663, 271] on p "**********" at bounding box center [691, 272] width 128 height 49
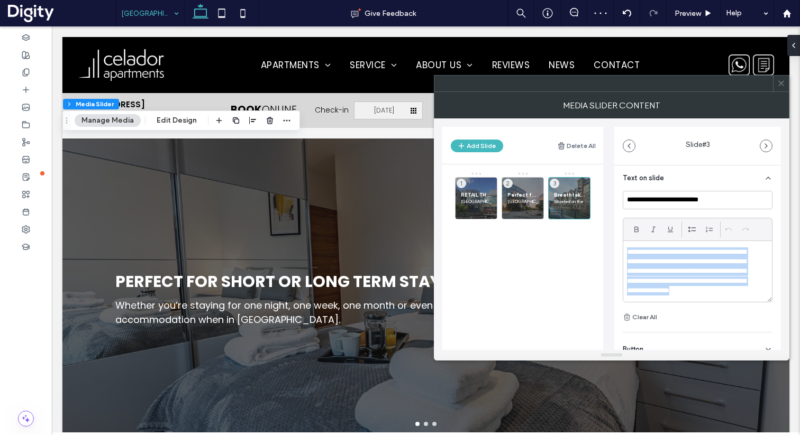
paste div
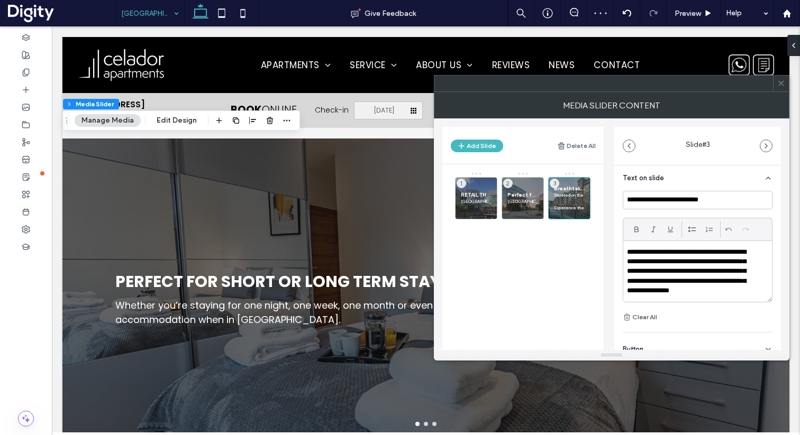
scroll to position [61, 0]
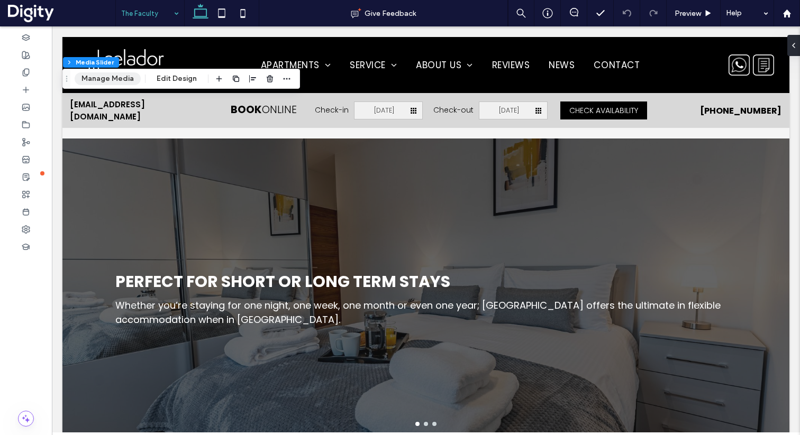
click at [111, 80] on button "Manage Media" at bounding box center [108, 78] width 66 height 13
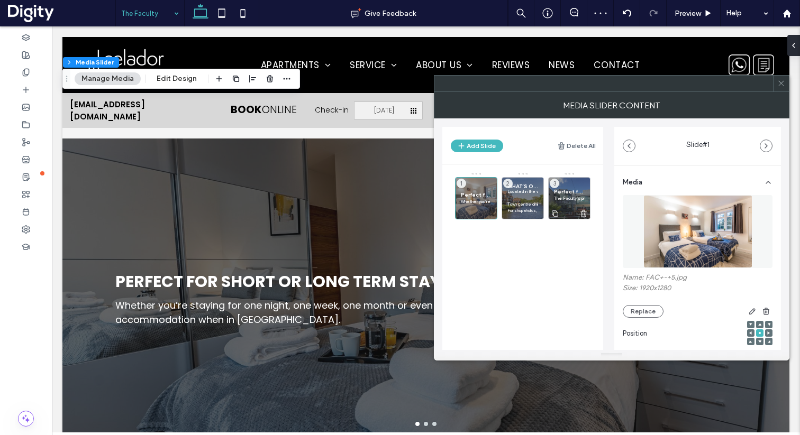
click at [567, 195] on span "Perfect for Soaking up Culture" at bounding box center [569, 191] width 31 height 7
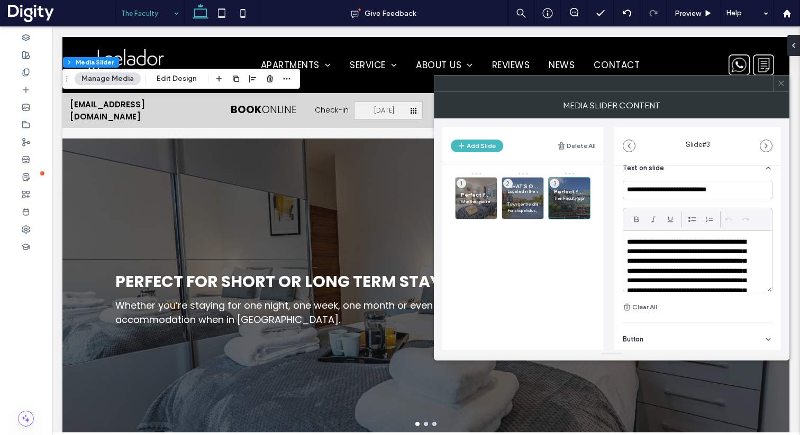
scroll to position [301, 0]
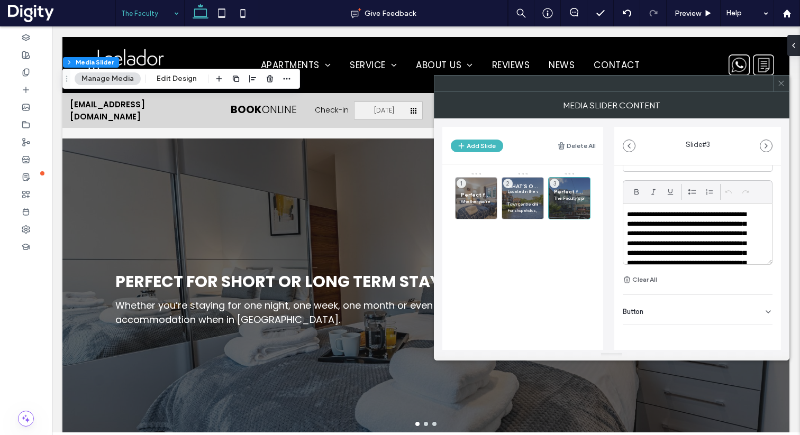
click at [667, 225] on p "**********" at bounding box center [691, 268] width 128 height 117
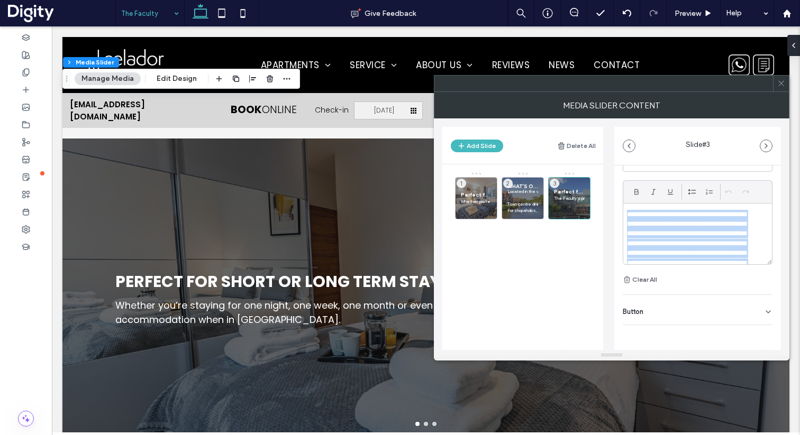
paste div
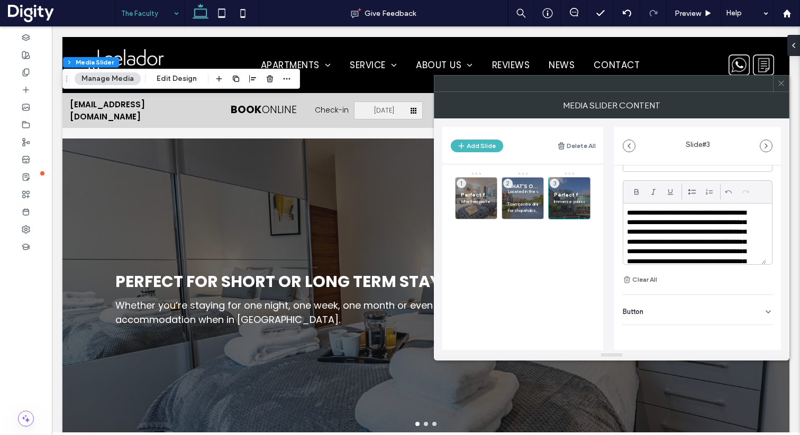
scroll to position [0, 0]
drag, startPoint x: 665, startPoint y: 236, endPoint x: 647, endPoint y: 243, distance: 19.0
click at [647, 243] on p "**********" at bounding box center [691, 278] width 128 height 137
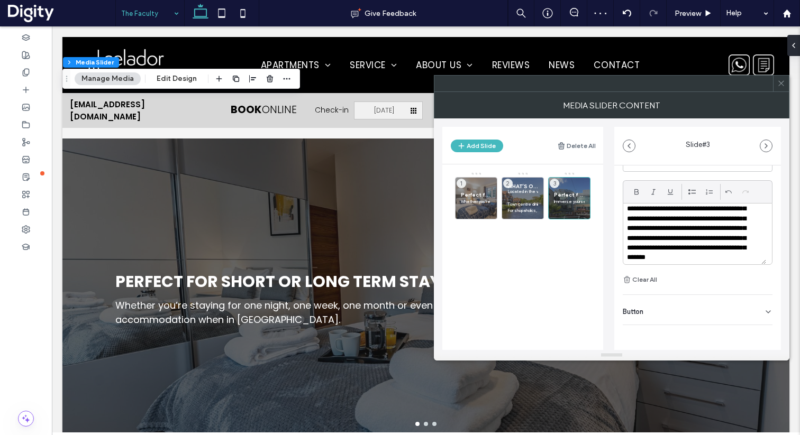
scroll to position [79, 0]
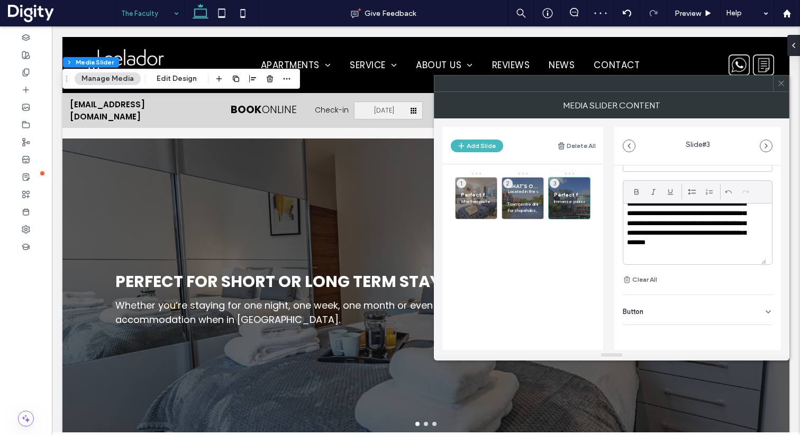
click at [778, 85] on icon at bounding box center [781, 83] width 8 height 8
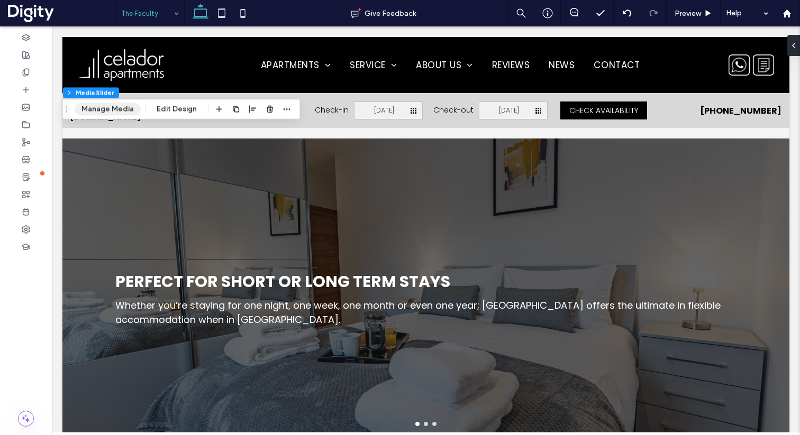
click at [101, 109] on button "Manage Media" at bounding box center [108, 109] width 66 height 13
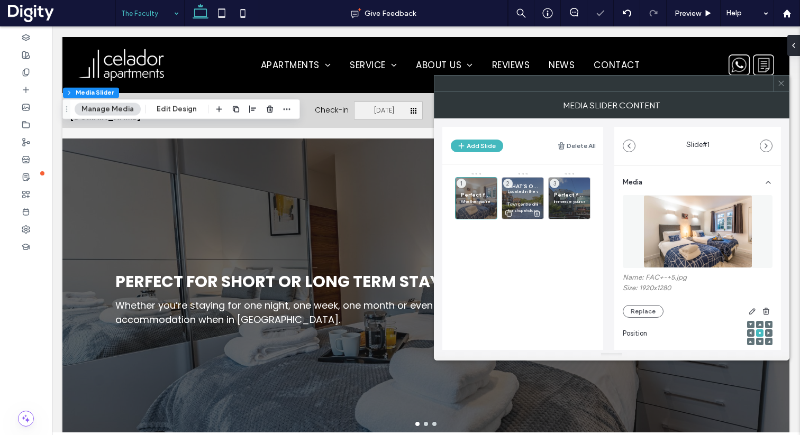
click at [513, 194] on p "Located in the very heart of [GEOGRAPHIC_DATA], The Faculty is the perfect base…" at bounding box center [522, 191] width 31 height 6
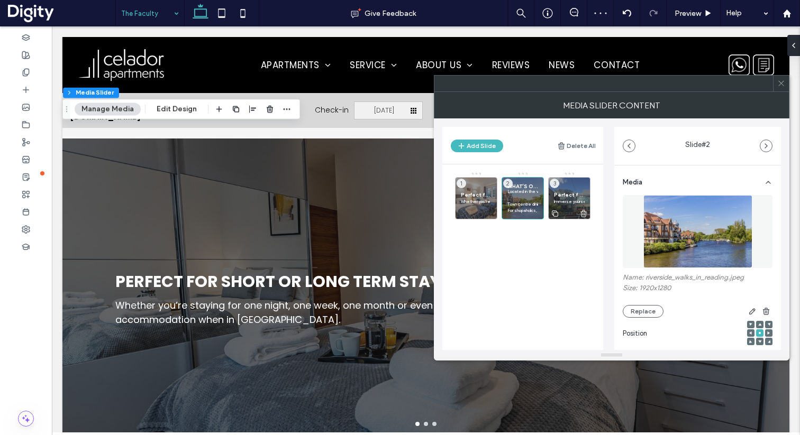
click at [565, 190] on div "Perfect for Soaking up Culture Immerse yourself in [GEOGRAPHIC_DATA]’s rich his…" at bounding box center [569, 198] width 42 height 42
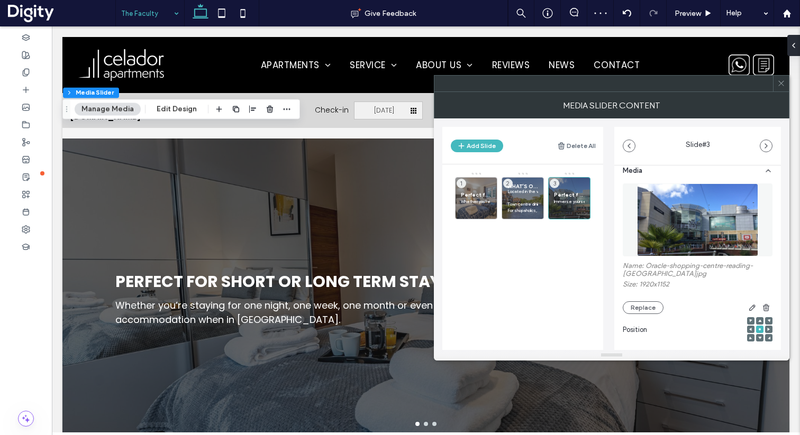
scroll to position [14, 0]
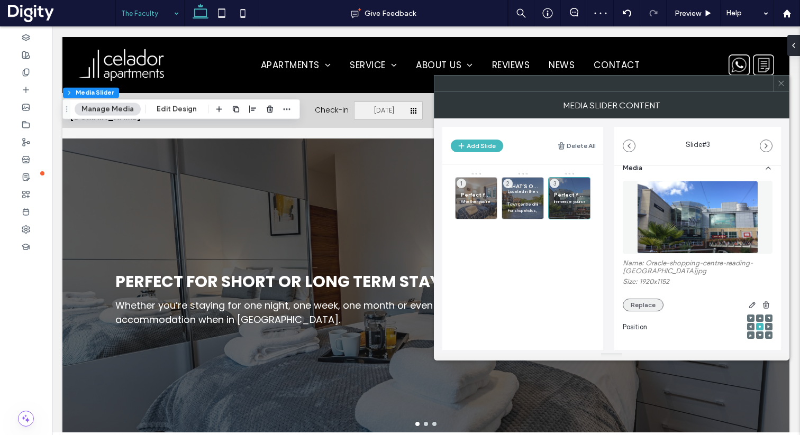
click at [640, 303] on button "Replace" at bounding box center [643, 305] width 41 height 13
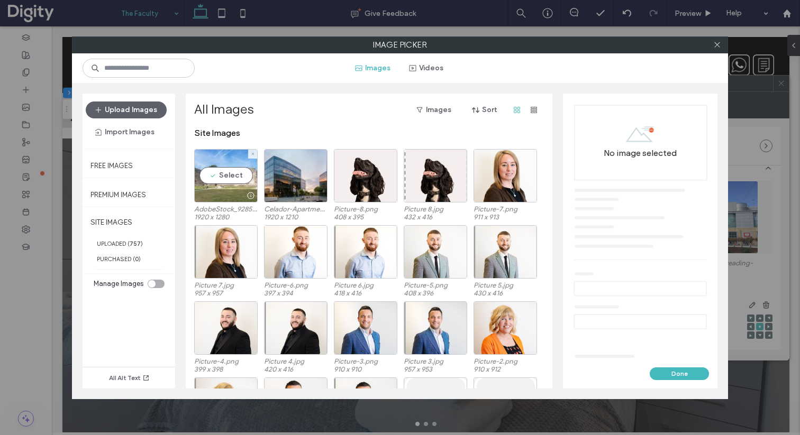
click at [219, 176] on div "Select" at bounding box center [225, 175] width 63 height 53
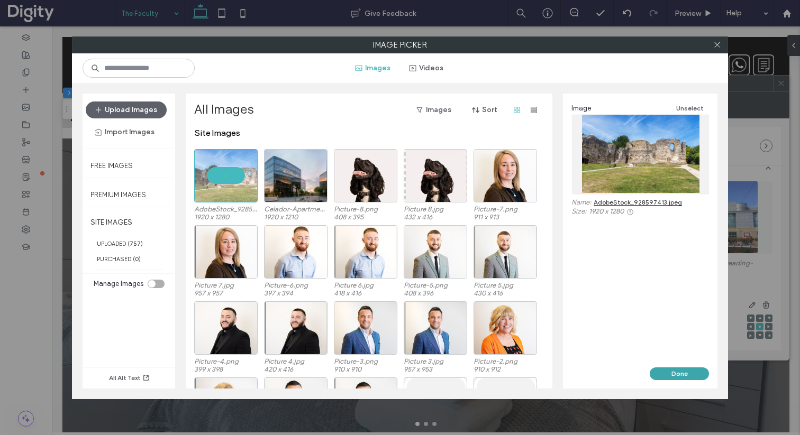
click at [672, 369] on button "Done" at bounding box center [679, 374] width 59 height 13
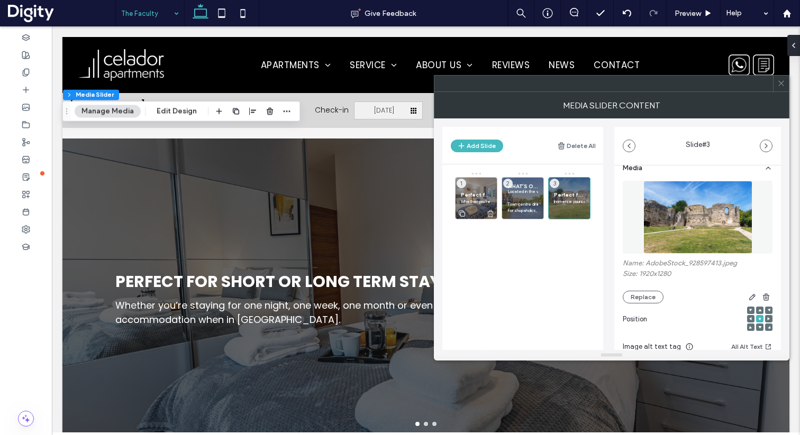
click at [474, 195] on span "Perfect for Short or Long Term Stays" at bounding box center [476, 195] width 31 height 7
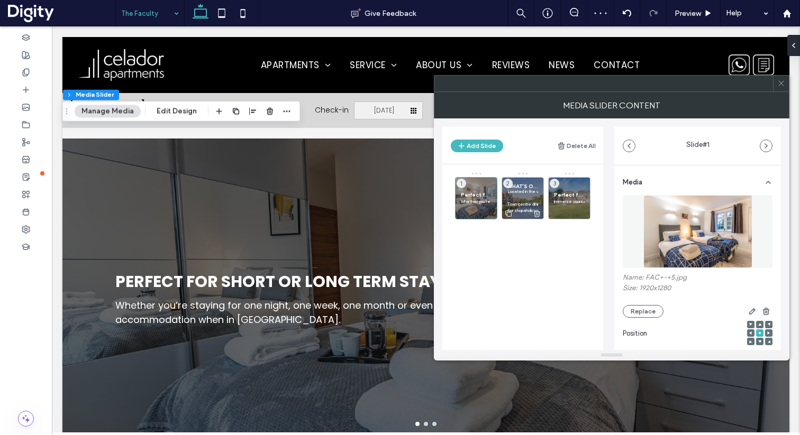
click at [513, 194] on p "Located in the very heart of [GEOGRAPHIC_DATA], The Faculty is the perfect base…" at bounding box center [522, 191] width 31 height 6
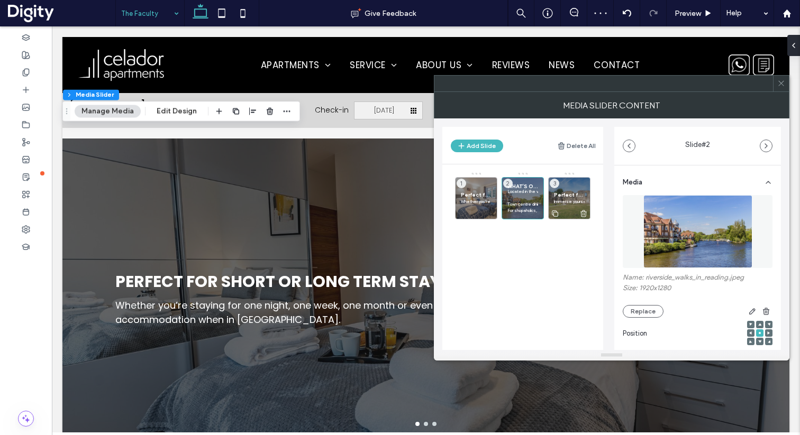
click at [567, 193] on span "Perfect for Soaking up Culture" at bounding box center [569, 195] width 31 height 7
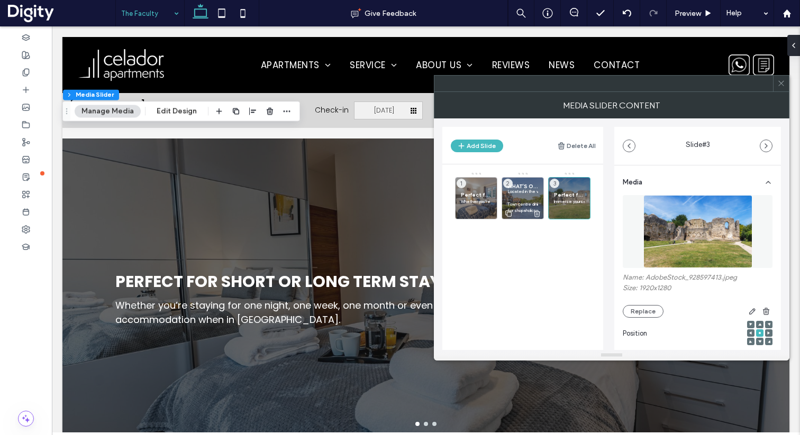
click at [515, 199] on p at bounding box center [522, 198] width 31 height 6
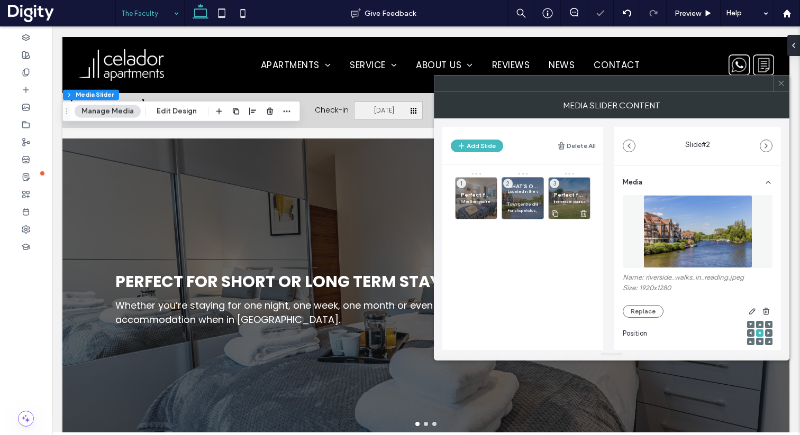
click at [567, 197] on span "Perfect for Soaking up Culture" at bounding box center [569, 195] width 31 height 7
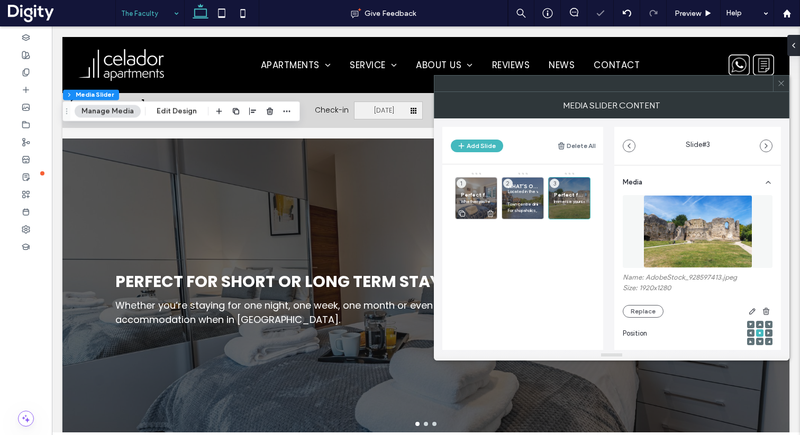
click at [468, 195] on span "Perfect for Short or Long Term Stays" at bounding box center [476, 195] width 31 height 7
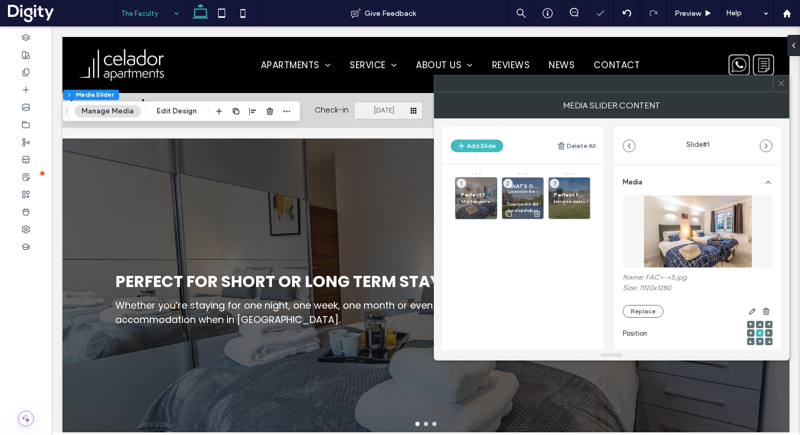
click at [521, 194] on p "Located in the very heart of [GEOGRAPHIC_DATA], The Faculty is the perfect base…" at bounding box center [522, 191] width 31 height 6
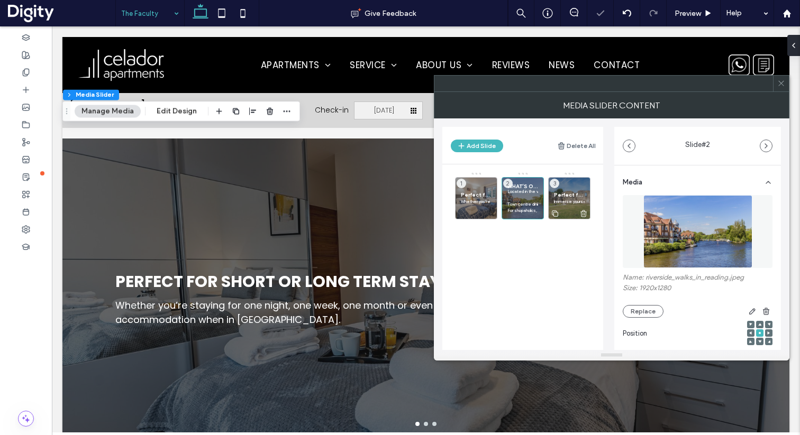
click at [566, 193] on span "Perfect for Soaking up Culture" at bounding box center [569, 195] width 31 height 7
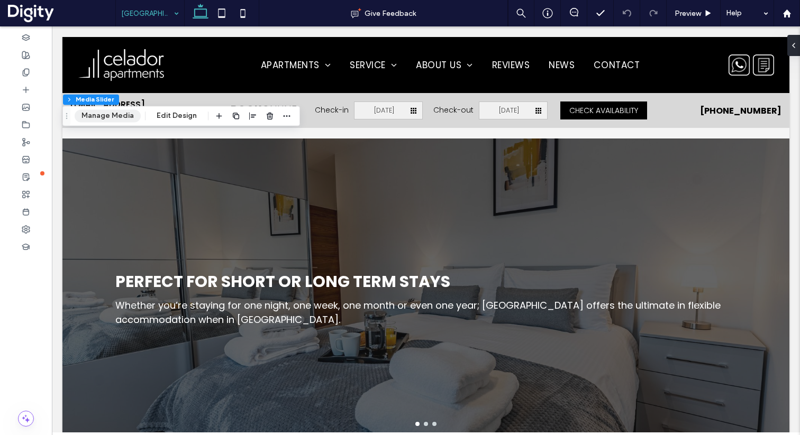
click at [121, 122] on button "Manage Media" at bounding box center [108, 116] width 66 height 13
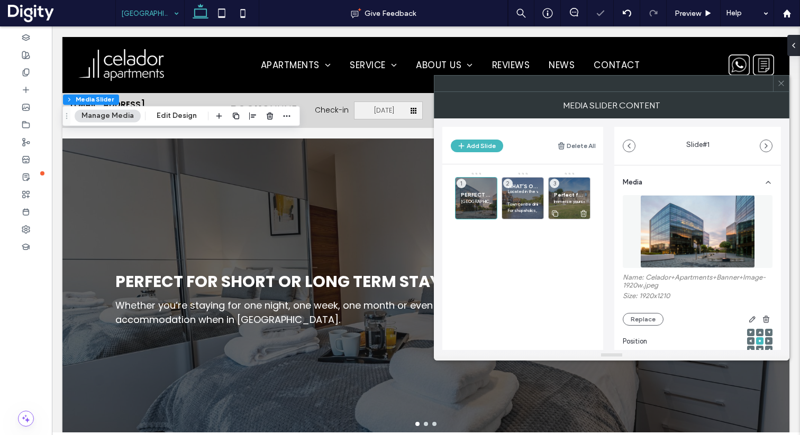
click at [559, 196] on span "Perfect for Soaking up Culture" at bounding box center [569, 195] width 31 height 7
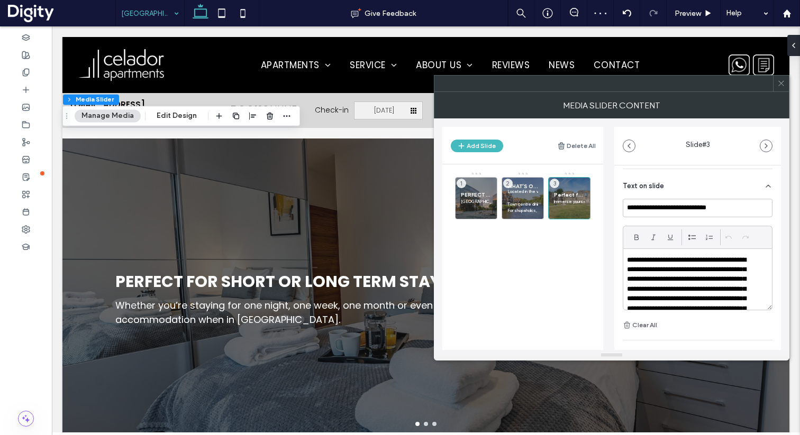
scroll to position [248, 0]
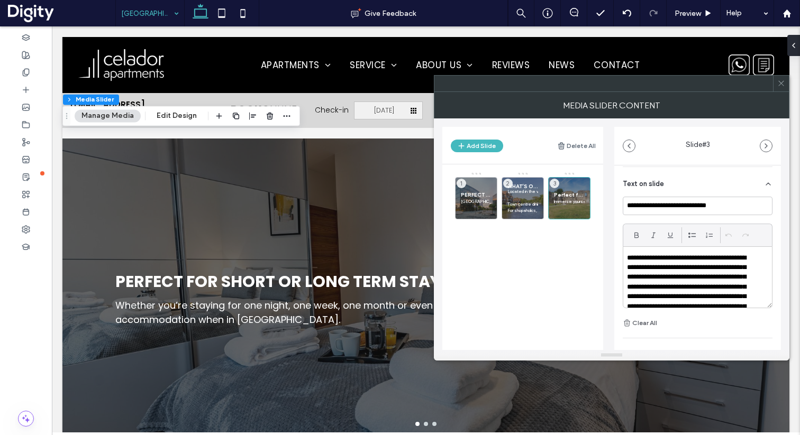
click at [660, 268] on p "**********" at bounding box center [691, 316] width 128 height 127
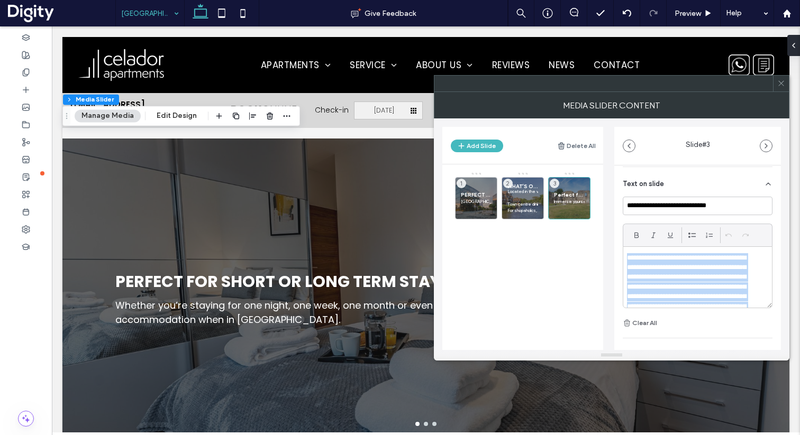
paste div
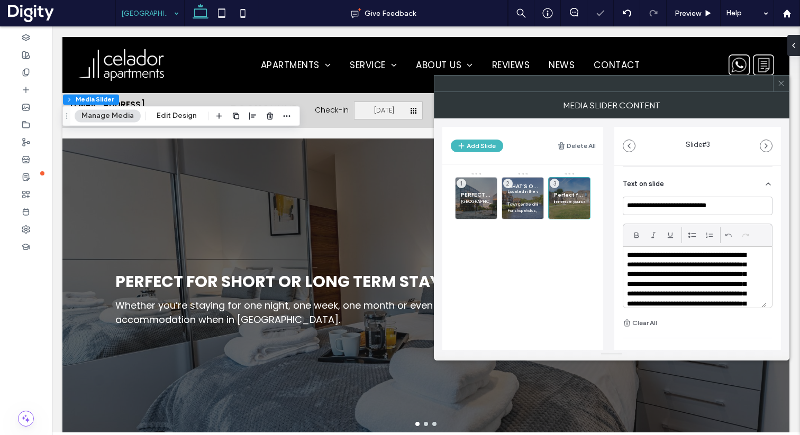
scroll to position [0, 0]
drag, startPoint x: 668, startPoint y: 277, endPoint x: 625, endPoint y: 277, distance: 42.9
click at [625, 277] on div "**********" at bounding box center [694, 277] width 143 height 61
drag, startPoint x: 732, startPoint y: 278, endPoint x: 670, endPoint y: 277, distance: 61.9
click at [670, 277] on p "**********" at bounding box center [691, 321] width 128 height 137
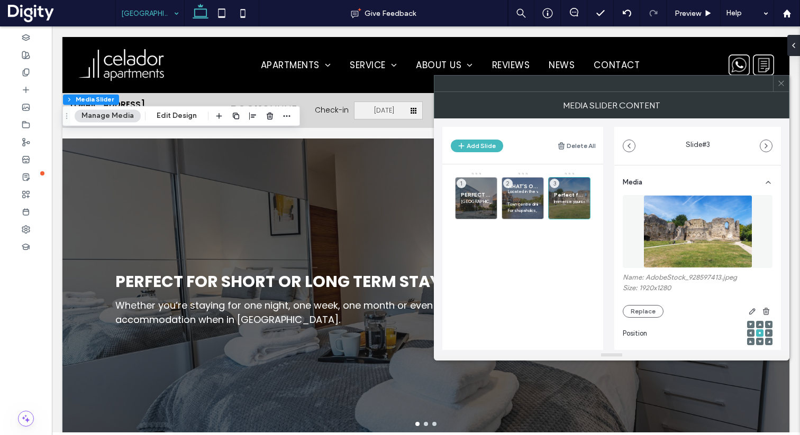
click at [783, 81] on use at bounding box center [780, 83] width 5 height 5
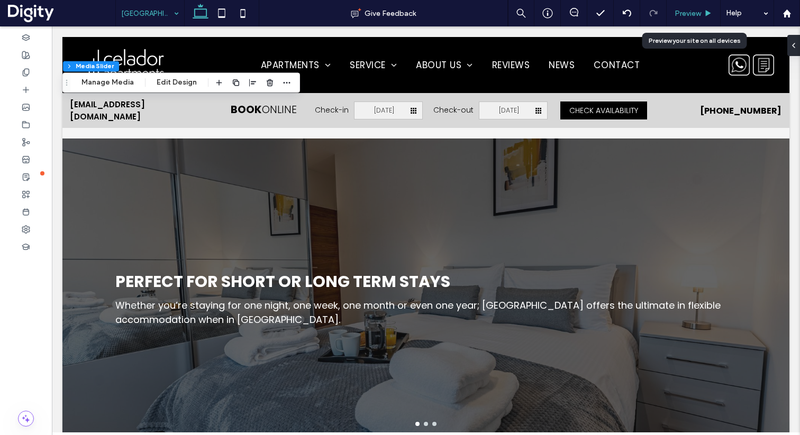
click at [689, 13] on span "Preview" at bounding box center [688, 13] width 26 height 9
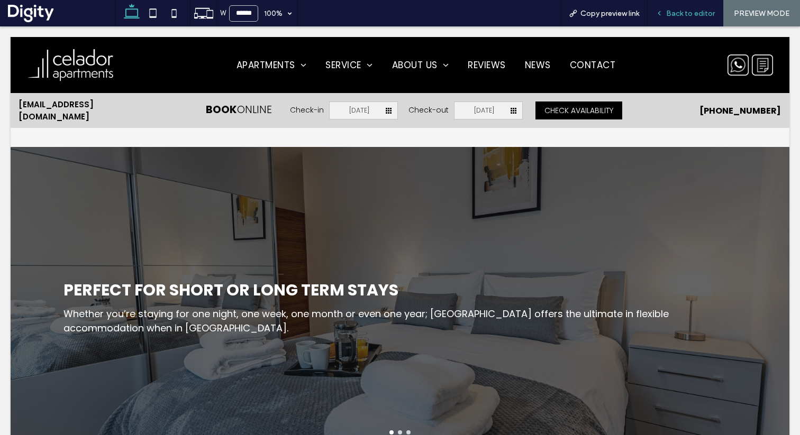
click at [666, 14] on div "Back to editor" at bounding box center [685, 13] width 75 height 9
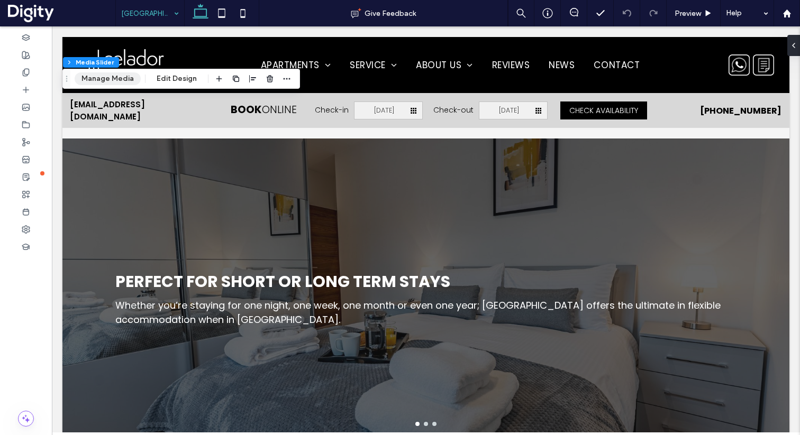
click at [118, 78] on button "Manage Media" at bounding box center [108, 78] width 66 height 13
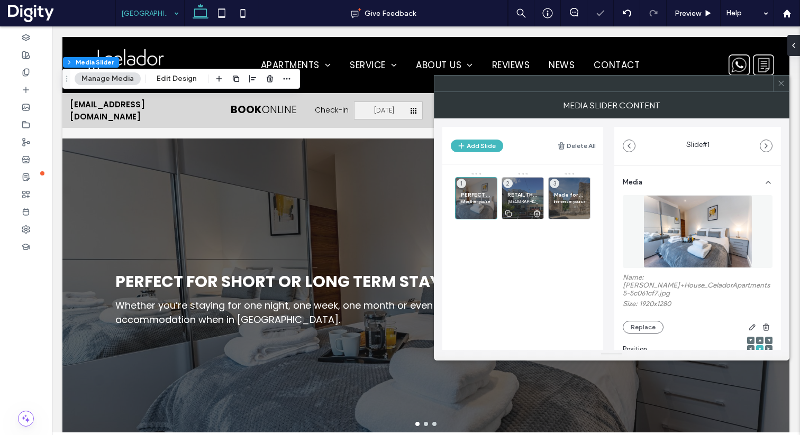
click at [526, 193] on span "RETAIL THERAPY" at bounding box center [522, 195] width 31 height 7
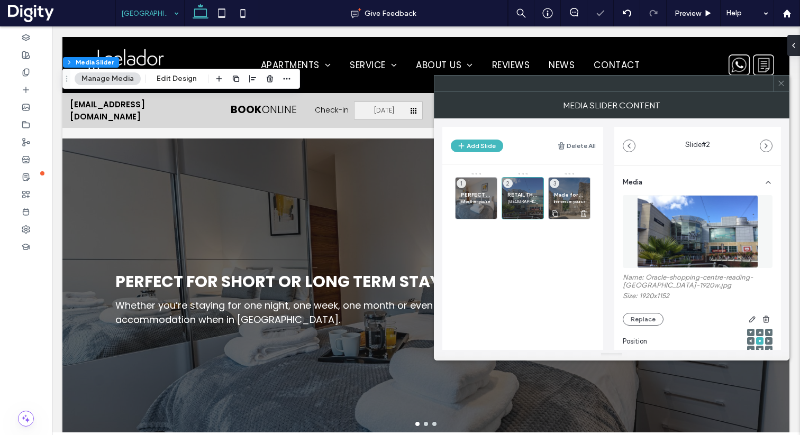
click at [567, 194] on span "Made for Soaking up Culture" at bounding box center [569, 195] width 31 height 7
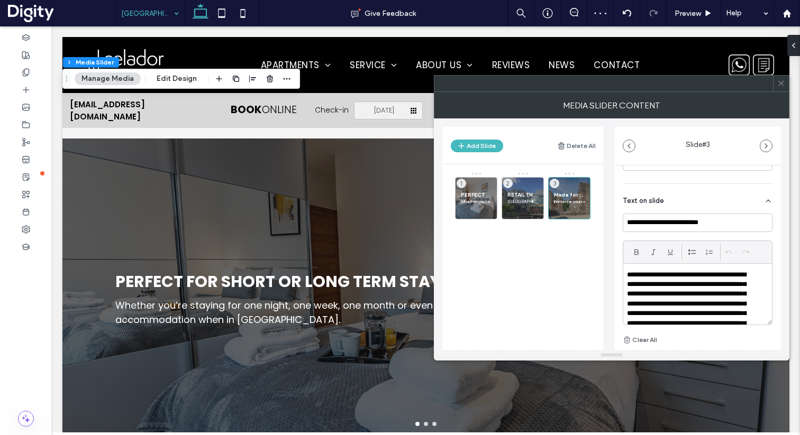
scroll to position [252, 0]
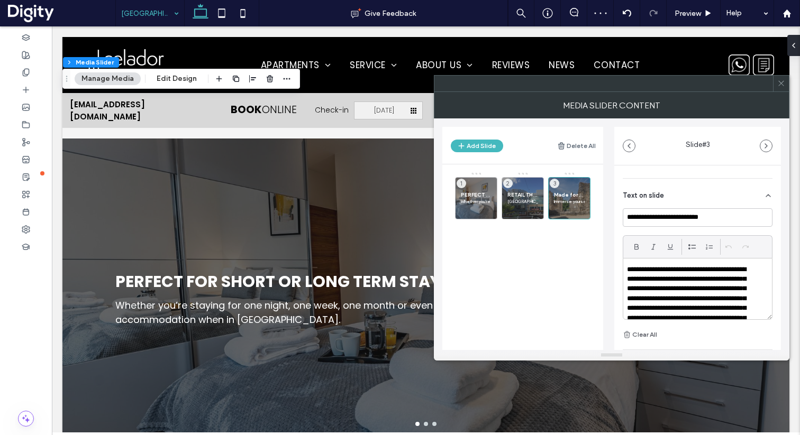
click at [665, 269] on p "**********" at bounding box center [691, 328] width 128 height 127
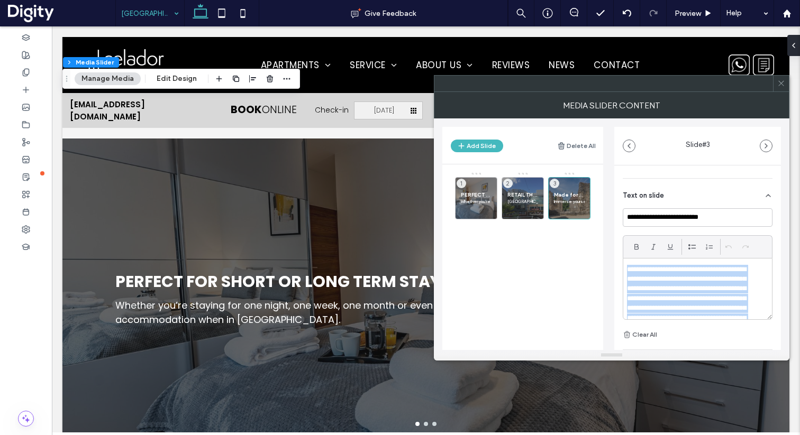
paste div
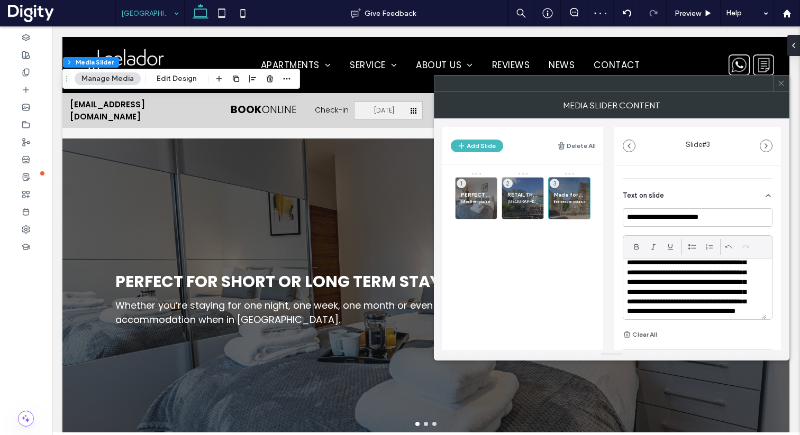
scroll to position [64, 0]
click at [667, 208] on input "**********" at bounding box center [698, 217] width 150 height 19
paste input "***"
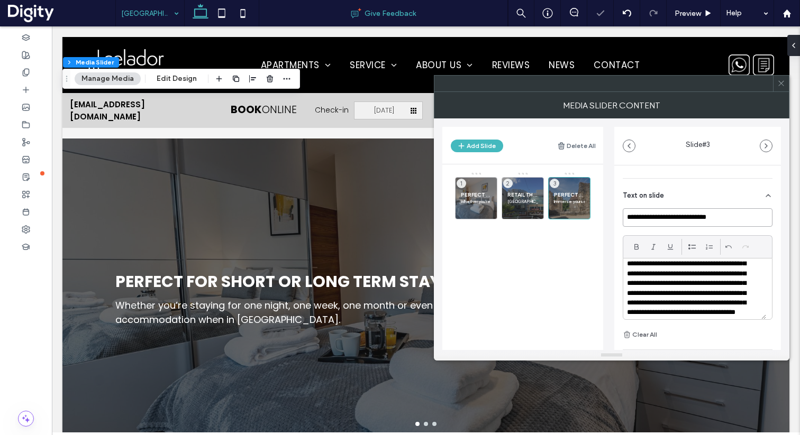
type input "**********"
click at [660, 257] on p "**********" at bounding box center [691, 269] width 128 height 137
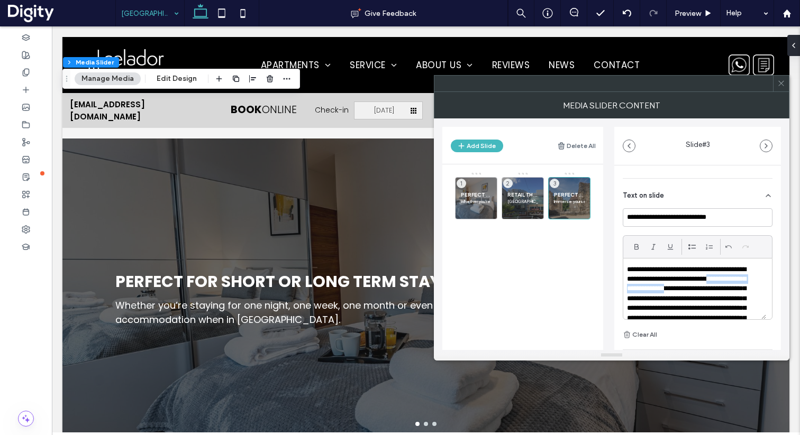
drag, startPoint x: 719, startPoint y: 274, endPoint x: 625, endPoint y: 273, distance: 93.7
click at [625, 273] on div "**********" at bounding box center [694, 289] width 143 height 61
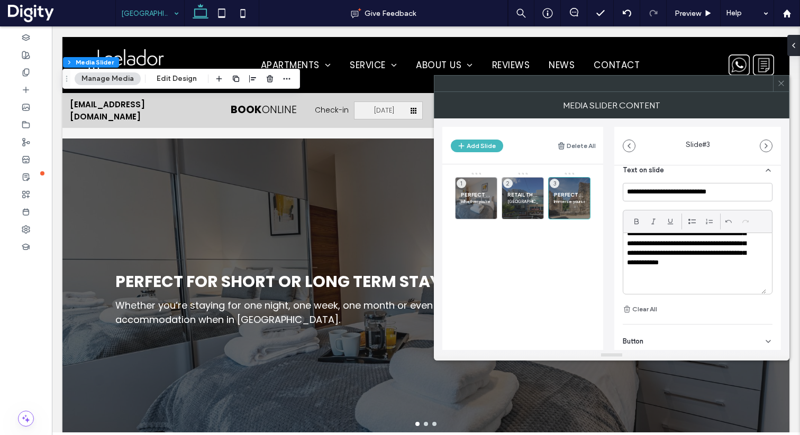
scroll to position [278, 0]
click at [470, 200] on p "Whether you’re staying for one night, one week, one month or even one year; [GE…" at bounding box center [476, 201] width 31 height 6
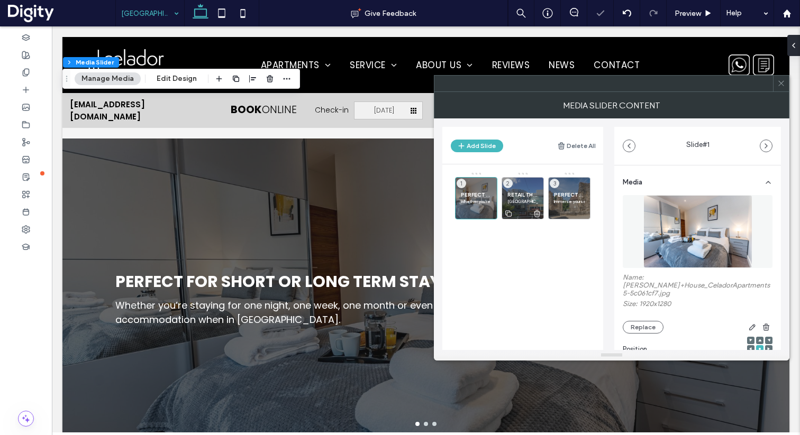
click at [520, 194] on span "RETAIL THERAPY" at bounding box center [522, 195] width 31 height 7
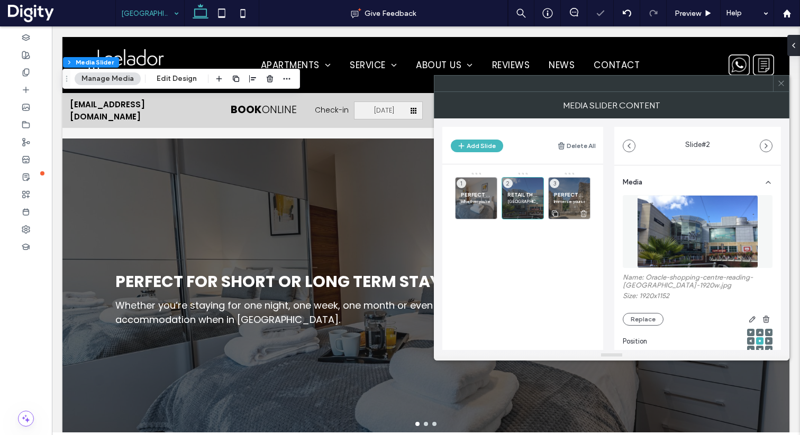
click at [558, 196] on span "PERFECT FOR SOAKING UP CULTURE" at bounding box center [569, 195] width 31 height 7
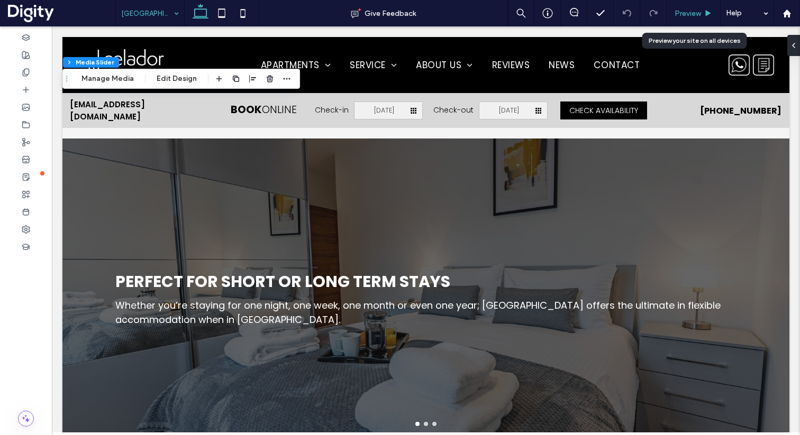
click at [675, 14] on span "Preview" at bounding box center [688, 13] width 26 height 9
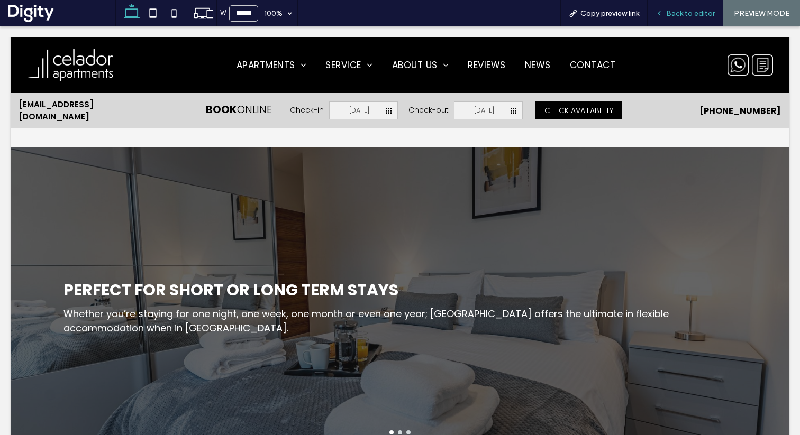
click at [669, 10] on span "Back to editor" at bounding box center [690, 13] width 49 height 9
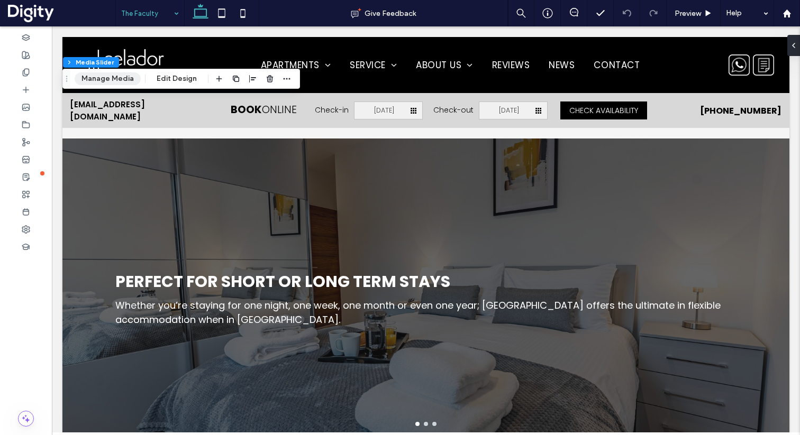
click at [119, 76] on button "Manage Media" at bounding box center [108, 78] width 66 height 13
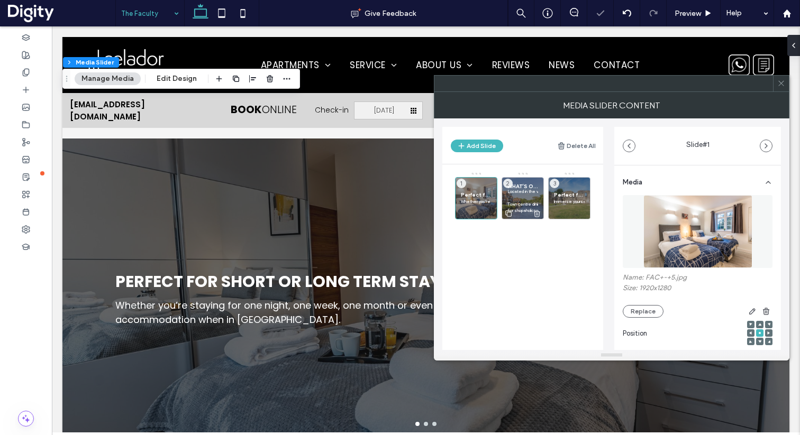
click at [516, 196] on p at bounding box center [522, 198] width 31 height 6
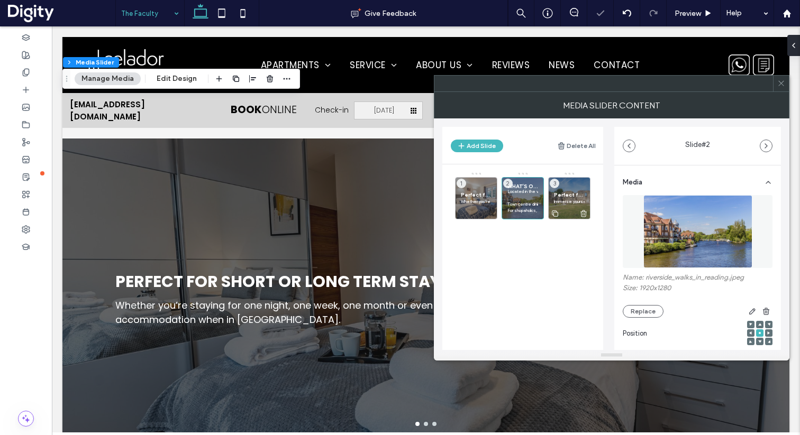
click at [573, 197] on span "Perfect for Soaking up Culture" at bounding box center [569, 195] width 31 height 7
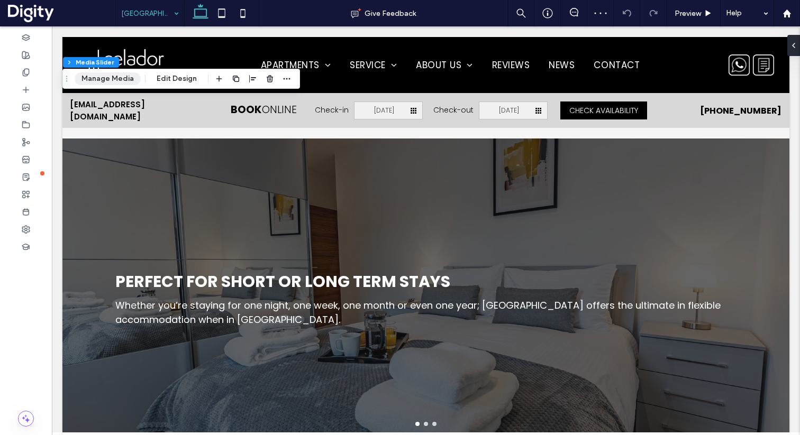
click at [110, 83] on button "Manage Media" at bounding box center [108, 78] width 66 height 13
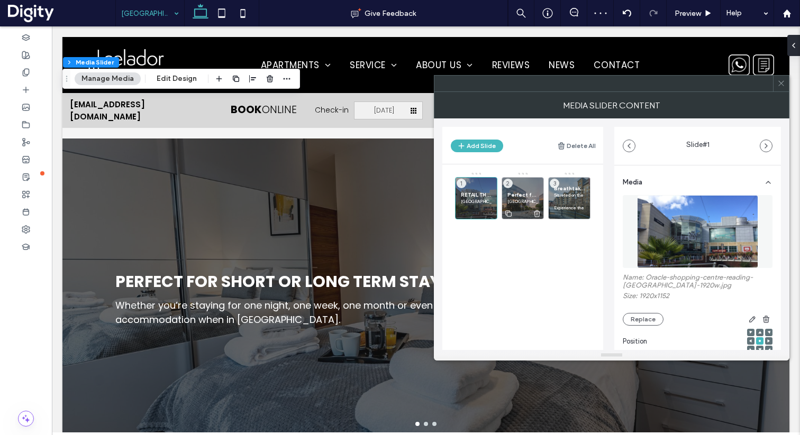
click at [511, 197] on span "Perfect for Working Professionals" at bounding box center [522, 195] width 31 height 7
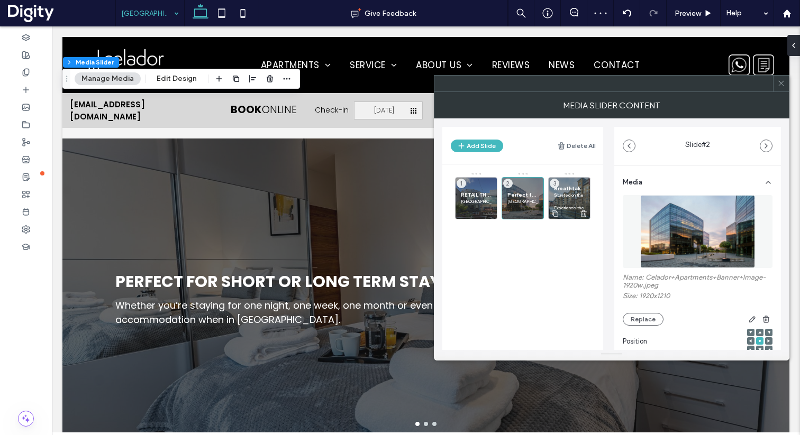
click at [568, 193] on p "Situated on the [GEOGRAPHIC_DATA], [GEOGRAPHIC_DATA] offers a breathtaking view…" at bounding box center [569, 195] width 31 height 6
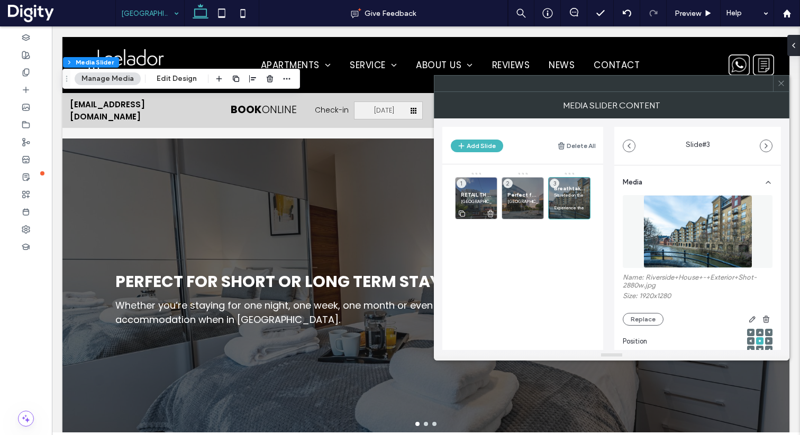
click at [470, 195] on span "RETAIL THERAPY" at bounding box center [476, 195] width 31 height 7
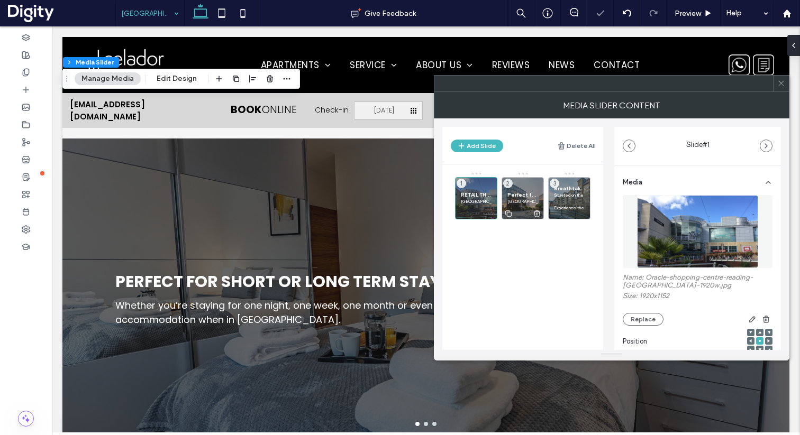
click at [518, 194] on span "Perfect for Working Professionals" at bounding box center [522, 195] width 31 height 7
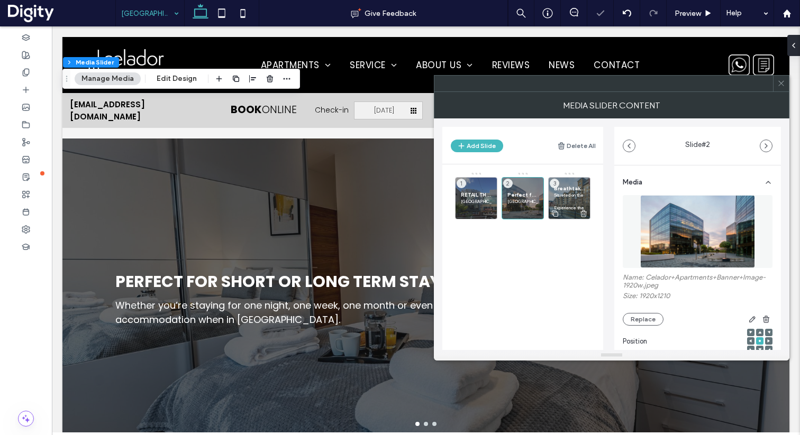
click at [560, 195] on p "Situated on the [GEOGRAPHIC_DATA], [GEOGRAPHIC_DATA] offers a breathtaking view…" at bounding box center [569, 195] width 31 height 6
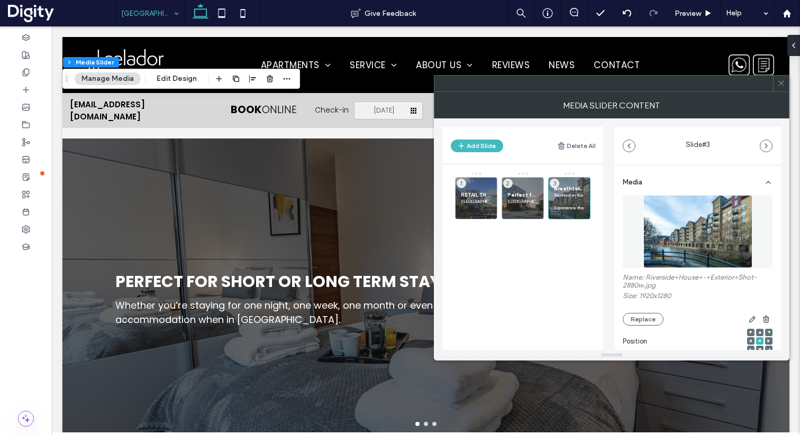
click at [783, 84] on icon at bounding box center [781, 83] width 8 height 8
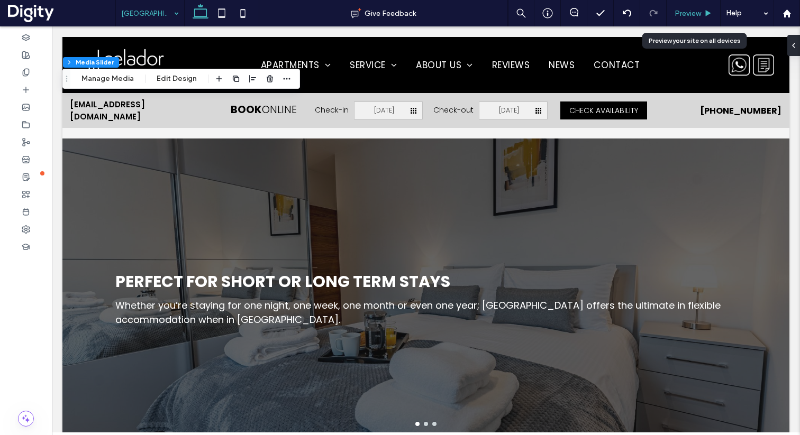
click at [678, 12] on span "Preview" at bounding box center [688, 13] width 26 height 9
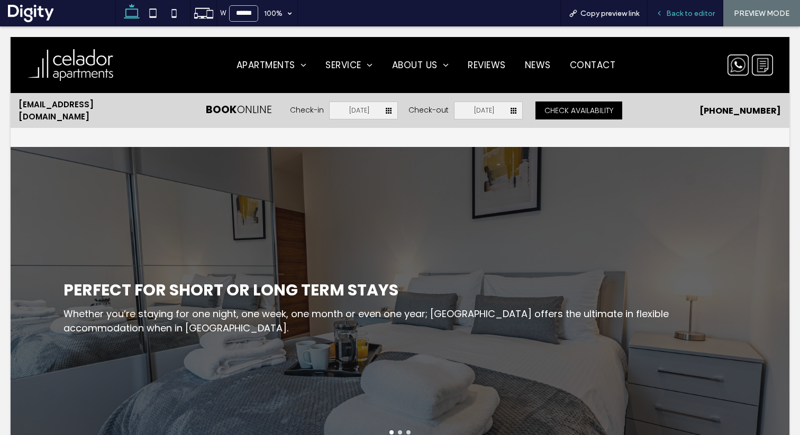
click at [679, 11] on span "Back to editor" at bounding box center [690, 13] width 49 height 9
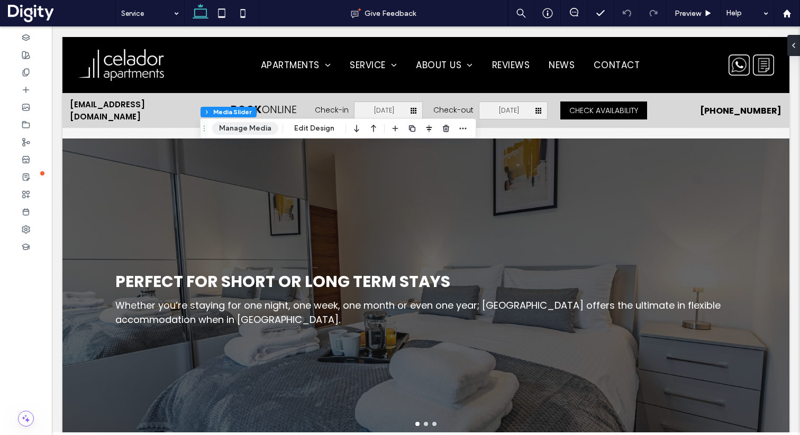
click at [255, 132] on button "Manage Media" at bounding box center [245, 128] width 66 height 13
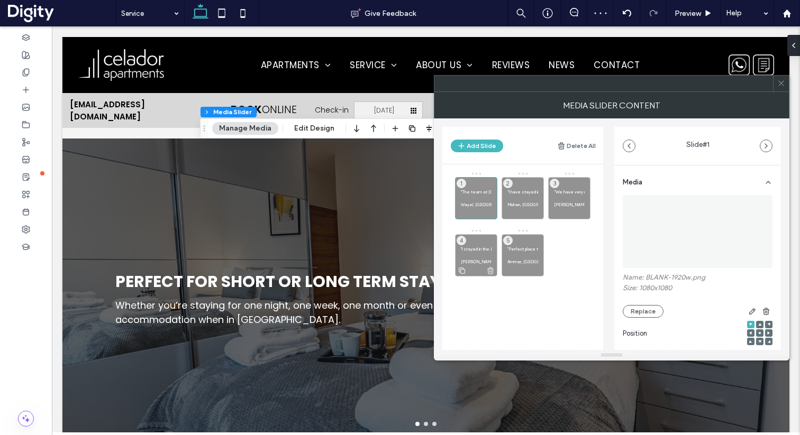
click at [492, 270] on icon at bounding box center [490, 271] width 8 height 10
click at [491, 270] on use at bounding box center [490, 270] width 6 height 7
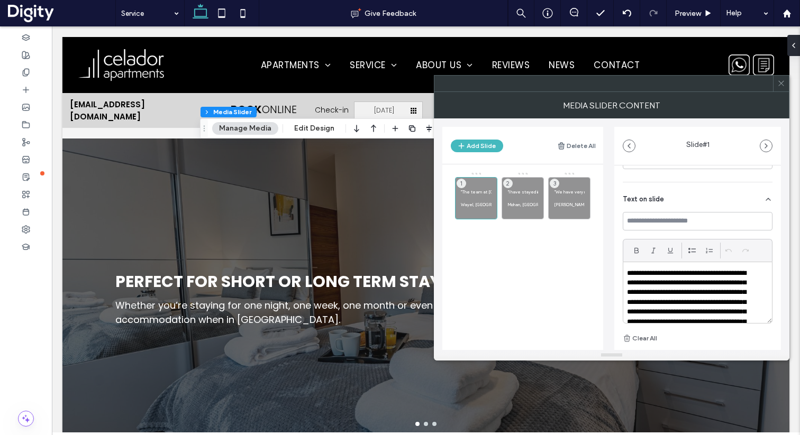
scroll to position [242, 0]
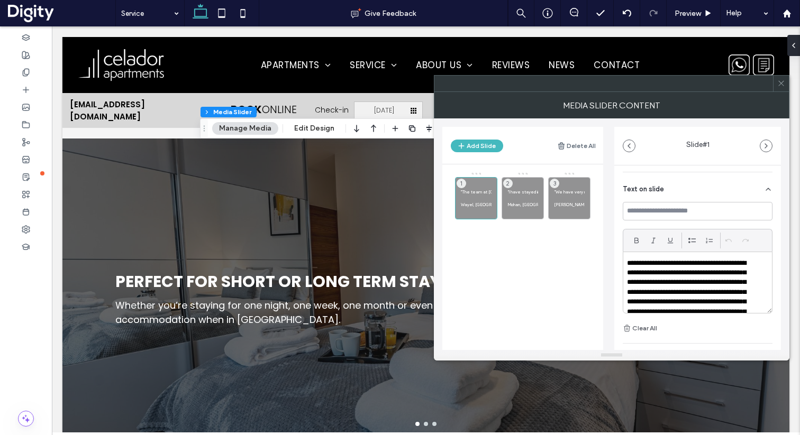
click at [664, 281] on p "**********" at bounding box center [691, 303] width 128 height 88
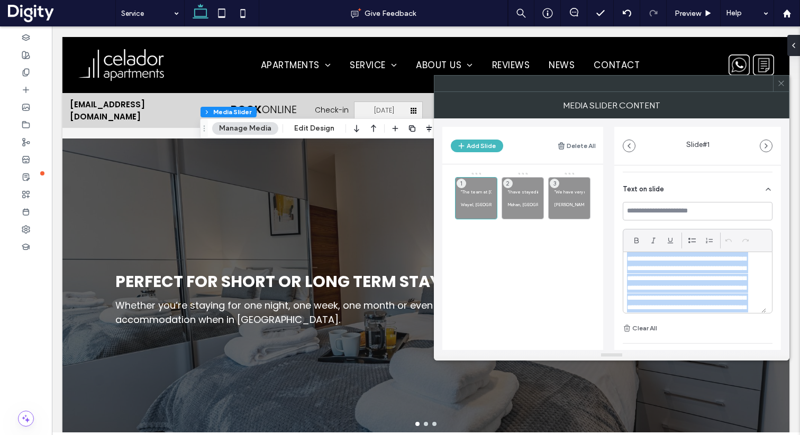
scroll to position [59, 0]
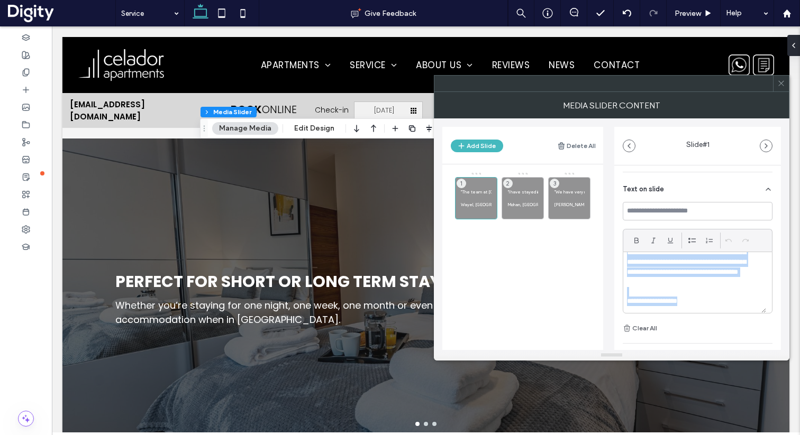
paste div
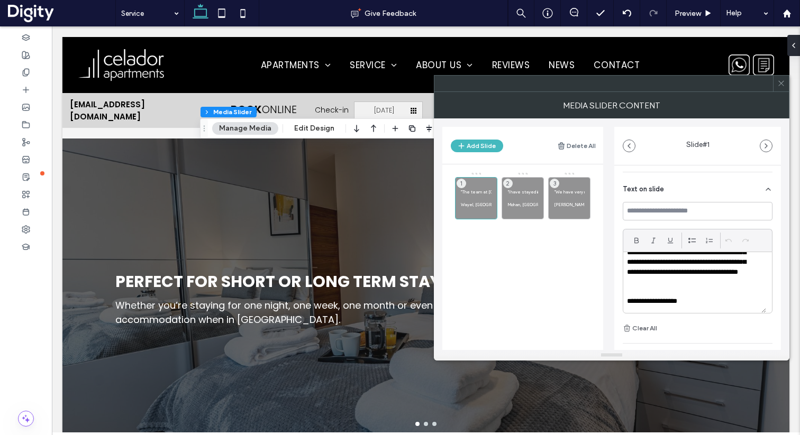
scroll to position [40, 0]
click at [628, 302] on p "**********" at bounding box center [691, 302] width 128 height 10
click at [521, 196] on p at bounding box center [522, 198] width 31 height 6
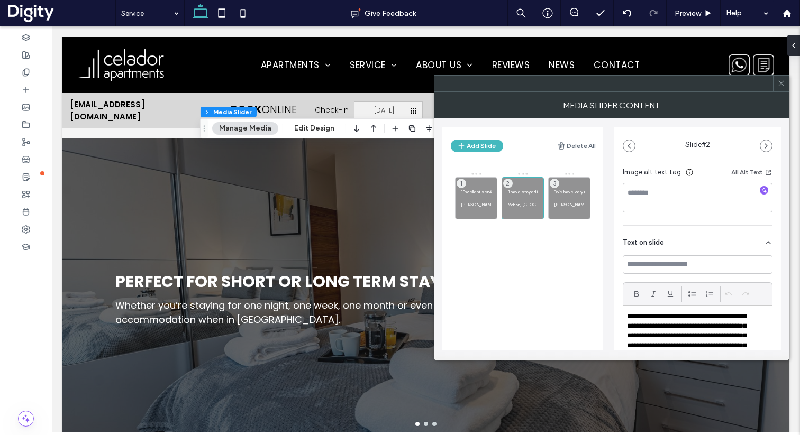
scroll to position [190, 0]
click at [696, 318] on p "**********" at bounding box center [691, 340] width 128 height 59
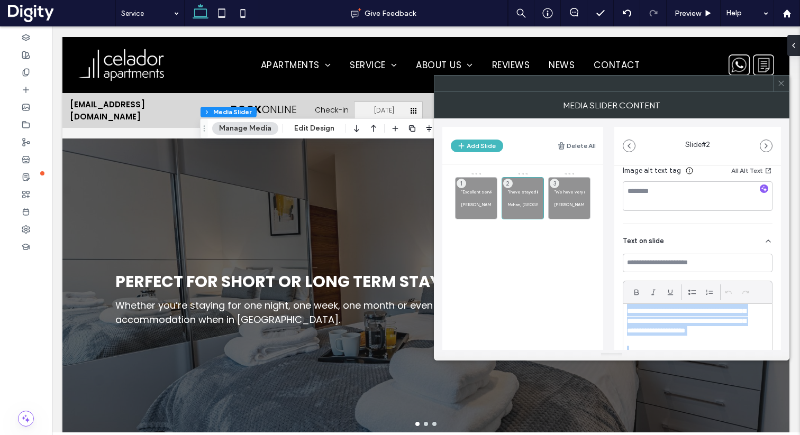
scroll to position [30, 0]
paste div
click at [628, 334] on p "**********" at bounding box center [694, 333] width 135 height 10
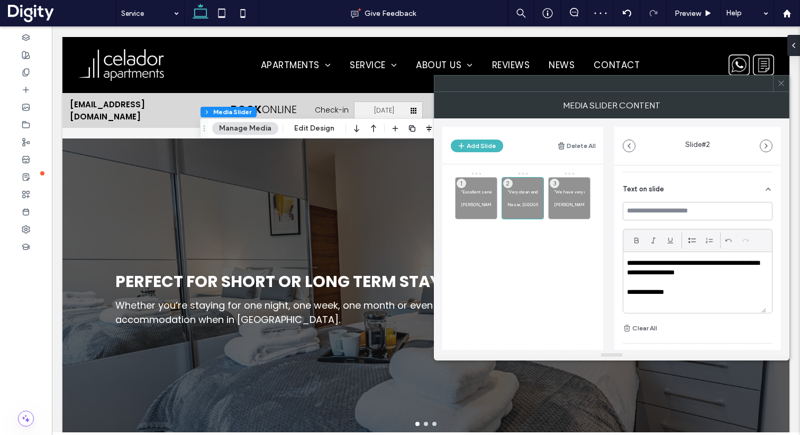
scroll to position [247, 0]
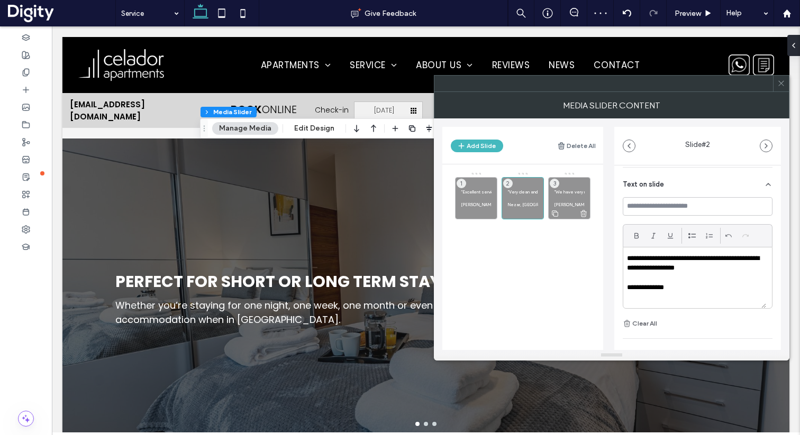
click at [563, 187] on div "“We have very much enjoyed our stay and would certainly stay again in the futur…" at bounding box center [569, 198] width 42 height 42
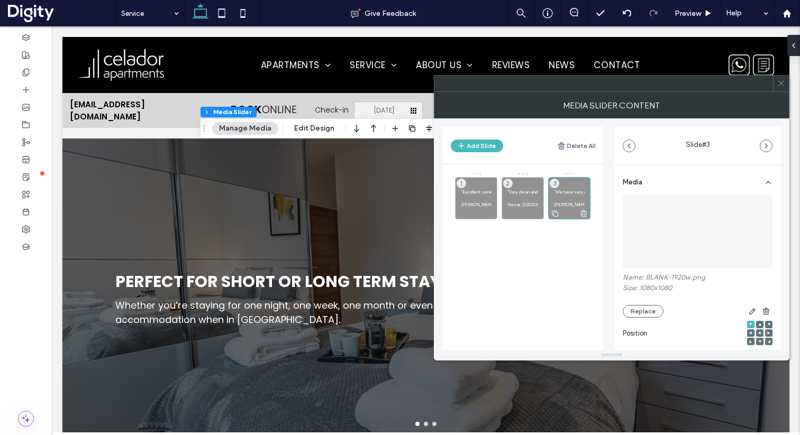
click at [575, 199] on p at bounding box center [569, 198] width 31 height 6
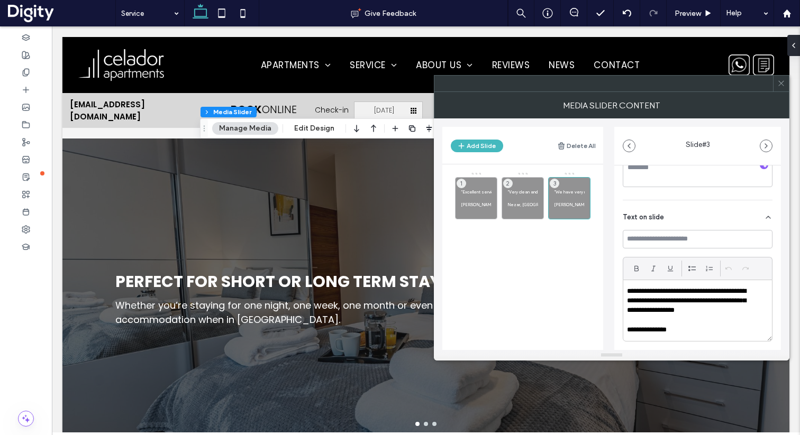
scroll to position [216, 0]
click at [676, 296] on p "**********" at bounding box center [691, 299] width 128 height 29
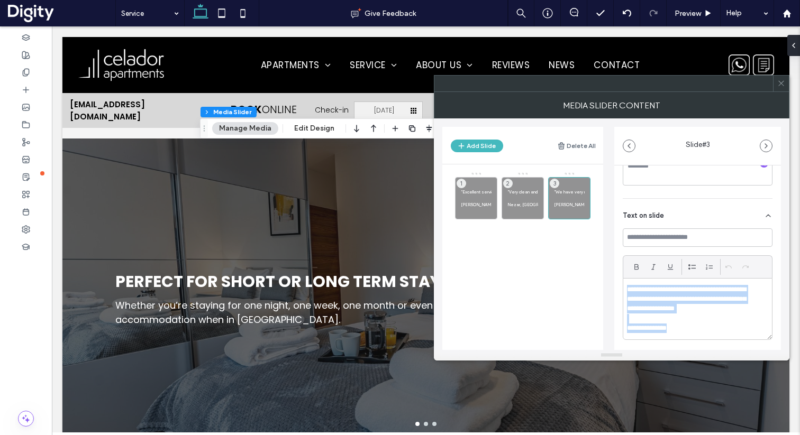
paste div
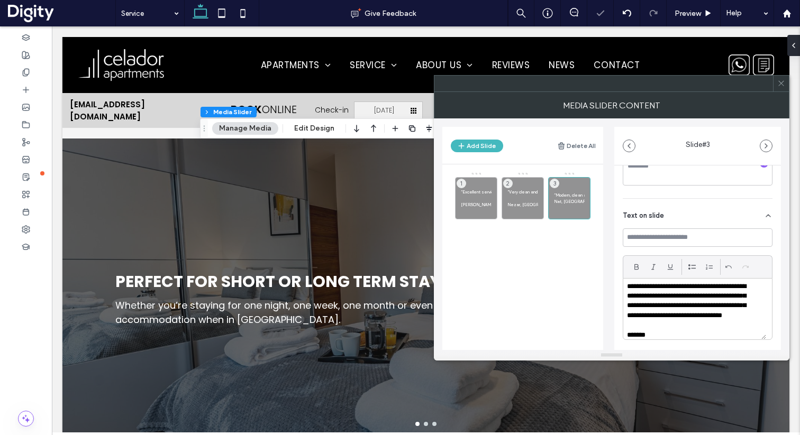
click at [626, 334] on div "**********" at bounding box center [694, 309] width 143 height 61
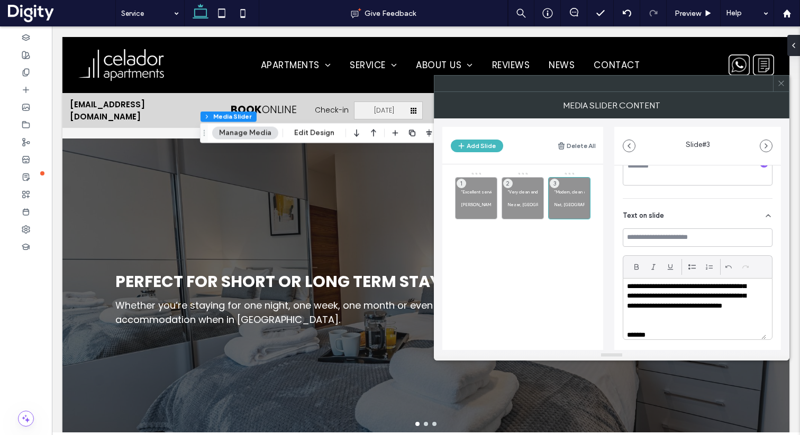
click at [780, 86] on icon at bounding box center [781, 83] width 8 height 8
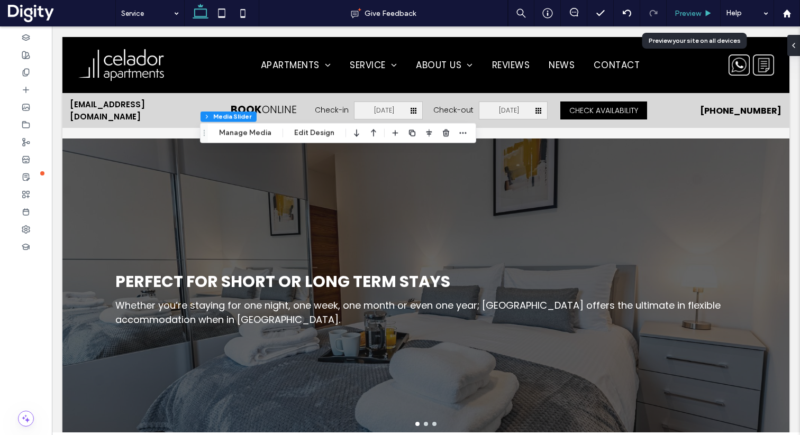
click at [695, 16] on span "Preview" at bounding box center [688, 13] width 26 height 9
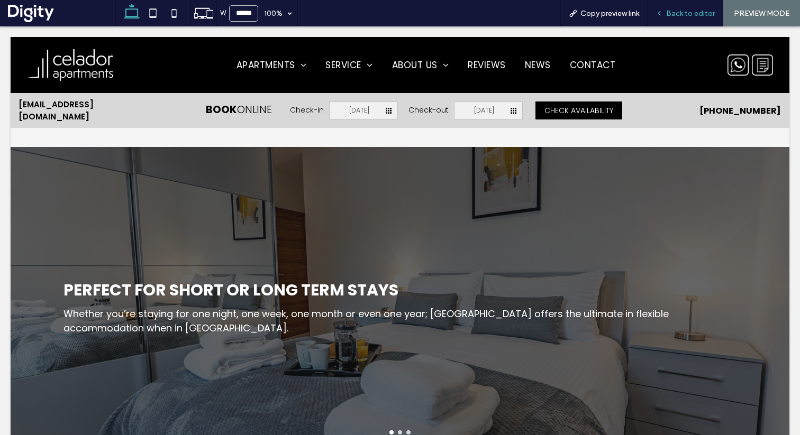
click at [669, 13] on span "Back to editor" at bounding box center [690, 13] width 49 height 9
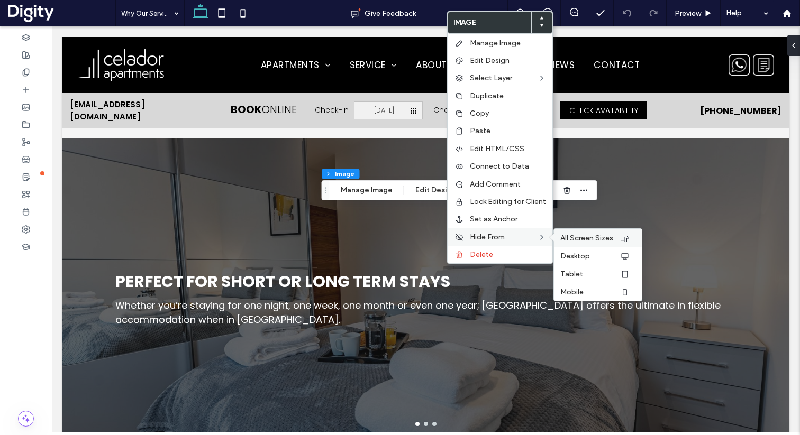
click at [583, 240] on span "All Screen Sizes" at bounding box center [586, 238] width 53 height 9
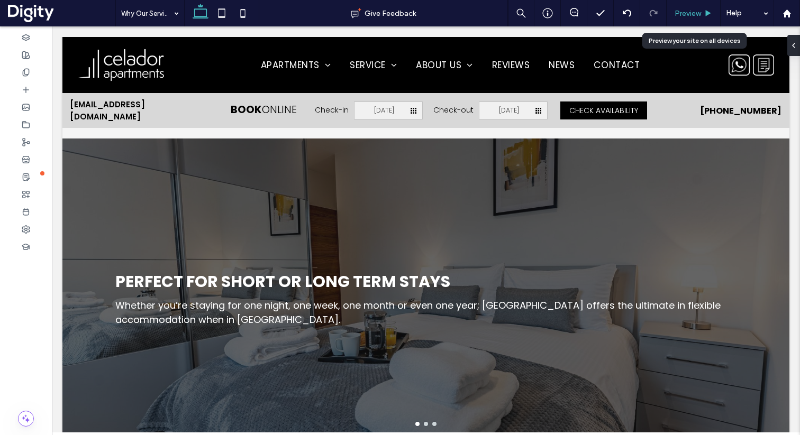
click at [704, 9] on div "Preview" at bounding box center [693, 13] width 53 height 9
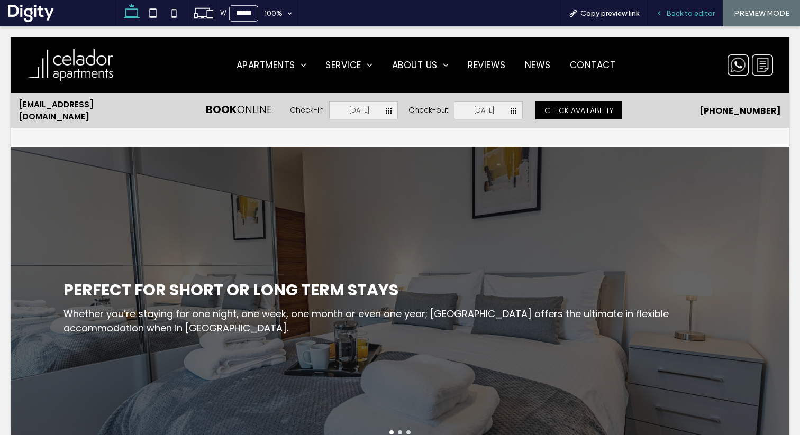
click at [674, 7] on div "Back to editor" at bounding box center [686, 13] width 76 height 26
click at [676, 13] on span "Back to editor" at bounding box center [690, 13] width 49 height 9
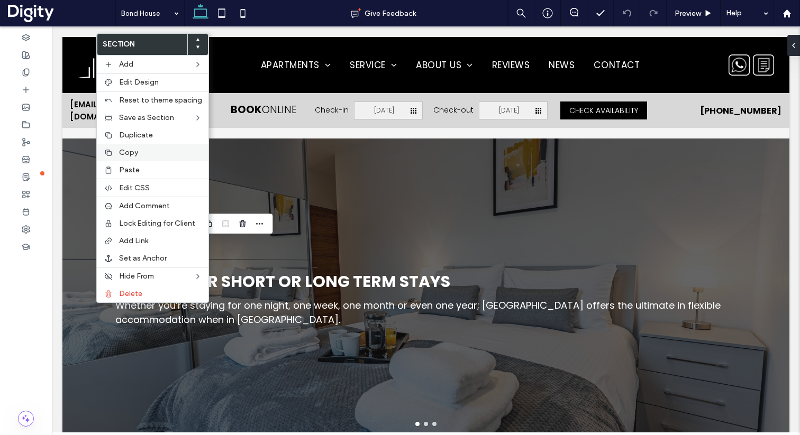
click at [140, 153] on label "Copy" at bounding box center [160, 152] width 83 height 9
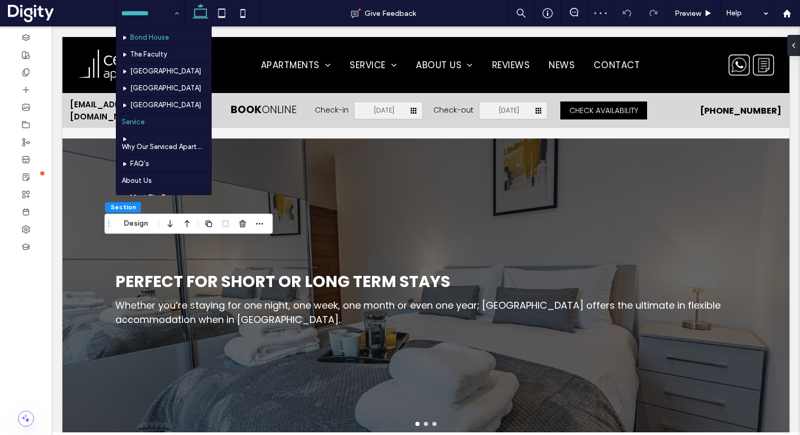
scroll to position [41, 0]
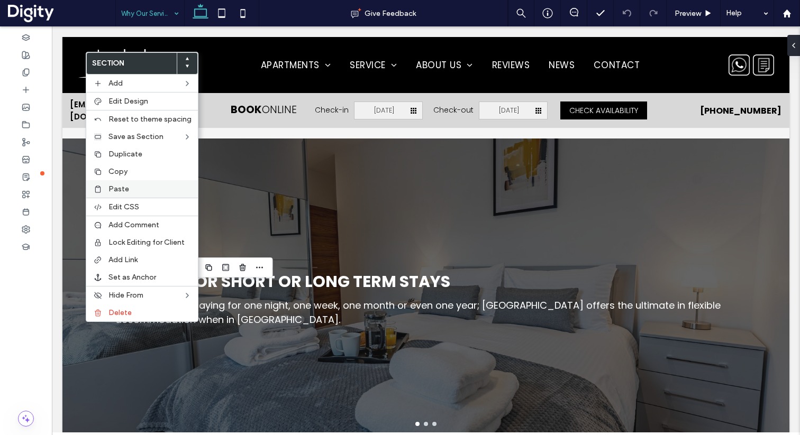
click at [123, 189] on span "Paste" at bounding box center [118, 189] width 21 height 9
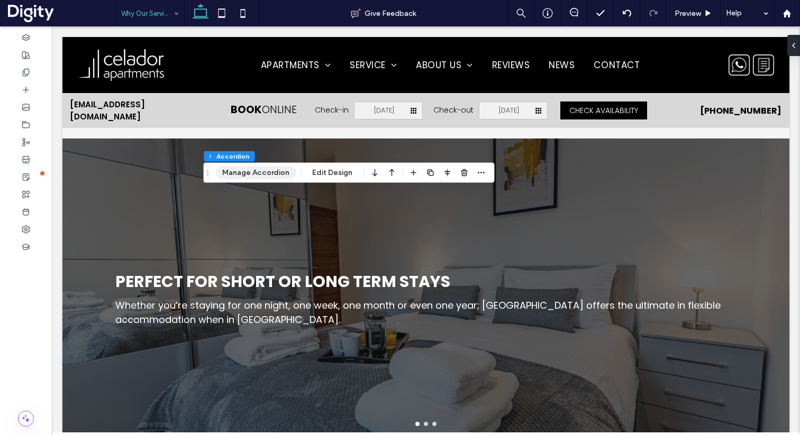
click at [258, 171] on button "Manage Accordion" at bounding box center [255, 173] width 81 height 13
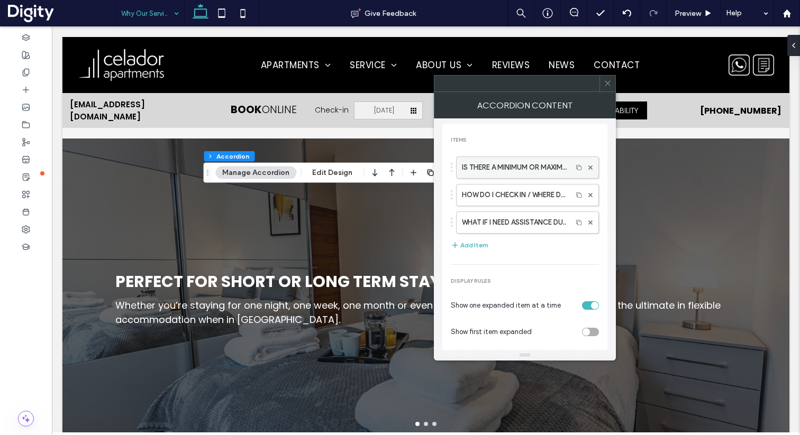
click at [485, 171] on label "IS THERE A MINIMUM OR MAXIMUM LENGTH OF STAY?" at bounding box center [514, 167] width 105 height 21
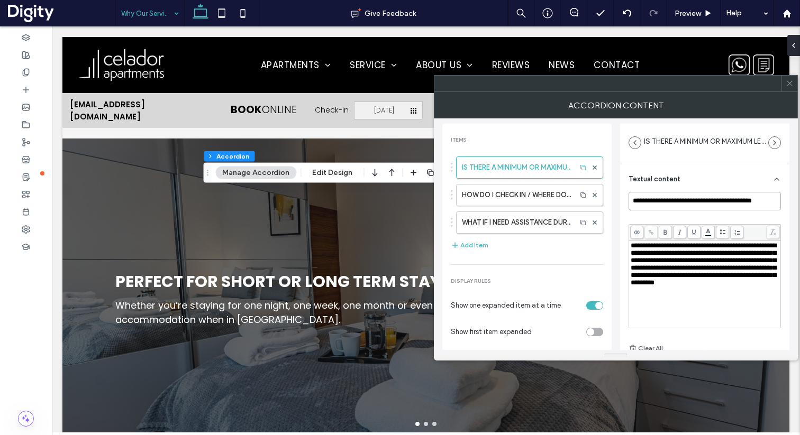
click at [673, 201] on input "**********" at bounding box center [705, 201] width 152 height 19
click at [678, 256] on span "**********" at bounding box center [704, 264] width 146 height 44
click at [516, 192] on label "HOW DO I CHECK IN / WHERE DO I COLLECT MY KEYS FROM?" at bounding box center [516, 195] width 109 height 21
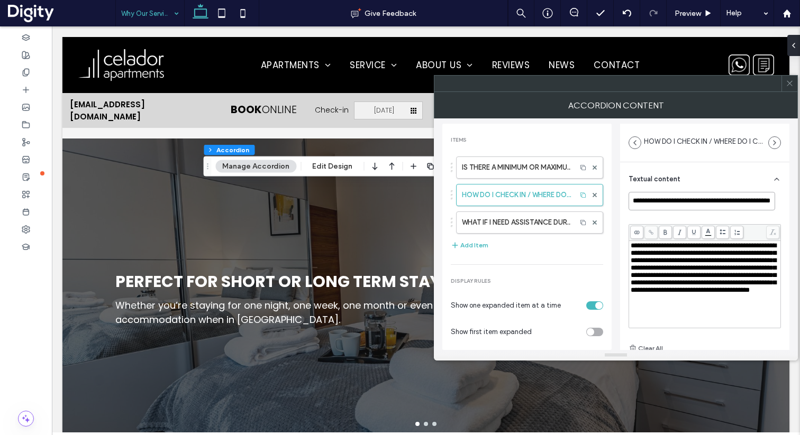
click at [689, 201] on input "**********" at bounding box center [702, 201] width 147 height 19
paste input "*********"
click at [669, 255] on span "**********" at bounding box center [704, 267] width 146 height 51
click at [503, 223] on label "WHAT IF I NEED ASSISTANCE DURING MY STAY?" at bounding box center [516, 222] width 109 height 21
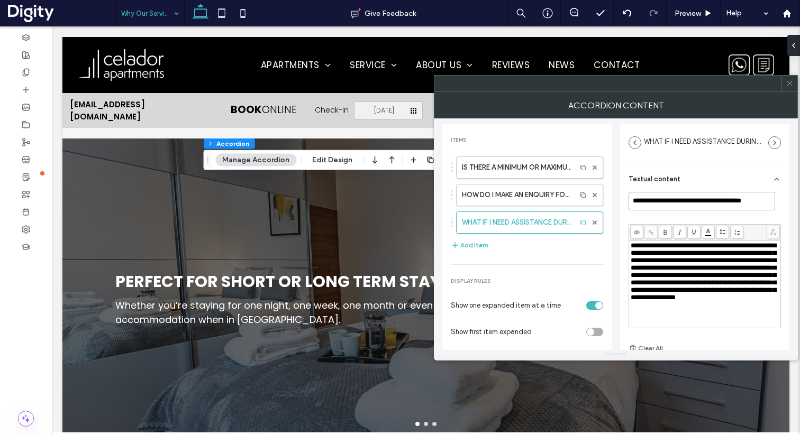
click at [676, 201] on input "**********" at bounding box center [702, 201] width 147 height 19
paste input "*****"
type input "**********"
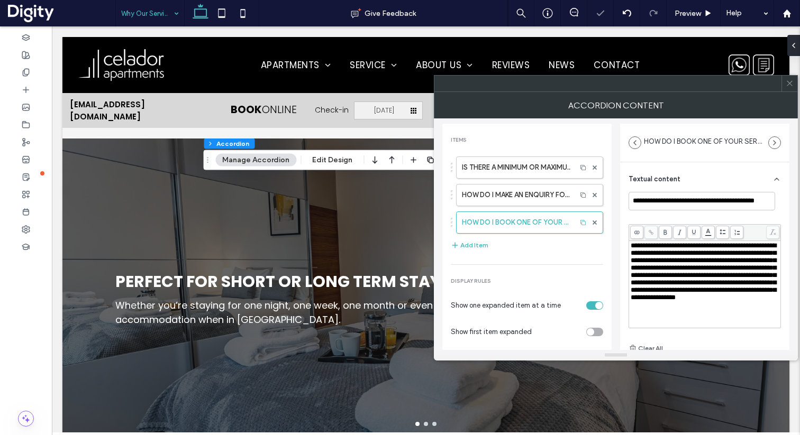
click at [678, 282] on span "**********" at bounding box center [704, 271] width 146 height 59
click at [659, 262] on span "**********" at bounding box center [704, 271] width 146 height 59
click at [790, 86] on icon at bounding box center [790, 83] width 8 height 8
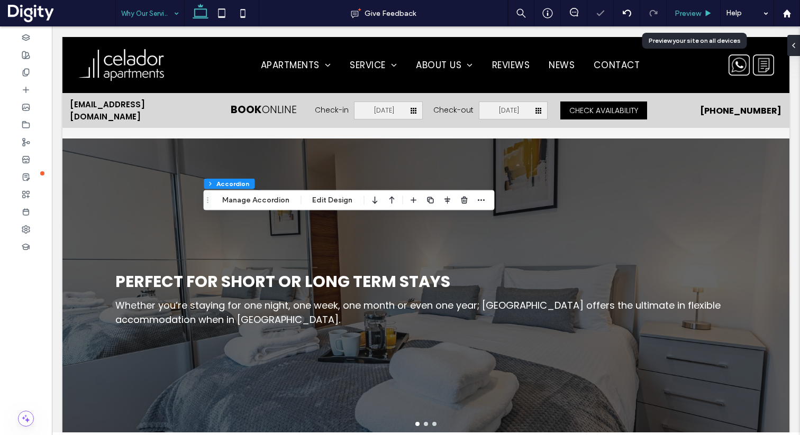
click at [682, 15] on span "Preview" at bounding box center [688, 13] width 26 height 9
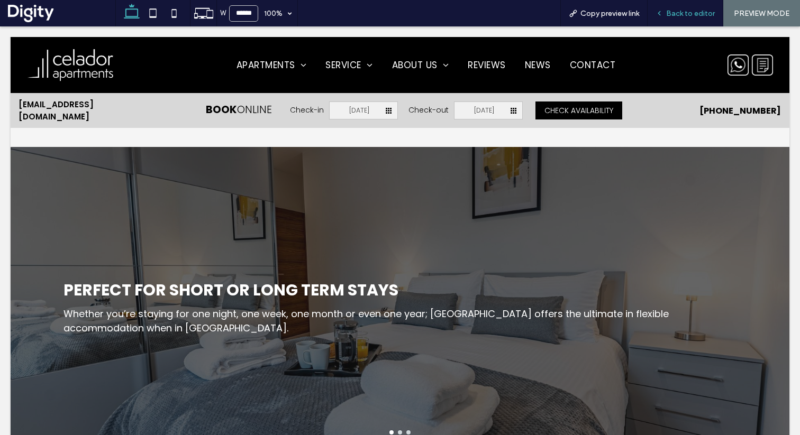
click at [679, 12] on span "Back to editor" at bounding box center [690, 13] width 49 height 9
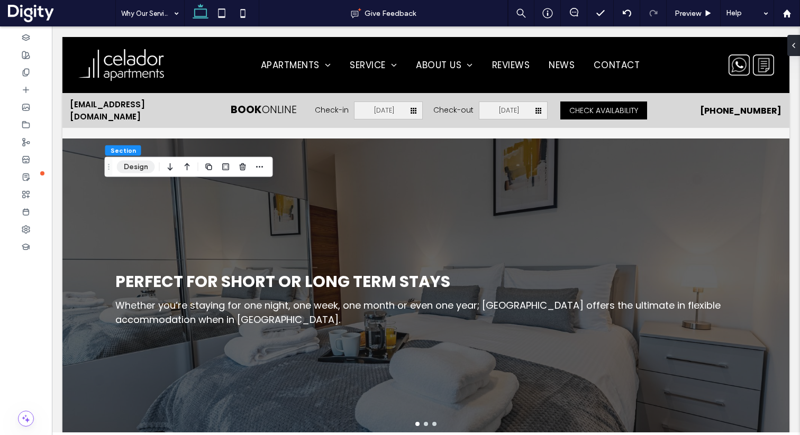
click at [133, 167] on button "Design" at bounding box center [136, 167] width 38 height 13
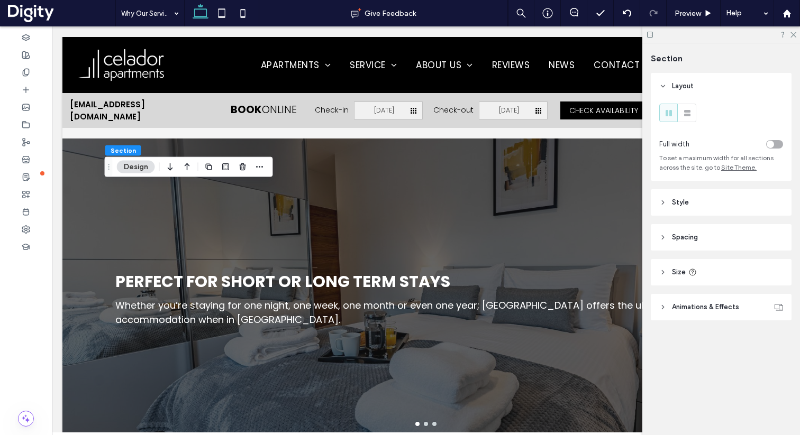
click at [682, 207] on span "Style" at bounding box center [680, 202] width 17 height 11
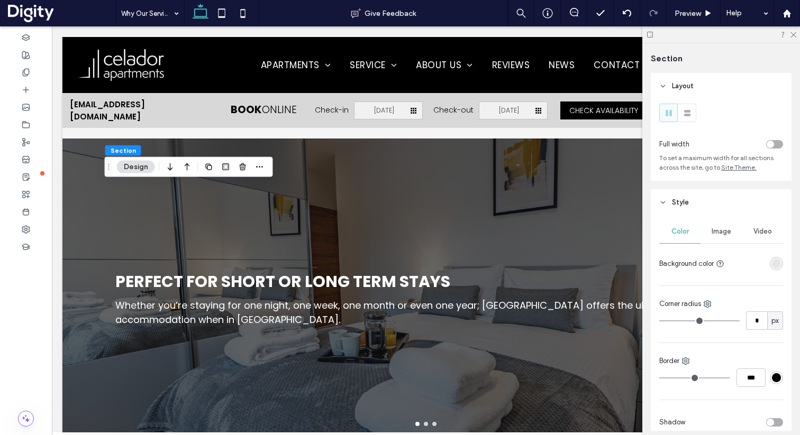
click at [772, 265] on div "rgba(216, 216, 216, 0.5)" at bounding box center [776, 263] width 9 height 9
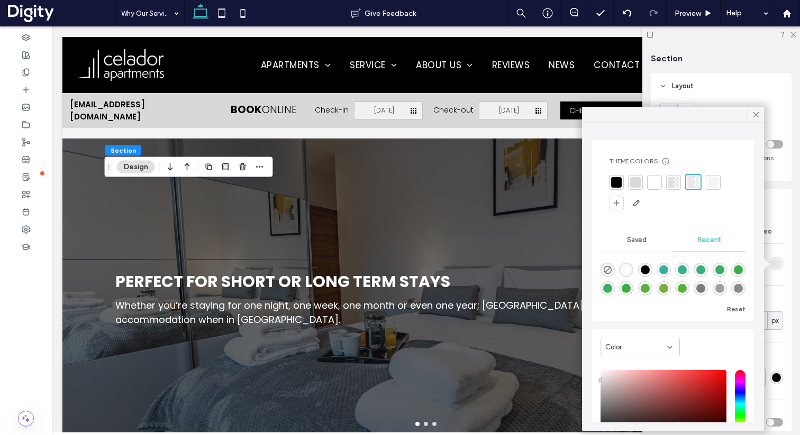
click at [651, 179] on div at bounding box center [654, 182] width 11 height 11
drag, startPoint x: 753, startPoint y: 114, endPoint x: 673, endPoint y: 187, distance: 108.6
click at [753, 115] on icon at bounding box center [756, 115] width 10 height 10
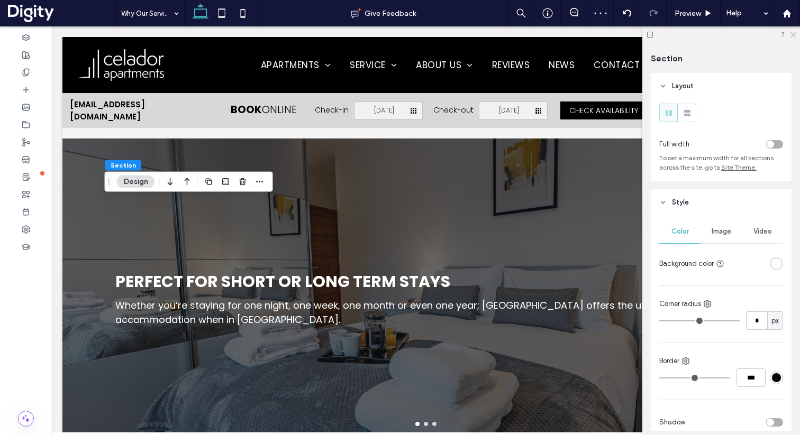
click at [791, 37] on icon at bounding box center [792, 34] width 7 height 7
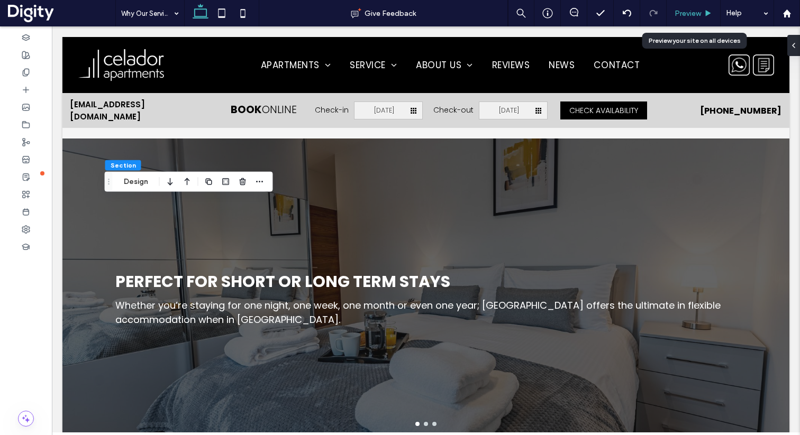
click at [687, 17] on span "Preview" at bounding box center [688, 13] width 26 height 9
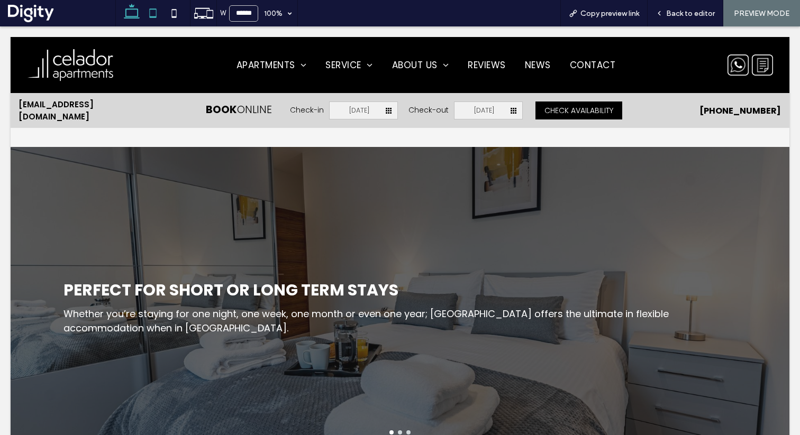
click at [152, 13] on icon at bounding box center [152, 13] width 21 height 21
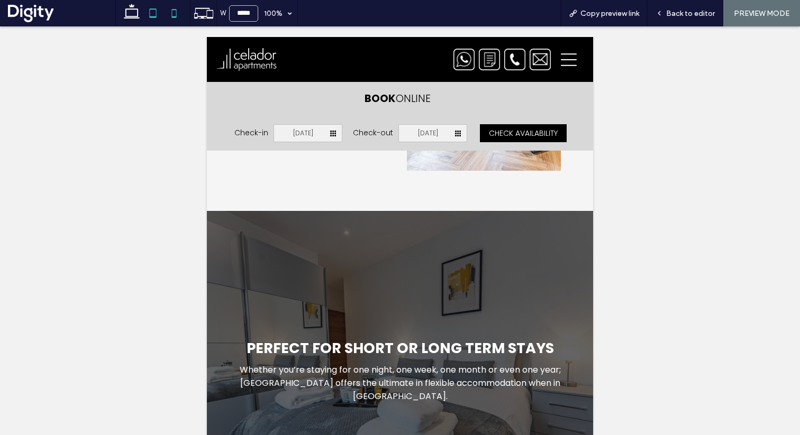
click at [174, 12] on icon at bounding box center [173, 13] width 21 height 21
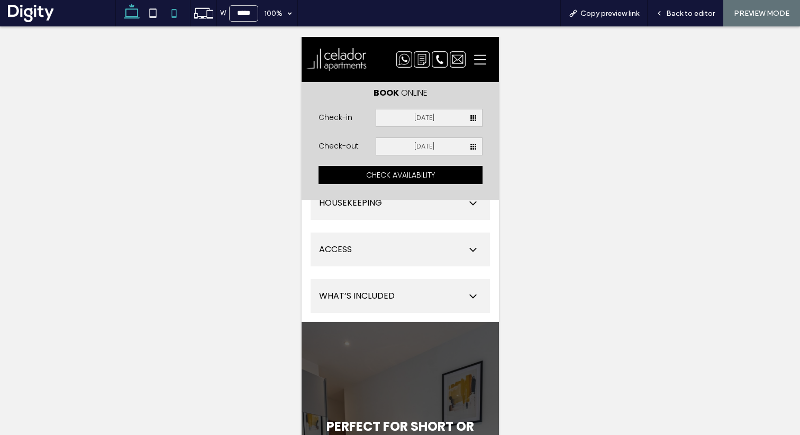
click at [135, 17] on icon at bounding box center [131, 13] width 21 height 21
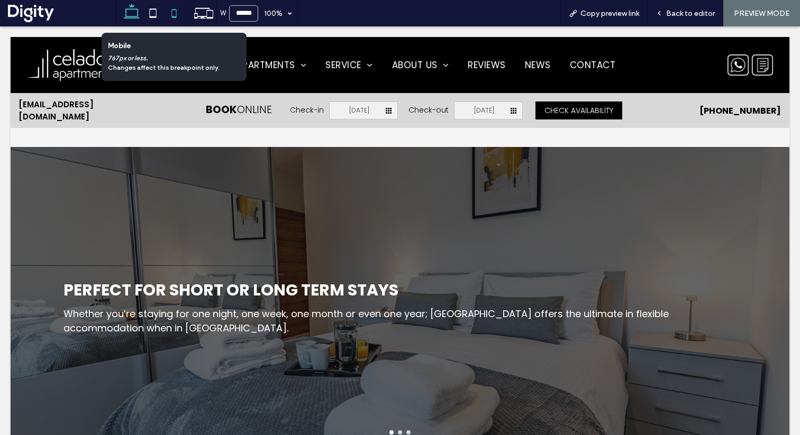
click at [180, 19] on icon at bounding box center [173, 13] width 21 height 21
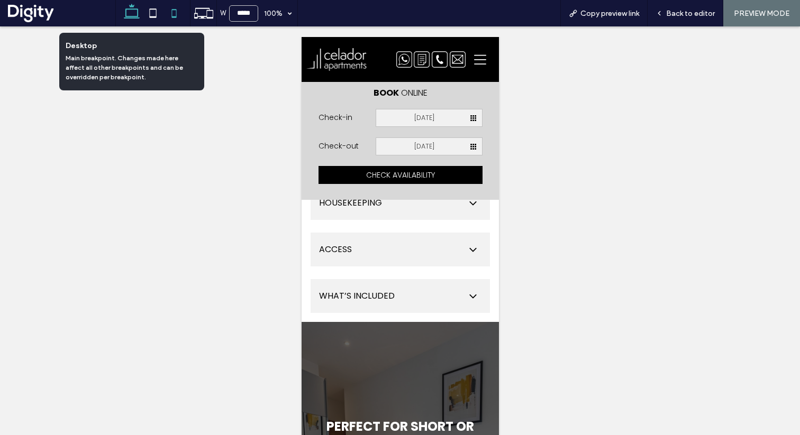
click at [137, 19] on icon at bounding box center [131, 13] width 21 height 21
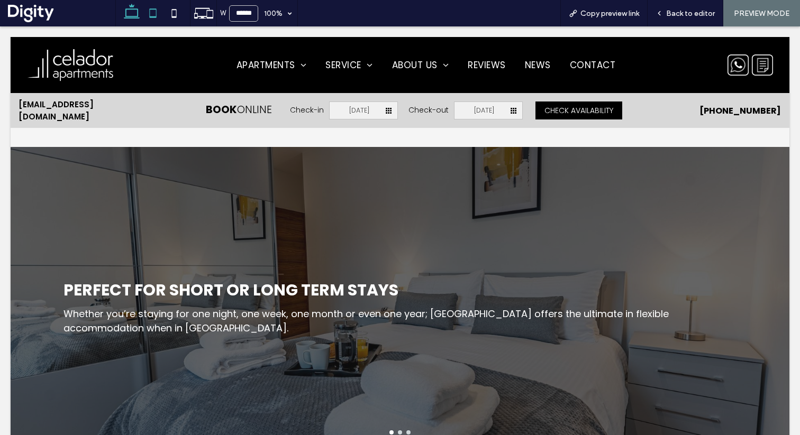
click at [163, 15] on icon at bounding box center [152, 13] width 21 height 21
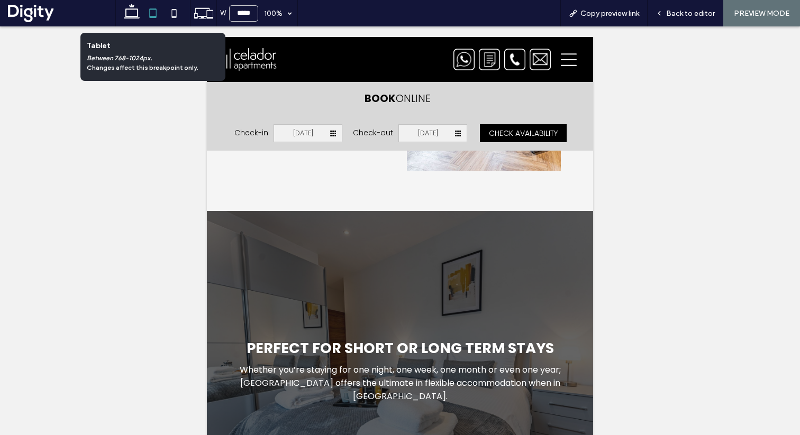
click at [158, 16] on icon at bounding box center [152, 13] width 21 height 21
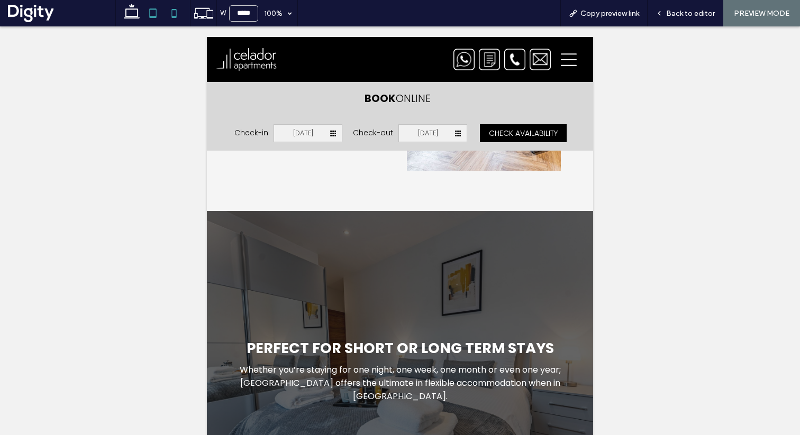
click at [178, 15] on icon at bounding box center [173, 13] width 21 height 21
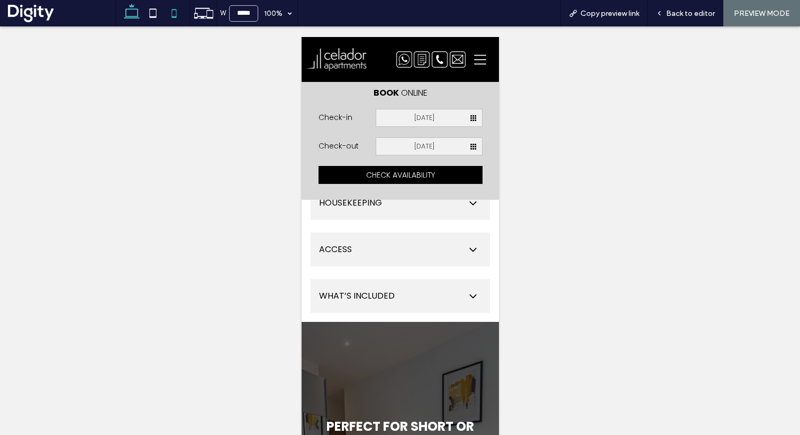
click at [128, 15] on icon at bounding box center [131, 13] width 21 height 21
type input "******"
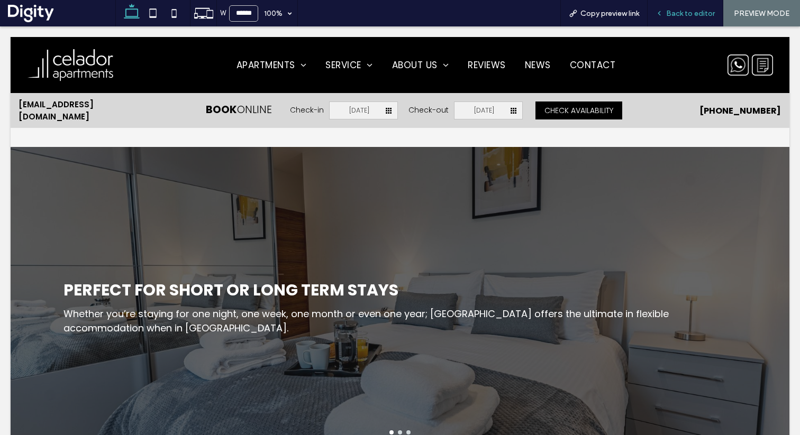
click at [698, 12] on span "Back to editor" at bounding box center [690, 13] width 49 height 9
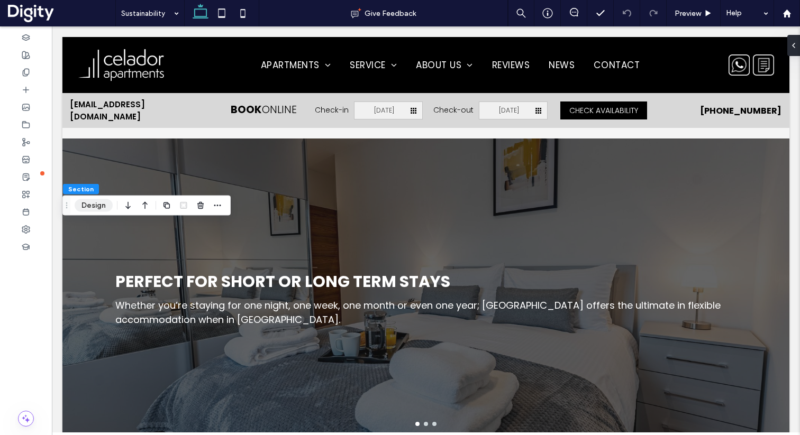
click at [103, 205] on button "Design" at bounding box center [94, 205] width 38 height 13
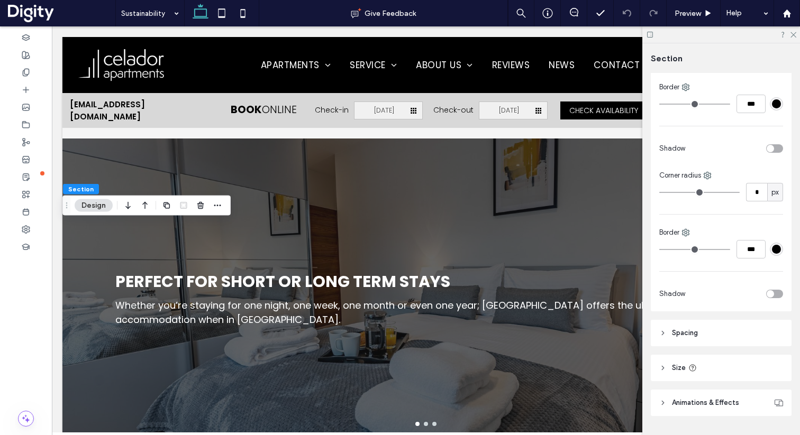
scroll to position [302, 0]
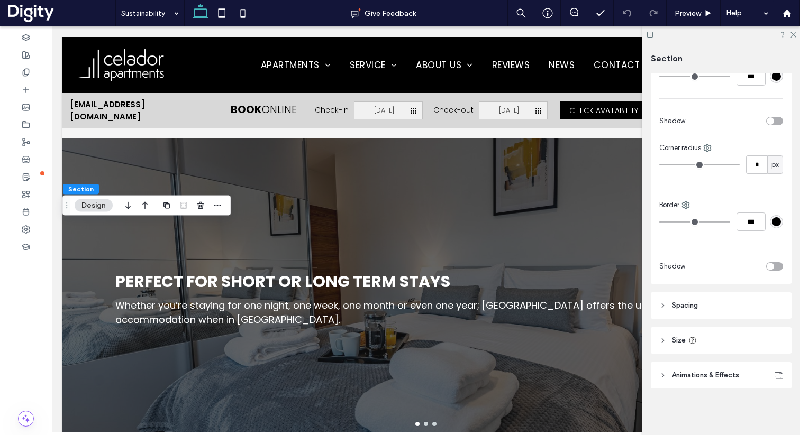
click at [689, 311] on span "Spacing" at bounding box center [685, 306] width 26 height 11
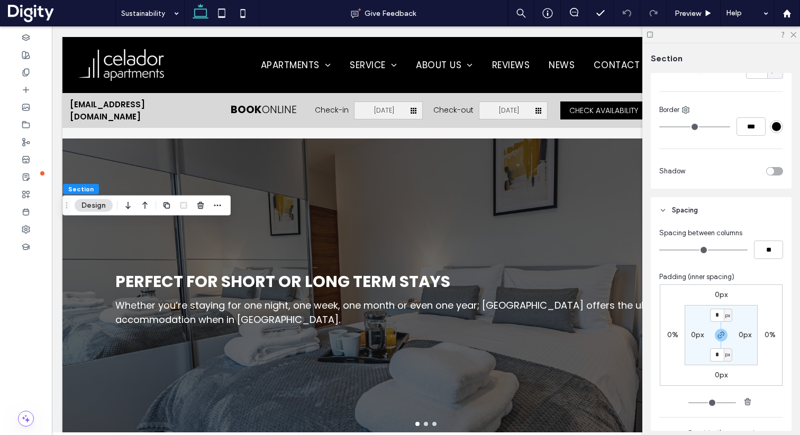
scroll to position [397, 0]
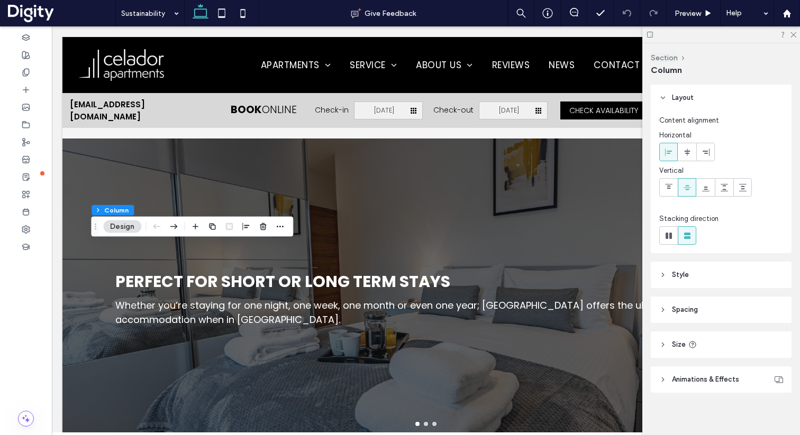
click at [669, 311] on header "Spacing" at bounding box center [721, 310] width 141 height 26
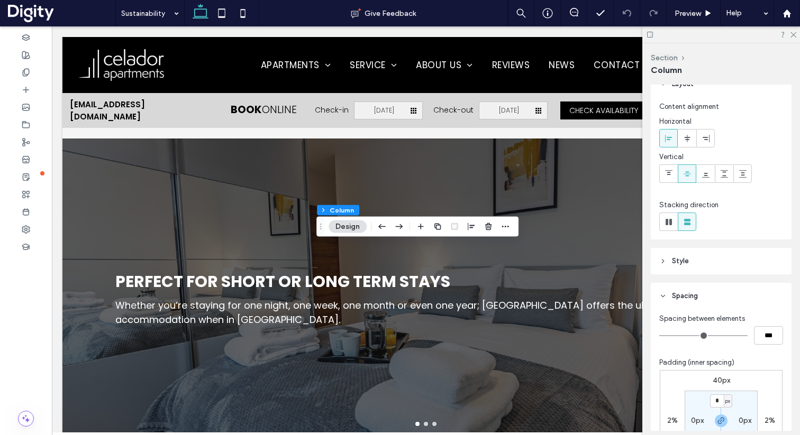
scroll to position [83, 0]
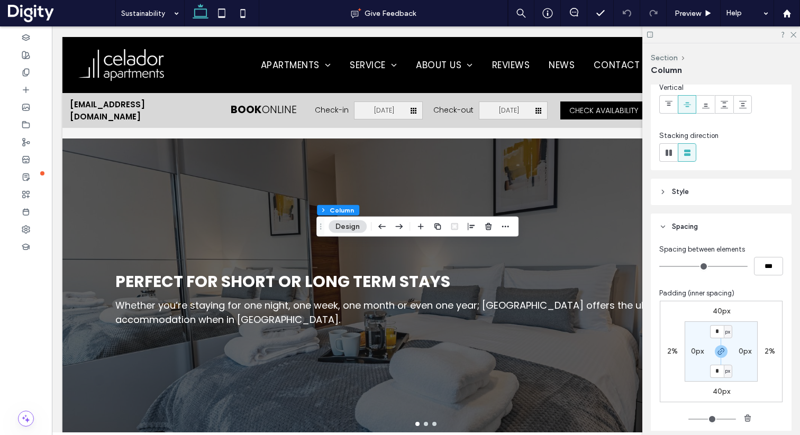
click at [667, 351] on label "2%" at bounding box center [672, 351] width 11 height 9
type input "*"
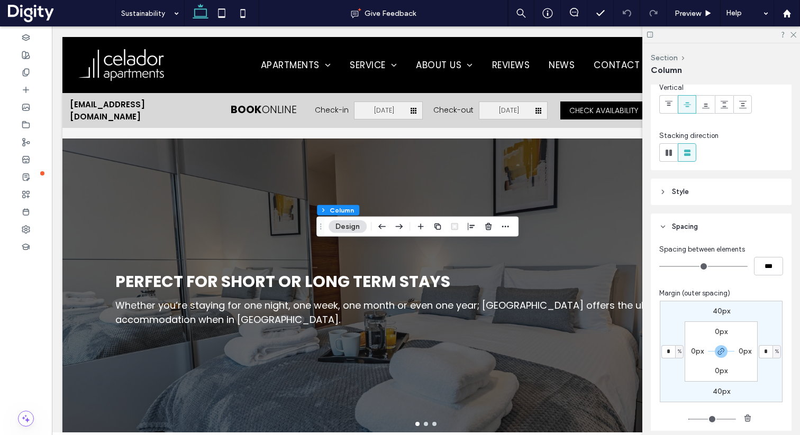
type input "*"
type input "**"
type input "*****"
type input "*"
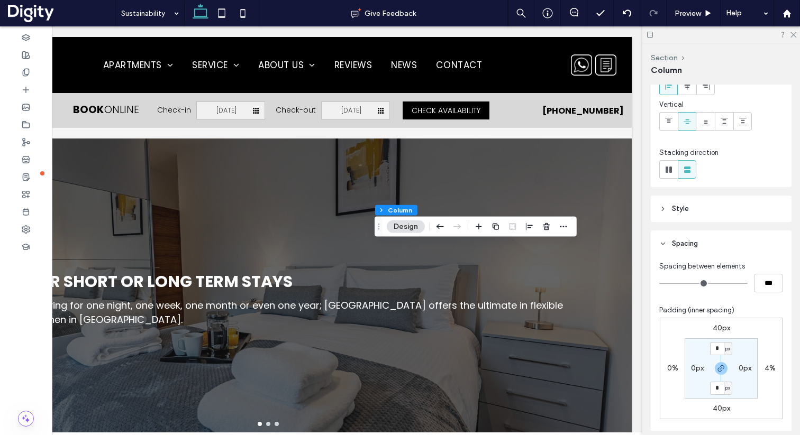
scroll to position [69, 0]
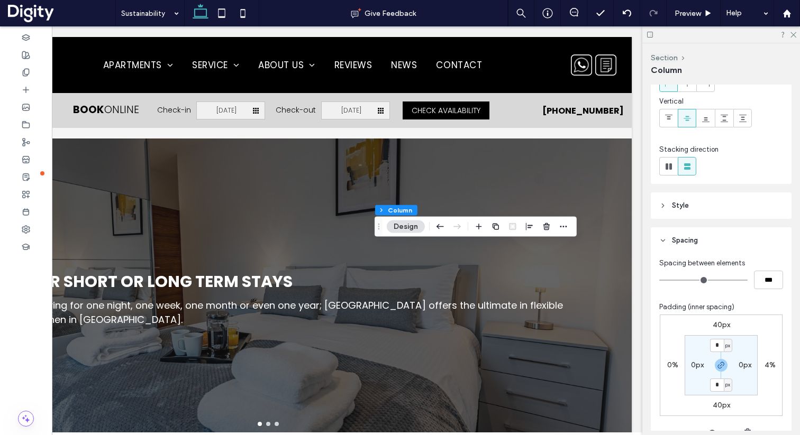
click at [715, 325] on label "40px" at bounding box center [721, 325] width 17 height 9
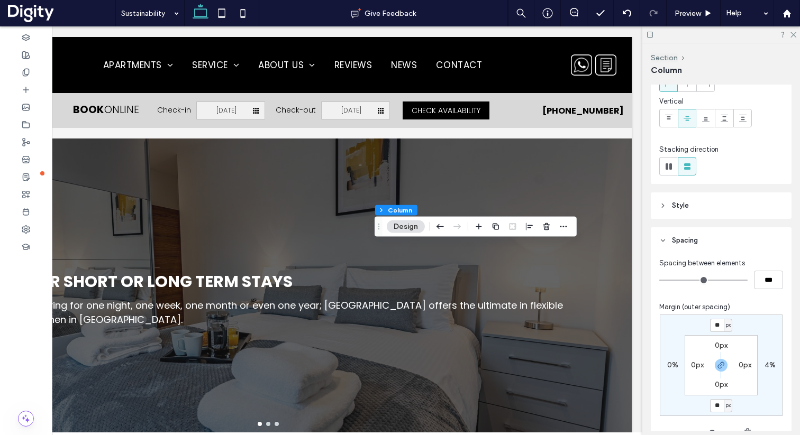
click at [726, 329] on span "px" at bounding box center [728, 325] width 5 height 11
click at [724, 358] on div "%" at bounding box center [721, 359] width 15 height 19
type input "*"
type input "***"
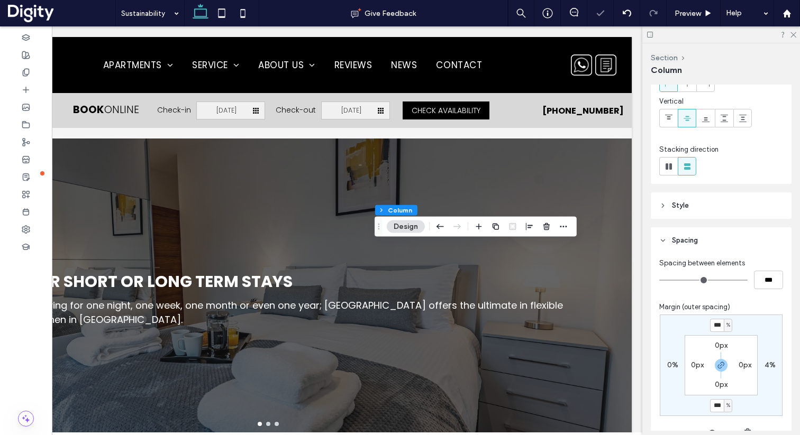
type input "*"
click at [713, 326] on input "***" at bounding box center [717, 325] width 14 height 13
type input "*"
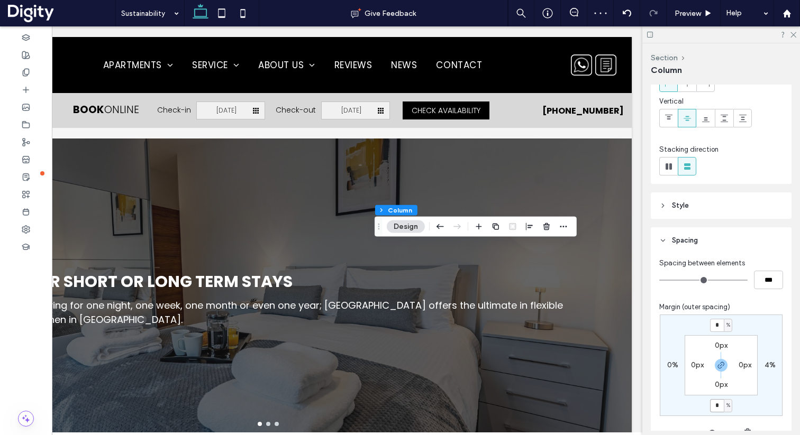
click at [716, 406] on input "*" at bounding box center [717, 405] width 14 height 13
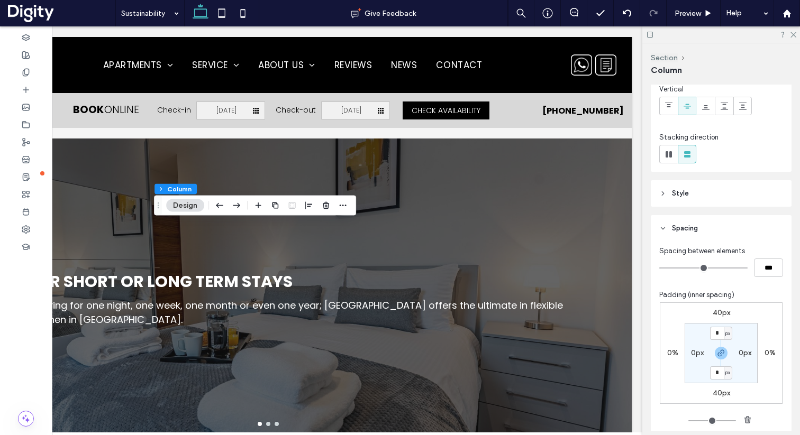
scroll to position [85, 0]
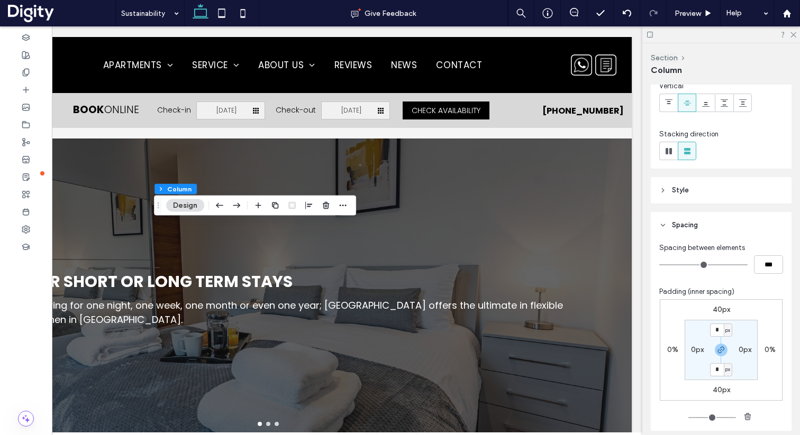
click at [721, 308] on label "40px" at bounding box center [721, 309] width 17 height 9
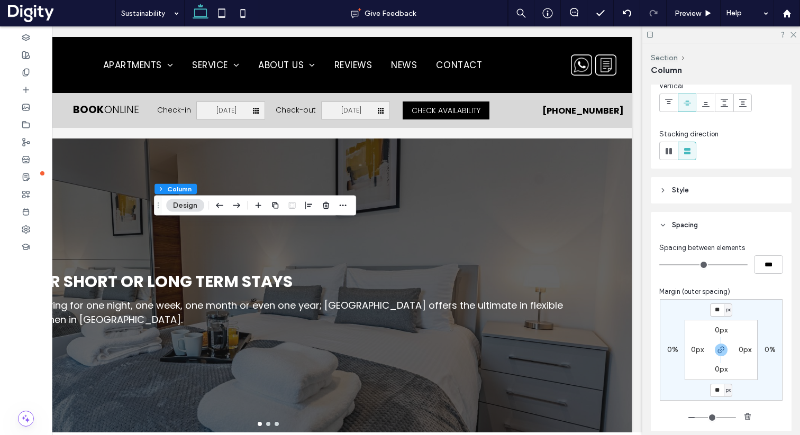
click at [726, 311] on span "px" at bounding box center [728, 310] width 5 height 11
click at [724, 340] on span "%" at bounding box center [722, 344] width 6 height 11
type input "*"
type input "***"
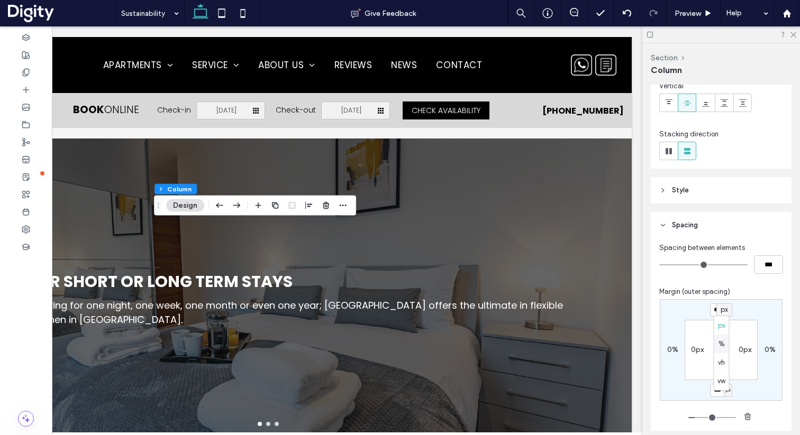
type input "*"
click at [717, 310] on input "***" at bounding box center [717, 310] width 14 height 13
type input "*"
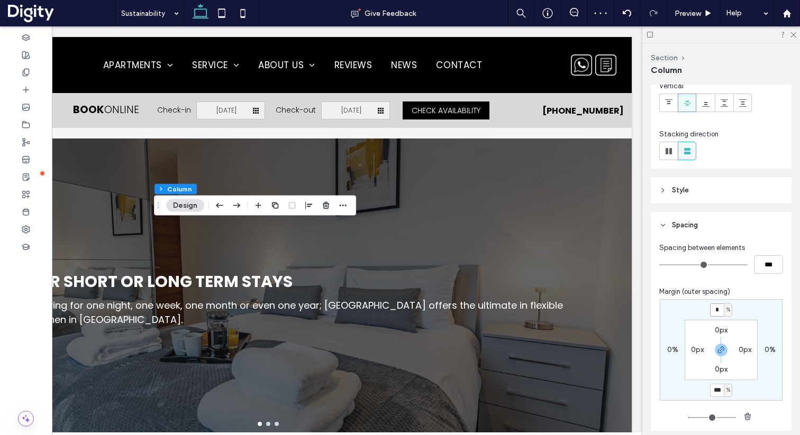
type input "*"
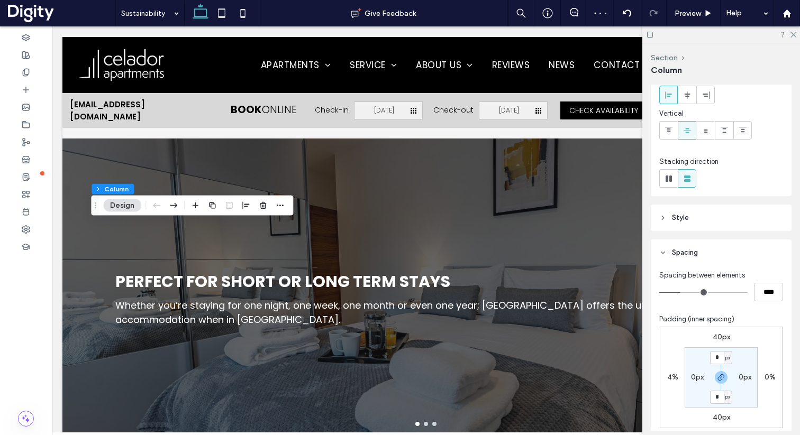
scroll to position [59, 0]
click at [722, 337] on label "40px" at bounding box center [721, 335] width 17 height 9
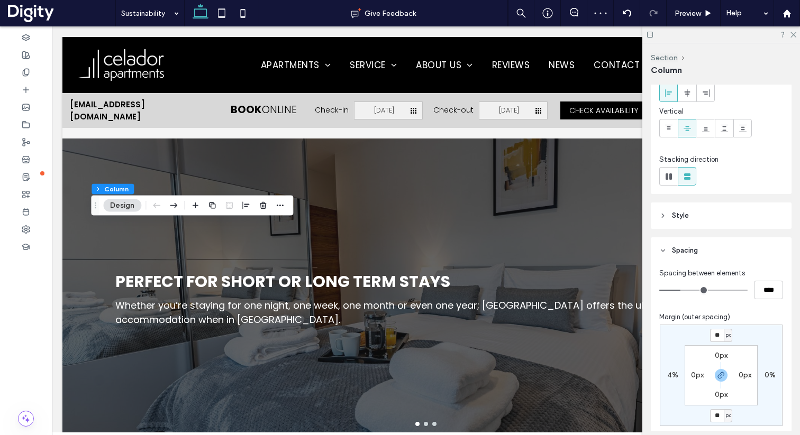
click at [726, 335] on span "px" at bounding box center [728, 335] width 5 height 11
click at [725, 365] on div "%" at bounding box center [721, 370] width 15 height 19
type input "*"
type input "***"
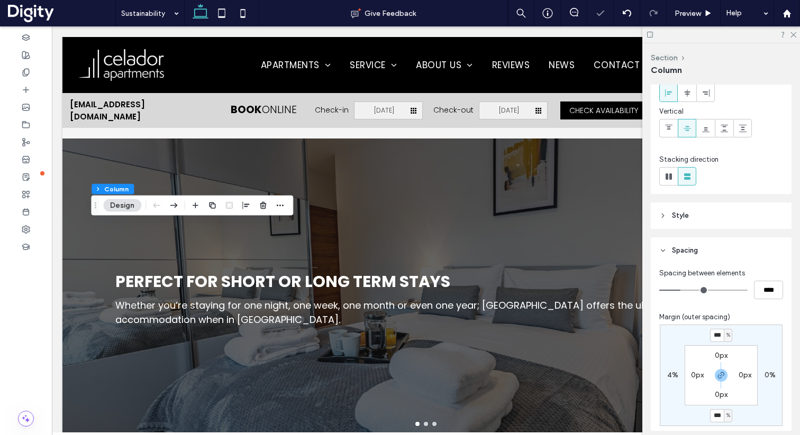
type input "*"
click at [715, 333] on input "***" at bounding box center [717, 335] width 14 height 13
type input "*"
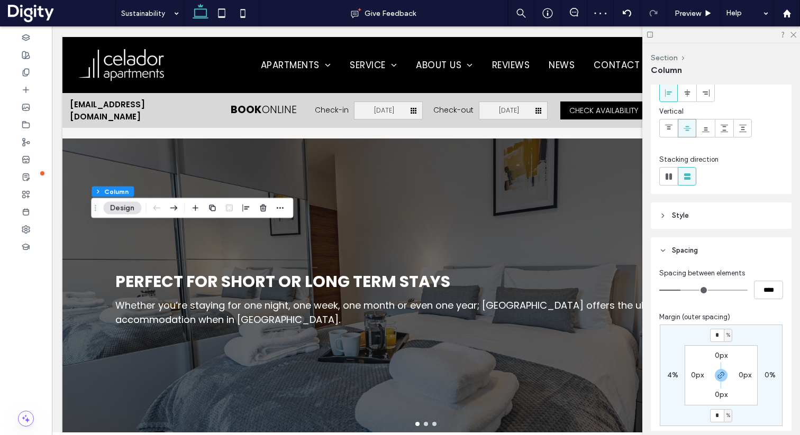
click at [667, 374] on label "4%" at bounding box center [672, 375] width 11 height 9
type input "*"
type input "**"
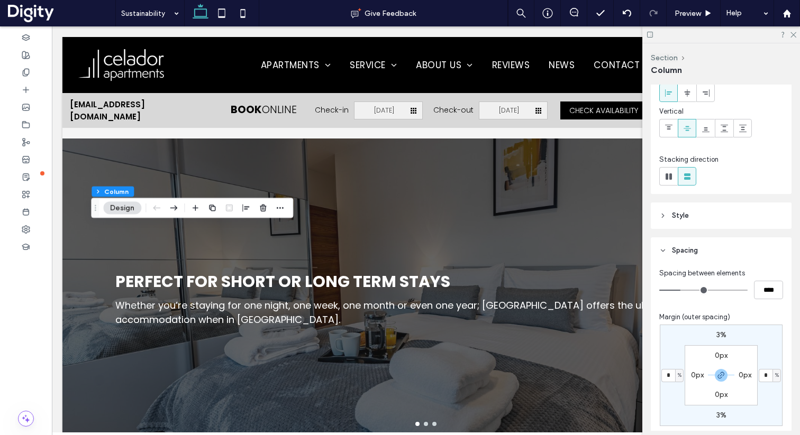
type input "***"
type input "*"
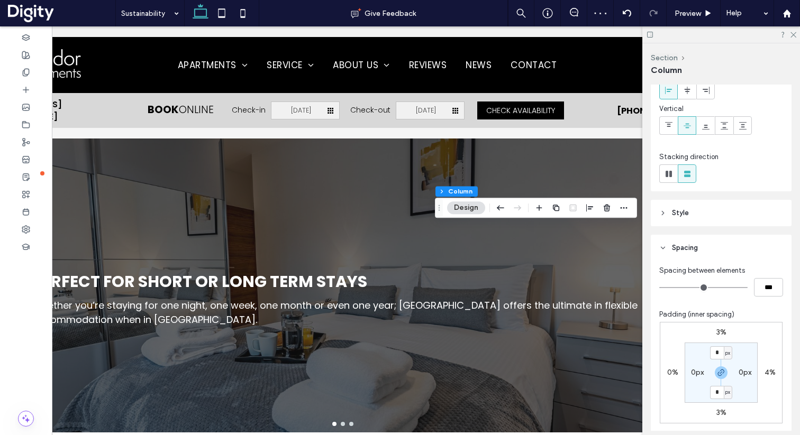
scroll to position [64, 0]
click at [667, 368] on label "0%" at bounding box center [672, 370] width 11 height 9
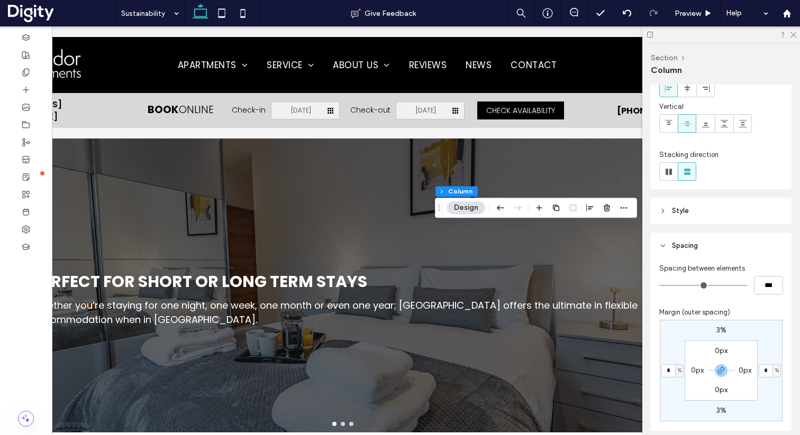
type input "*"
type input "**"
type input "*****"
type input "*"
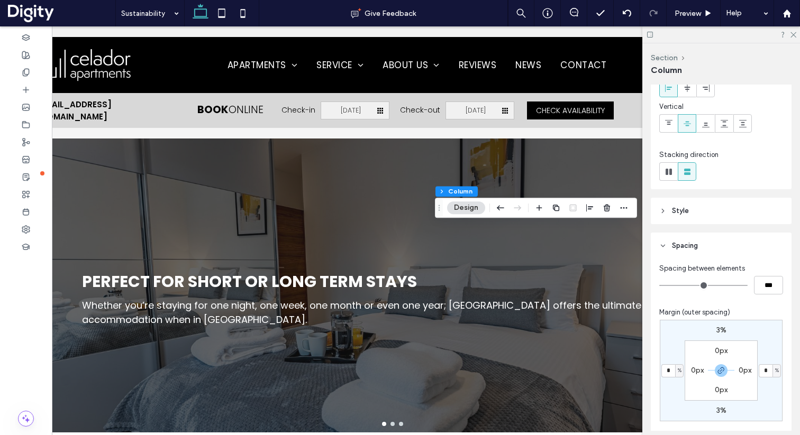
scroll to position [0, 34]
click at [792, 35] on icon at bounding box center [792, 34] width 7 height 7
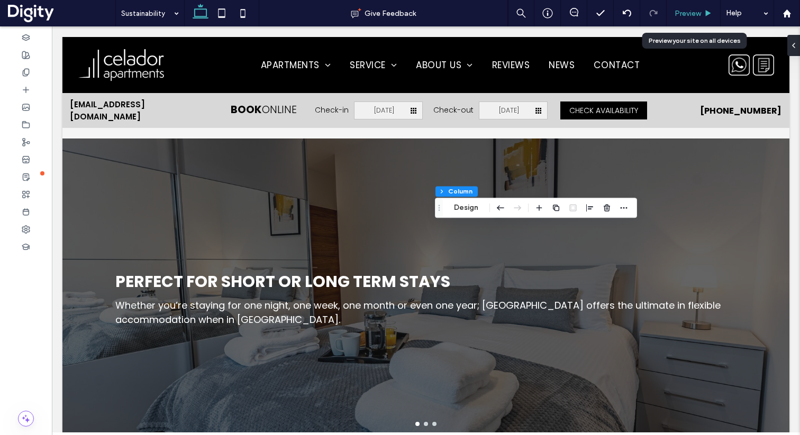
click at [692, 14] on span "Preview" at bounding box center [688, 13] width 26 height 9
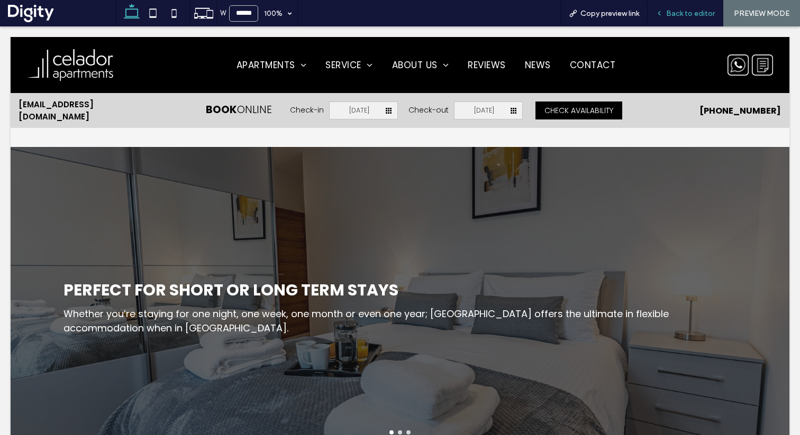
click at [675, 15] on span "Back to editor" at bounding box center [690, 13] width 49 height 9
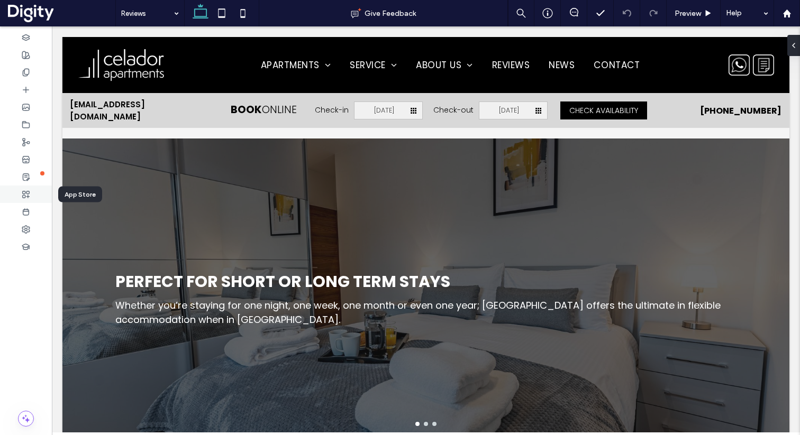
click at [29, 196] on use at bounding box center [26, 194] width 7 height 7
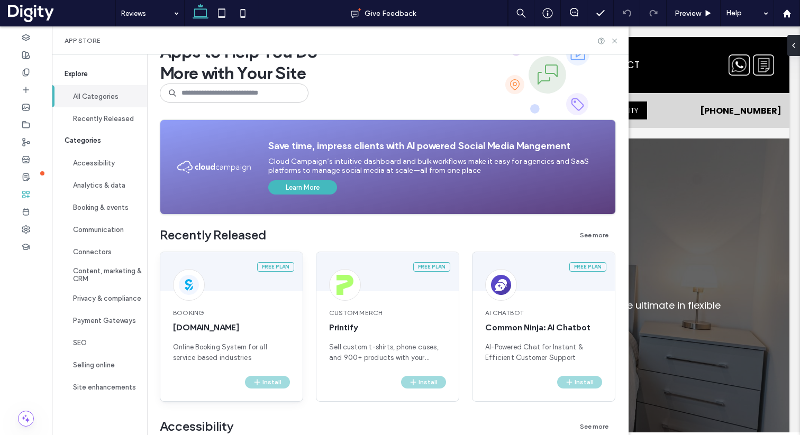
scroll to position [27, 0]
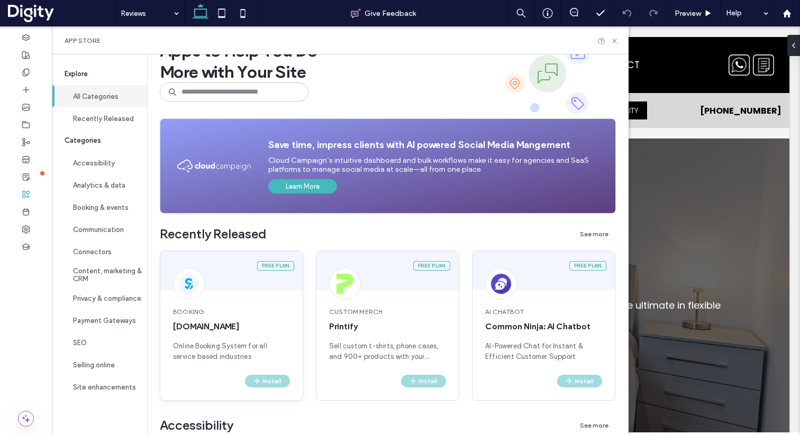
click at [268, 380] on div "Install" at bounding box center [265, 381] width 49 height 13
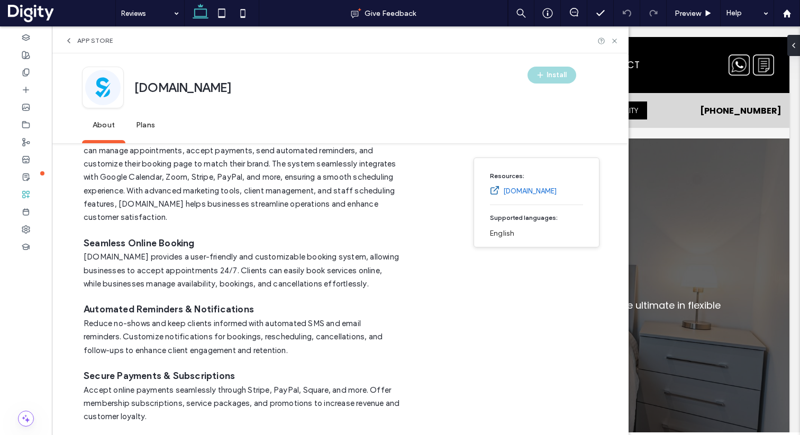
scroll to position [0, 0]
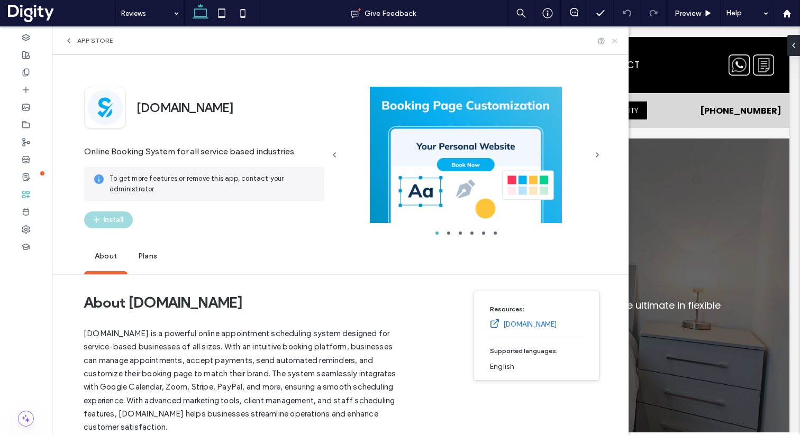
click at [619, 42] on icon at bounding box center [615, 41] width 8 height 8
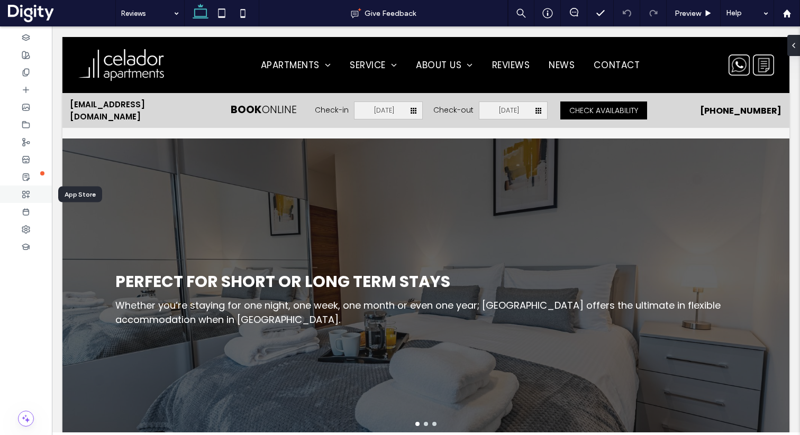
click at [31, 197] on div at bounding box center [26, 194] width 52 height 17
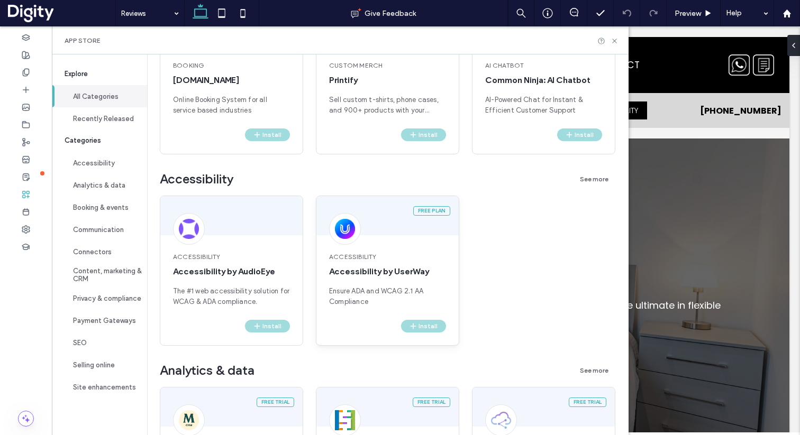
scroll to position [55, 0]
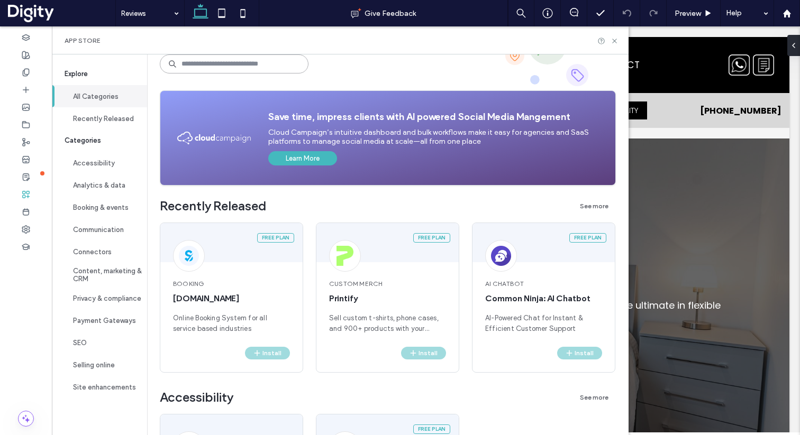
click at [230, 67] on input at bounding box center [234, 63] width 149 height 19
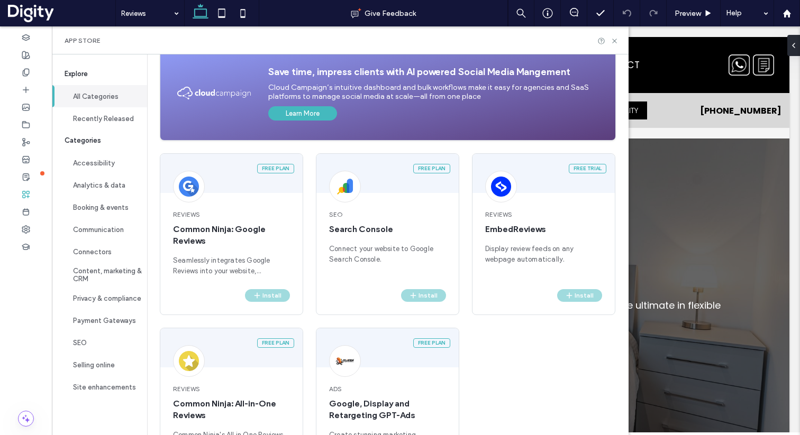
scroll to position [132, 0]
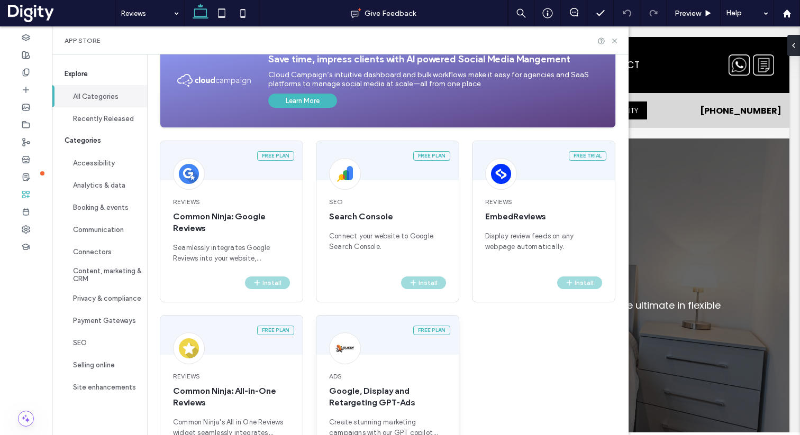
type input "******"
